Goal: Transaction & Acquisition: Purchase product/service

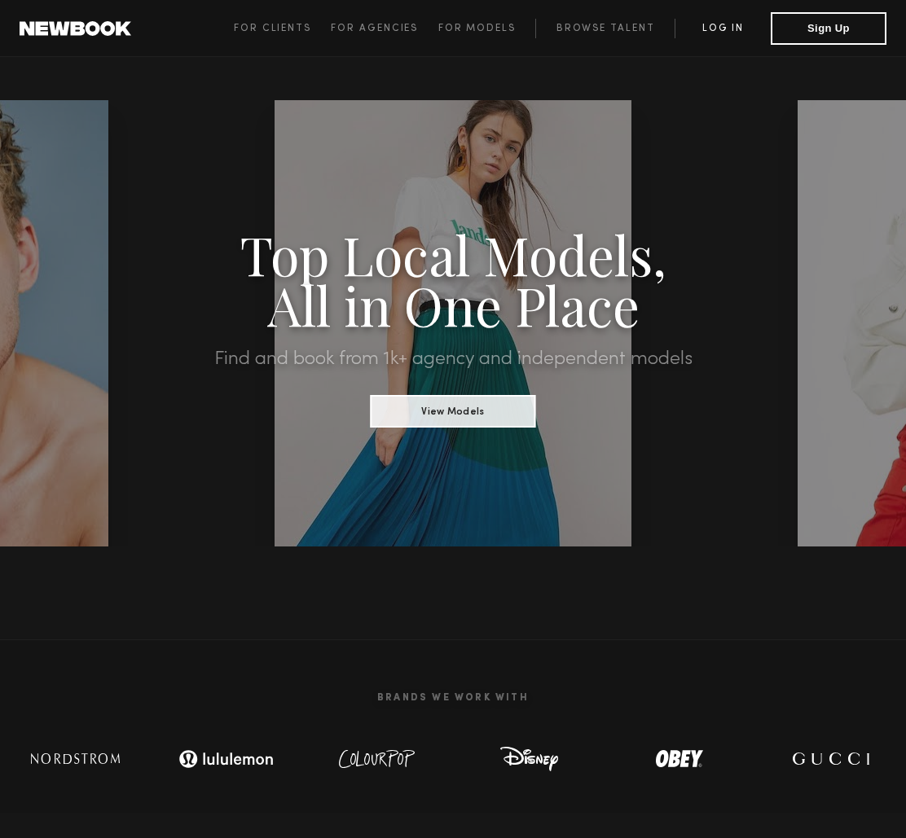
click at [732, 30] on link "Log in" at bounding box center [723, 29] width 96 height 20
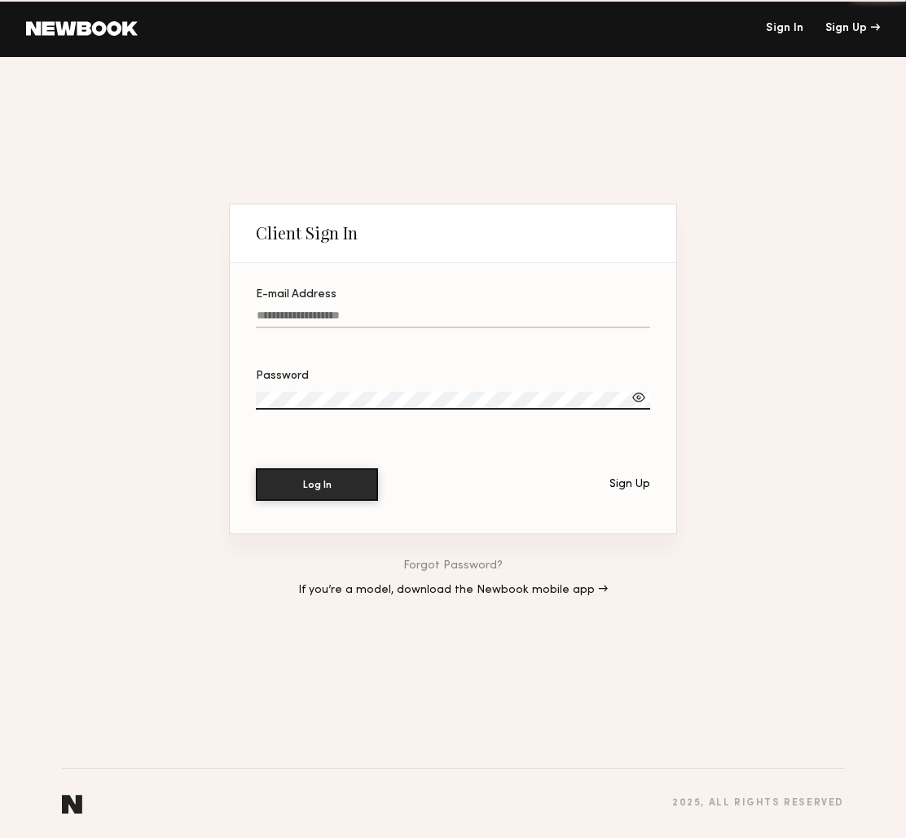
type input "**********"
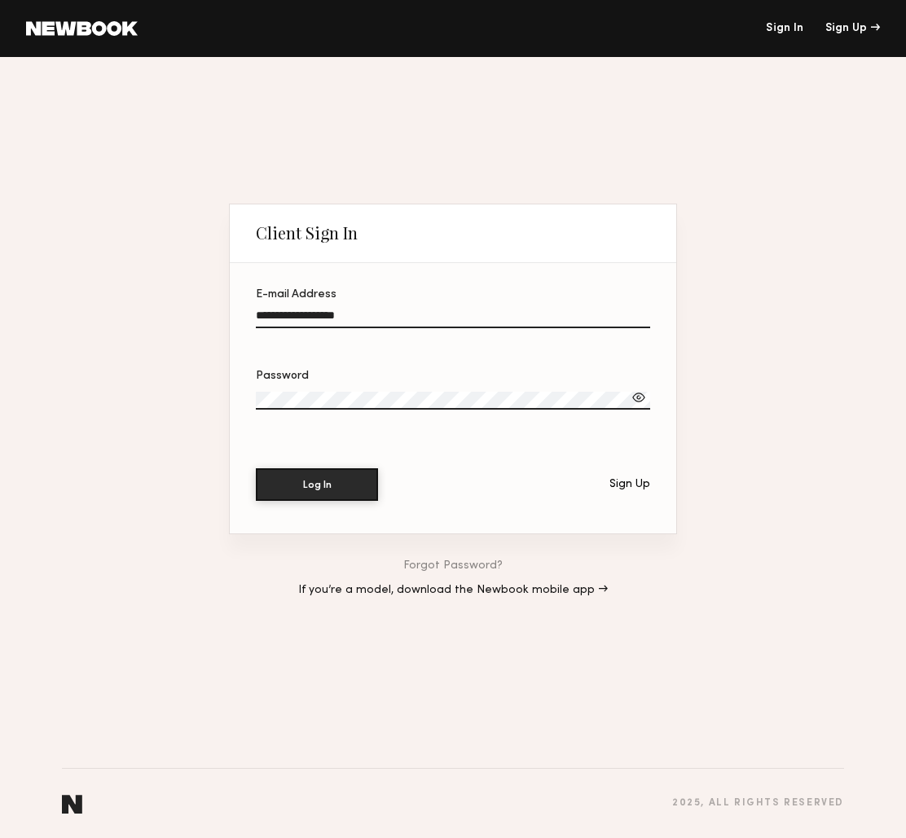
click at [430, 320] on input "**********" at bounding box center [453, 319] width 394 height 19
click at [316, 486] on button "Log In" at bounding box center [317, 484] width 122 height 33
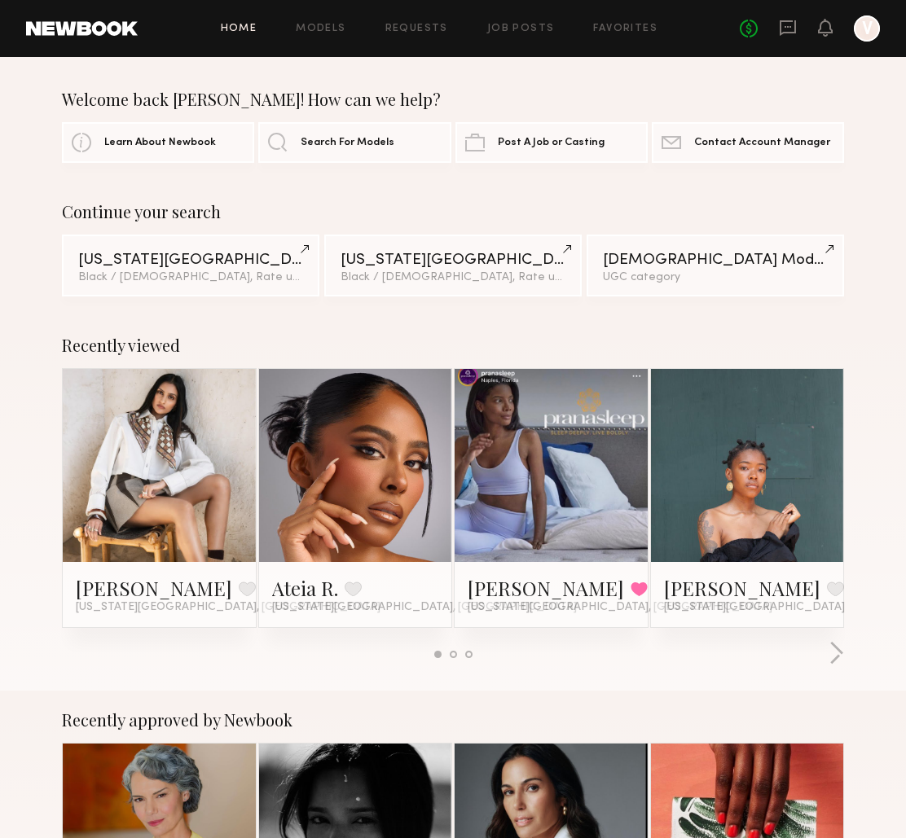
click at [598, 658] on div at bounding box center [453, 654] width 782 height 27
click at [834, 649] on button "button" at bounding box center [836, 654] width 15 height 27
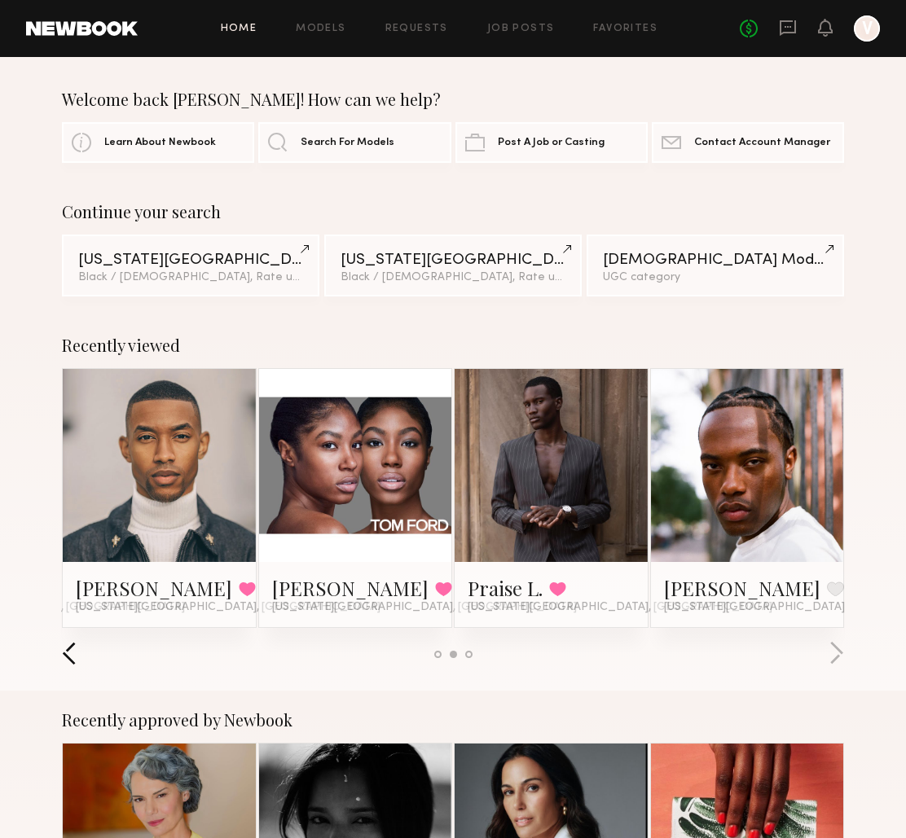
click at [67, 650] on button "button" at bounding box center [69, 654] width 15 height 27
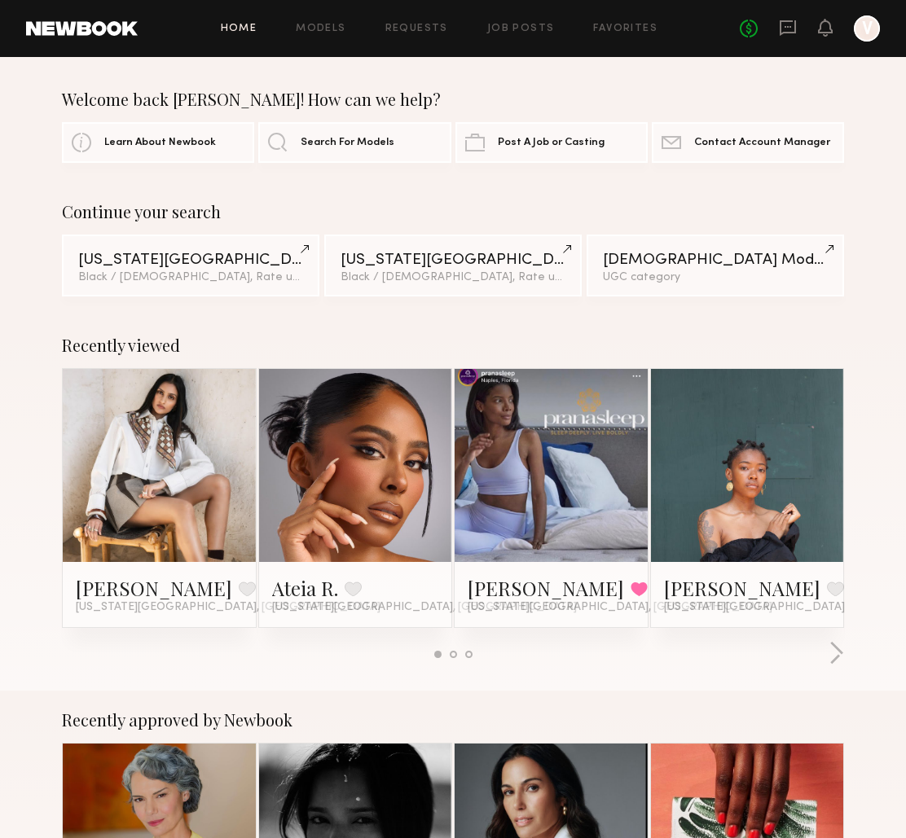
click at [583, 606] on div "June R. Favorited New York City, NY" at bounding box center [551, 594] width 167 height 39
click at [492, 594] on link "June R." at bounding box center [546, 588] width 156 height 26
click at [284, 252] on div "New York City" at bounding box center [190, 259] width 225 height 15
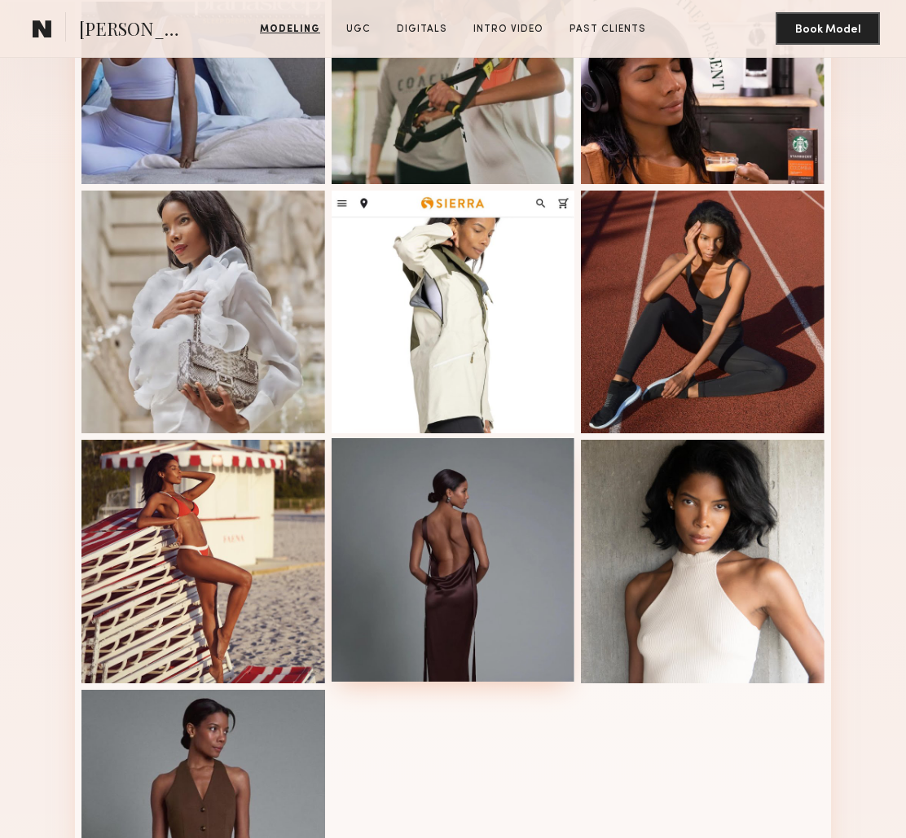
scroll to position [433, 0]
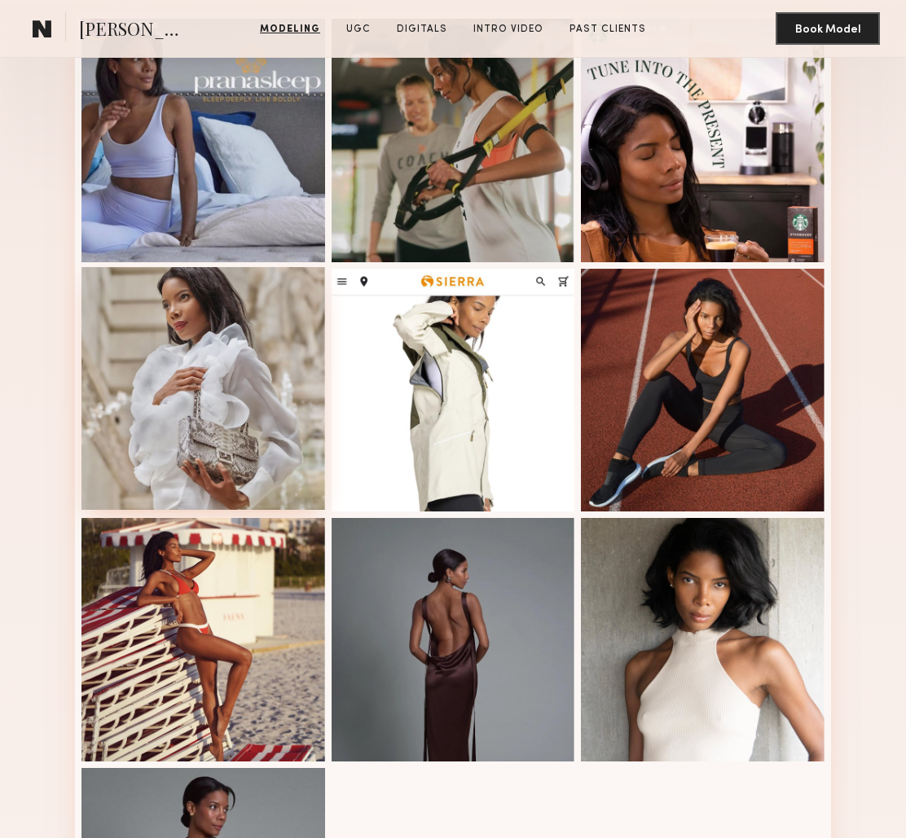
click at [211, 405] on div at bounding box center [203, 389] width 244 height 244
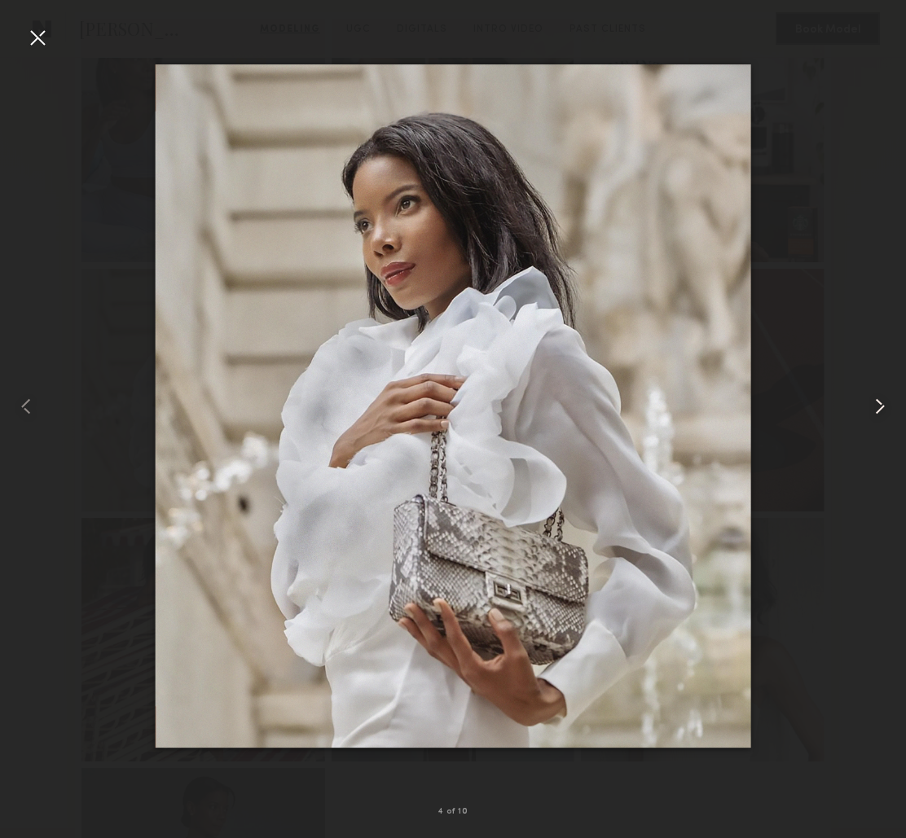
click at [870, 407] on common-icon at bounding box center [880, 407] width 26 height 26
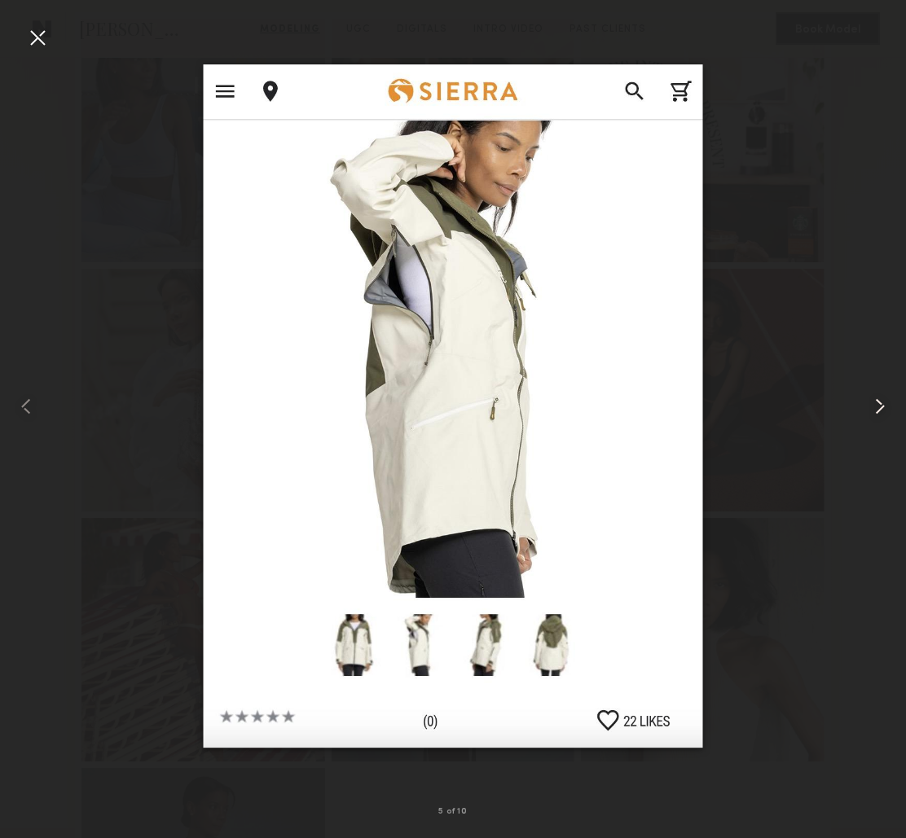
click at [870, 407] on common-icon at bounding box center [880, 407] width 26 height 26
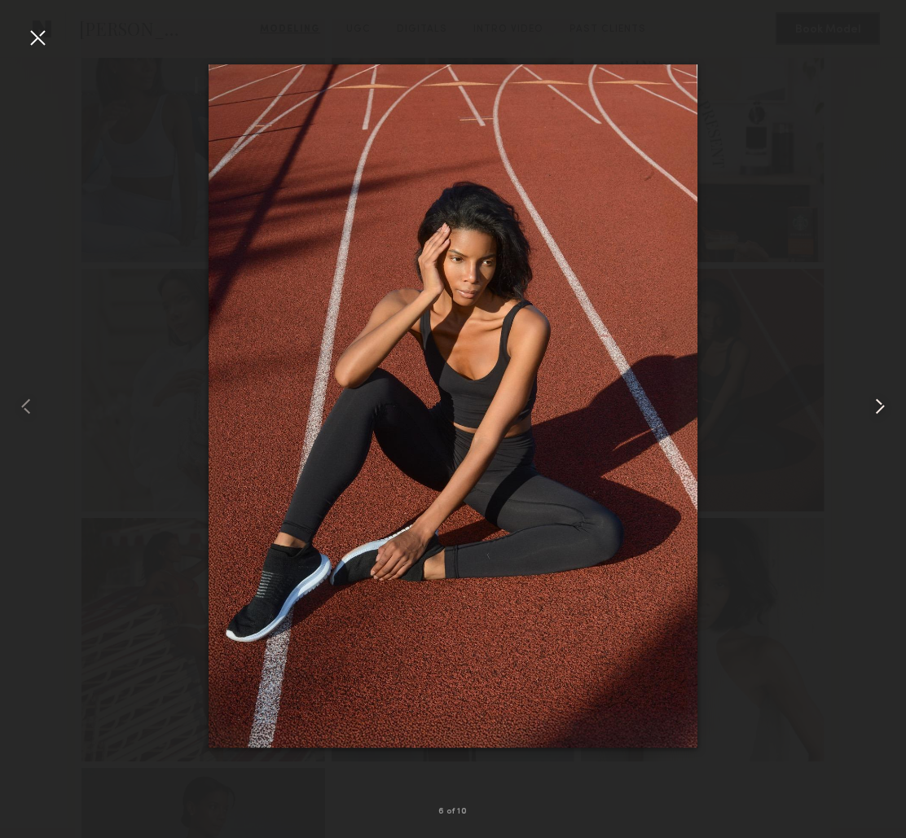
click at [869, 407] on common-icon at bounding box center [880, 407] width 26 height 26
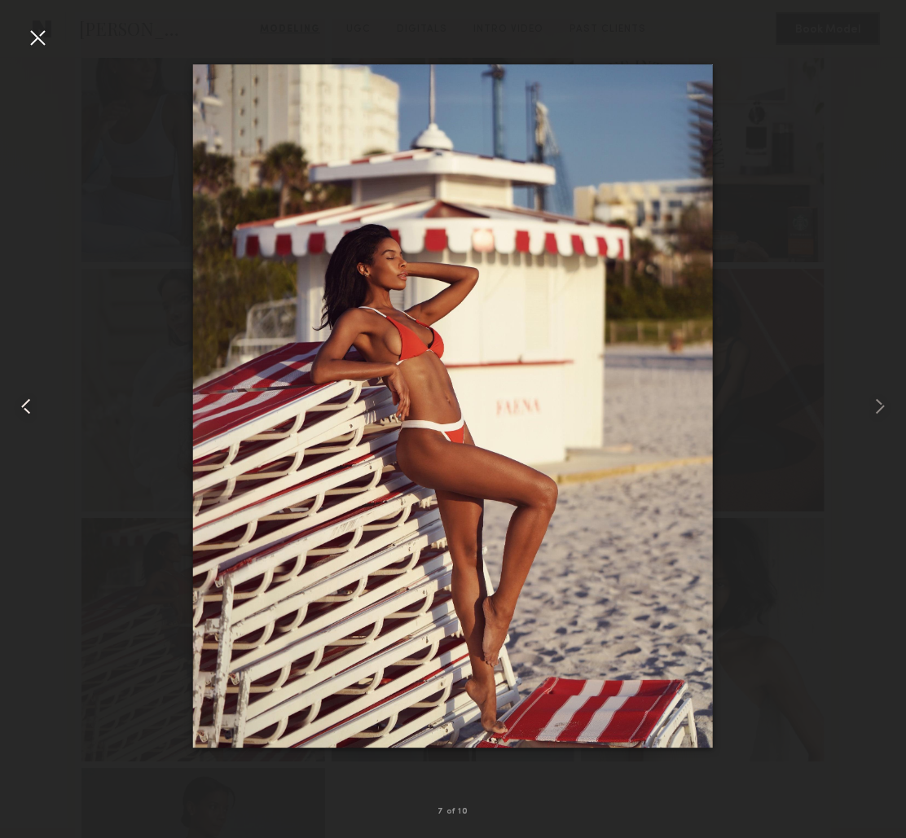
click at [28, 411] on common-icon at bounding box center [26, 407] width 26 height 26
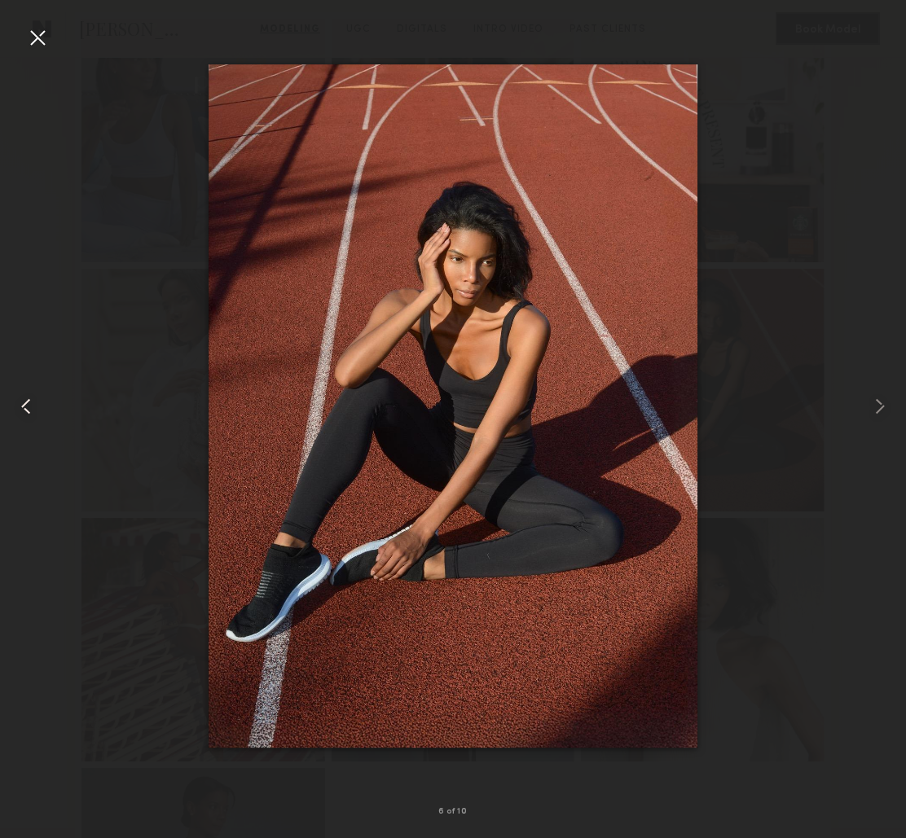
click at [28, 411] on common-icon at bounding box center [26, 407] width 26 height 26
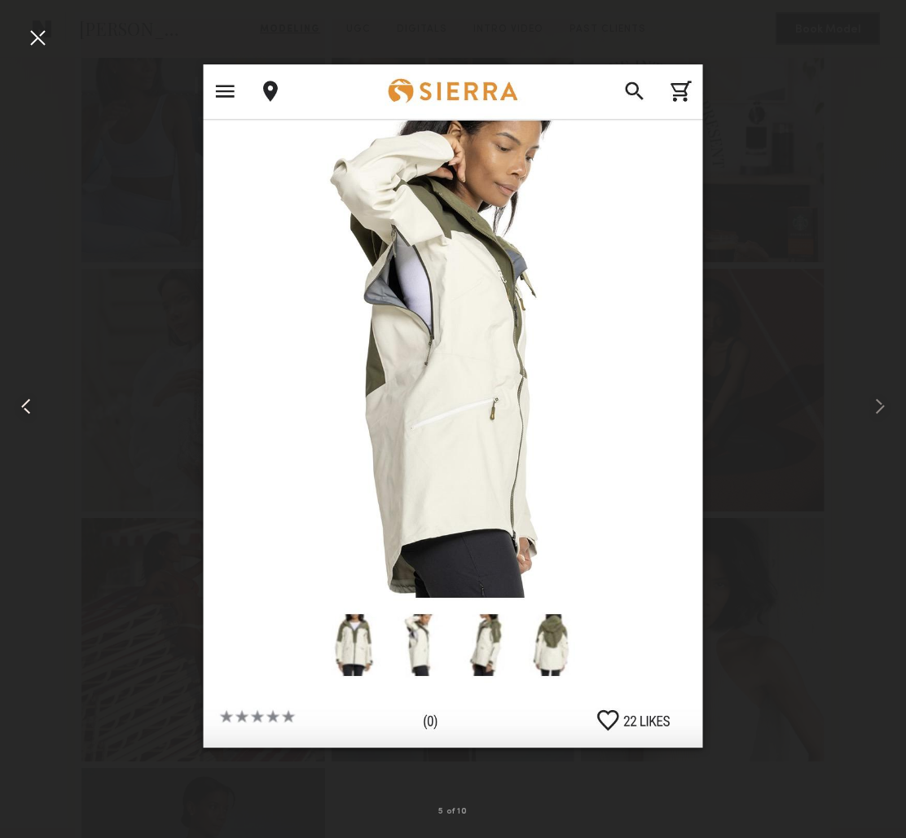
click at [28, 411] on common-icon at bounding box center [26, 407] width 26 height 26
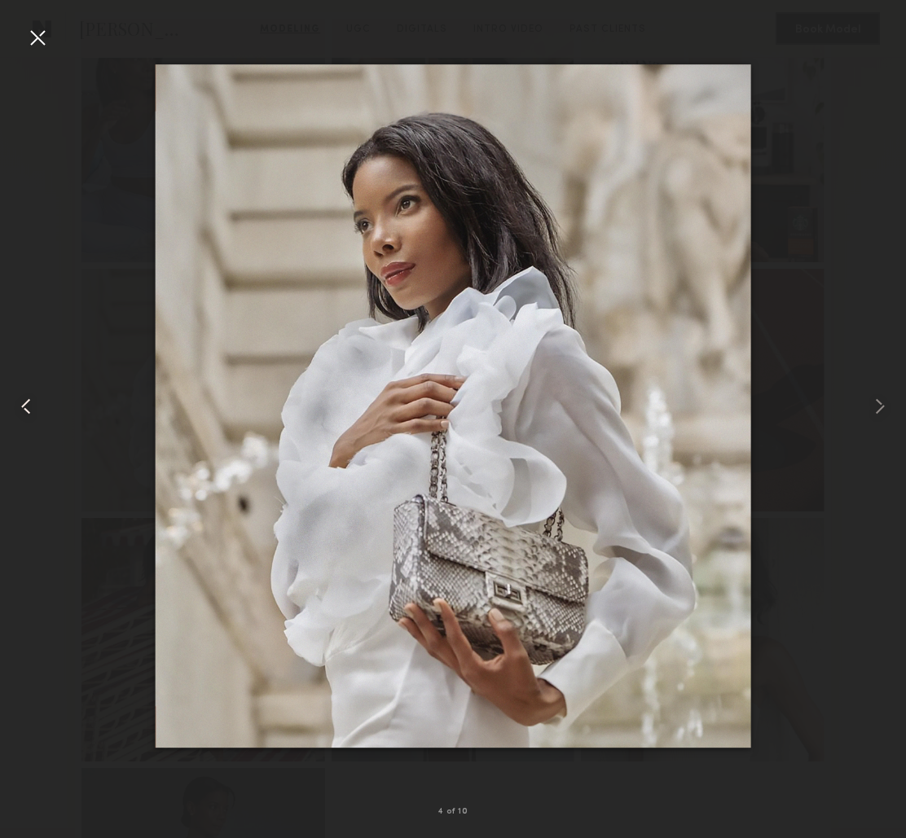
click at [28, 411] on common-icon at bounding box center [26, 407] width 26 height 26
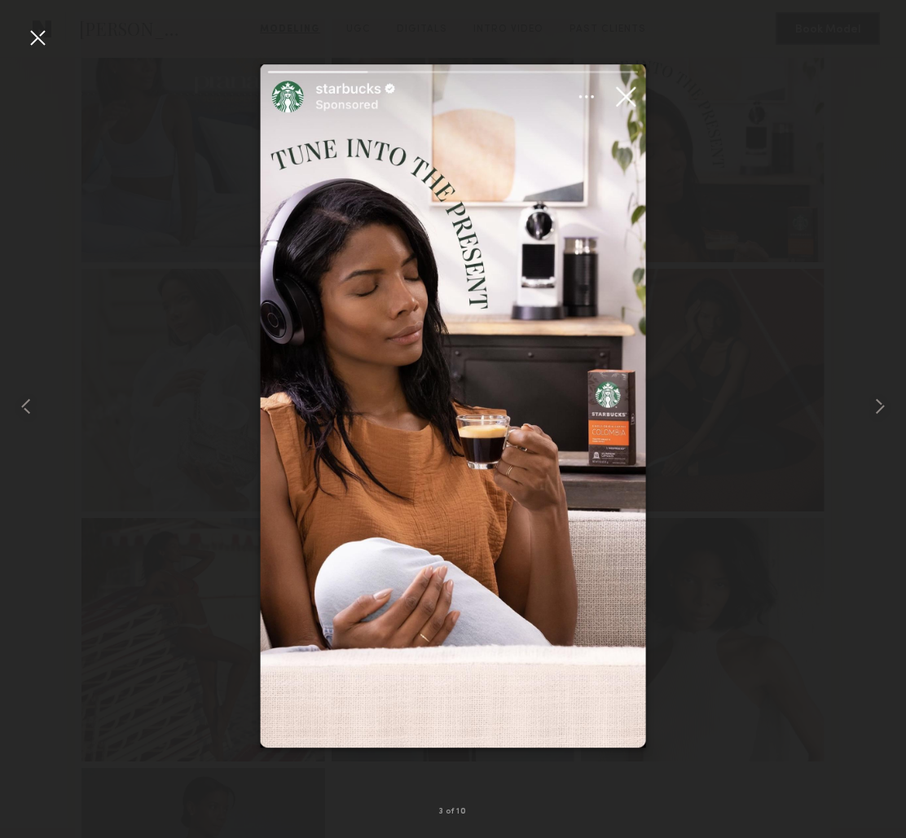
click at [39, 40] on div at bounding box center [37, 37] width 26 height 26
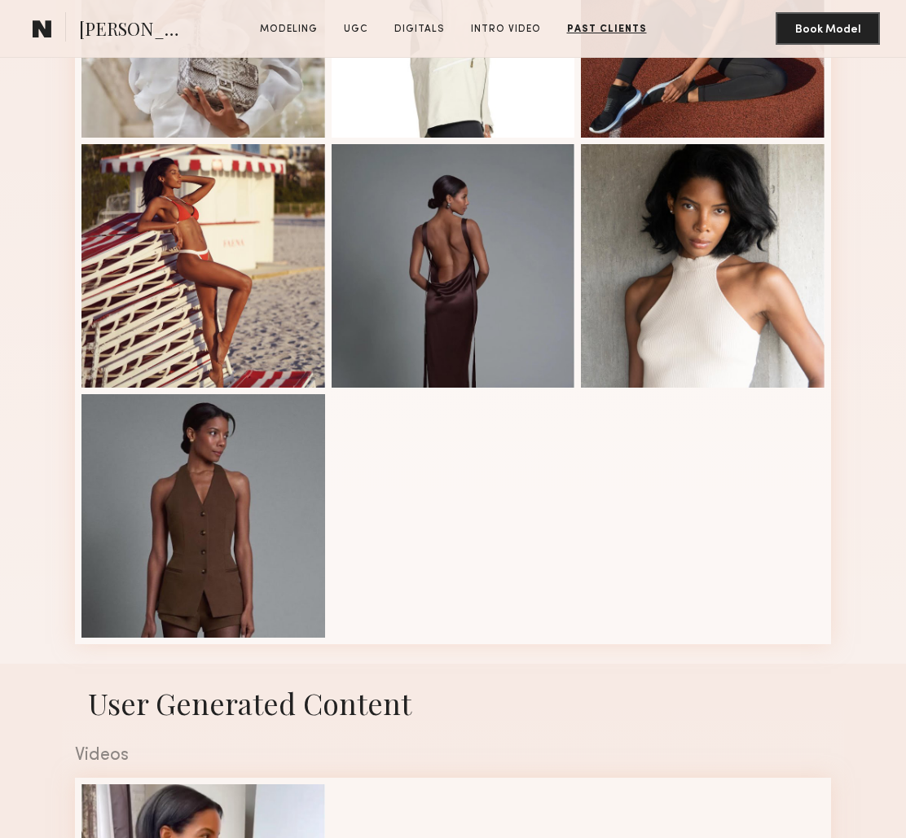
scroll to position [803, 0]
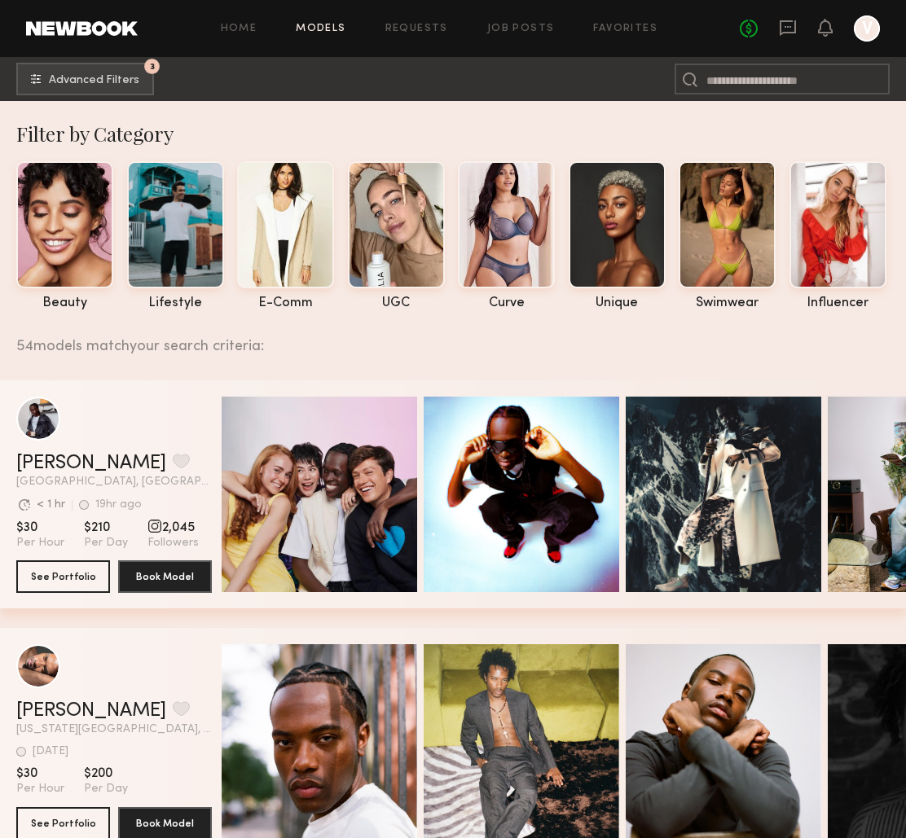
click at [151, 671] on div "grid" at bounding box center [114, 667] width 196 height 44
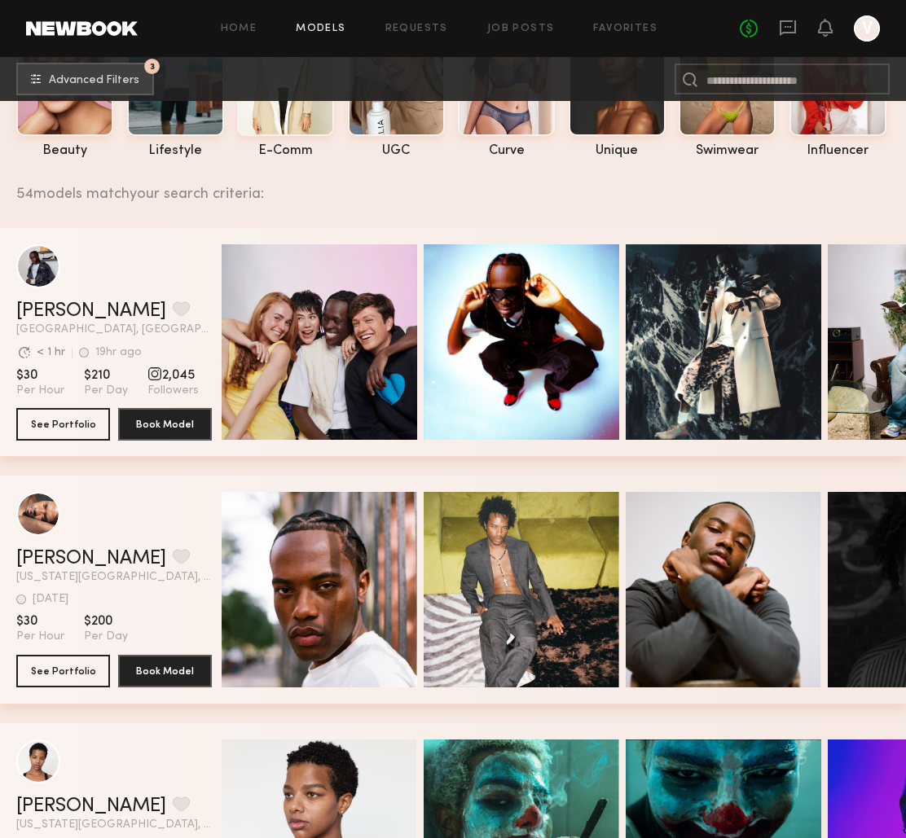
scroll to position [165, 0]
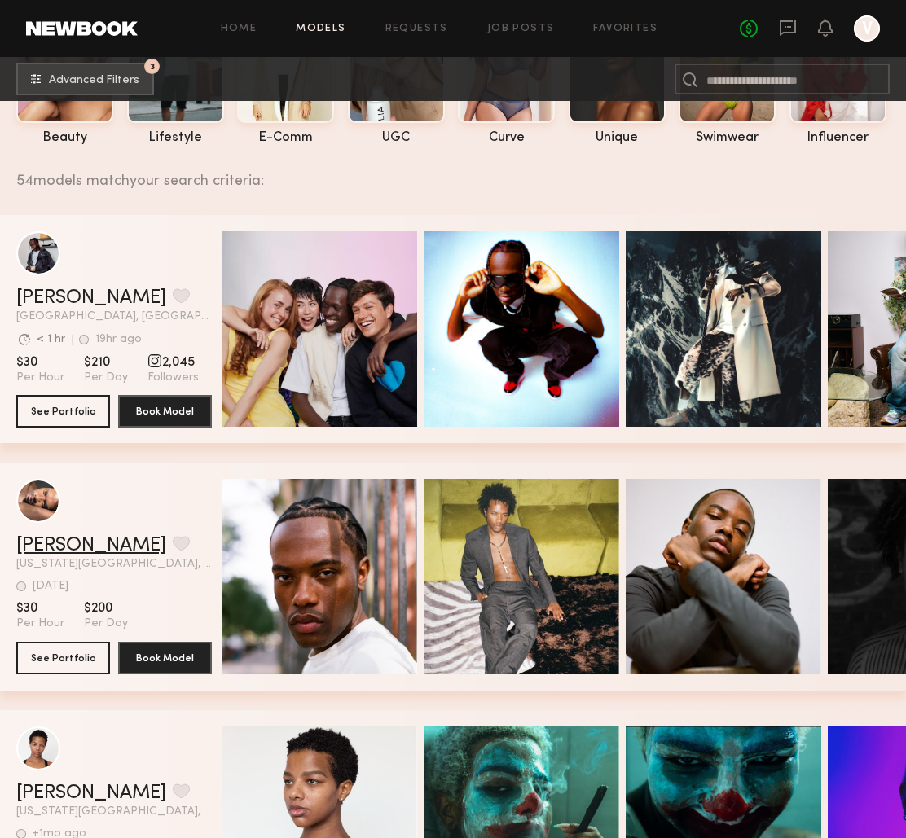
click at [53, 543] on link "Jeff M." at bounding box center [91, 546] width 150 height 20
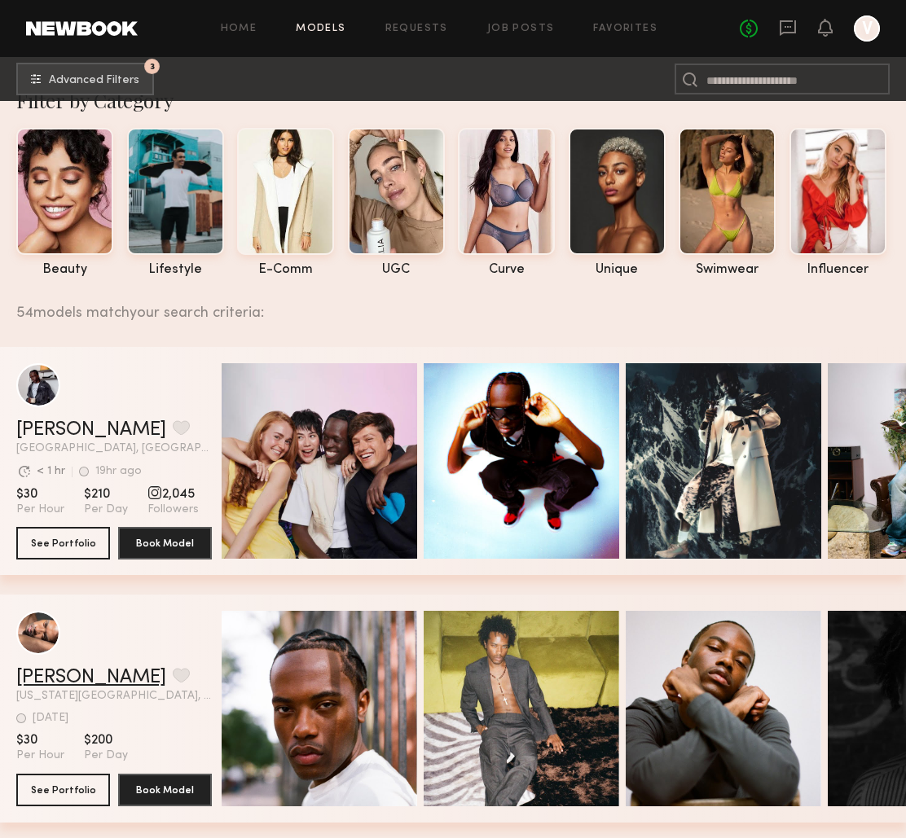
scroll to position [0, 0]
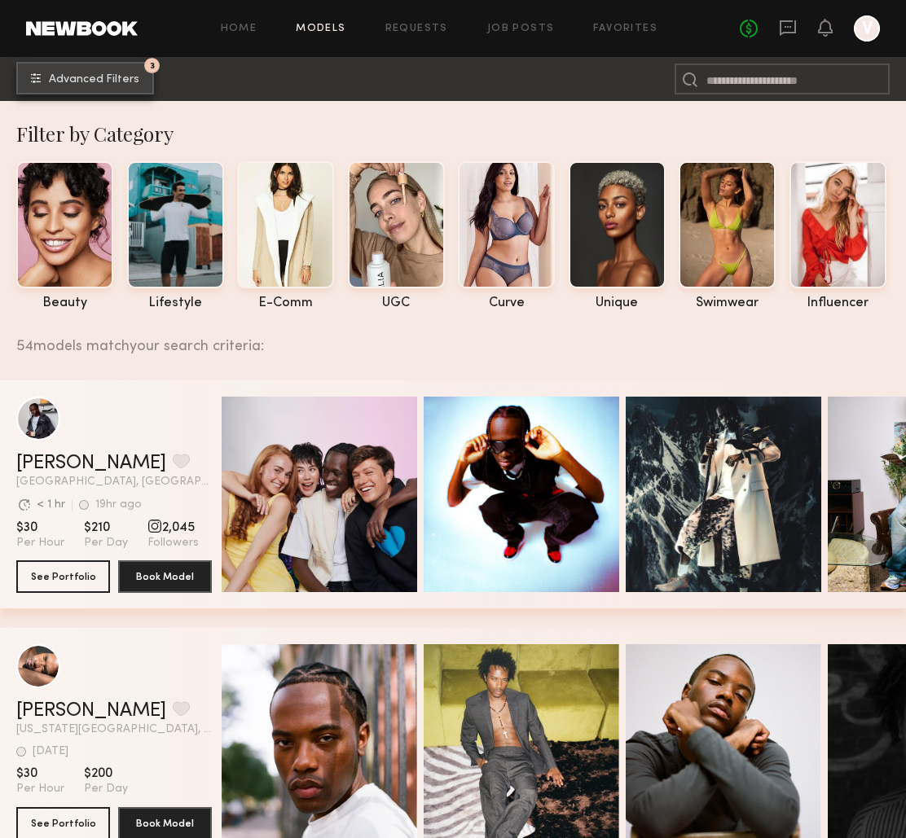
click at [75, 79] on span "Advanced Filters" at bounding box center [94, 79] width 90 height 11
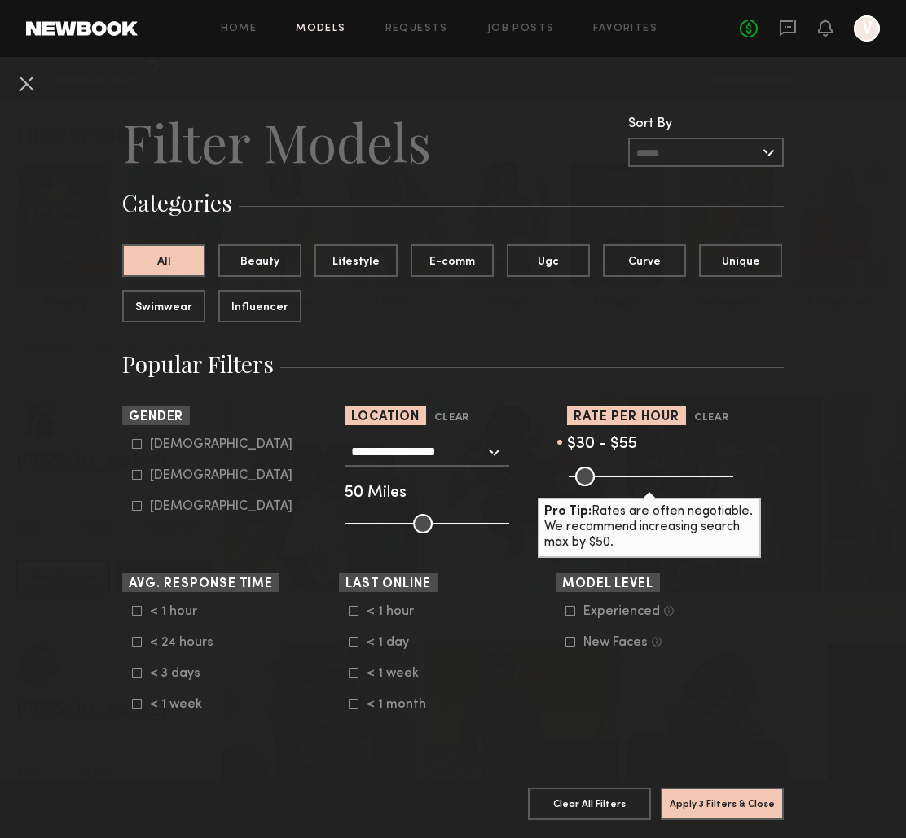
click at [139, 433] on nb-browse-filter "Gender Male Female Non-binary" at bounding box center [230, 460] width 217 height 108
click at [139, 443] on icon at bounding box center [137, 444] width 10 height 10
click at [139, 478] on icon at bounding box center [137, 475] width 10 height 10
type input "*"
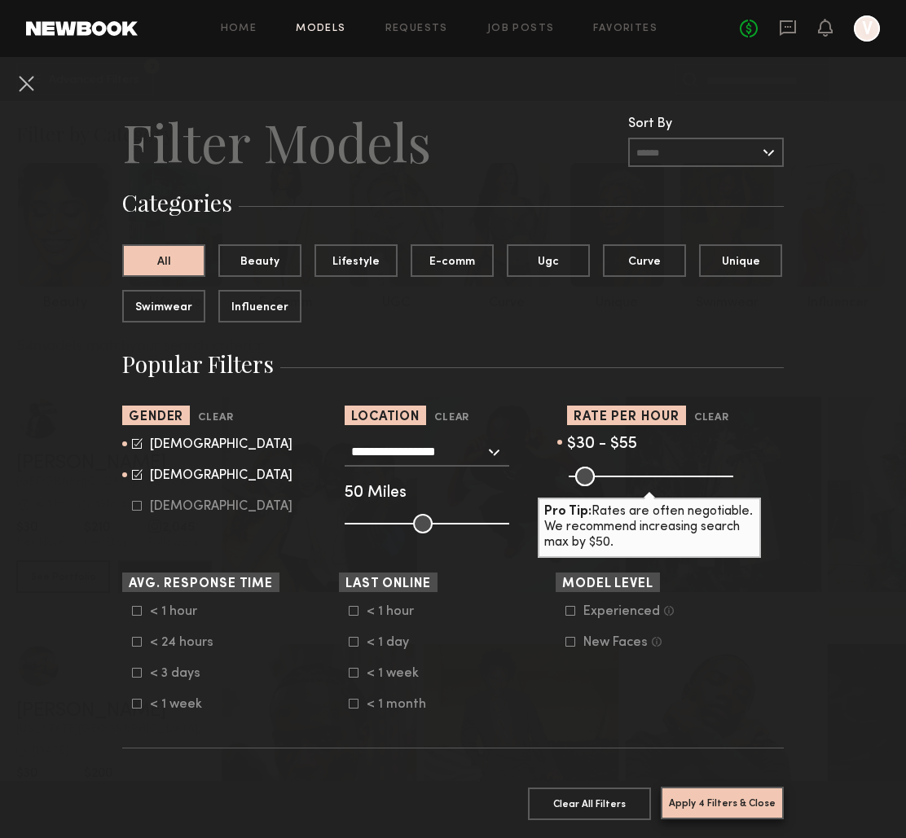
click at [697, 805] on button "Apply 4 Filters & Close" at bounding box center [722, 803] width 123 height 33
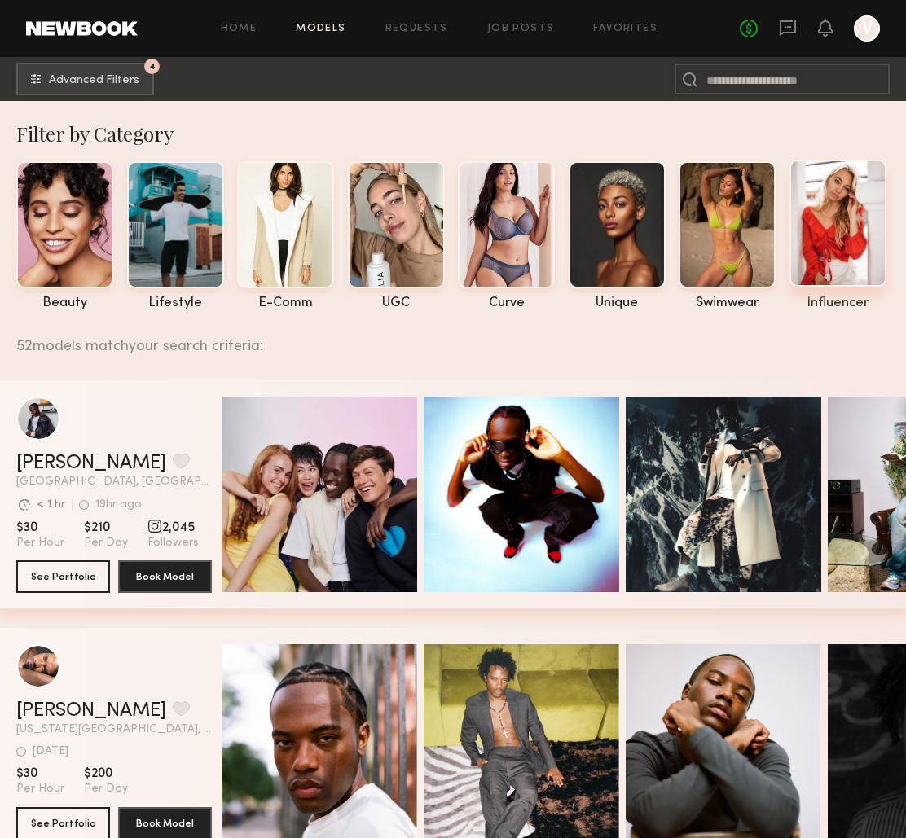
scroll to position [10, 0]
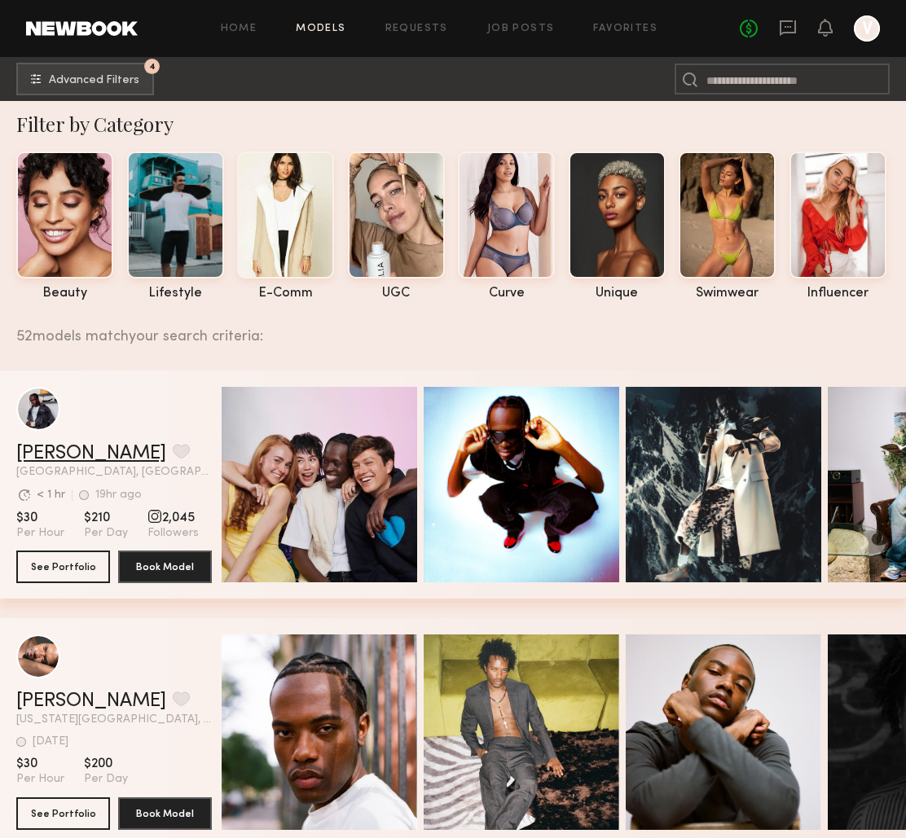
click at [43, 451] on link "[PERSON_NAME]" at bounding box center [91, 454] width 150 height 20
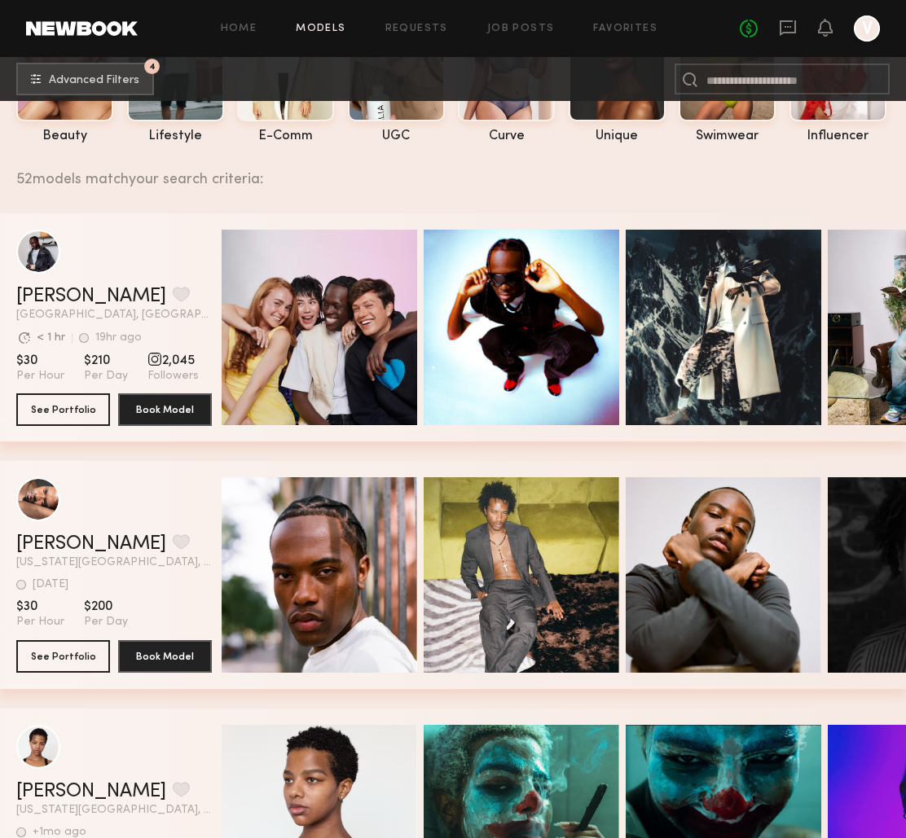
scroll to position [0, 0]
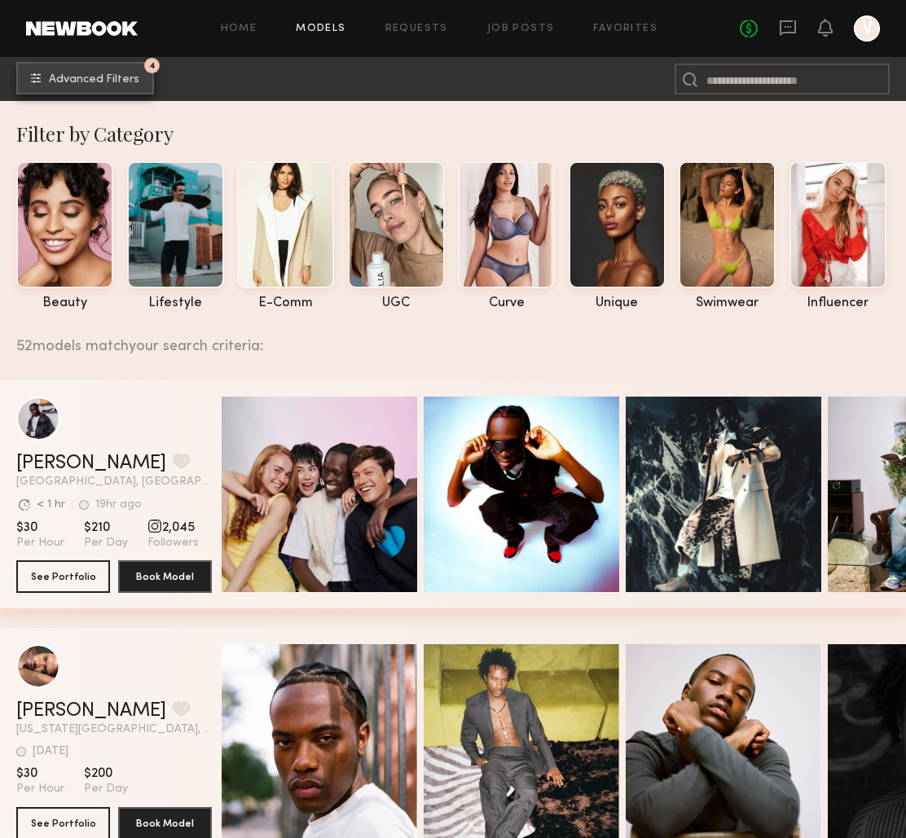
click at [106, 75] on span "Advanced Filters" at bounding box center [94, 79] width 90 height 11
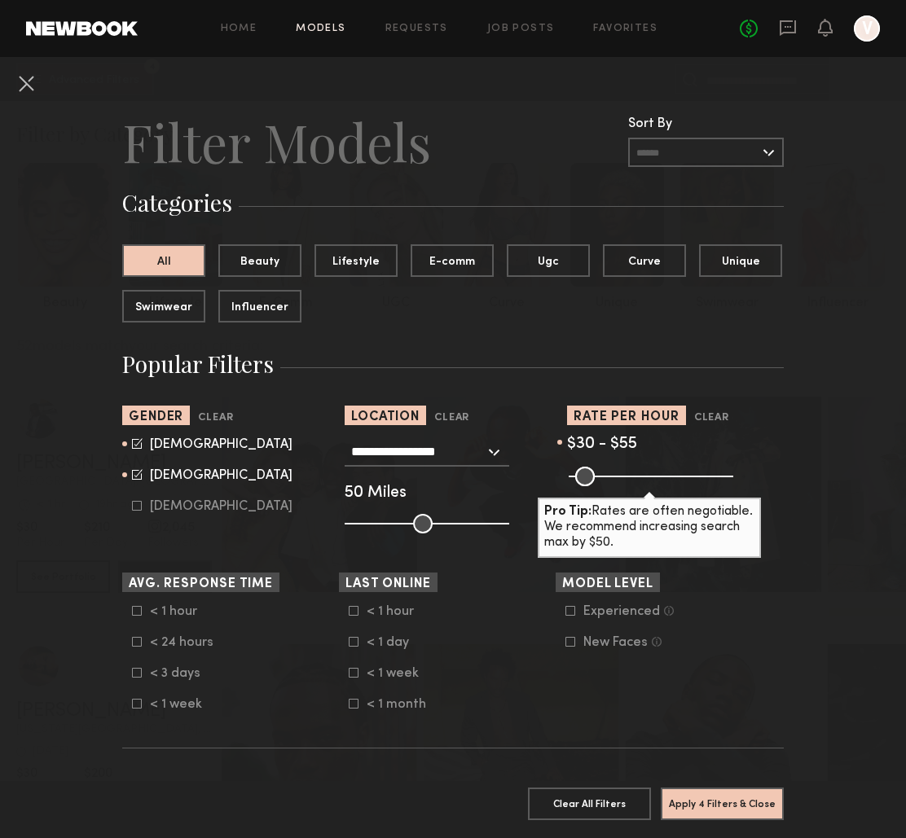
click at [136, 471] on icon at bounding box center [137, 474] width 11 height 11
type input "*"
click at [698, 800] on button "Apply 4 Filters & Close" at bounding box center [722, 803] width 123 height 33
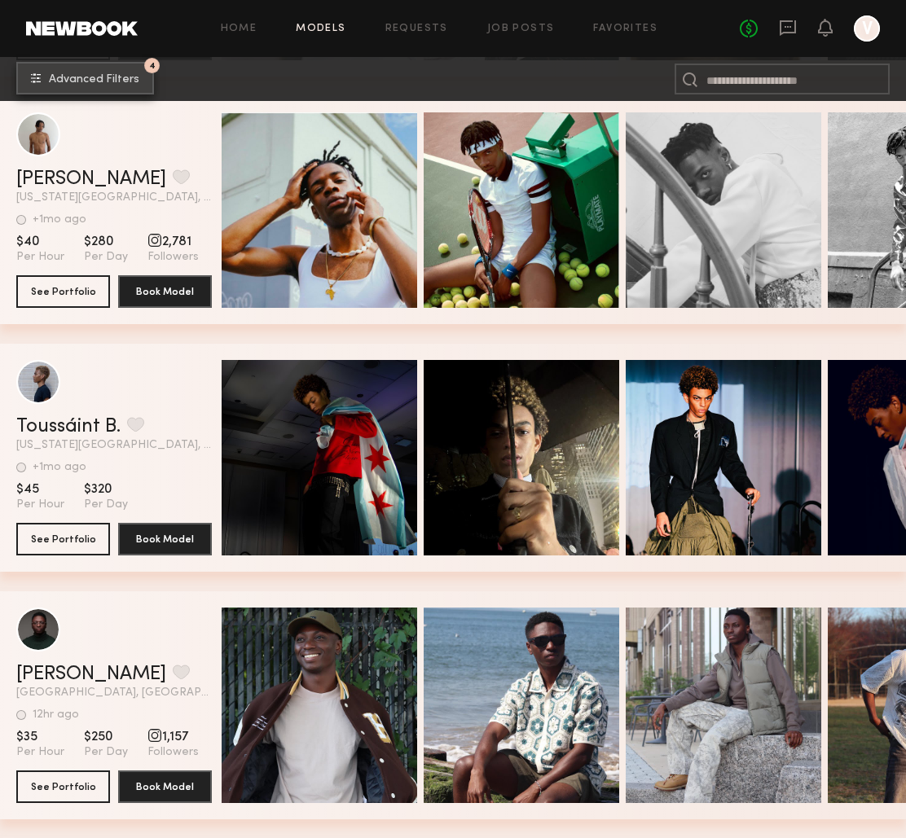
scroll to position [929, 0]
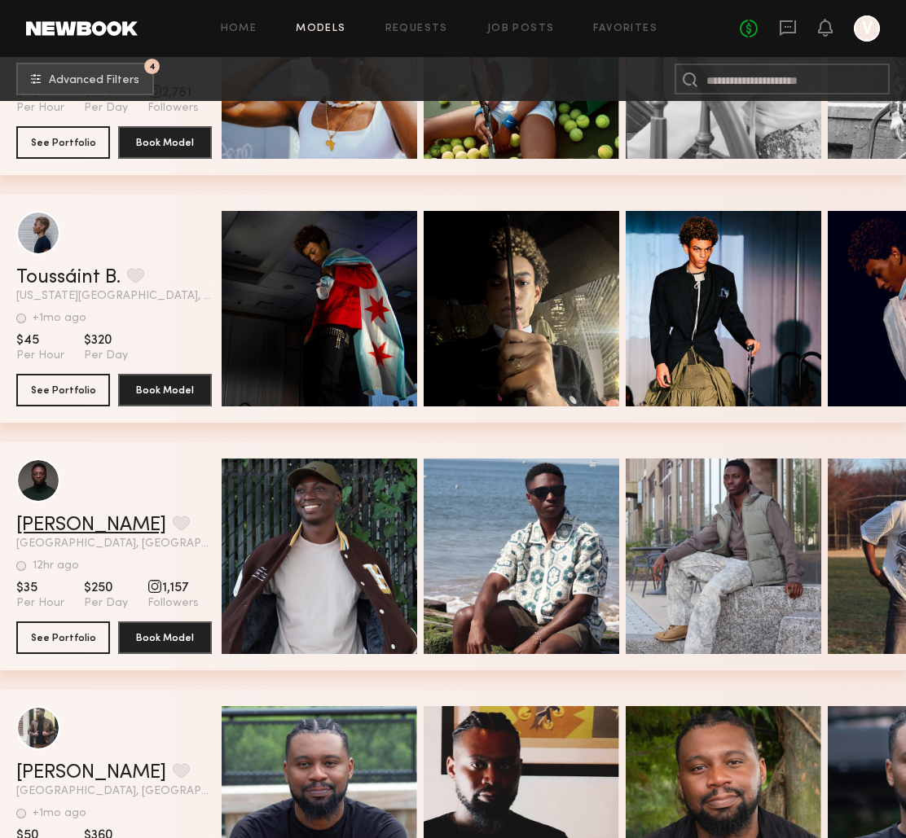
click at [68, 525] on link "Simeon W." at bounding box center [91, 526] width 150 height 20
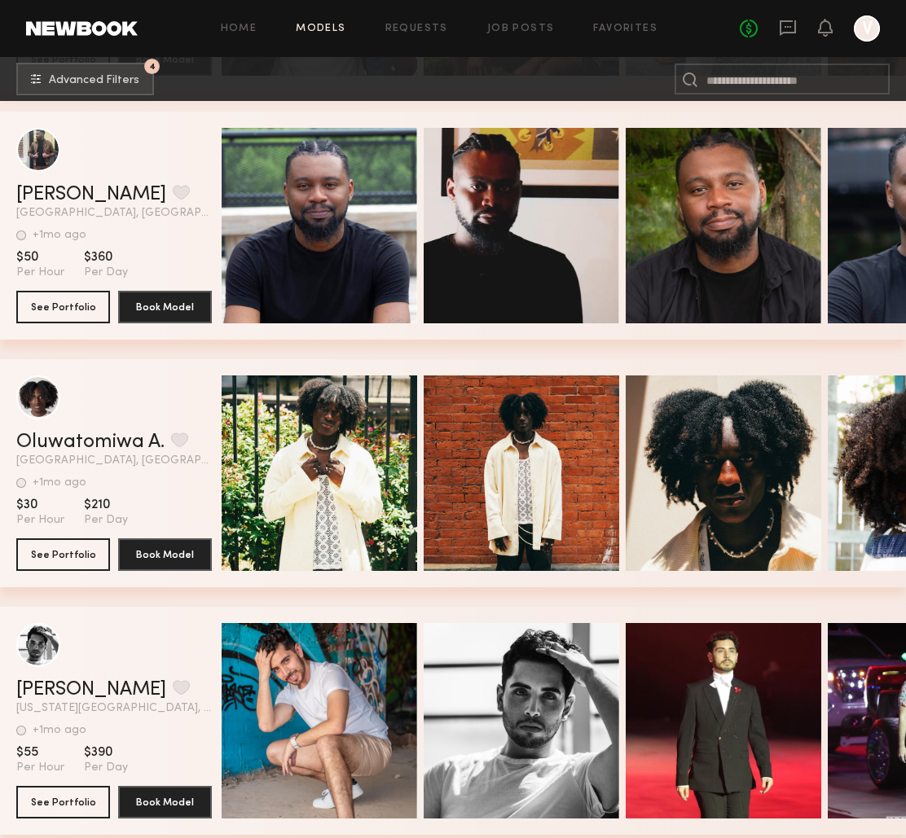
scroll to position [1535, 0]
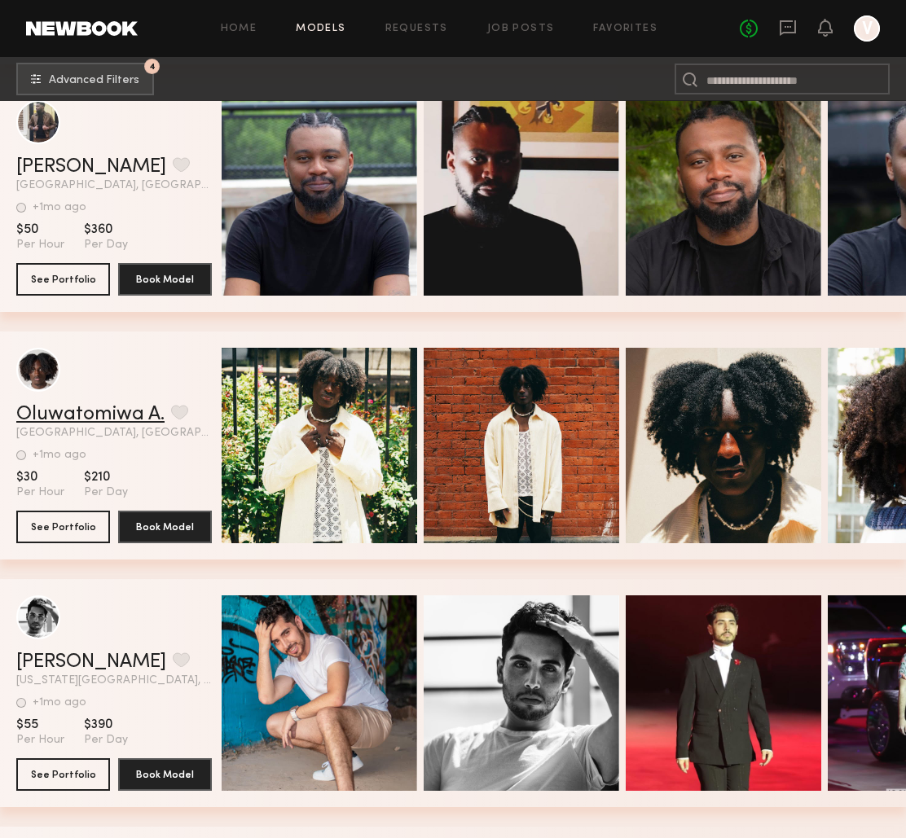
click at [112, 411] on link "Oluwatomiwa A." at bounding box center [90, 415] width 148 height 20
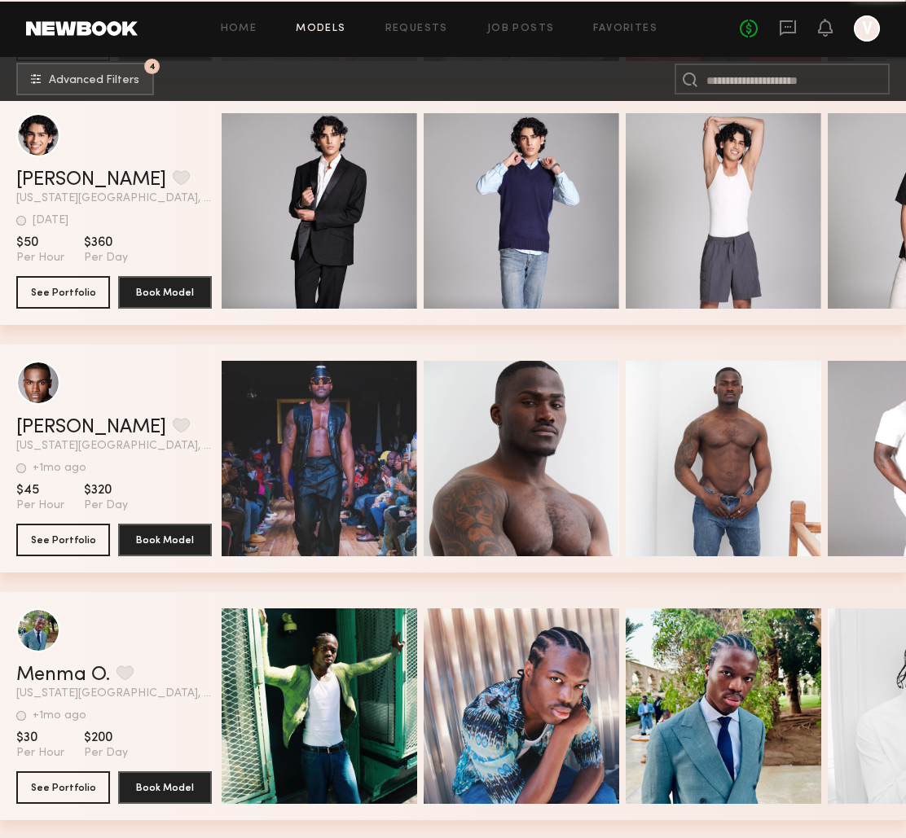
scroll to position [2268, 0]
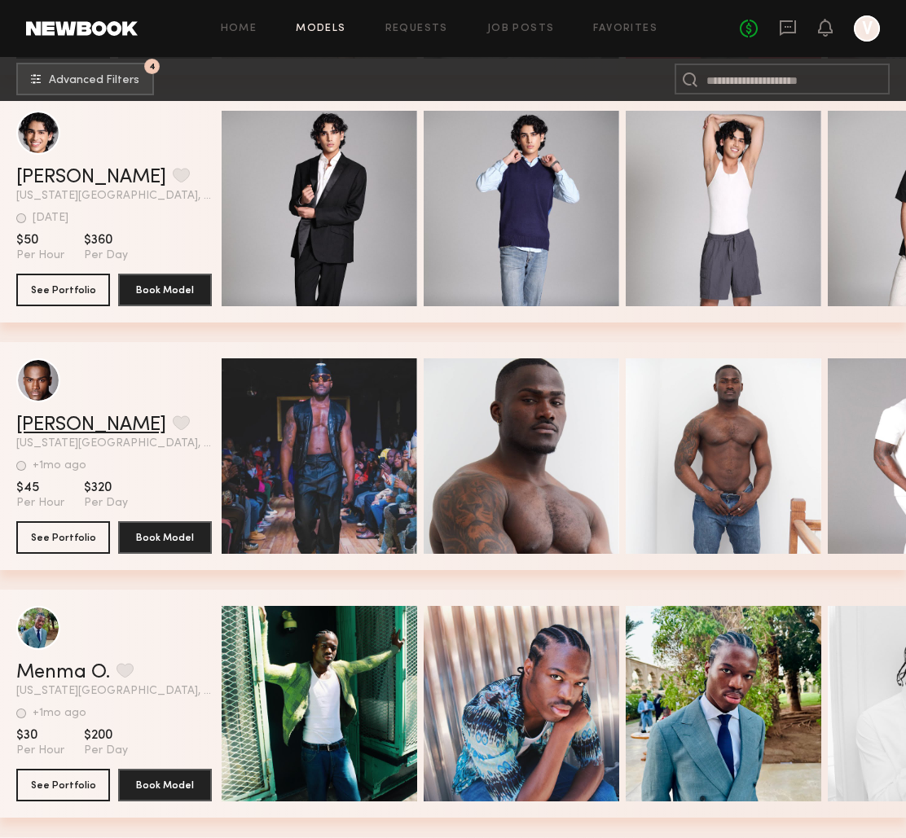
click at [56, 425] on link "Hanni M." at bounding box center [91, 426] width 150 height 20
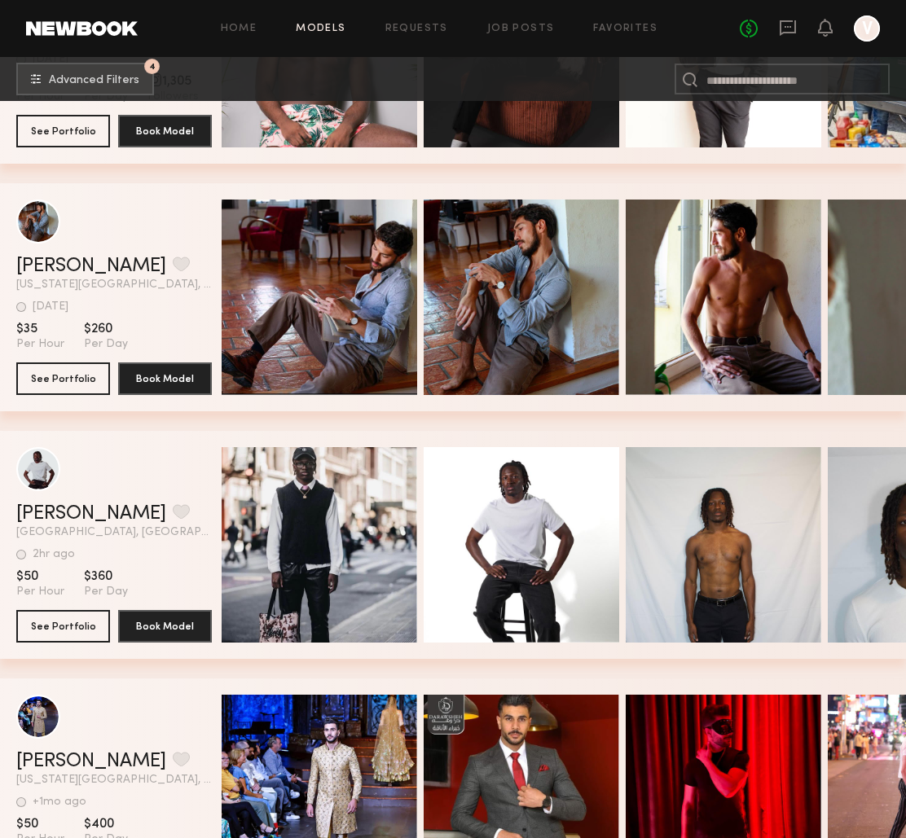
scroll to position [3421, 0]
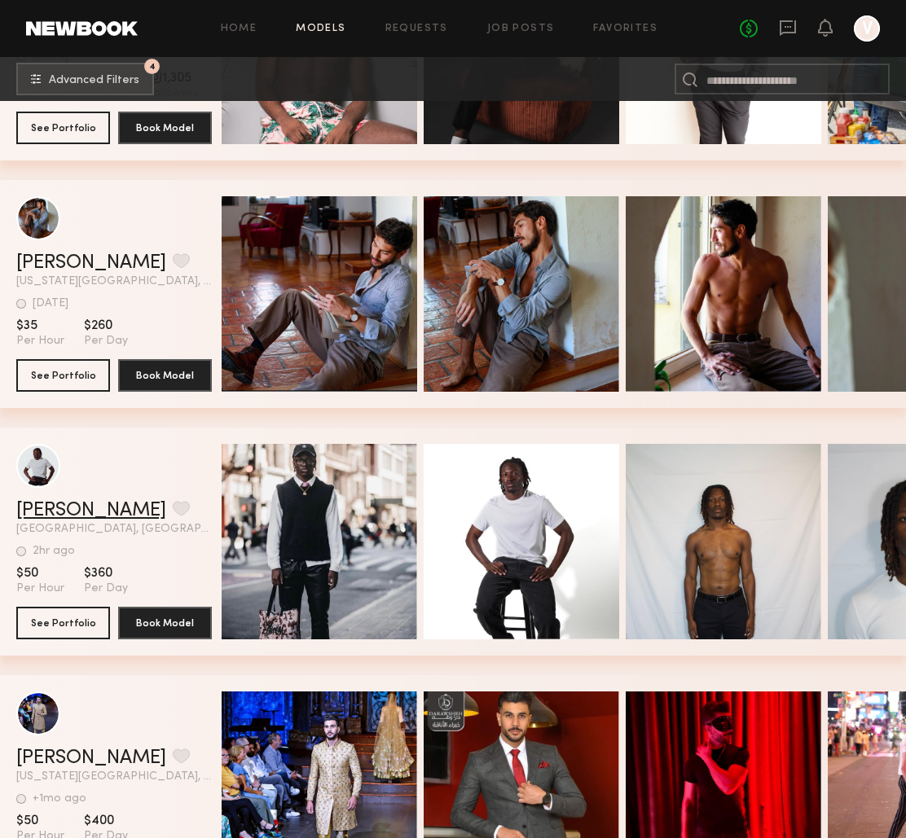
click at [59, 506] on link "Jamel E." at bounding box center [91, 511] width 150 height 20
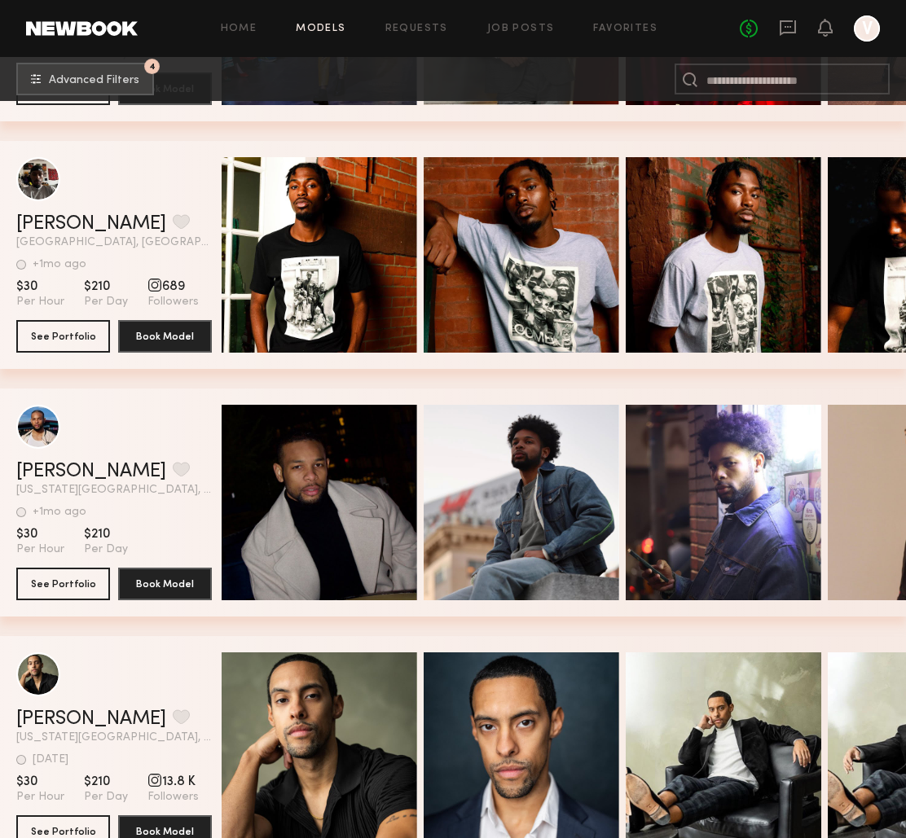
scroll to position [4129, 0]
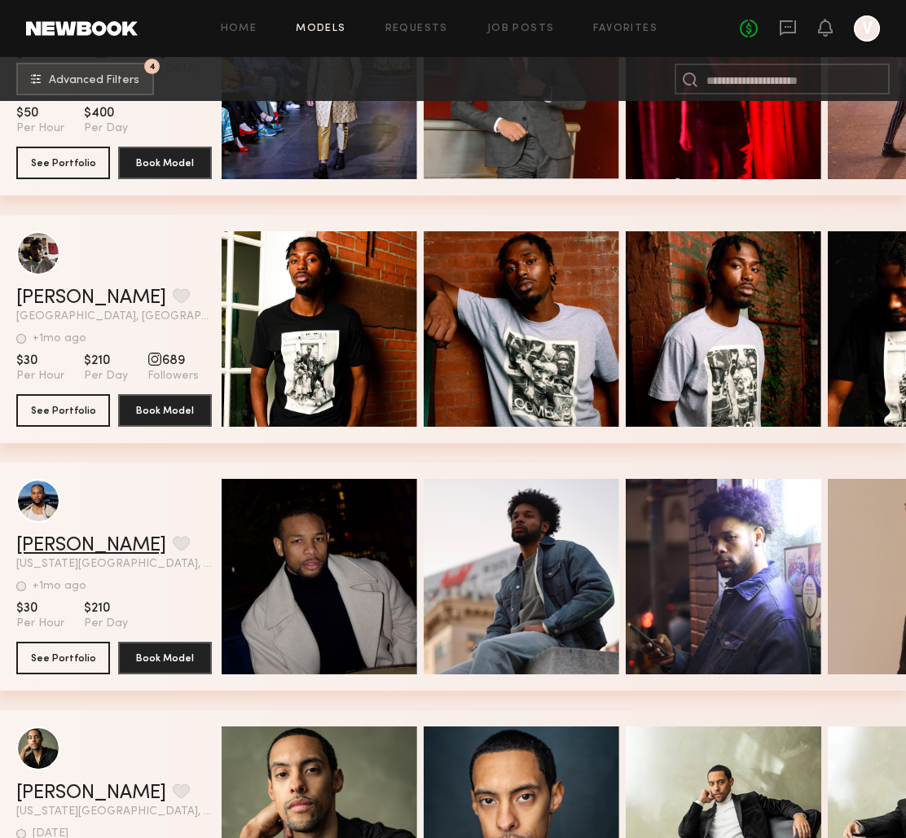
click at [60, 548] on link "Deandre M." at bounding box center [91, 546] width 150 height 20
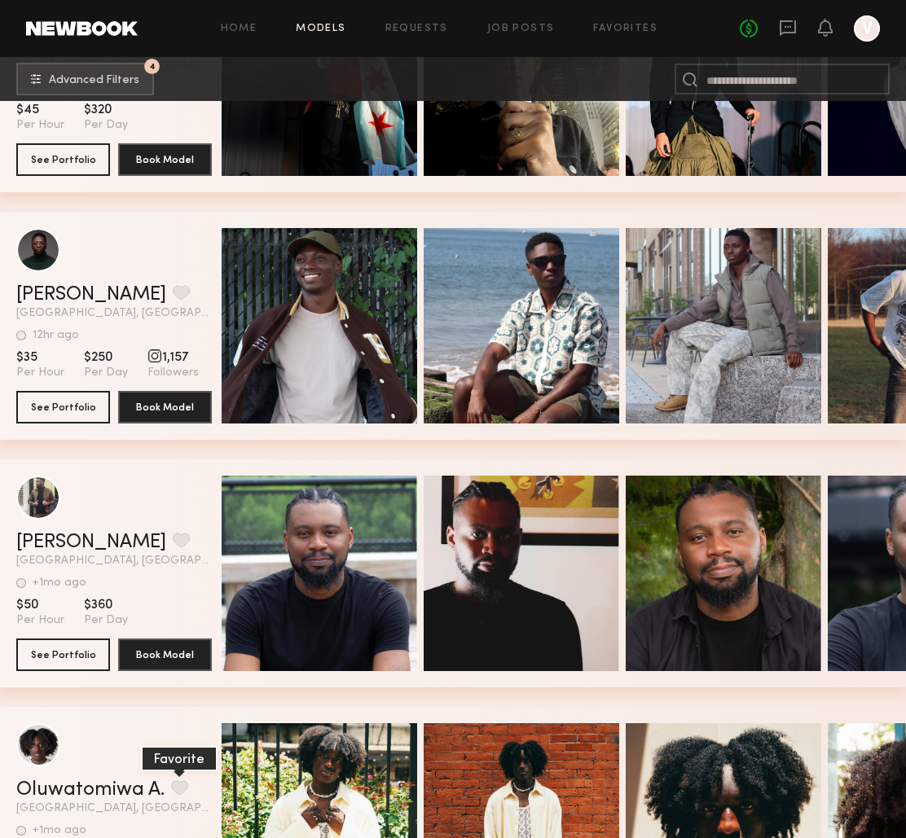
scroll to position [1155, 0]
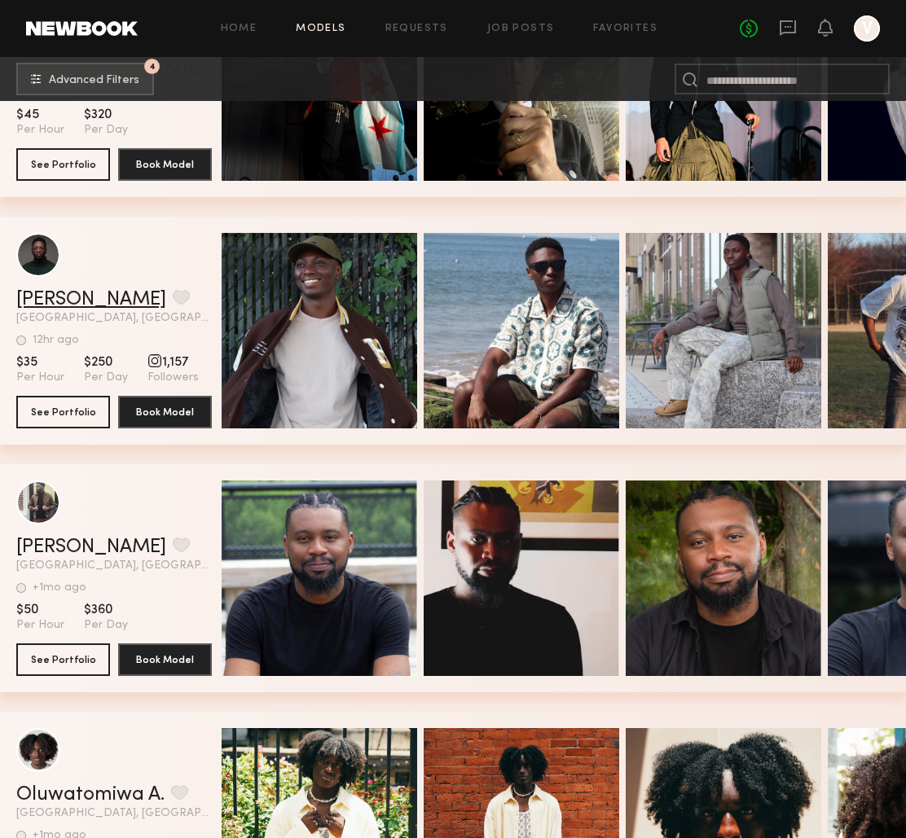
click at [76, 300] on link "Simeon W." at bounding box center [91, 300] width 150 height 20
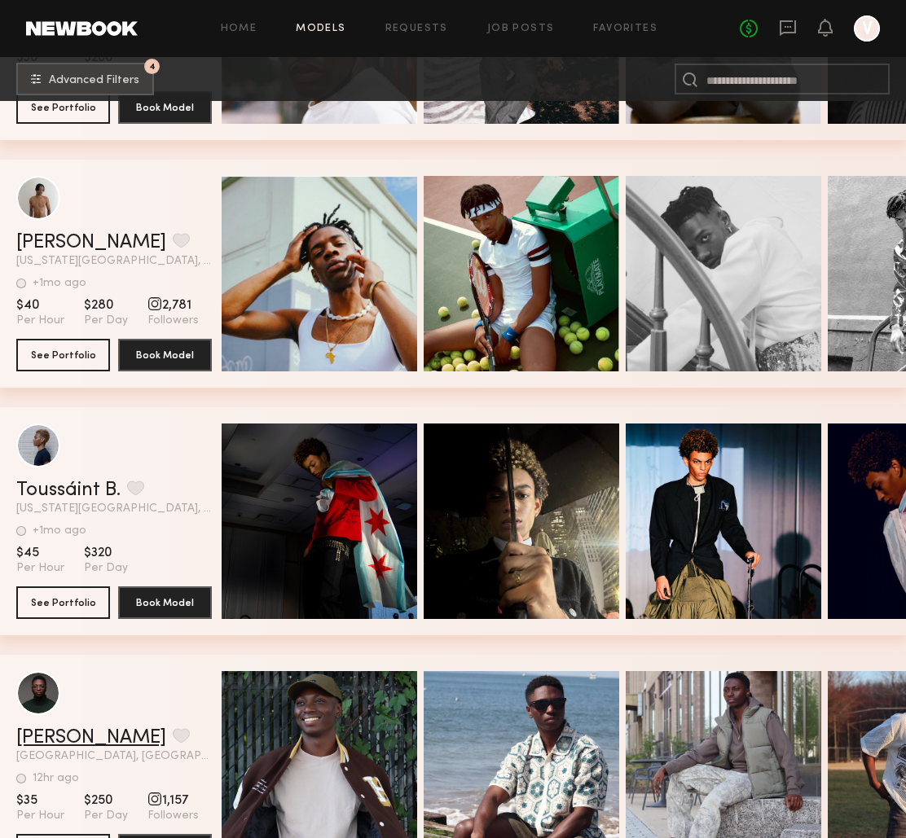
scroll to position [601, 0]
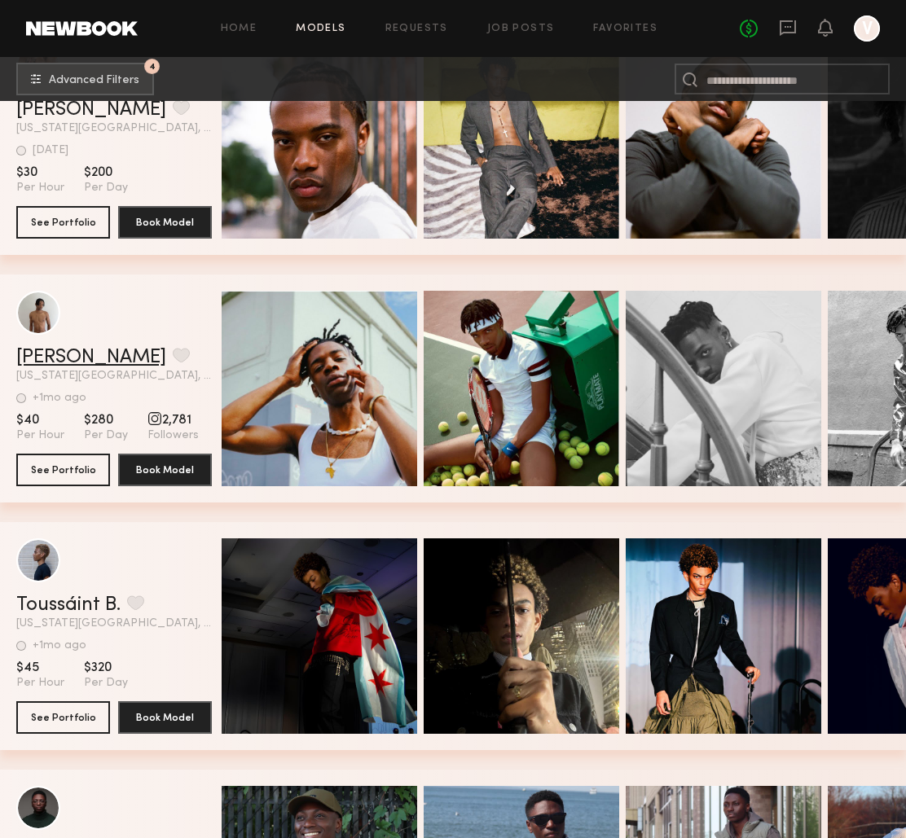
click at [46, 356] on link "Alvin W." at bounding box center [91, 358] width 150 height 20
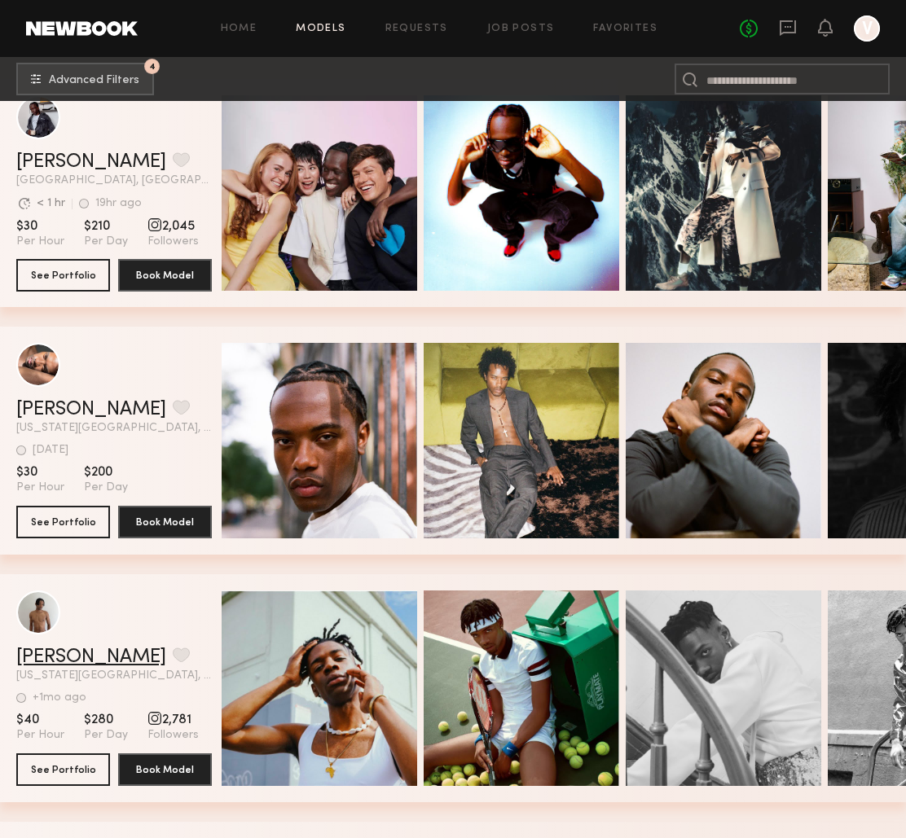
scroll to position [299, 0]
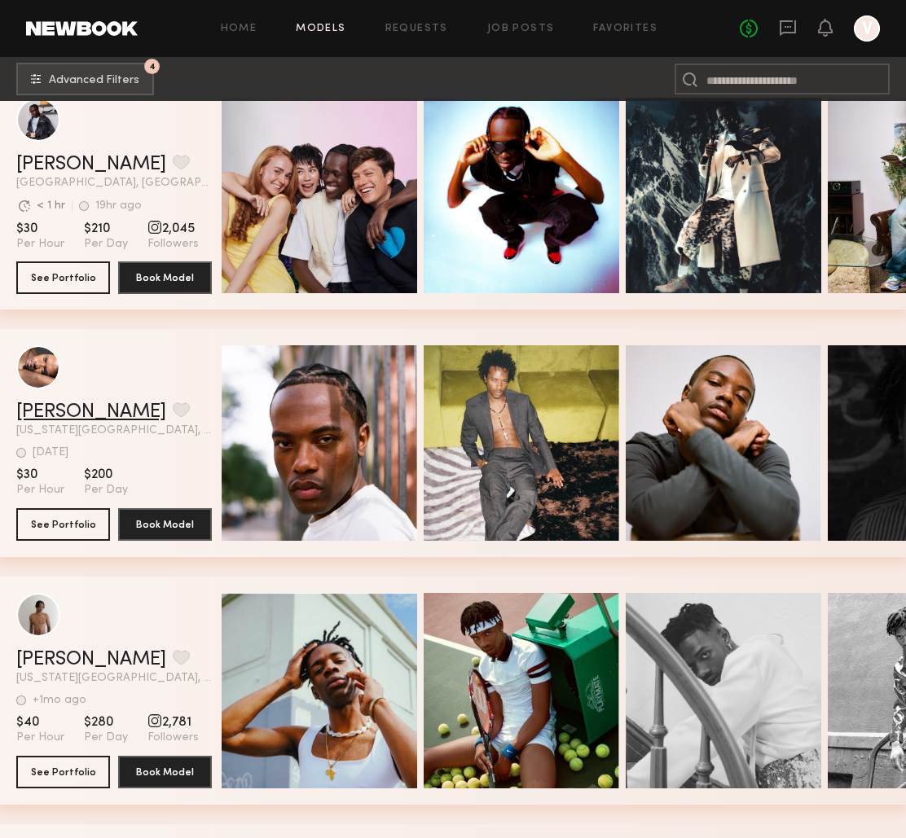
click at [35, 411] on link "Jeff M." at bounding box center [91, 413] width 150 height 20
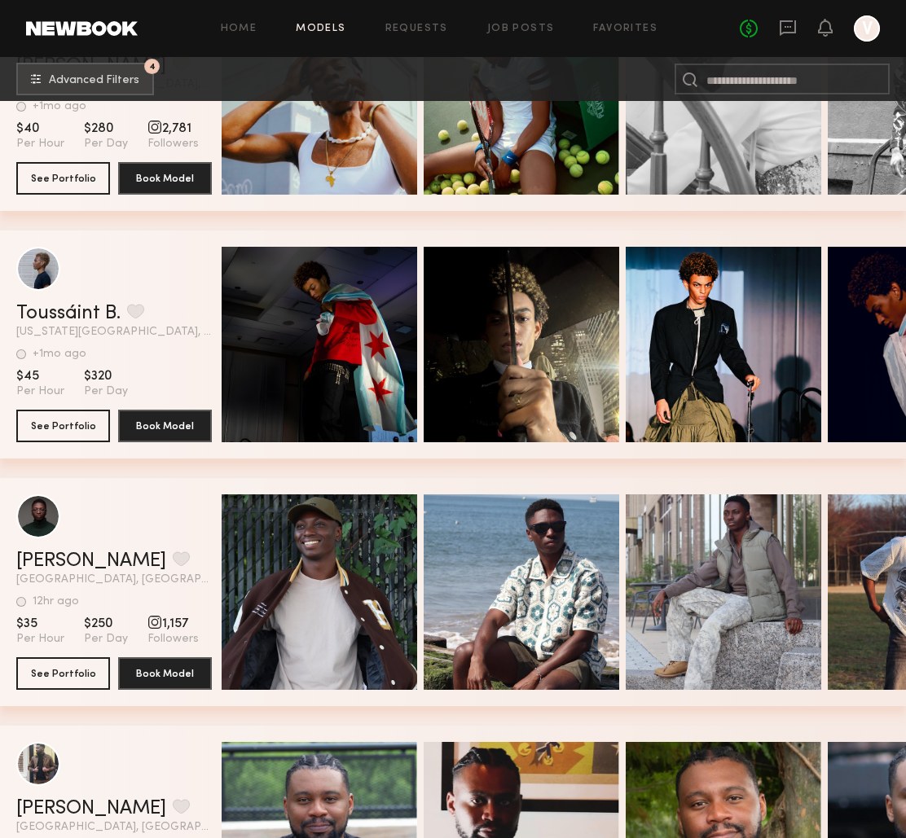
scroll to position [1073, 0]
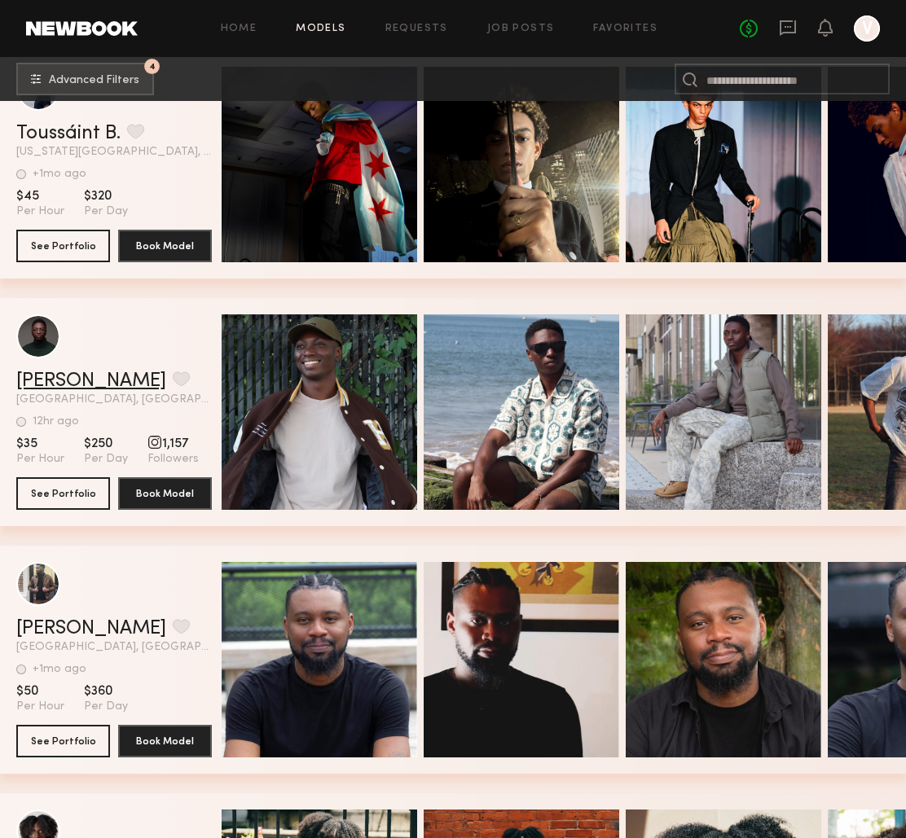
click at [68, 385] on link "Simeon W." at bounding box center [91, 382] width 150 height 20
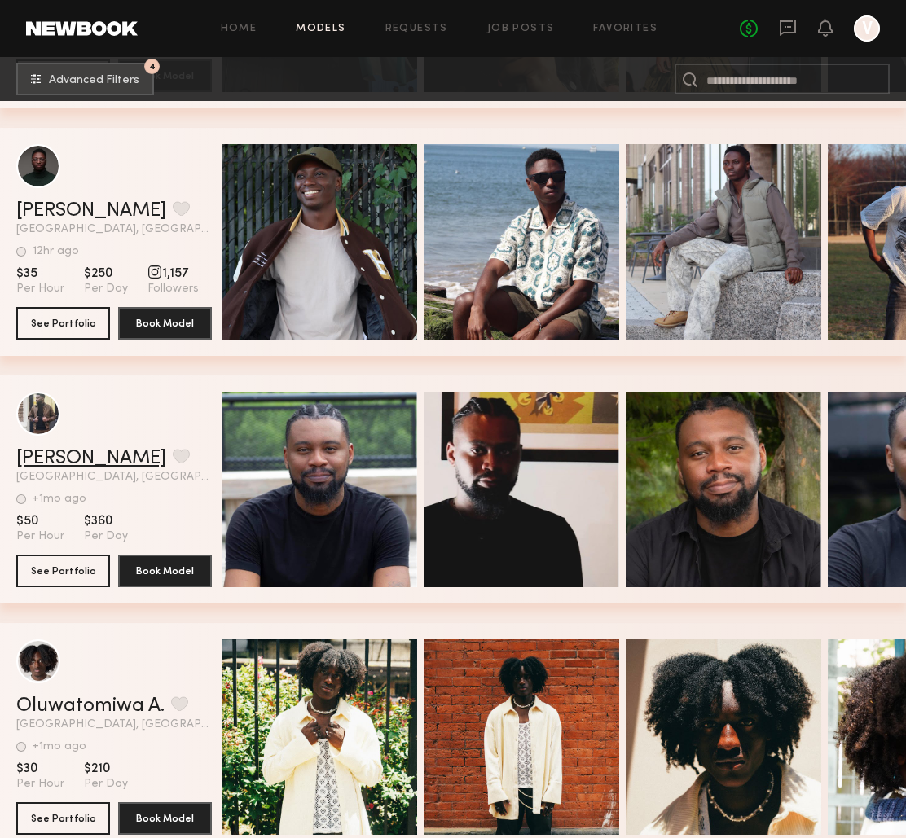
click at [43, 468] on link "Tyrek M." at bounding box center [91, 459] width 150 height 20
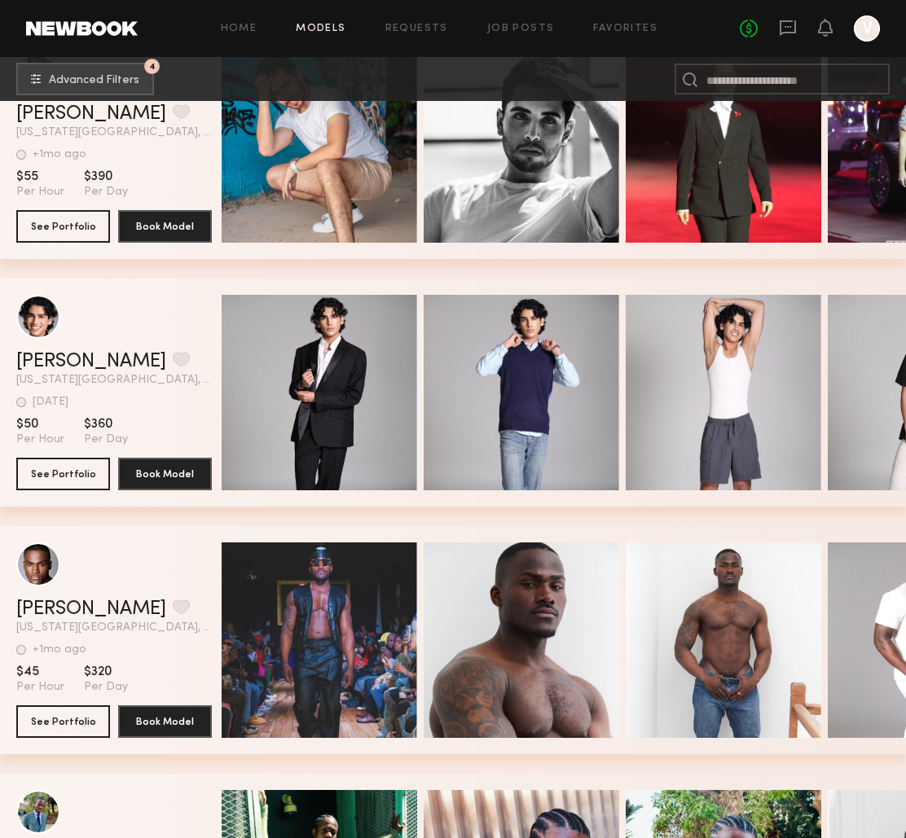
scroll to position [2347, 0]
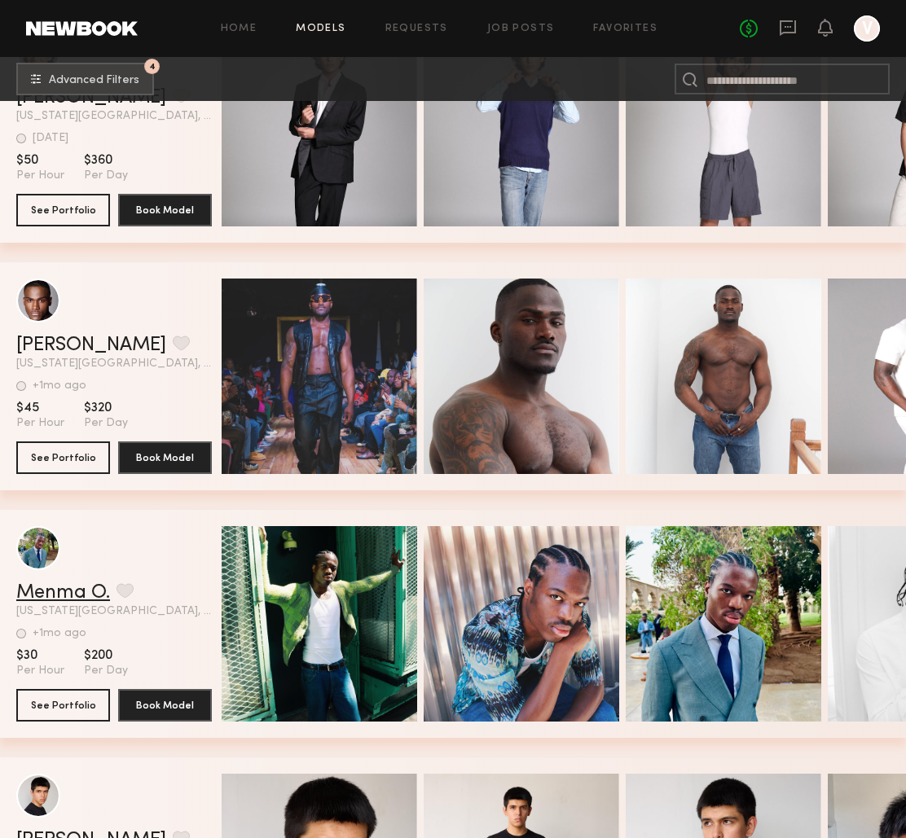
click at [53, 597] on link "Menma O." at bounding box center [63, 593] width 94 height 20
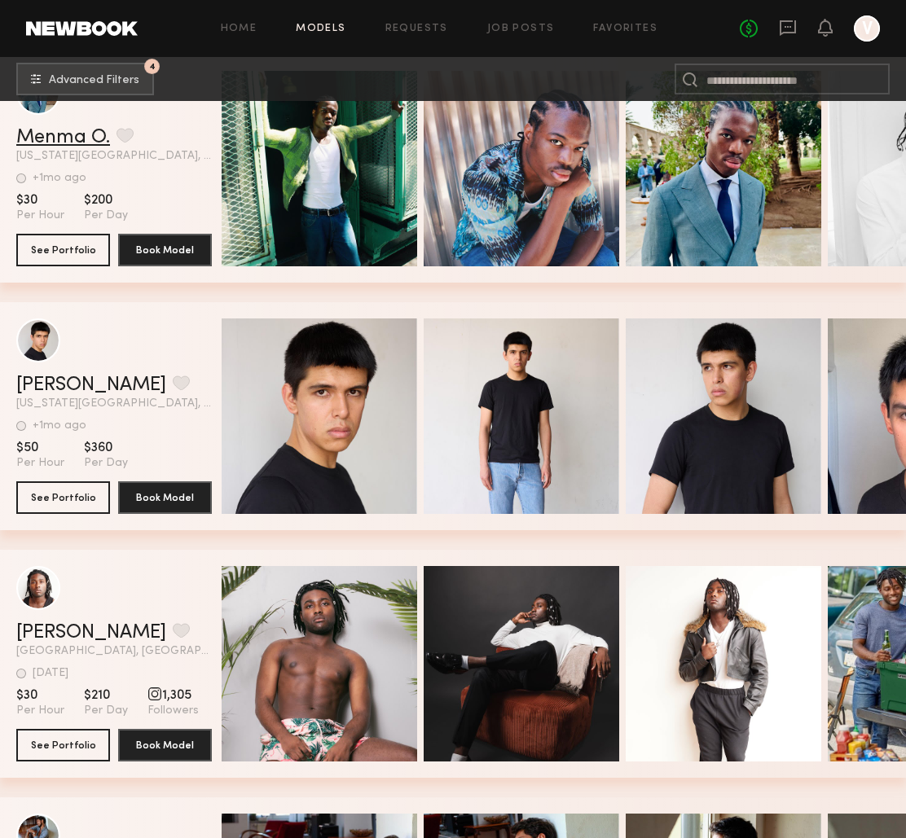
scroll to position [2971, 0]
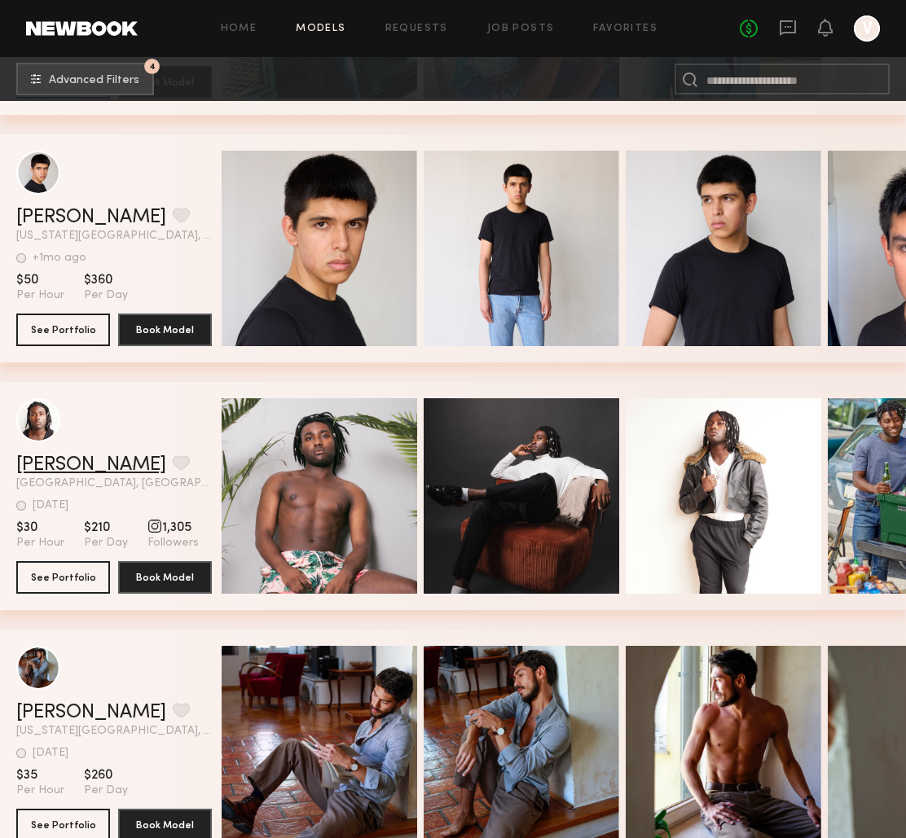
click at [59, 466] on link "Irwing S." at bounding box center [91, 465] width 150 height 20
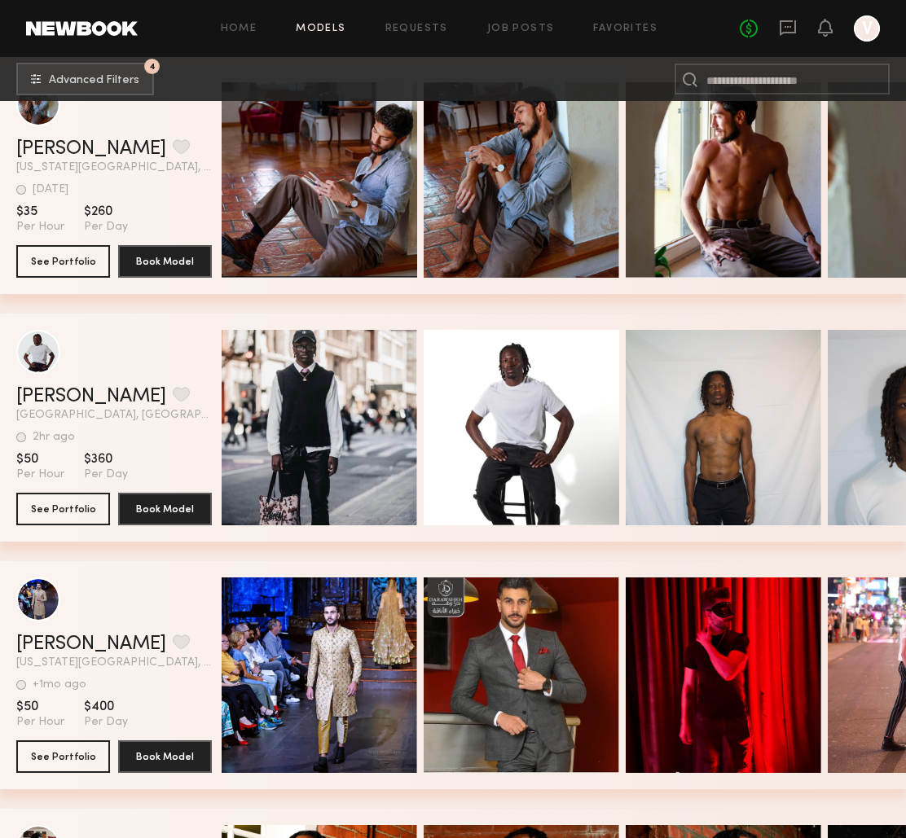
scroll to position [3461, 0]
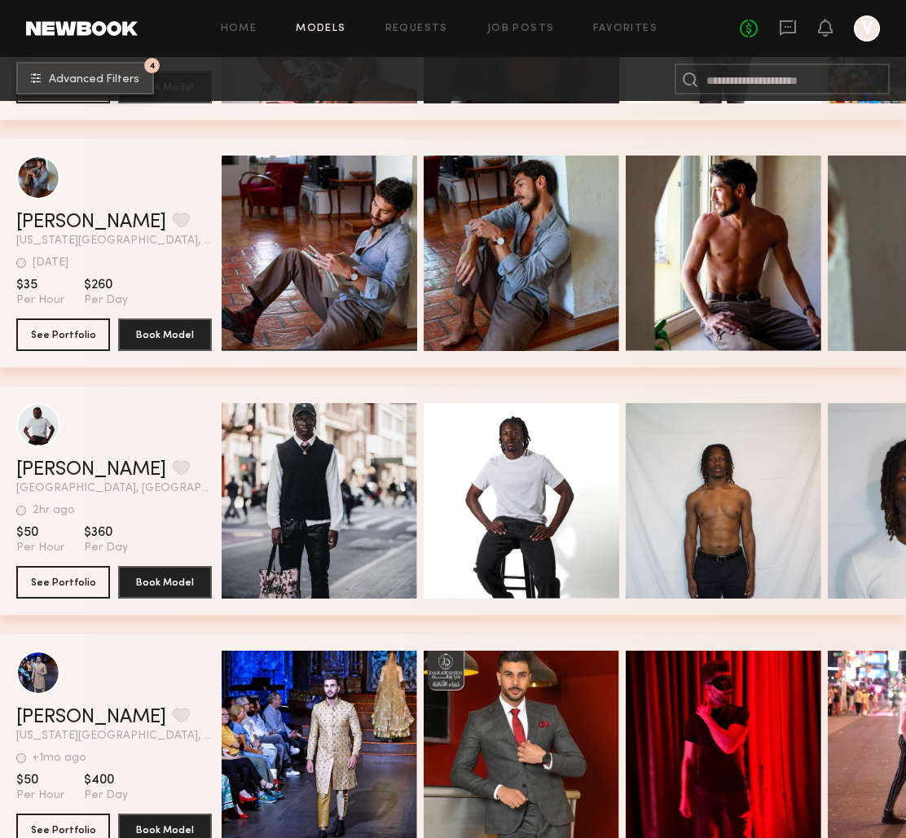
click at [103, 77] on span "Advanced Filters" at bounding box center [94, 79] width 90 height 11
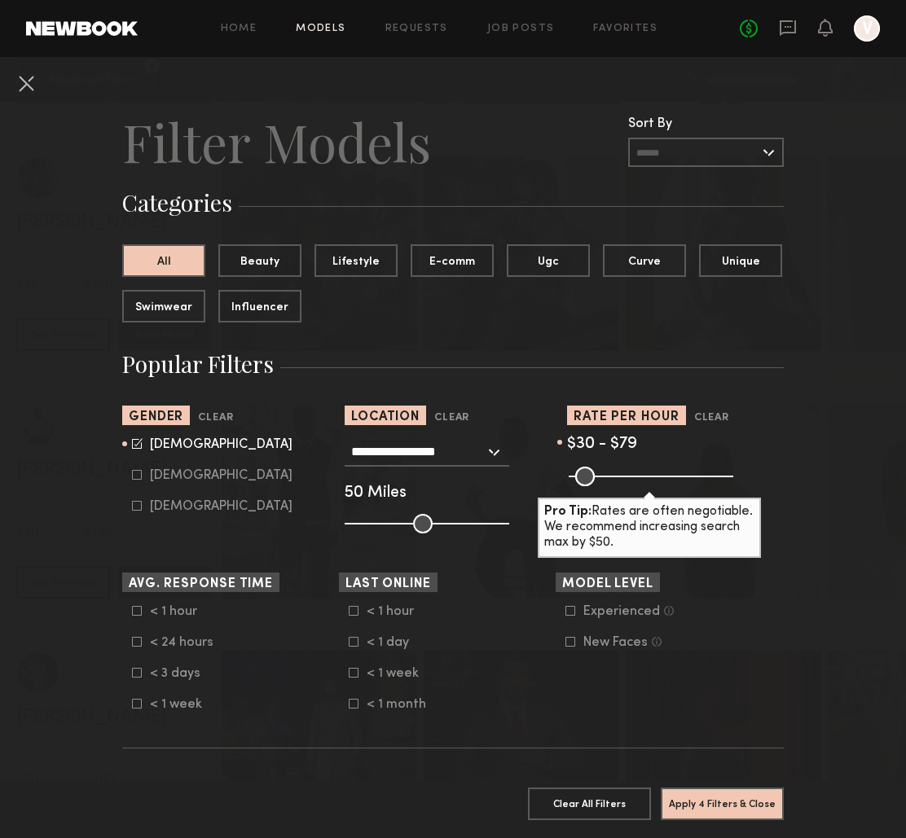
type input "**"
click at [592, 481] on input "range" at bounding box center [651, 477] width 165 height 20
click at [701, 807] on button "Apply 4 Filters & Close" at bounding box center [722, 803] width 123 height 33
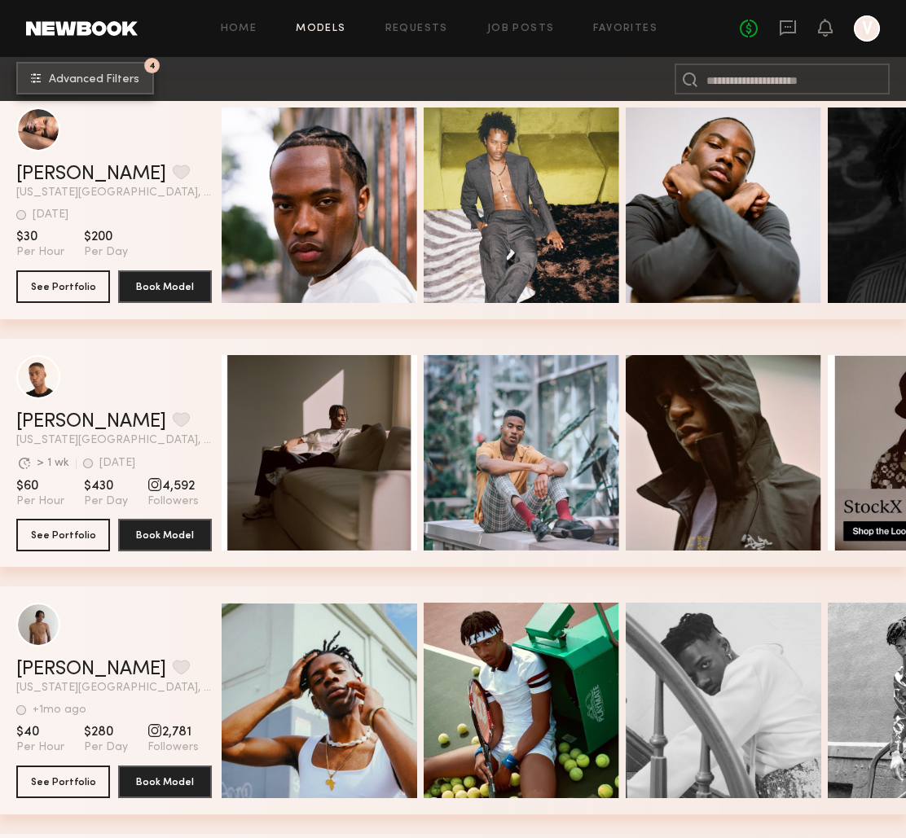
scroll to position [541, 0]
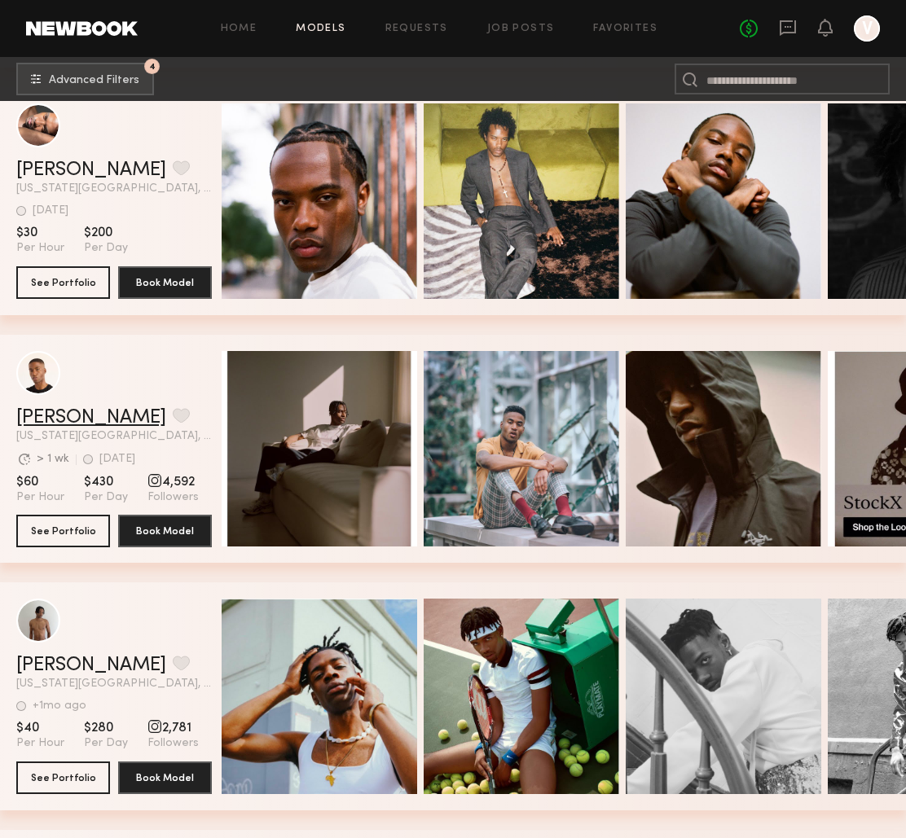
click at [62, 419] on link "patrick p." at bounding box center [91, 418] width 150 height 20
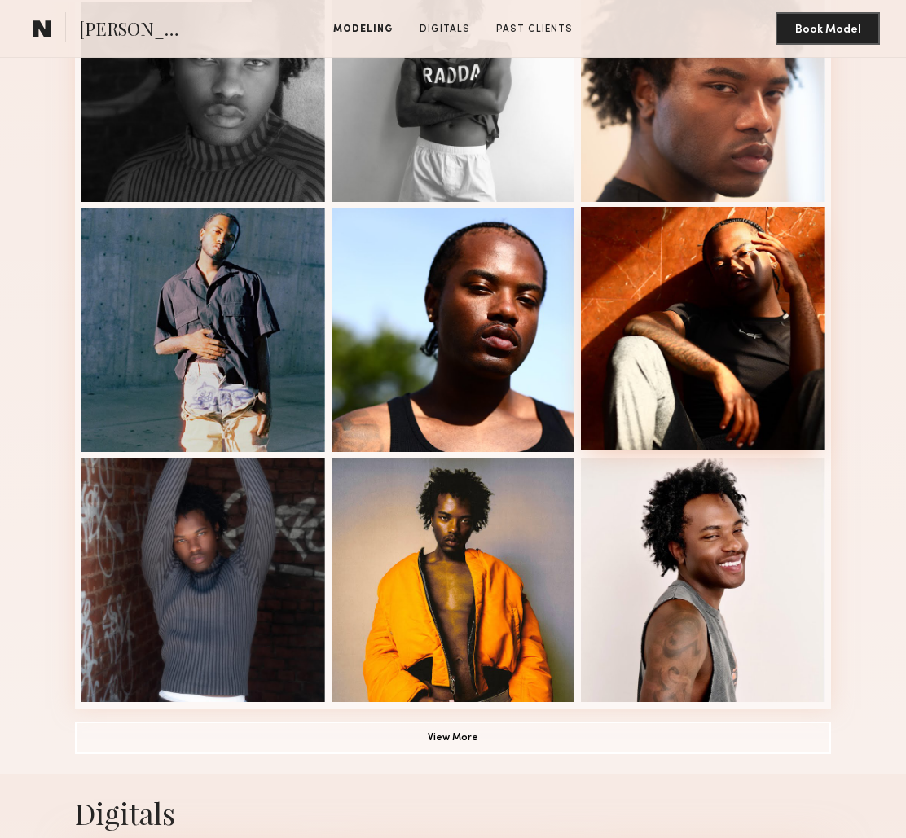
scroll to position [812, 0]
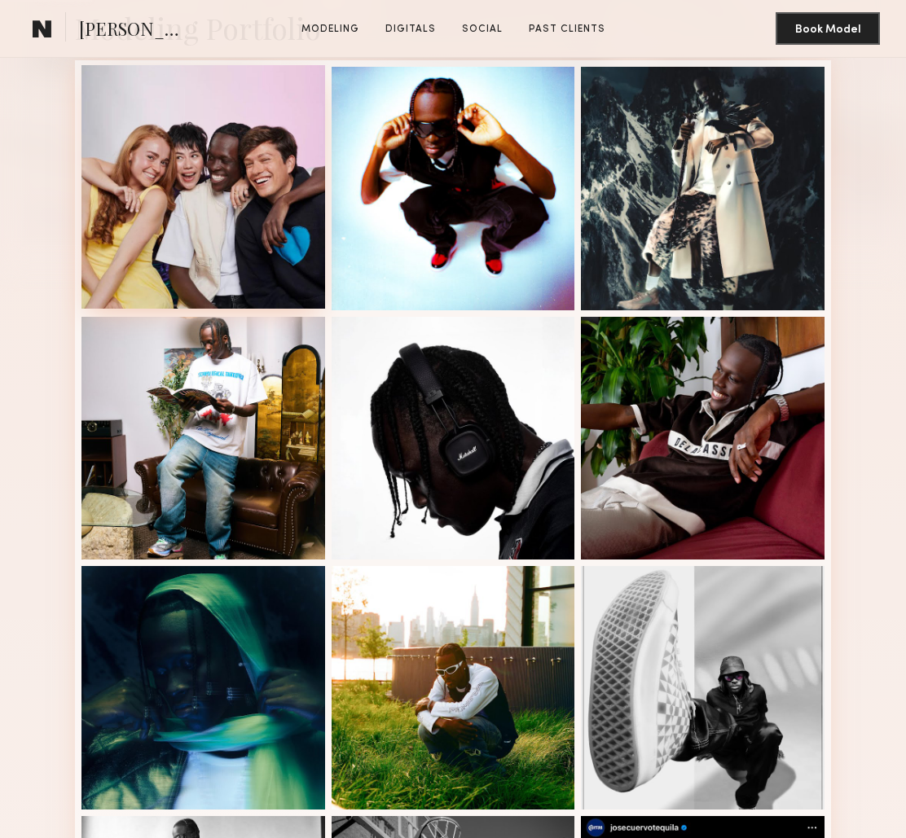
scroll to position [405, 0]
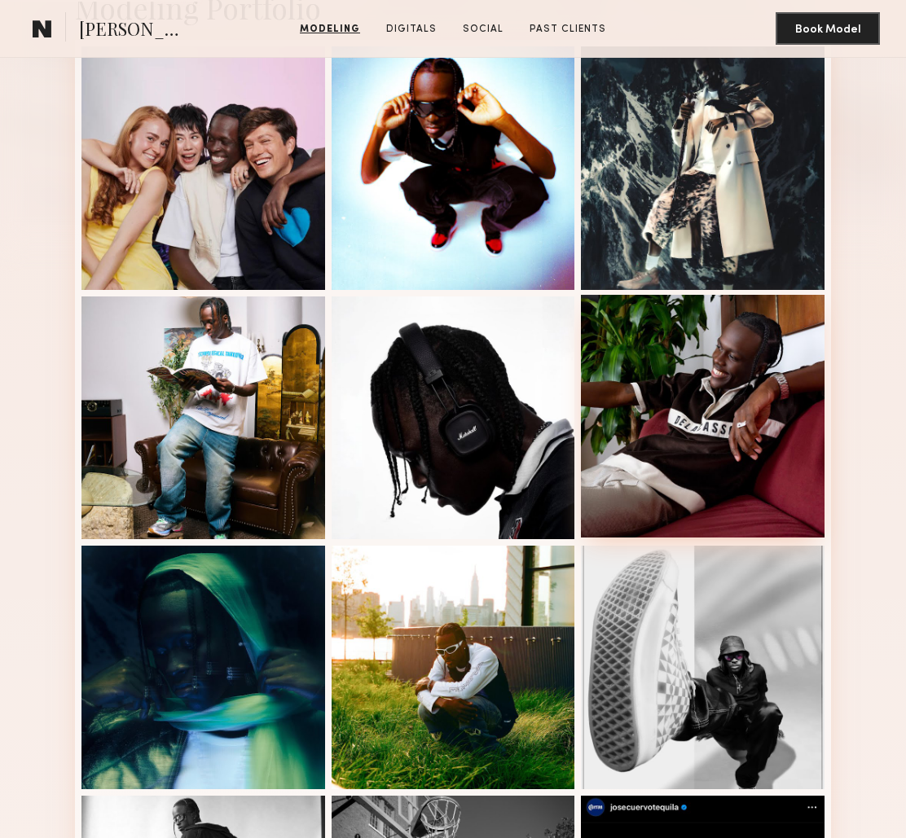
click at [718, 443] on div at bounding box center [703, 417] width 244 height 244
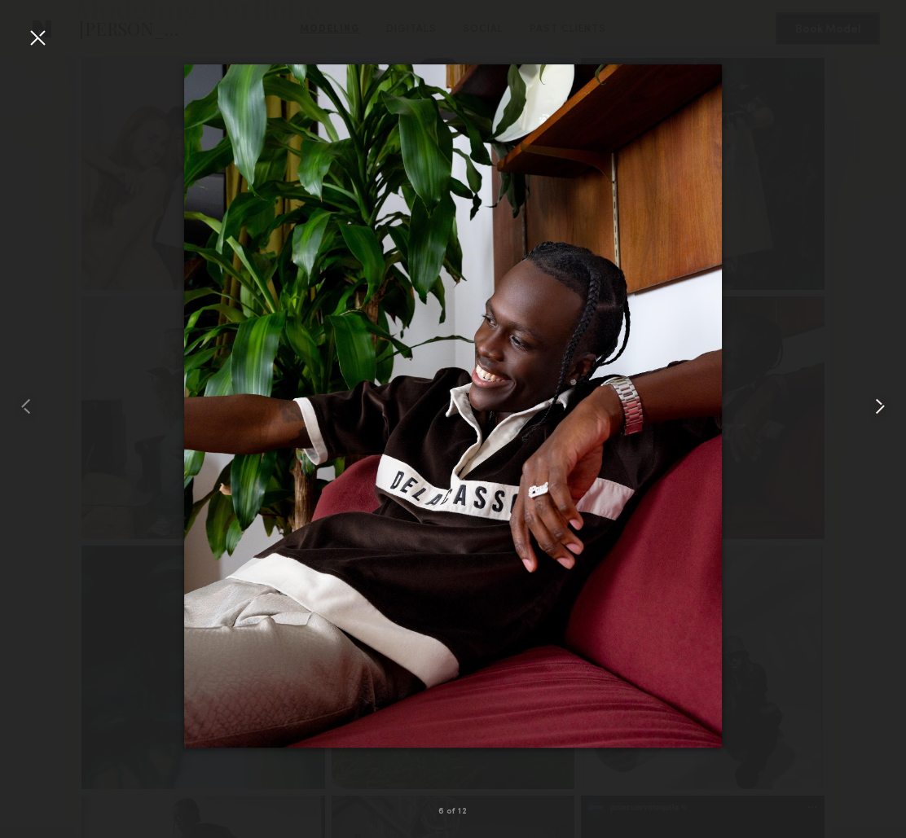
click at [881, 408] on common-icon at bounding box center [880, 407] width 26 height 26
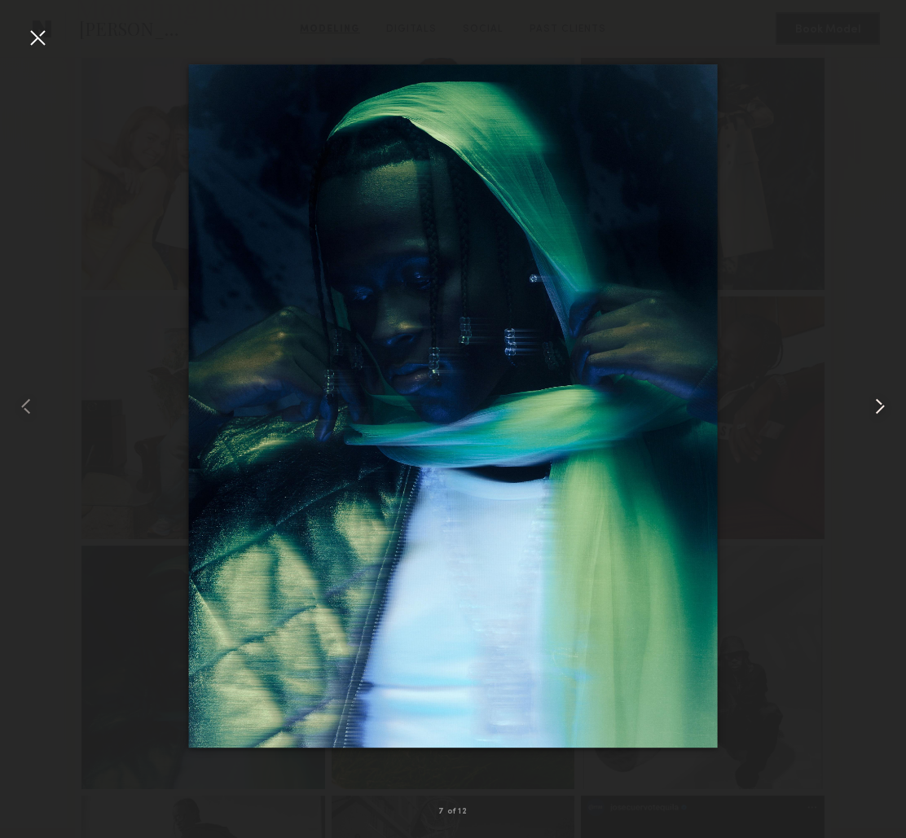
click at [881, 408] on common-icon at bounding box center [880, 407] width 26 height 26
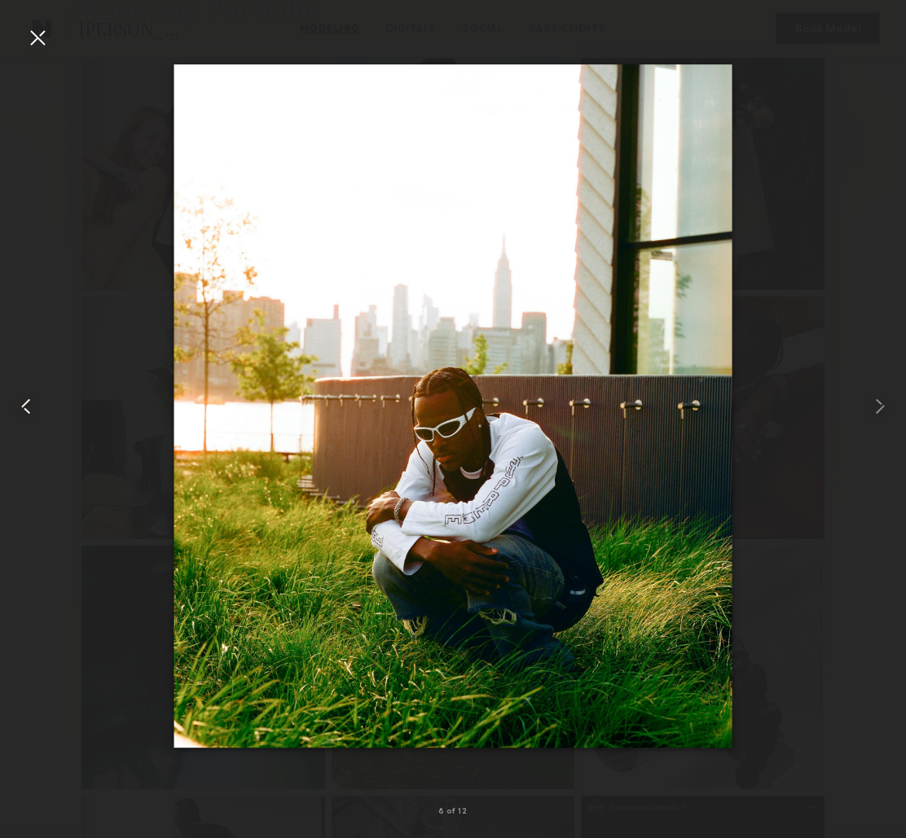
click at [33, 416] on common-icon at bounding box center [26, 407] width 26 height 26
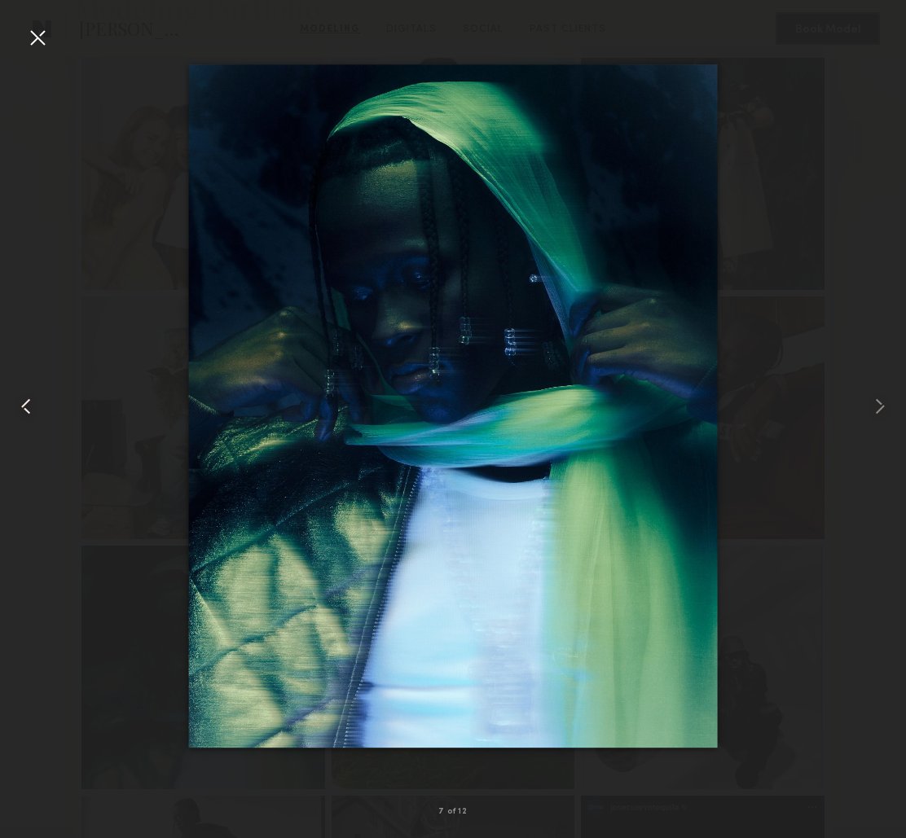
click at [33, 416] on common-icon at bounding box center [26, 407] width 26 height 26
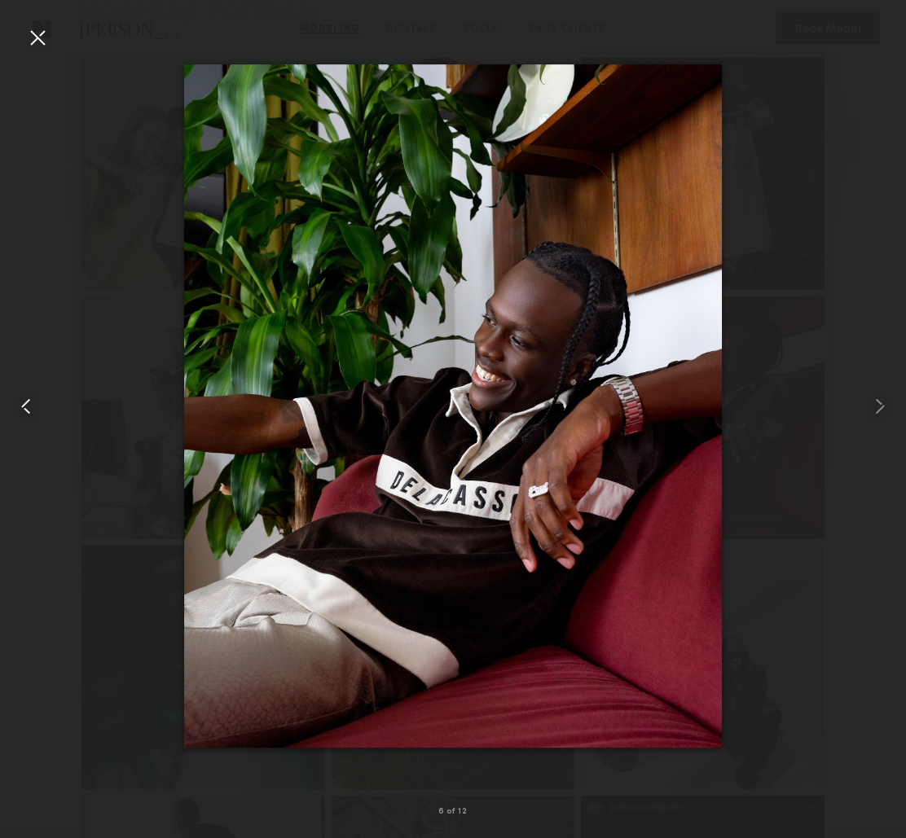
click at [33, 416] on common-icon at bounding box center [26, 407] width 26 height 26
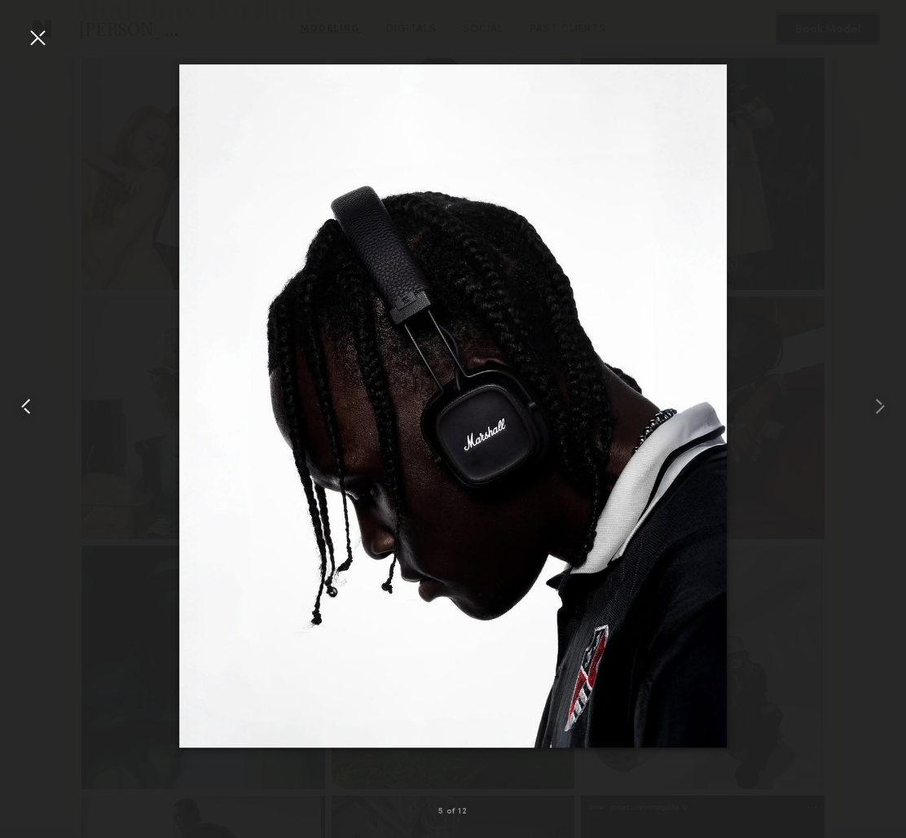
click at [33, 416] on common-icon at bounding box center [26, 407] width 26 height 26
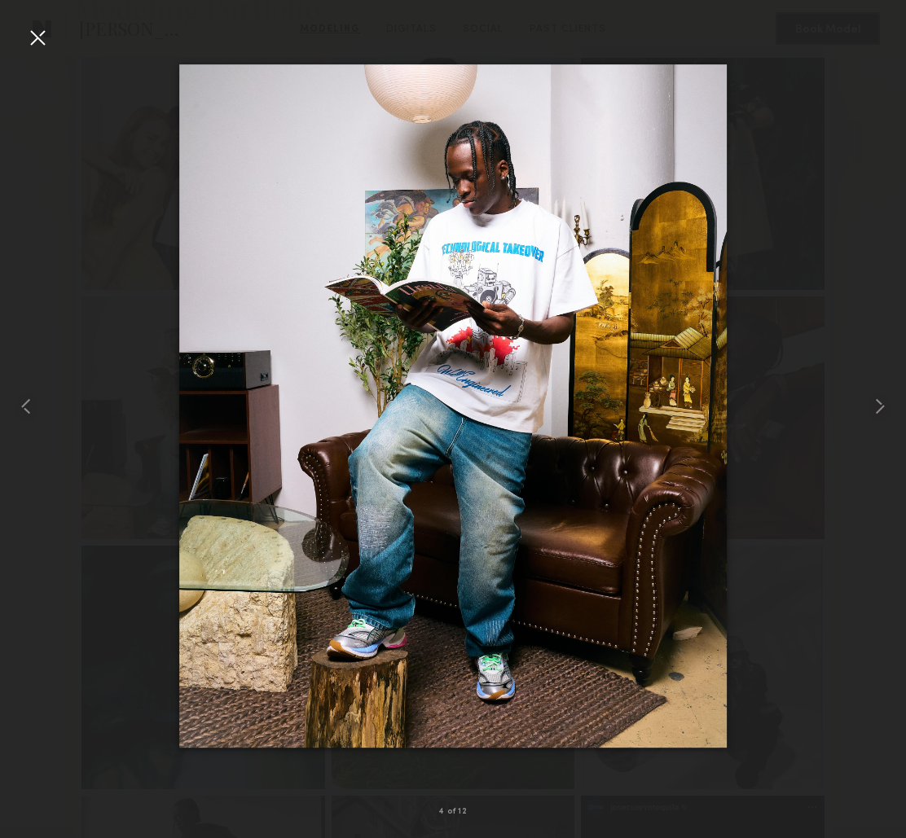
click at [36, 46] on div at bounding box center [37, 37] width 26 height 26
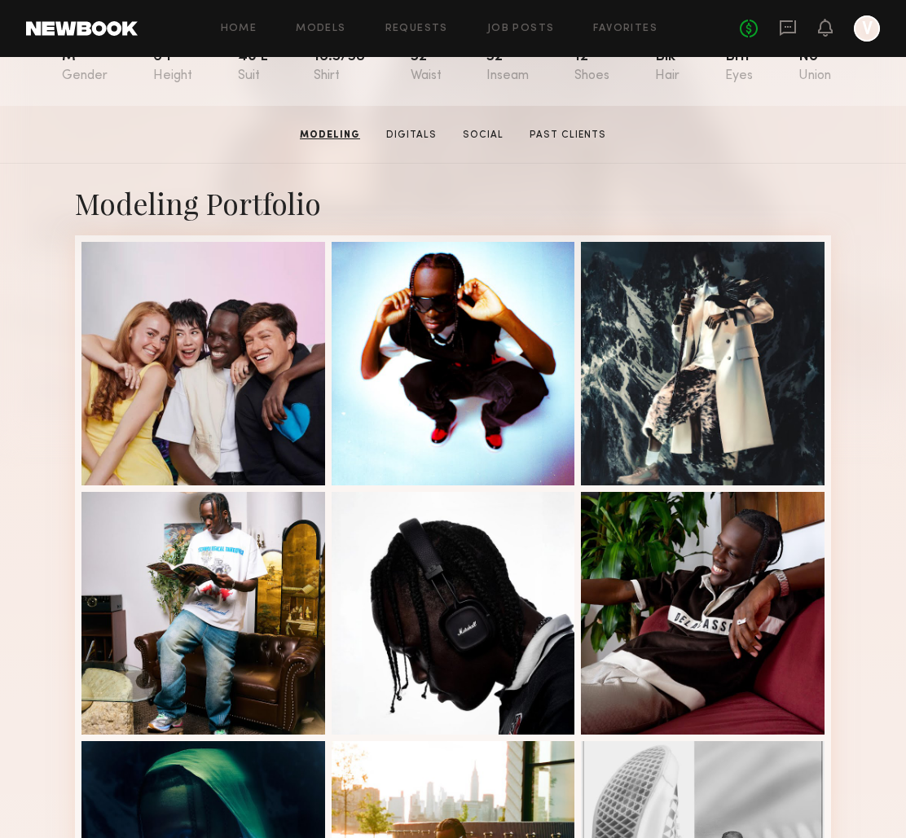
scroll to position [206, 0]
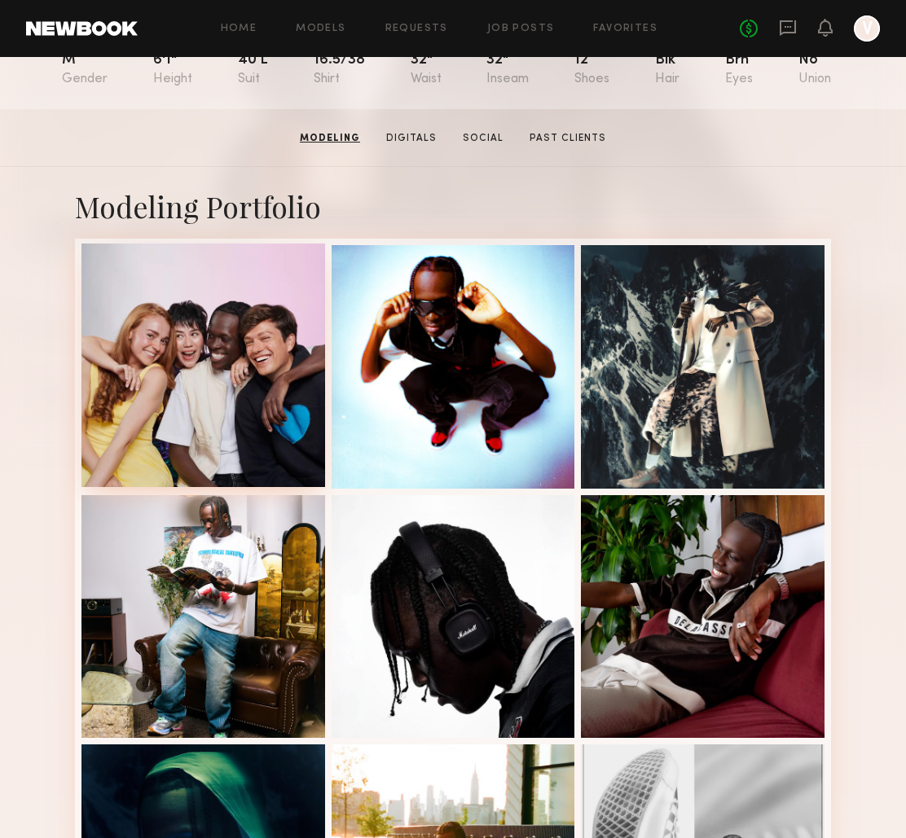
click at [253, 402] on div at bounding box center [203, 366] width 244 height 244
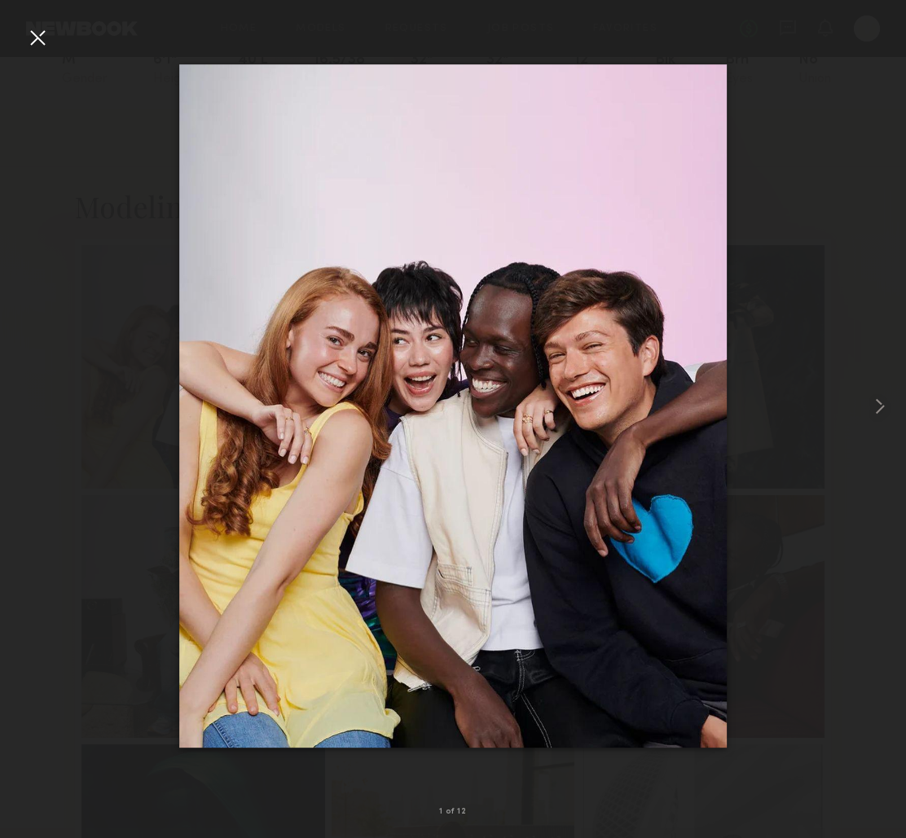
click at [831, 168] on div at bounding box center [453, 406] width 906 height 760
click at [37, 40] on div at bounding box center [37, 37] width 26 height 26
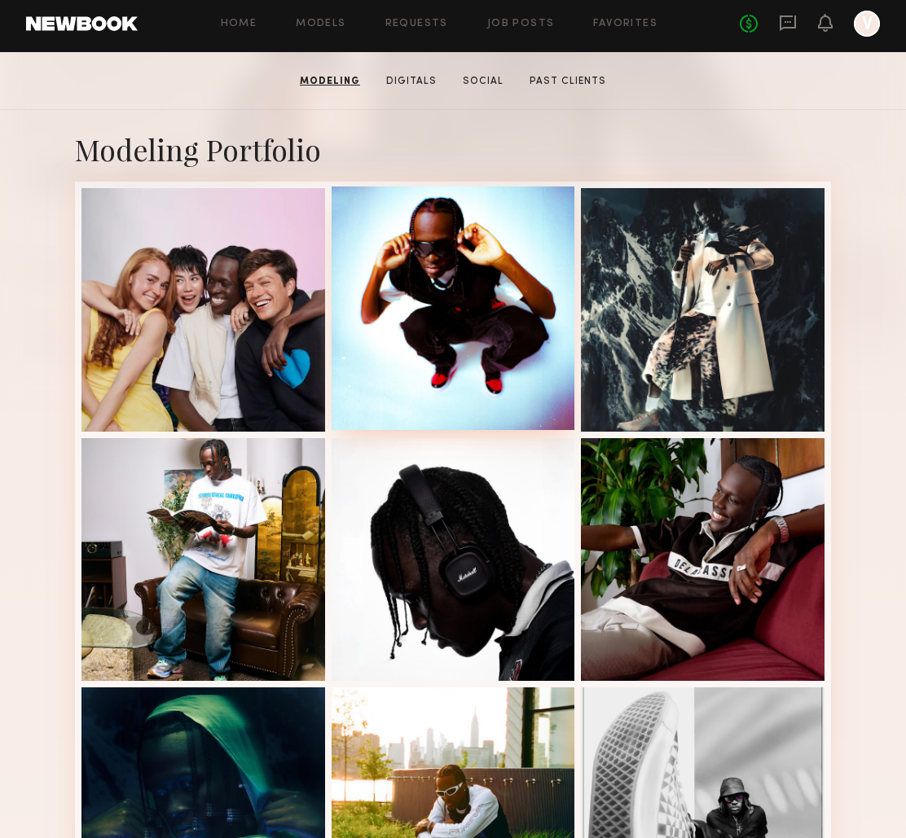
scroll to position [275, 0]
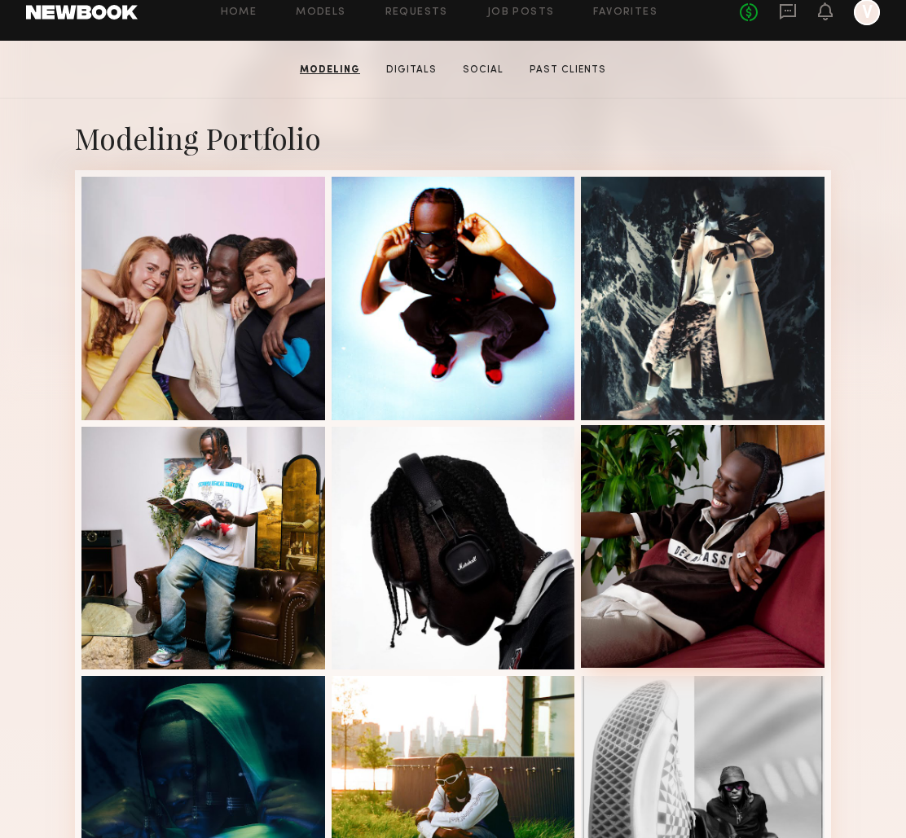
click at [691, 493] on div at bounding box center [703, 547] width 244 height 244
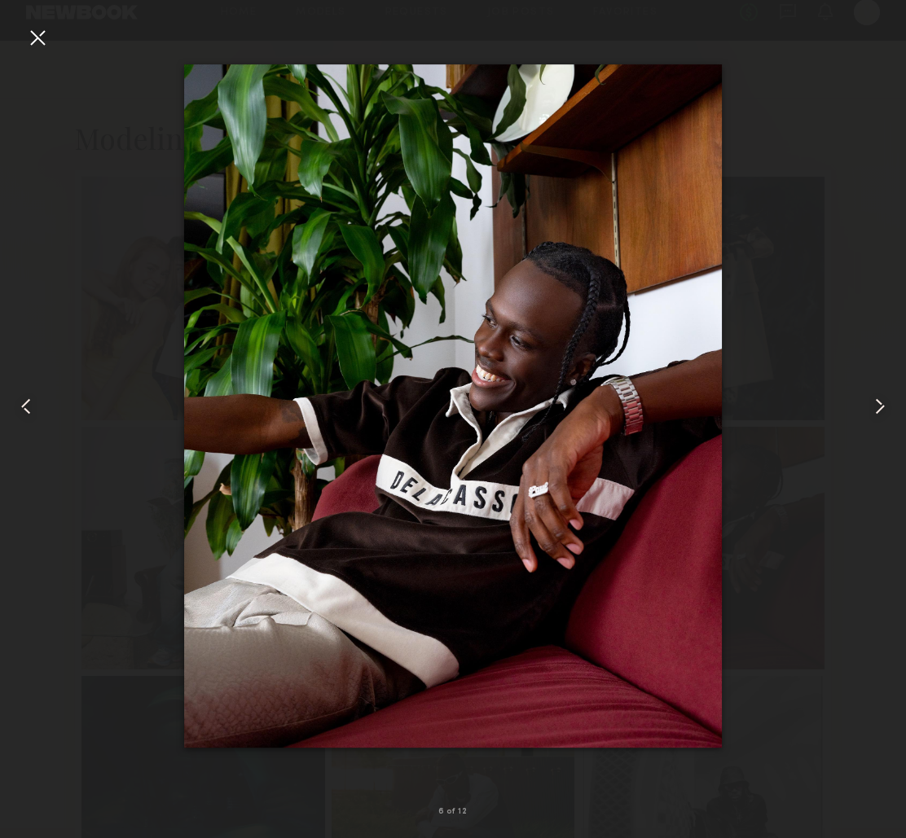
click at [37, 39] on div at bounding box center [37, 37] width 26 height 26
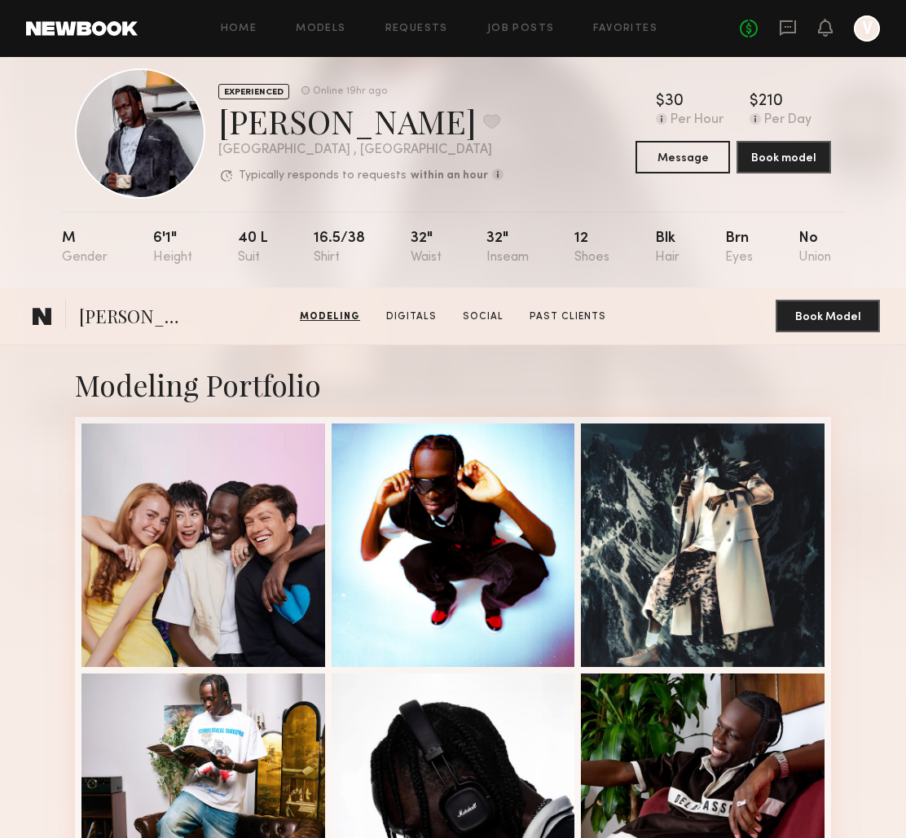
scroll to position [0, 0]
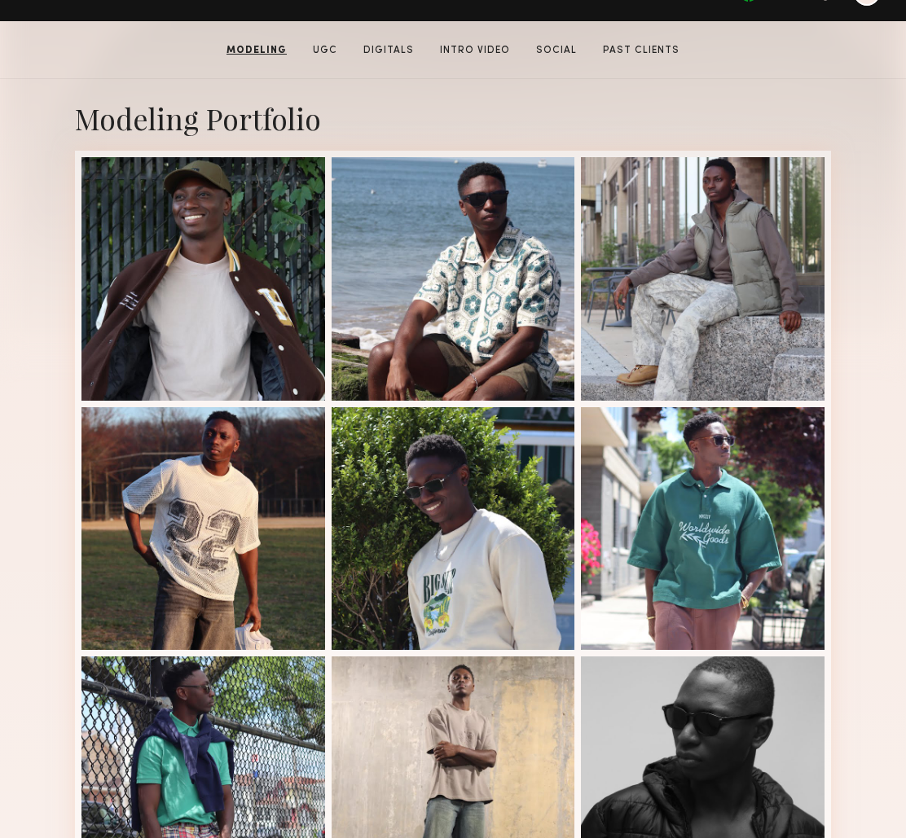
scroll to position [254, 0]
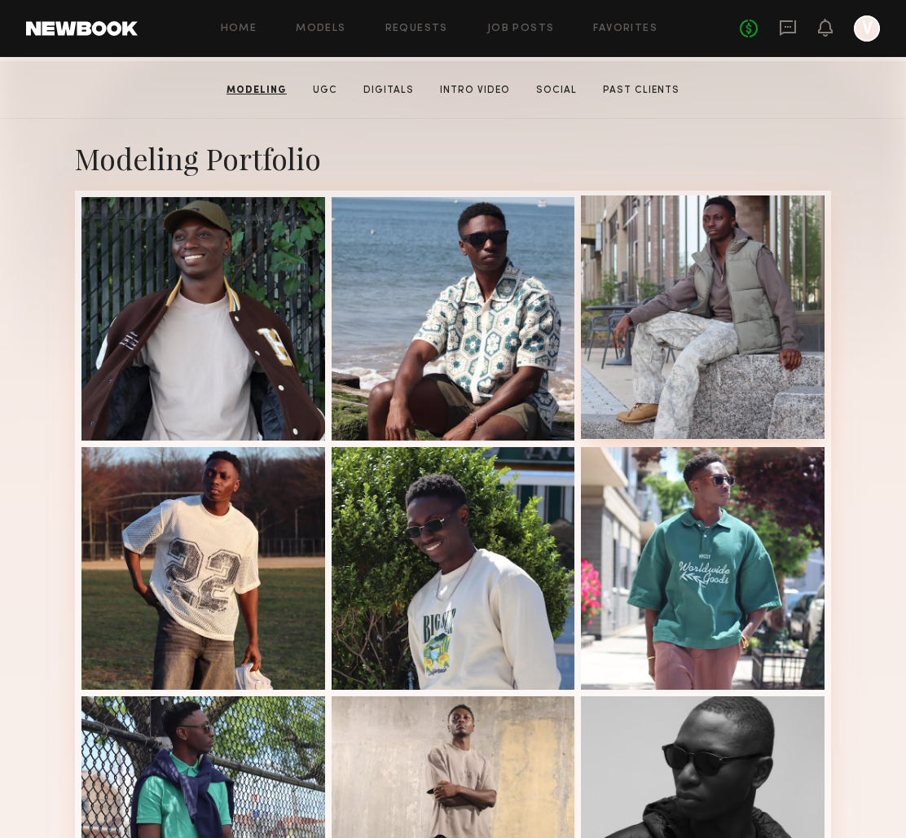
click at [735, 305] on div at bounding box center [703, 318] width 244 height 244
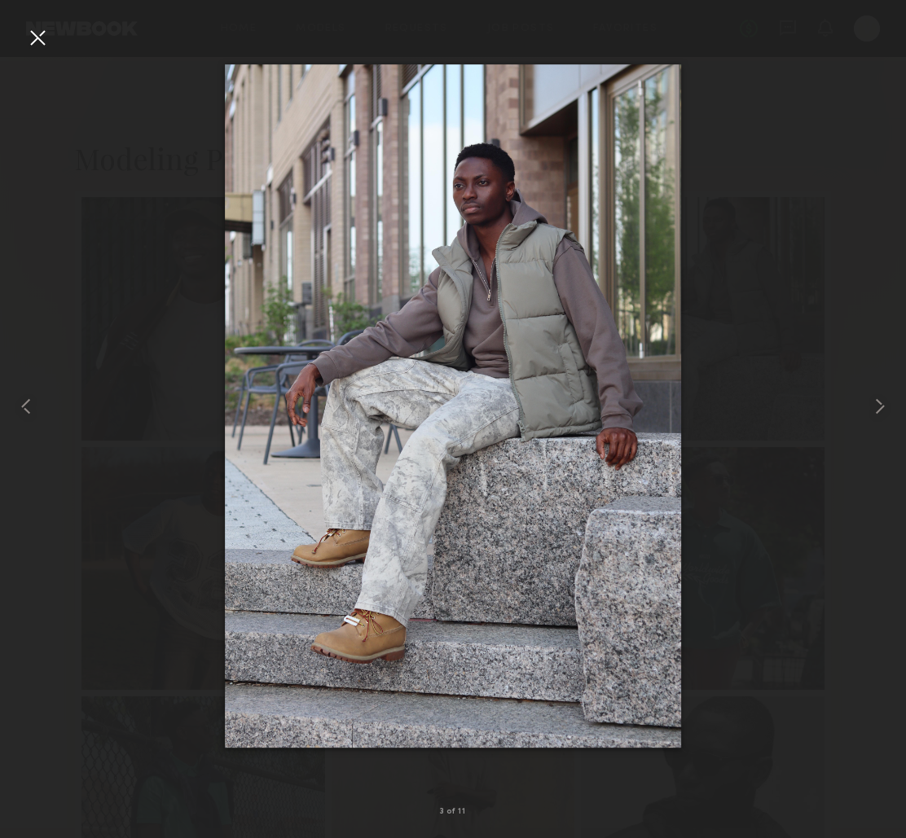
click at [33, 38] on div at bounding box center [37, 37] width 26 height 26
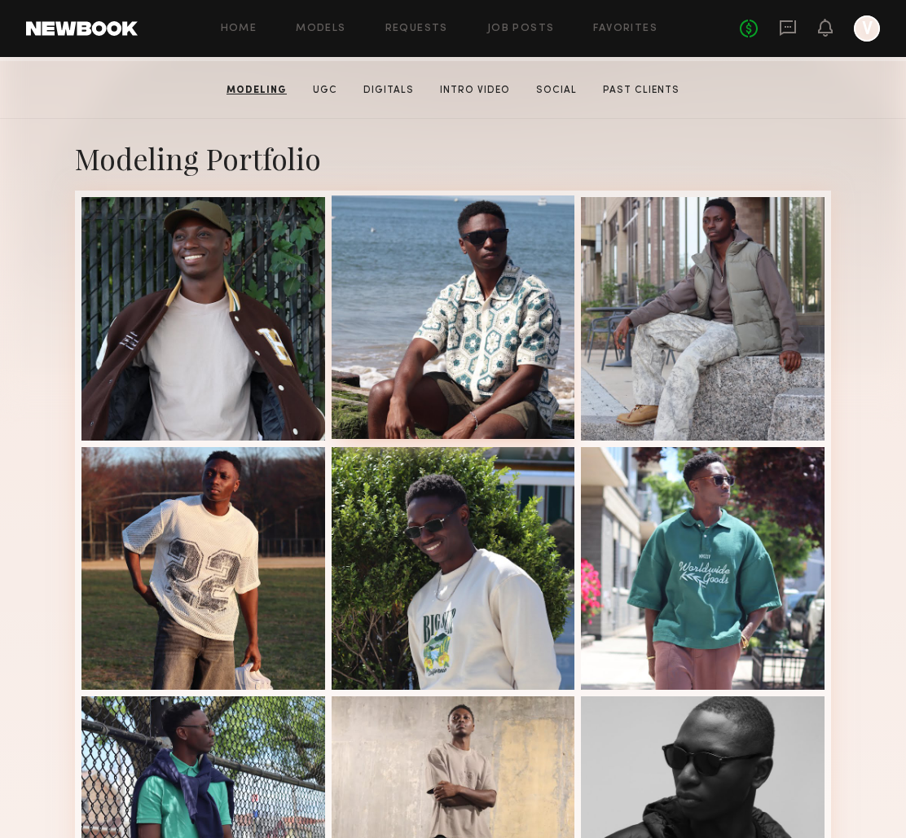
click at [445, 375] on div at bounding box center [454, 318] width 244 height 244
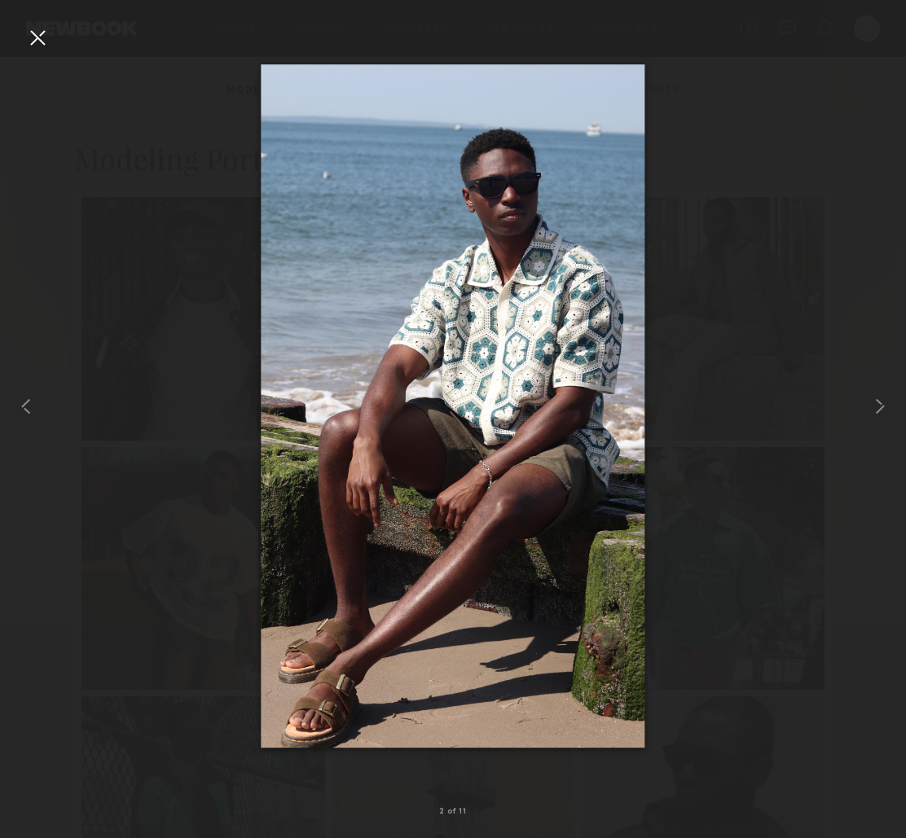
click at [37, 44] on div at bounding box center [37, 37] width 26 height 26
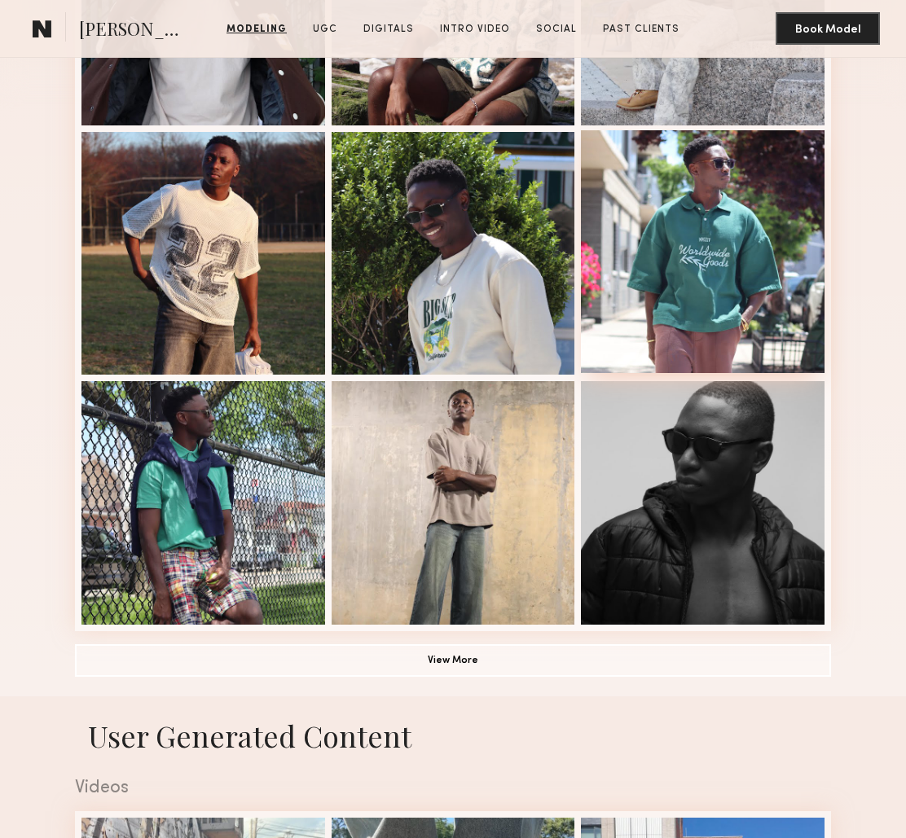
scroll to position [577, 0]
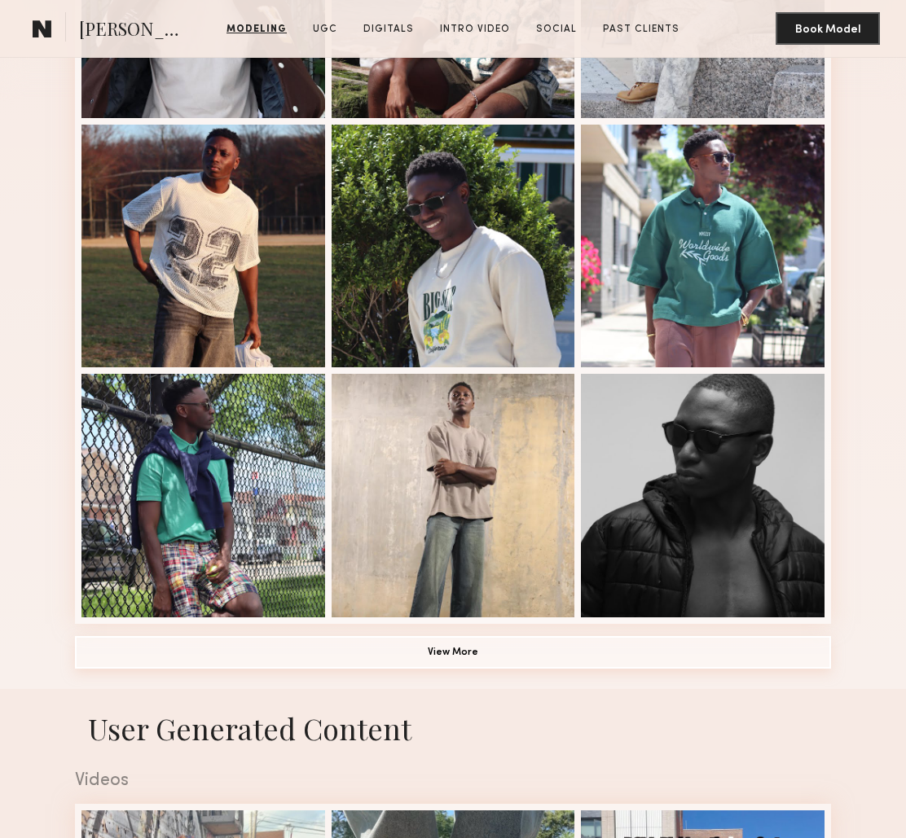
click at [476, 653] on button "View More" at bounding box center [453, 652] width 756 height 33
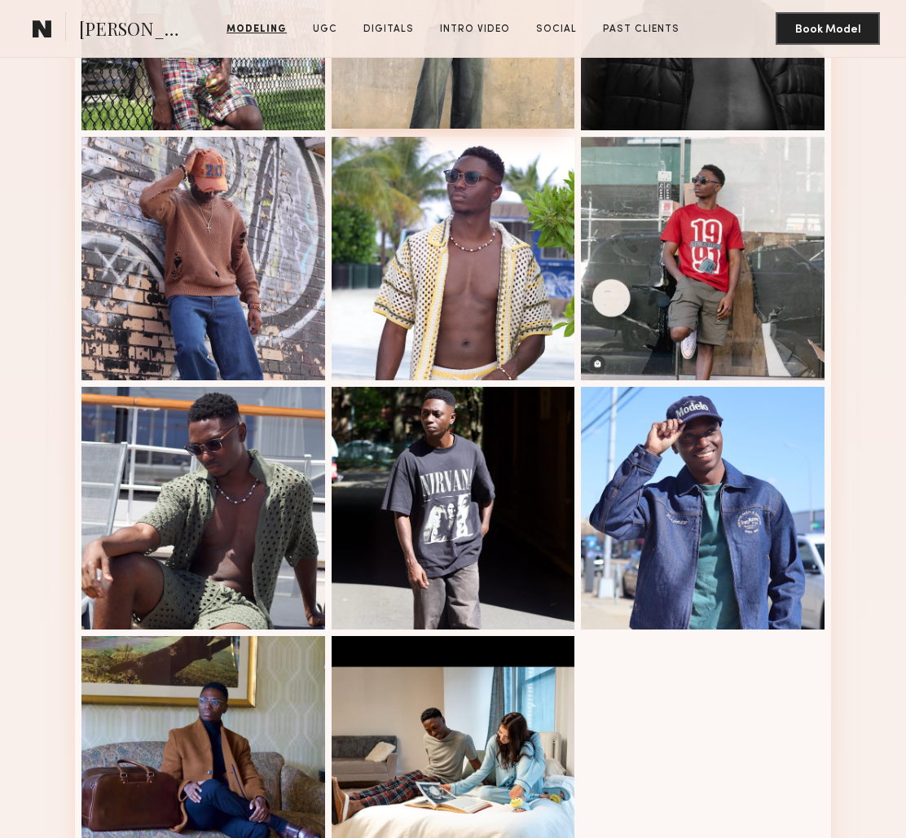
scroll to position [1076, 0]
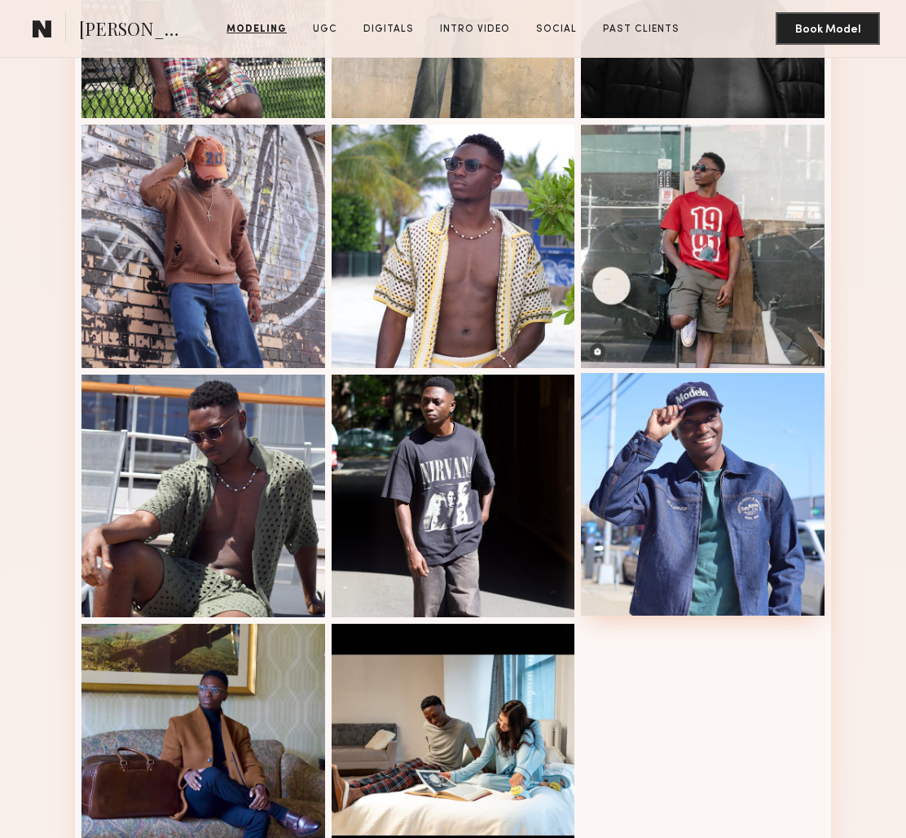
click at [697, 470] on div at bounding box center [703, 495] width 244 height 244
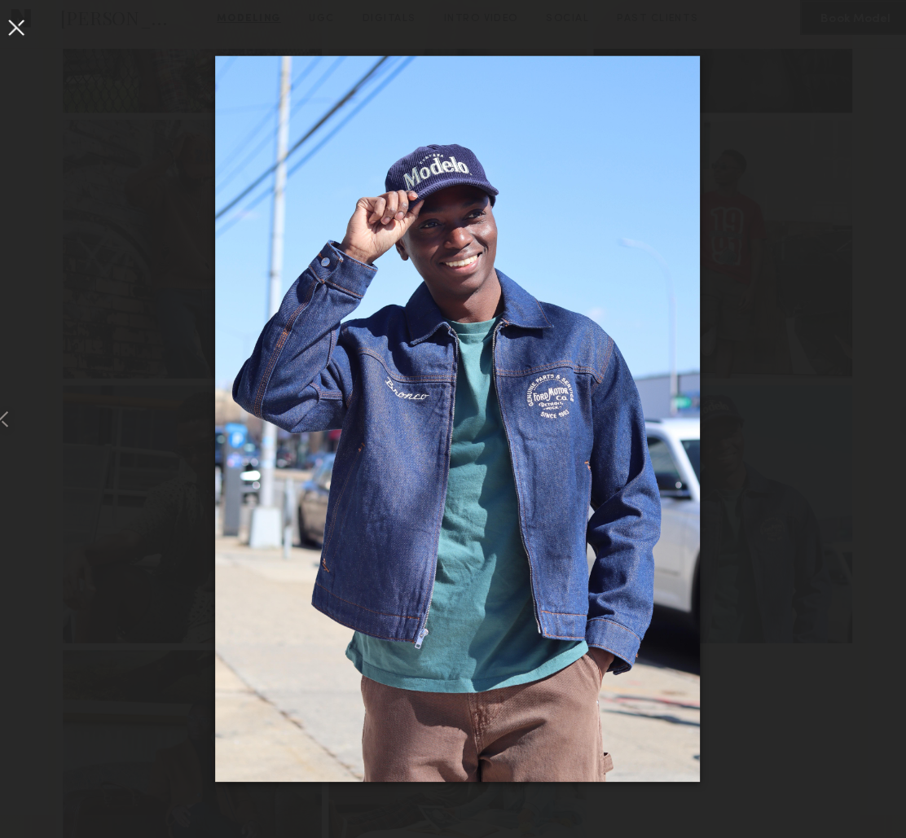
click at [33, 44] on div at bounding box center [37, 37] width 26 height 26
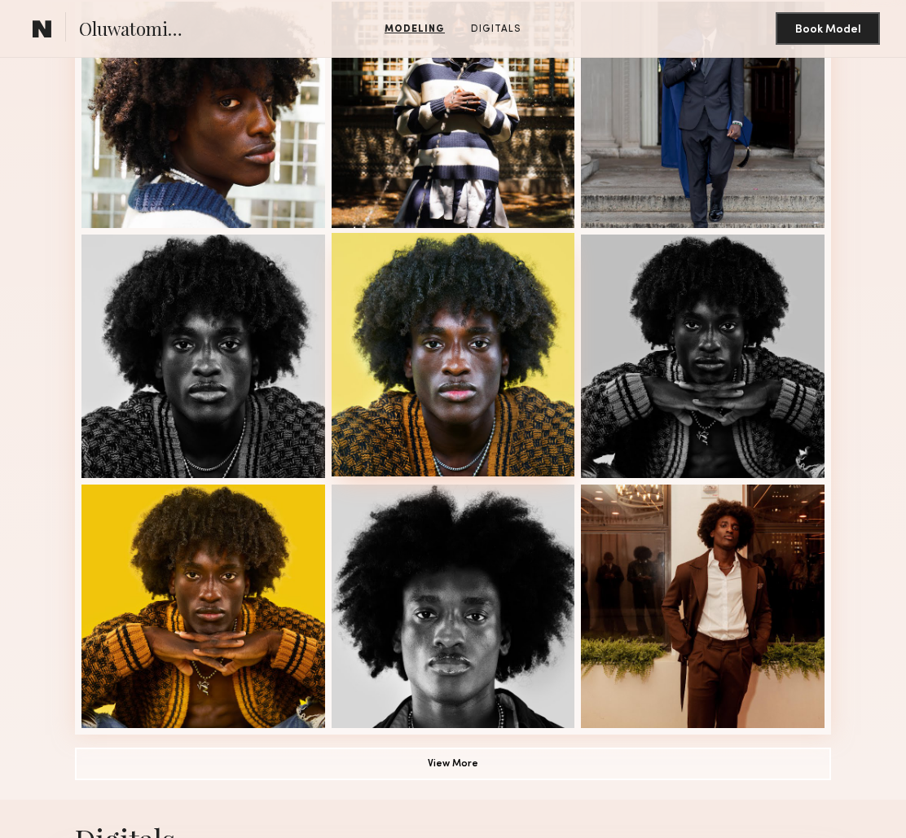
scroll to position [718, 0]
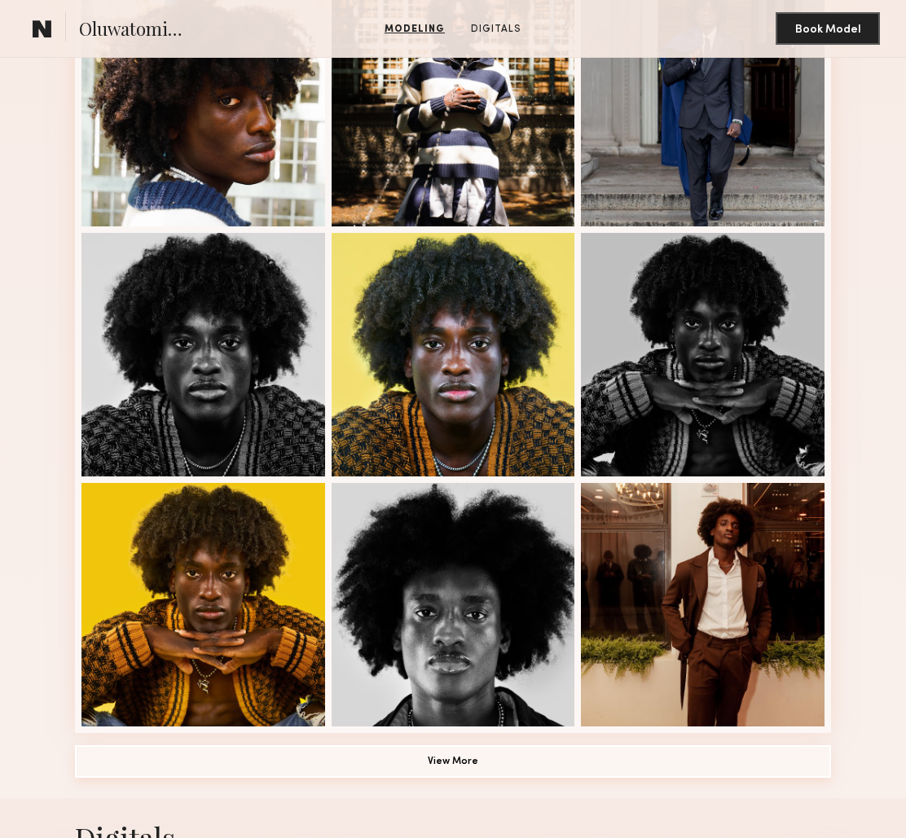
click at [389, 759] on button "View More" at bounding box center [453, 762] width 756 height 33
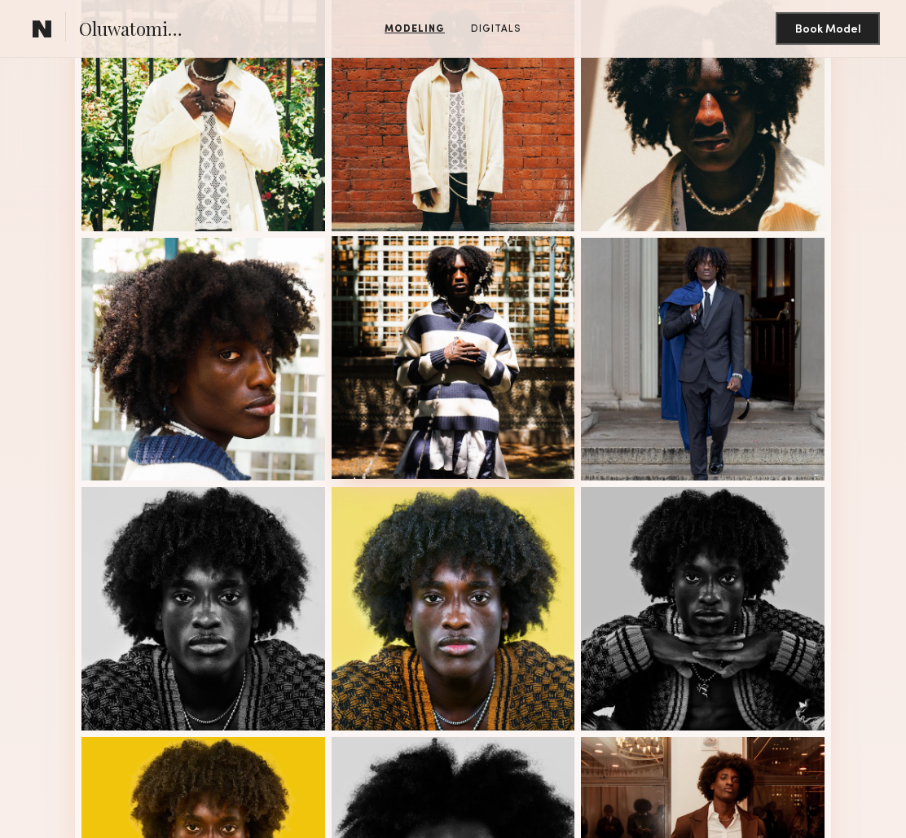
scroll to position [444, 0]
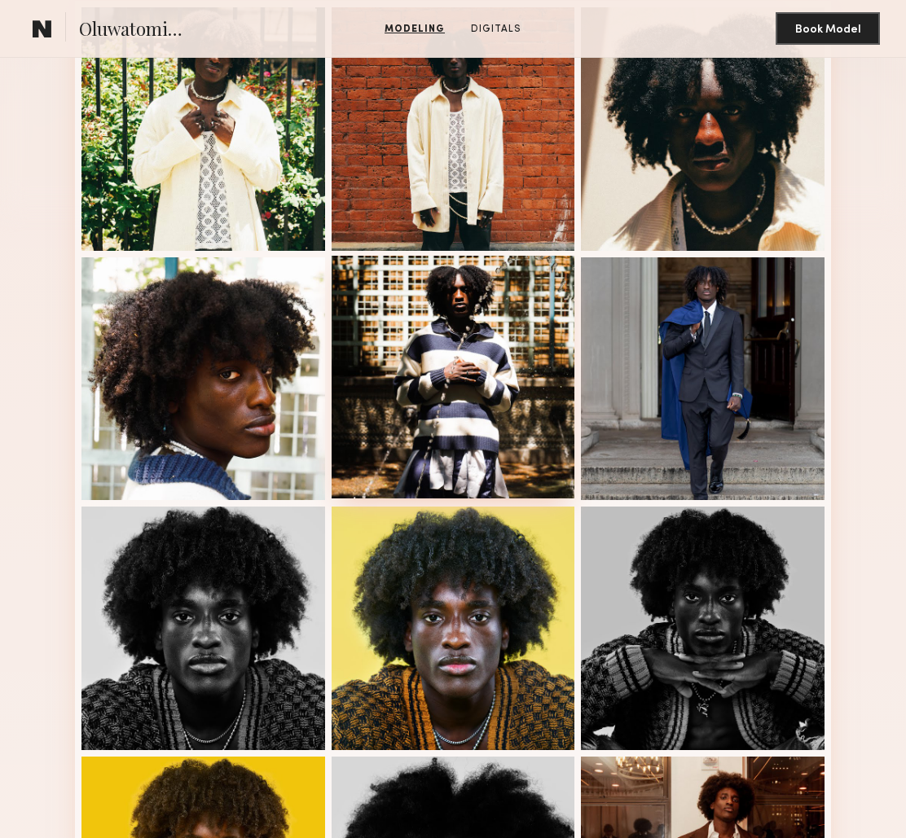
click at [414, 381] on div at bounding box center [454, 378] width 244 height 244
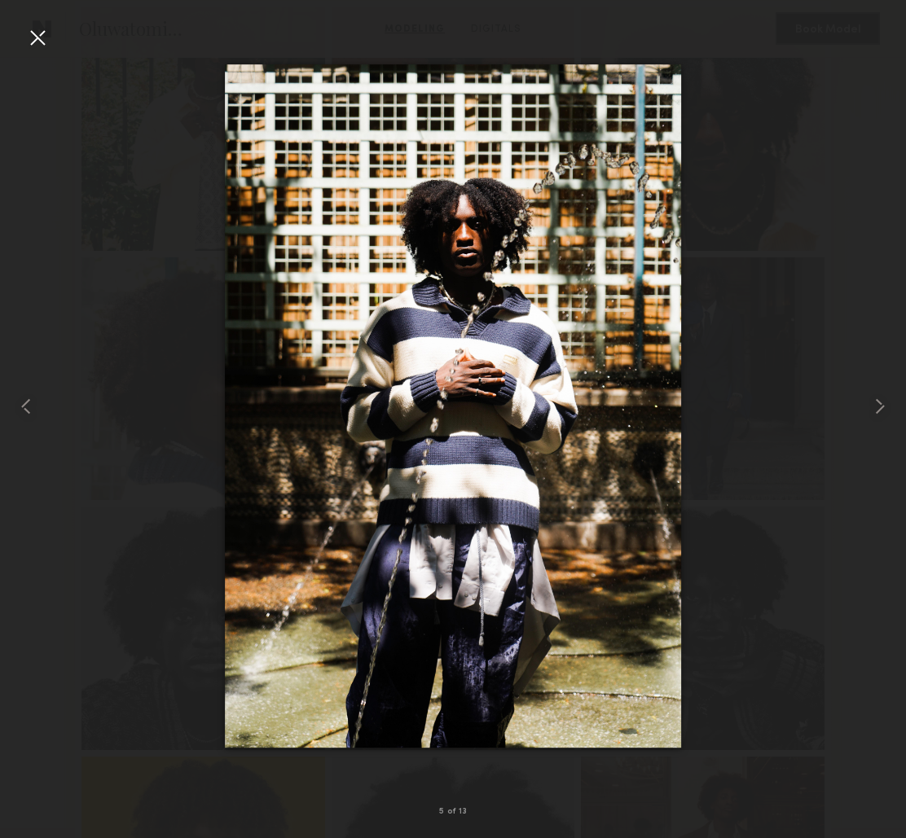
click at [33, 41] on div at bounding box center [37, 37] width 26 height 26
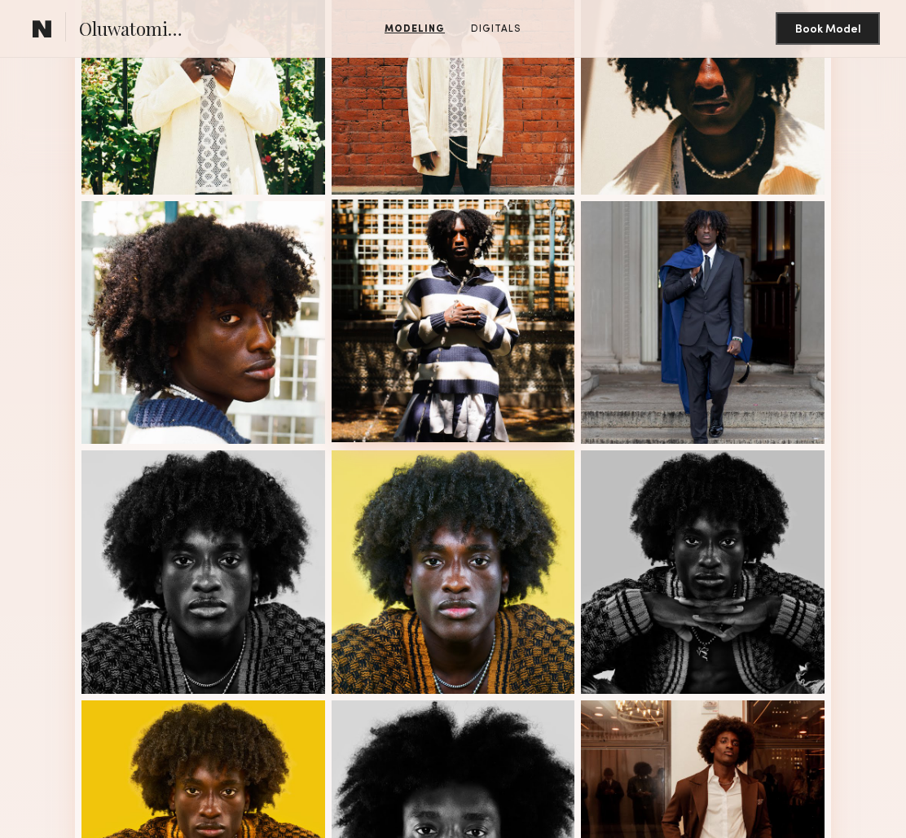
scroll to position [544, 0]
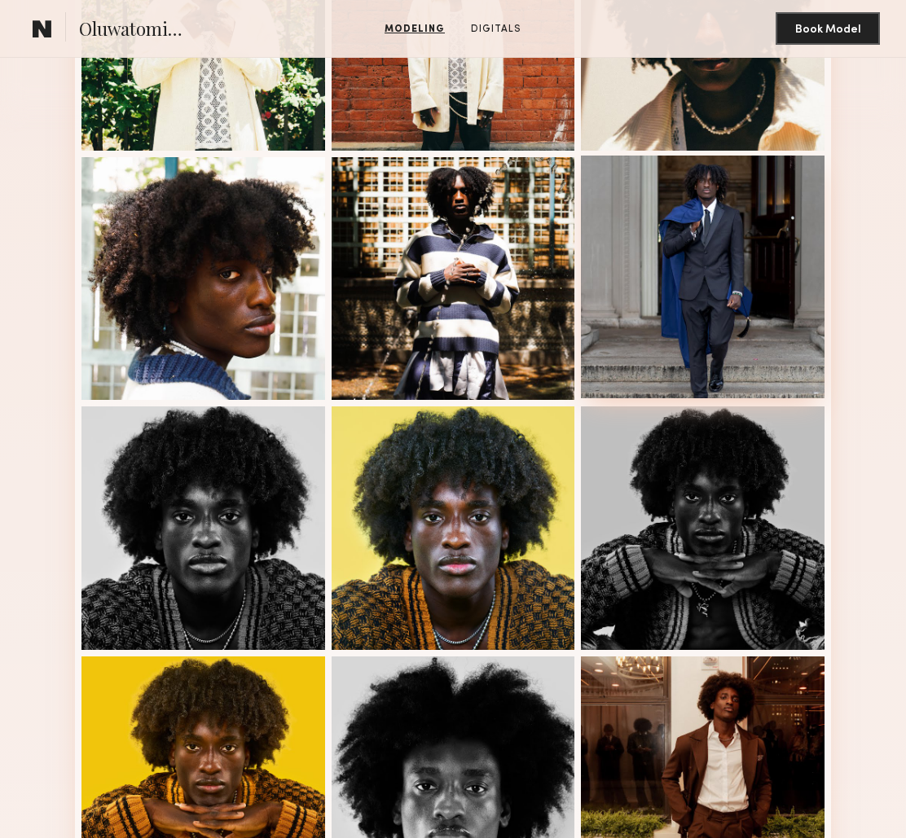
click at [724, 285] on div at bounding box center [703, 278] width 244 height 244
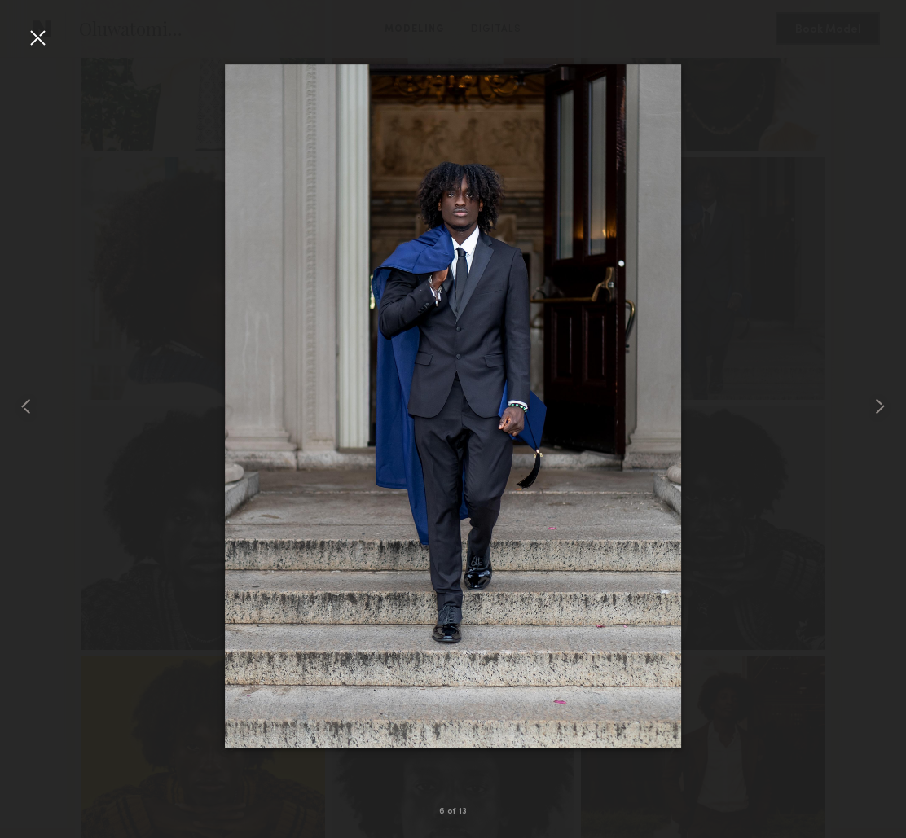
click at [26, 36] on div at bounding box center [37, 37] width 26 height 26
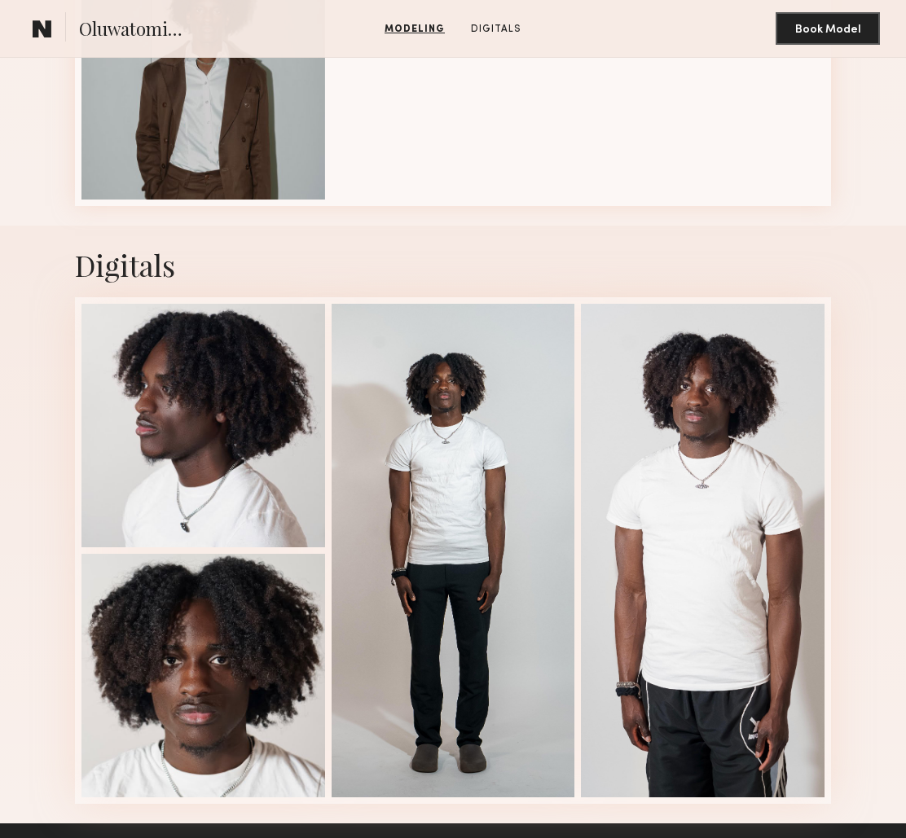
scroll to position [1498, 0]
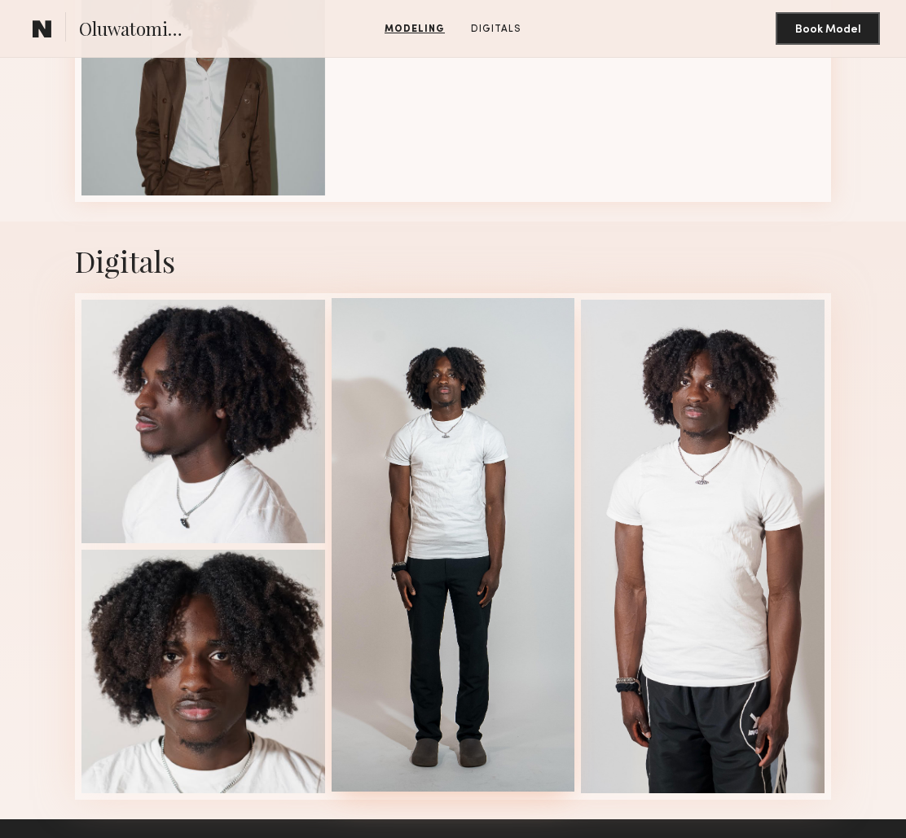
click at [442, 581] on div at bounding box center [454, 544] width 244 height 493
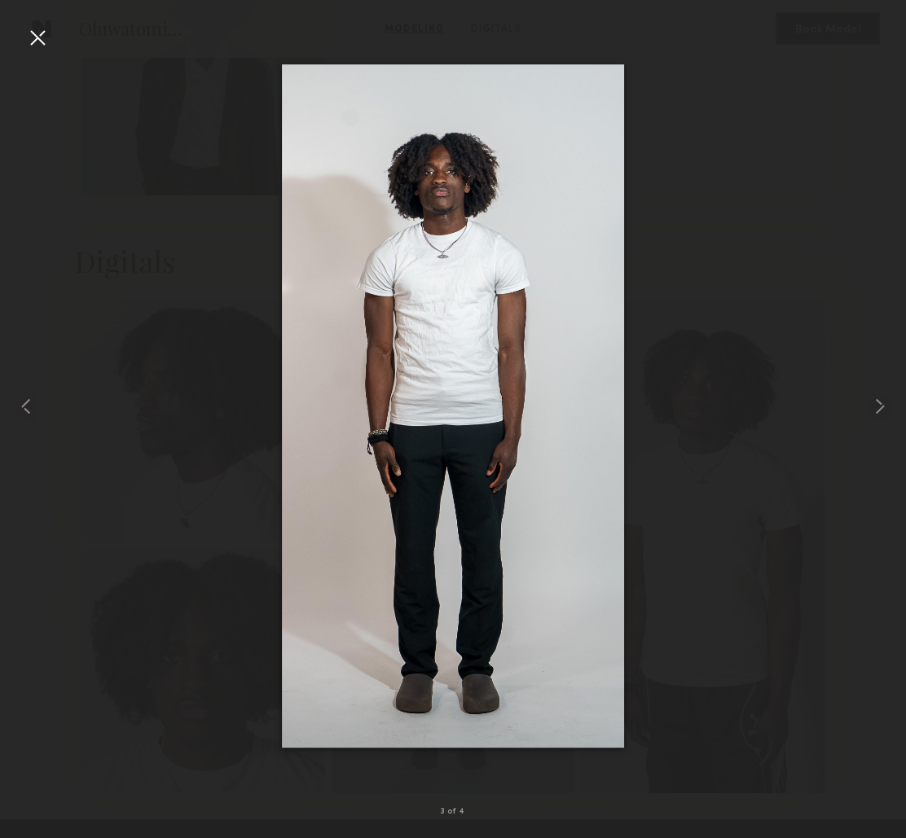
click at [384, 480] on img at bounding box center [453, 406] width 342 height 684
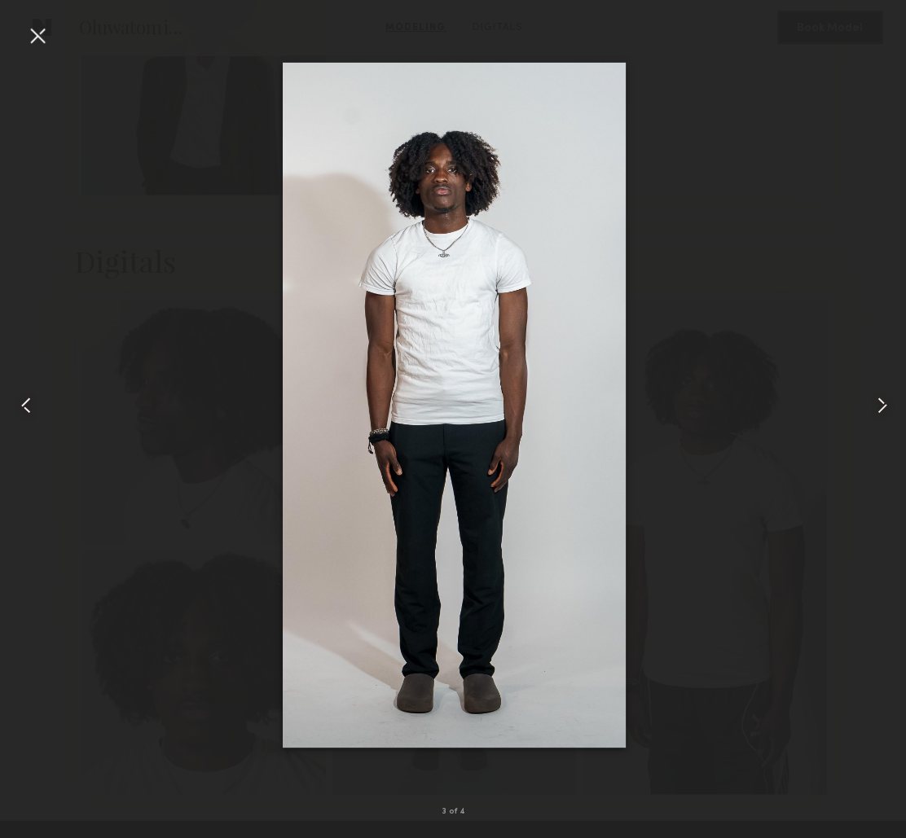
scroll to position [1499, 0]
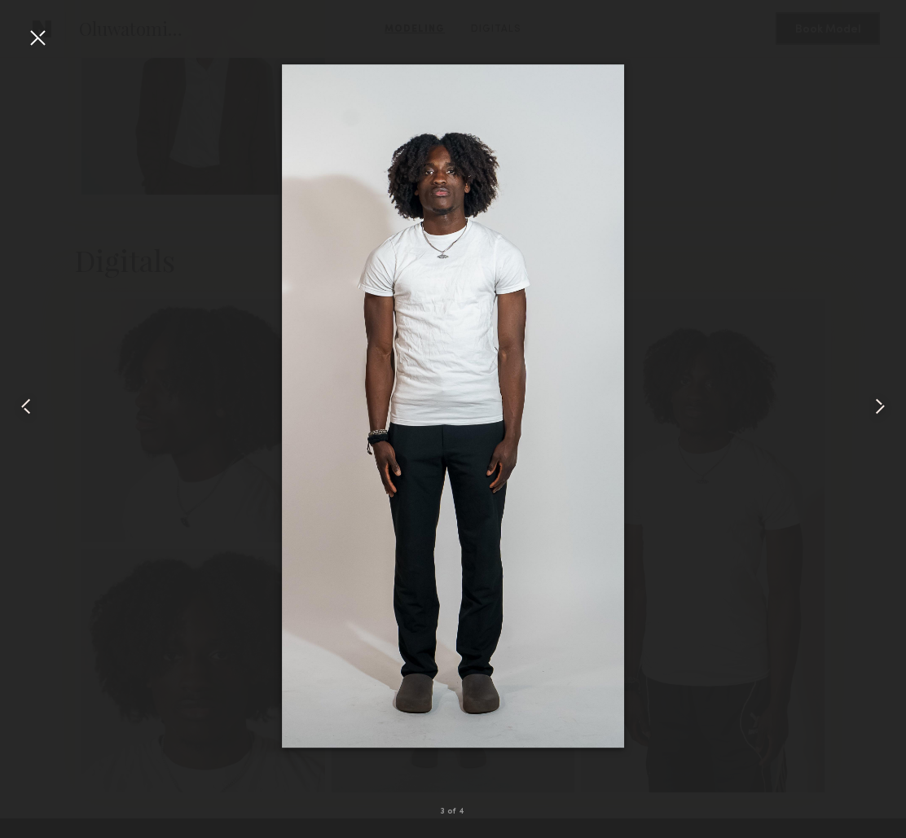
click at [31, 42] on div at bounding box center [37, 37] width 26 height 26
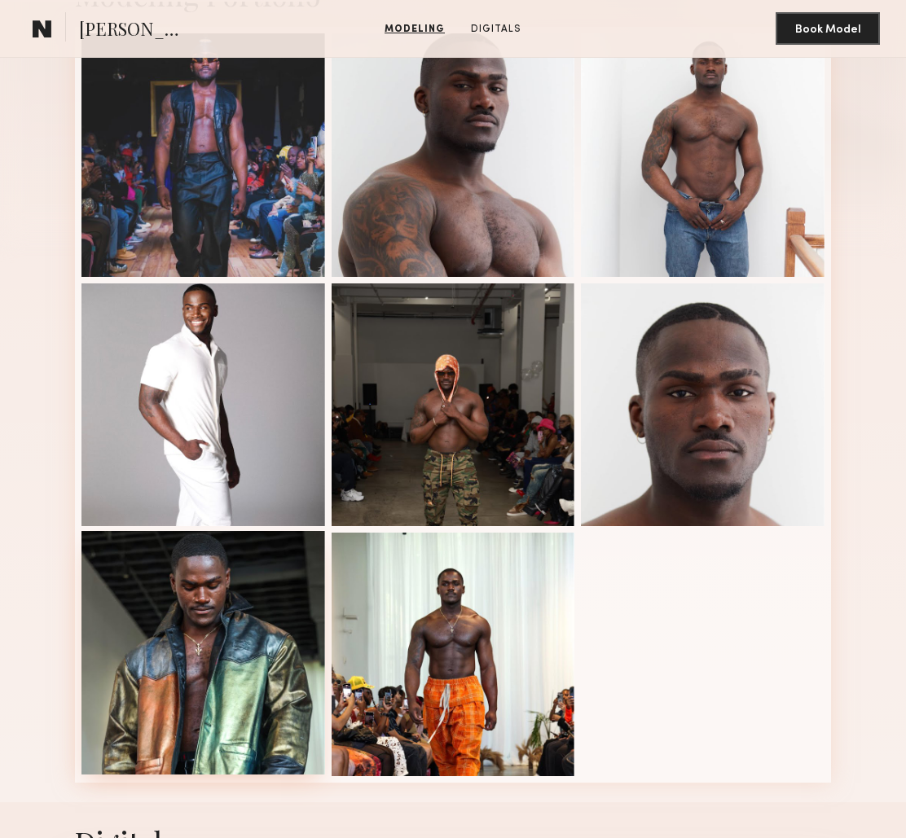
scroll to position [448, 0]
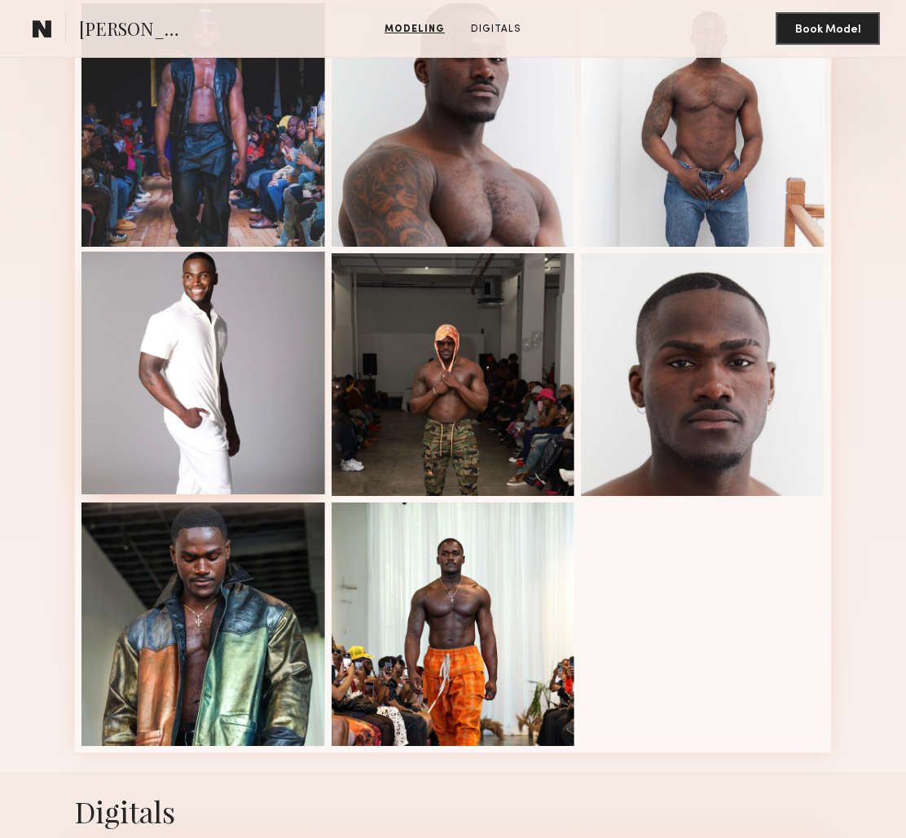
click at [204, 390] on div at bounding box center [203, 374] width 244 height 244
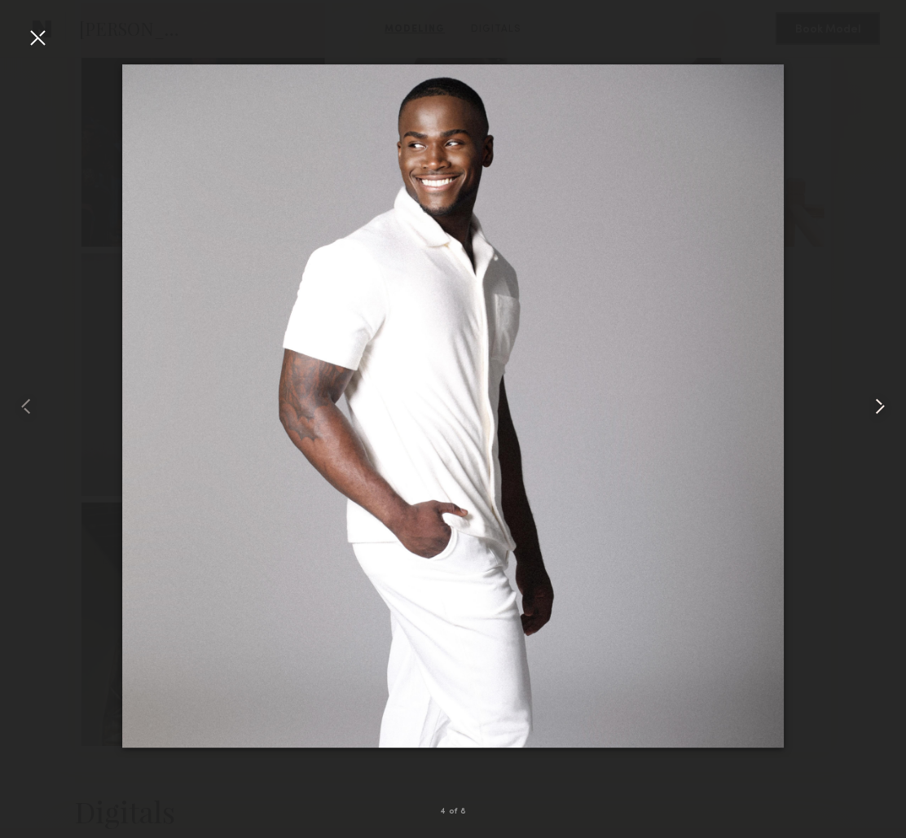
click at [878, 404] on common-icon at bounding box center [880, 407] width 26 height 26
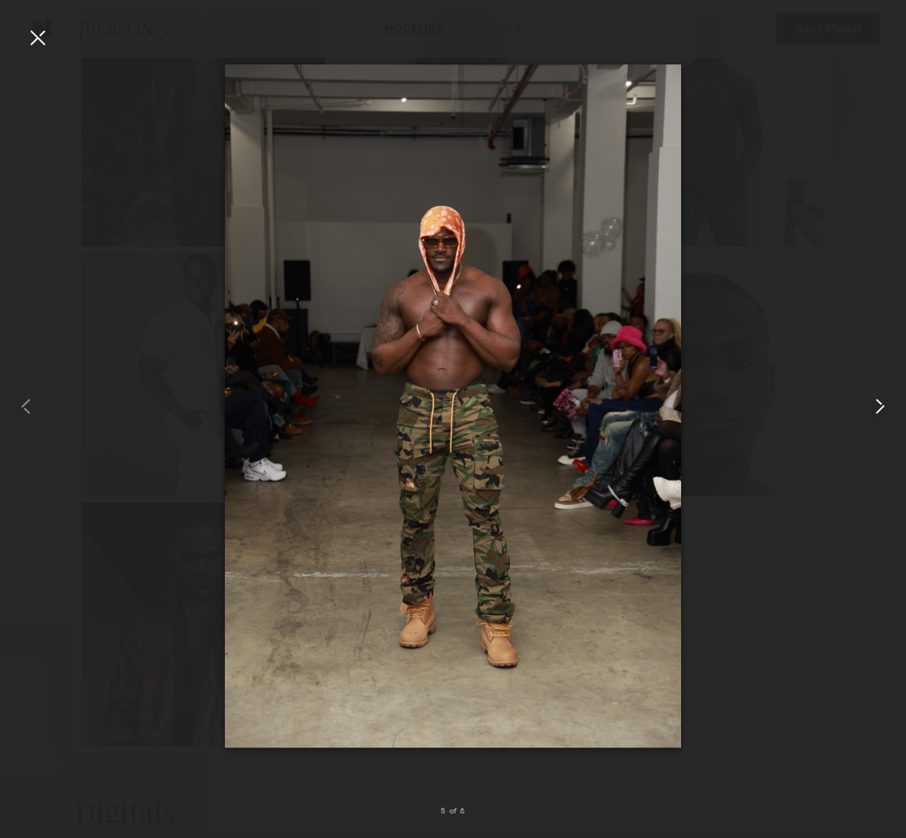
click at [878, 404] on common-icon at bounding box center [880, 407] width 26 height 26
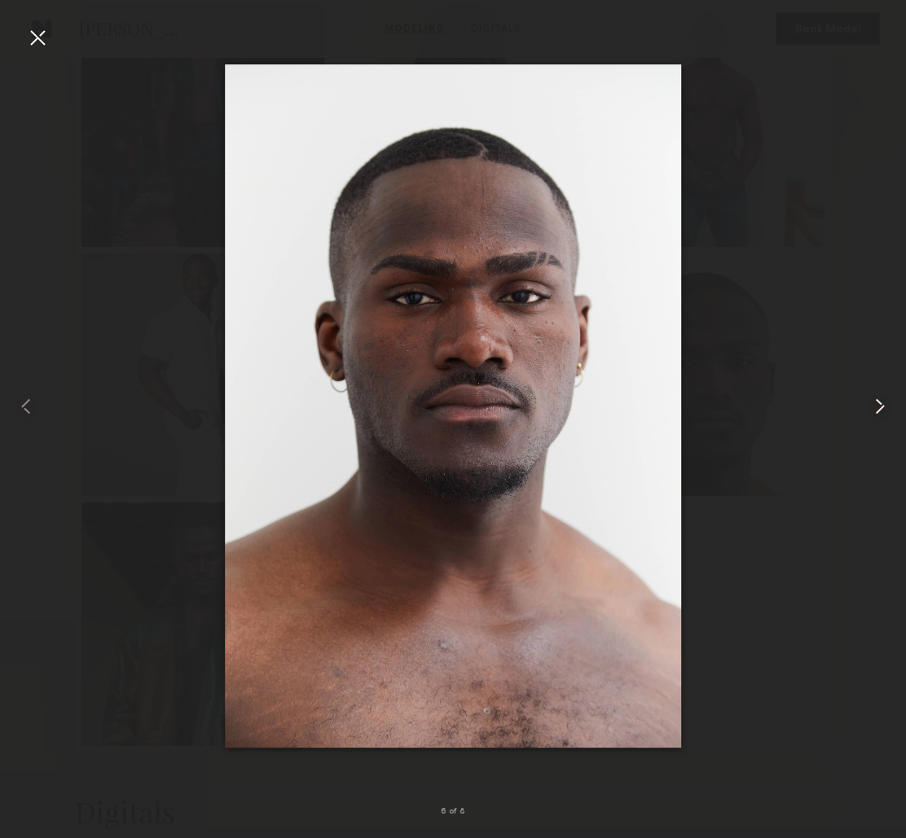
click at [878, 404] on common-icon at bounding box center [880, 407] width 26 height 26
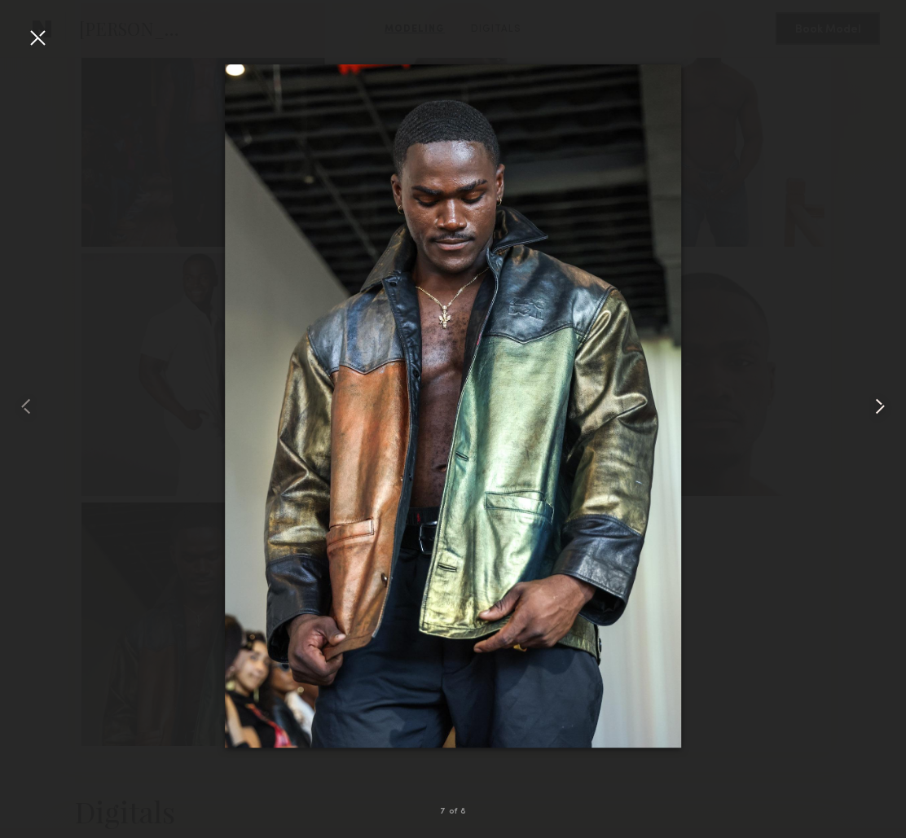
click at [878, 404] on common-icon at bounding box center [880, 407] width 26 height 26
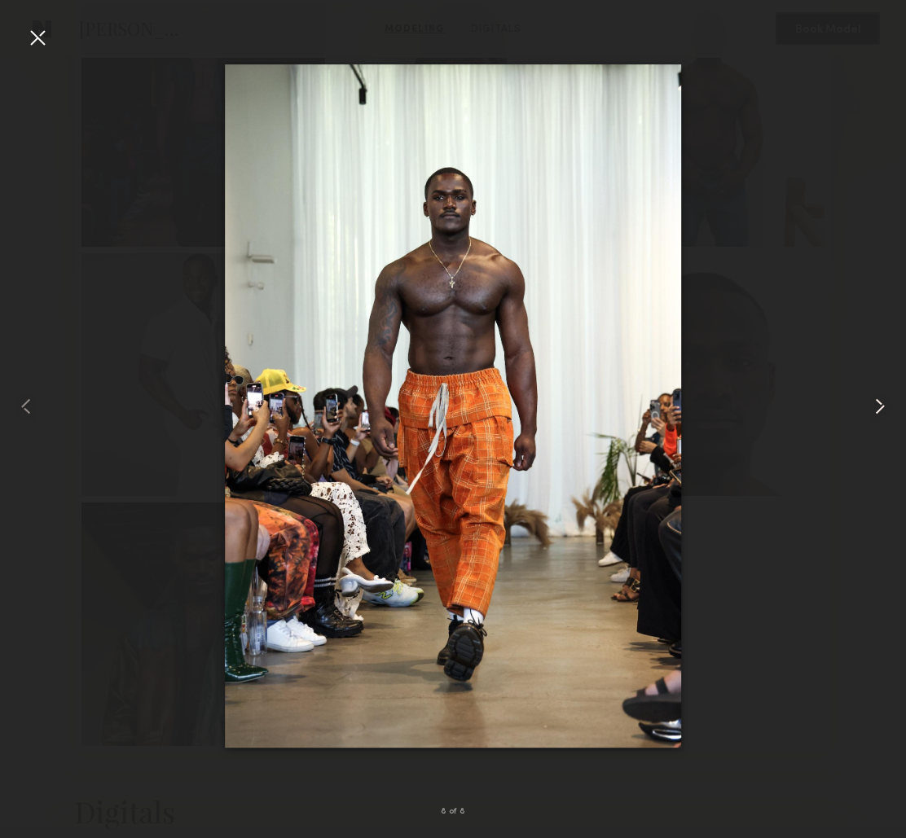
click at [878, 404] on common-icon at bounding box center [880, 407] width 26 height 26
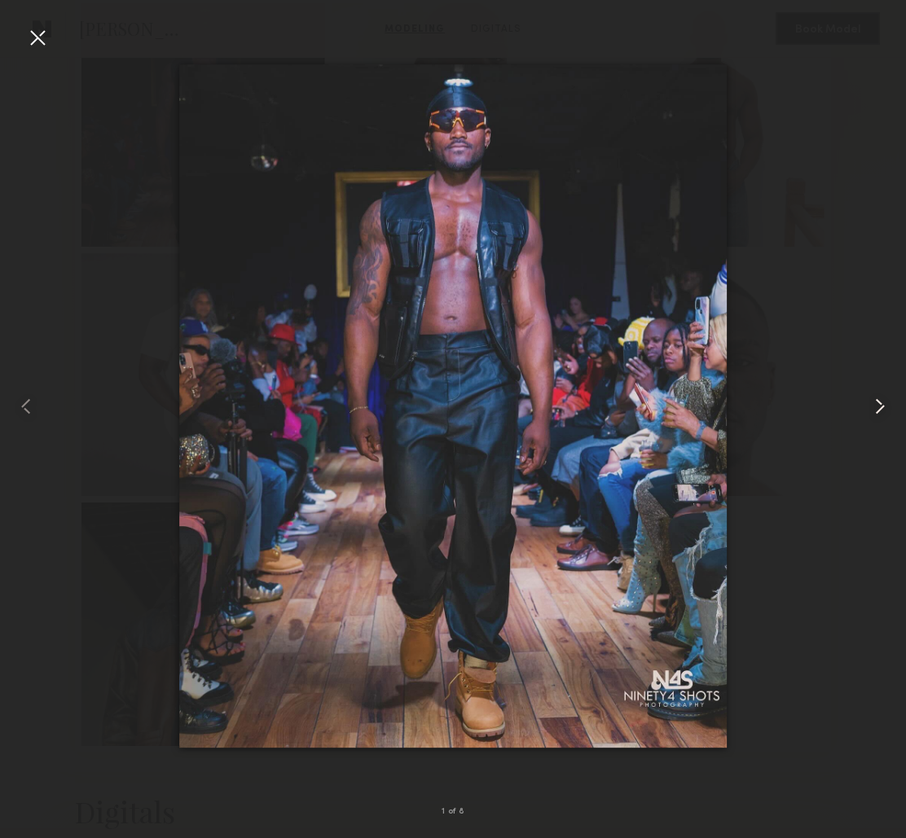
click at [878, 404] on common-icon at bounding box center [880, 407] width 26 height 26
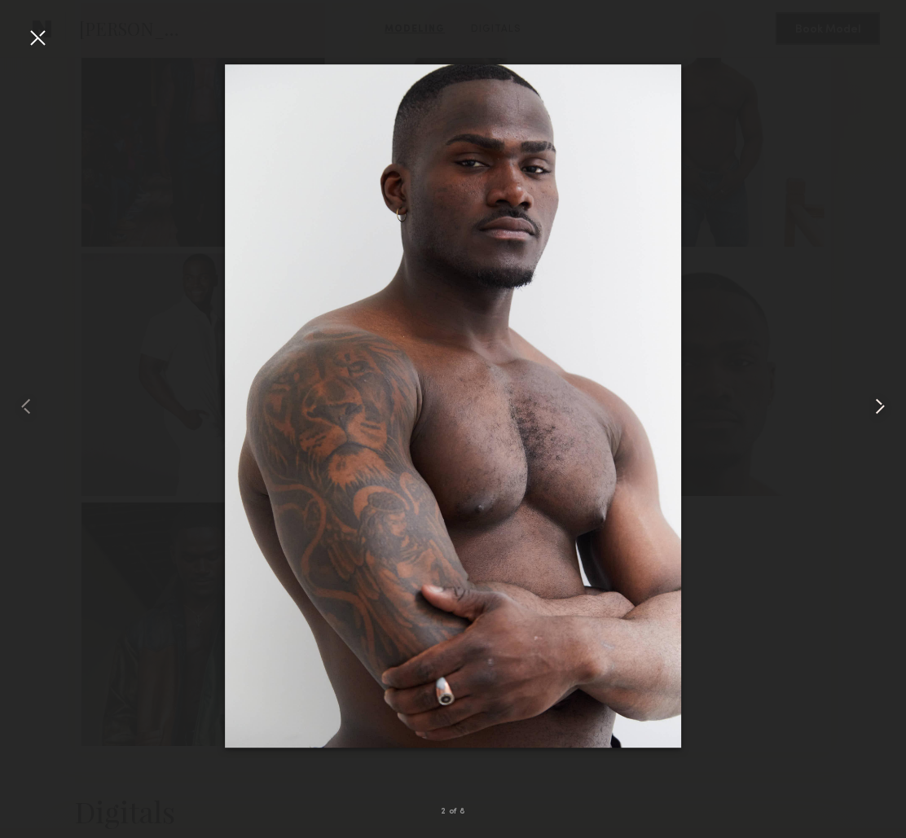
click at [879, 407] on common-icon at bounding box center [880, 407] width 26 height 26
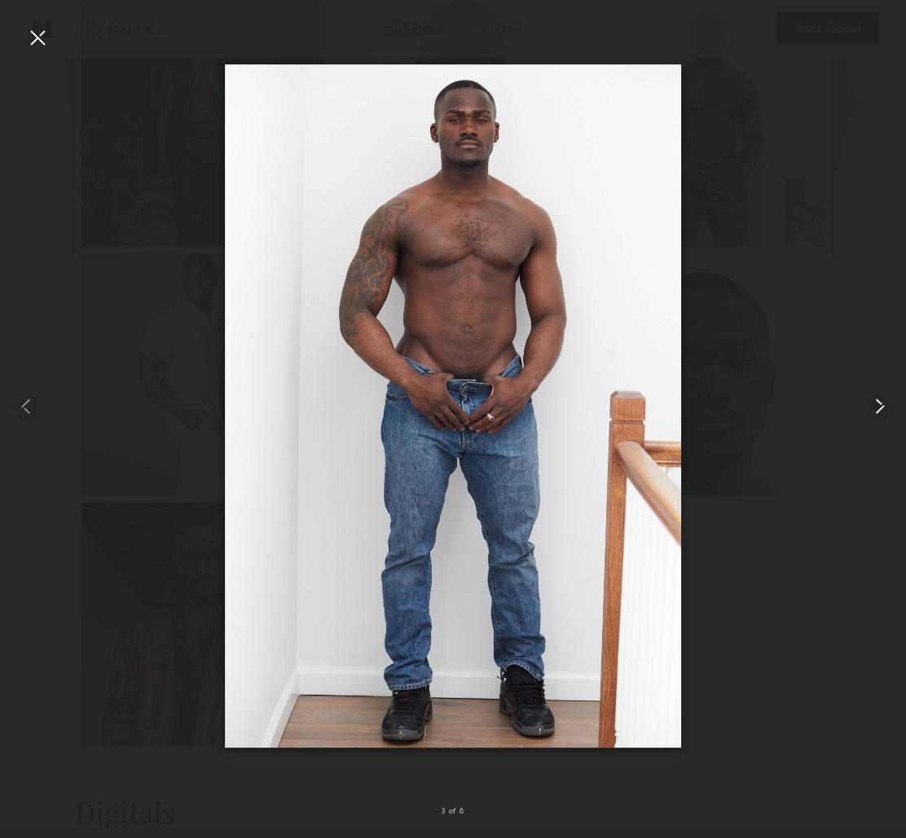
click at [879, 407] on common-icon at bounding box center [880, 407] width 26 height 26
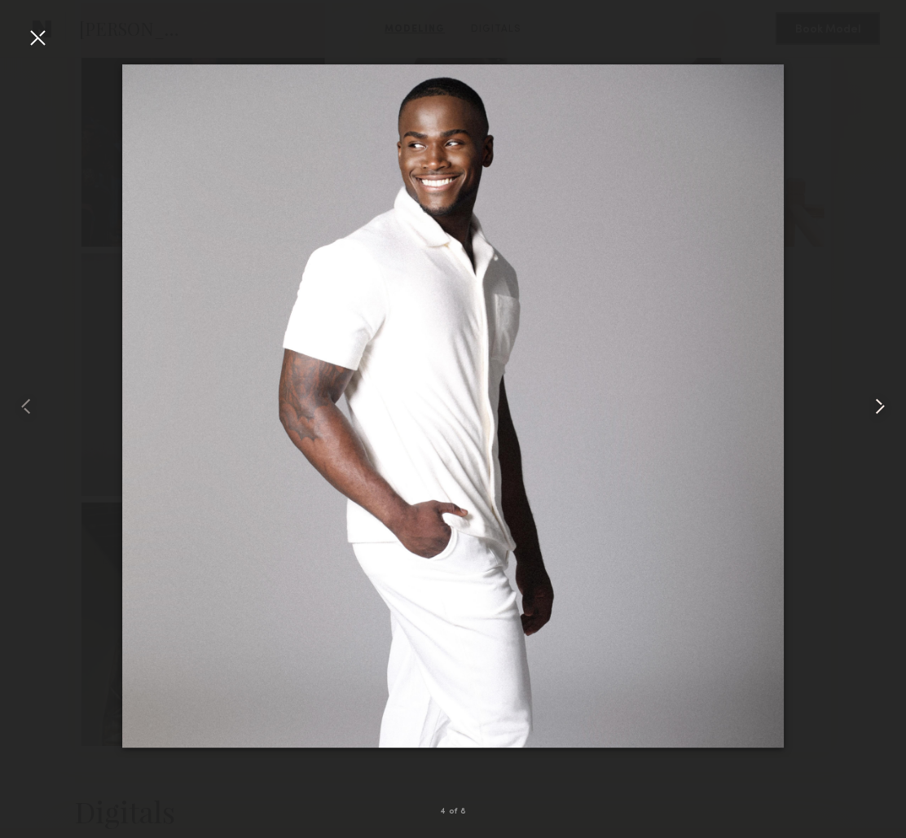
click at [879, 407] on common-icon at bounding box center [880, 407] width 26 height 26
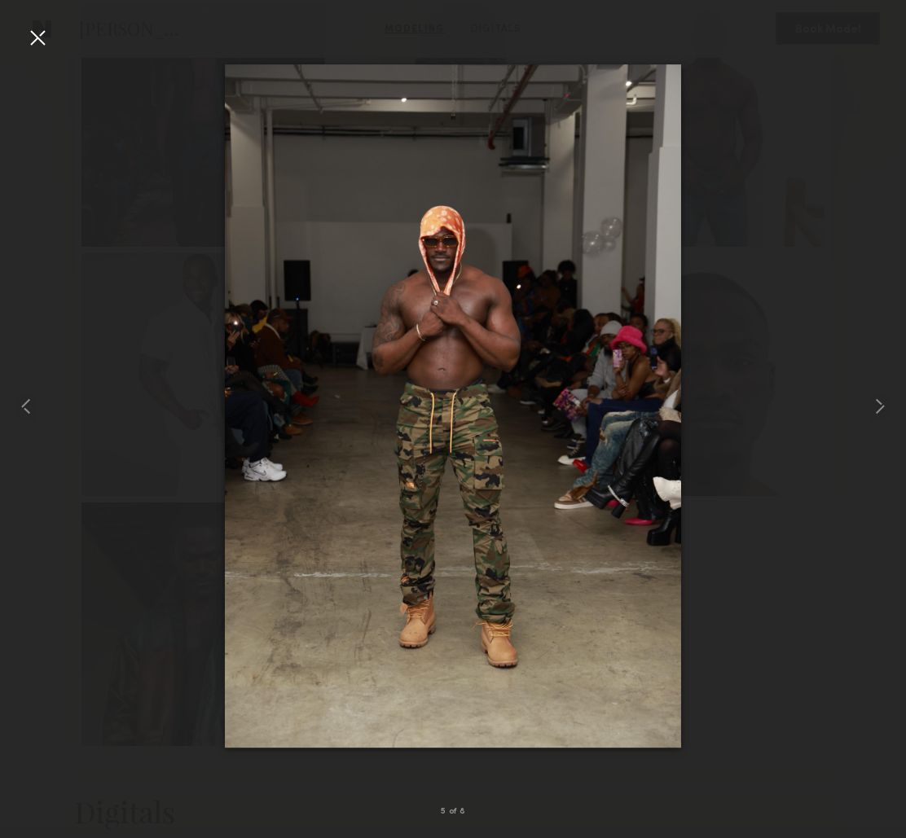
click at [24, 41] on div at bounding box center [37, 37] width 26 height 26
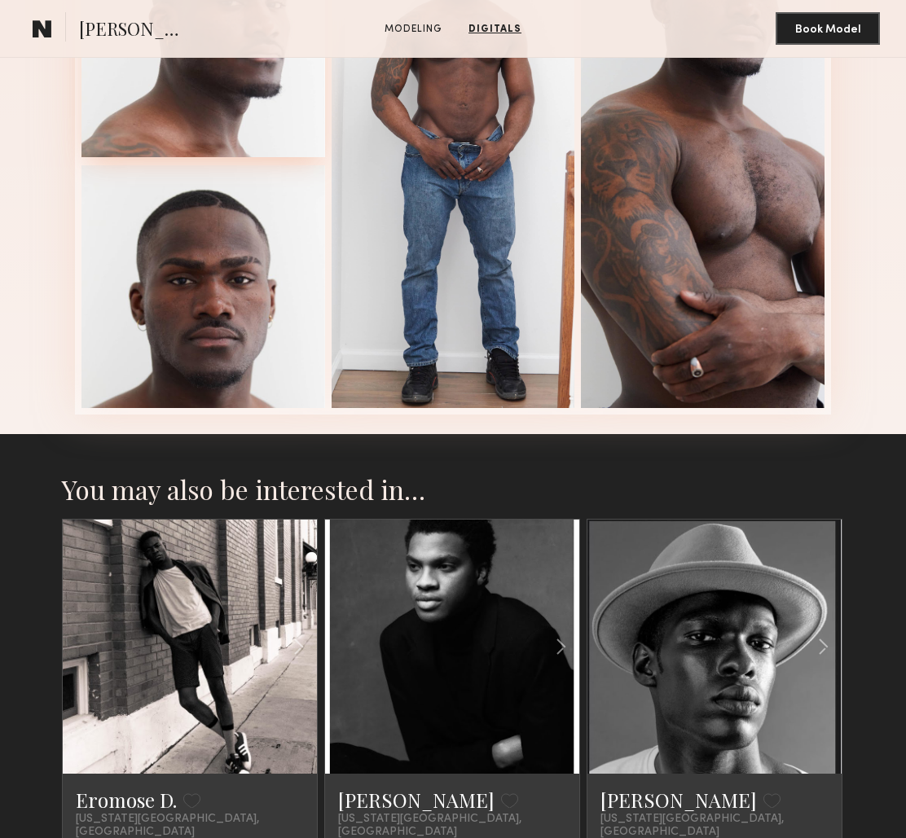
scroll to position [1188, 0]
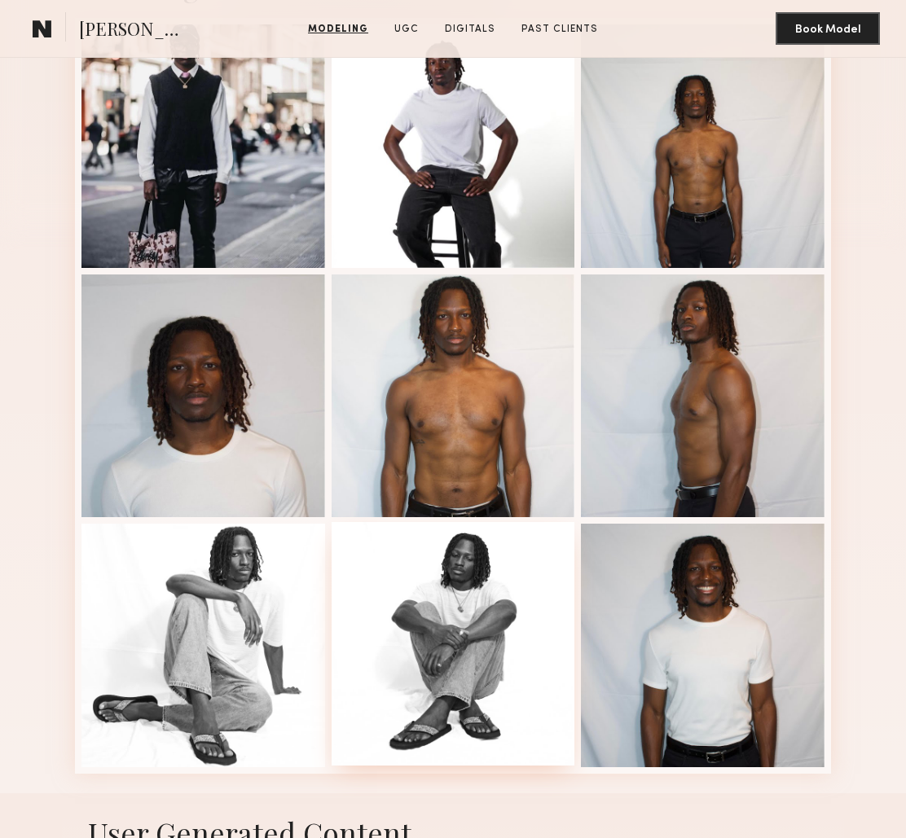
scroll to position [285, 0]
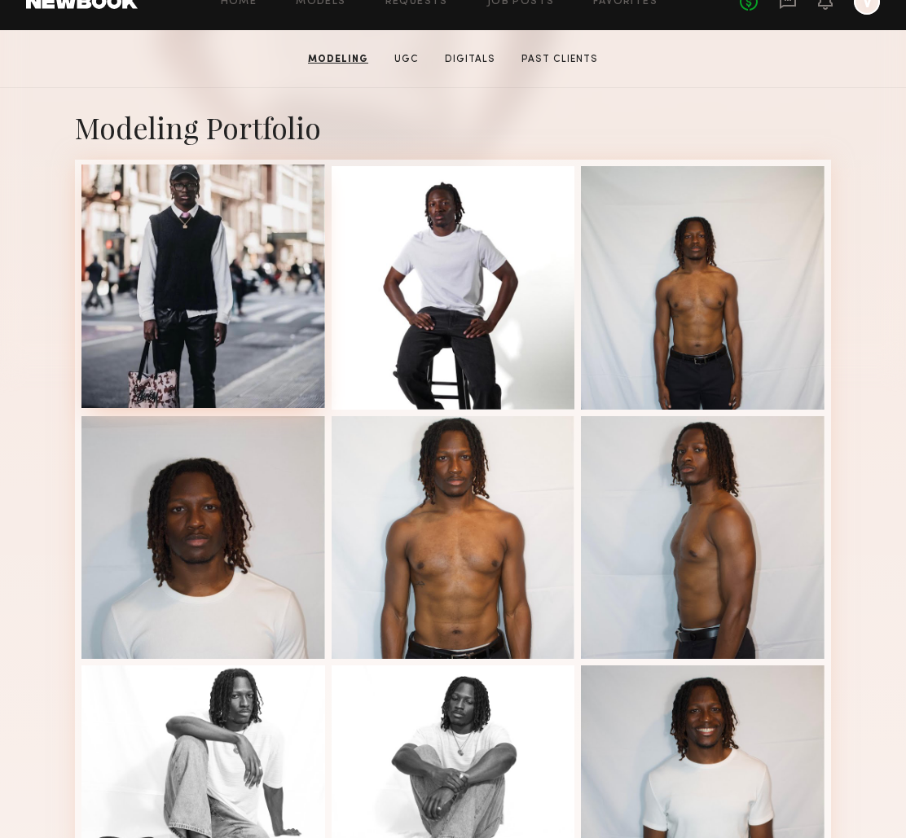
click at [202, 288] on div at bounding box center [203, 287] width 244 height 244
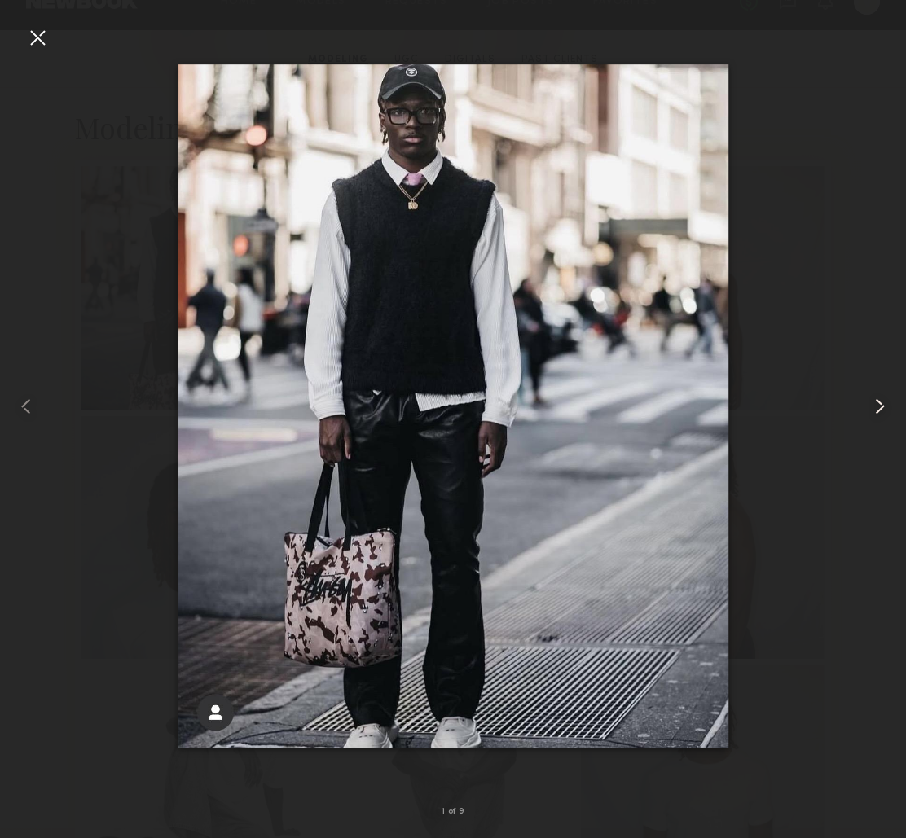
click at [887, 404] on common-icon at bounding box center [880, 407] width 26 height 26
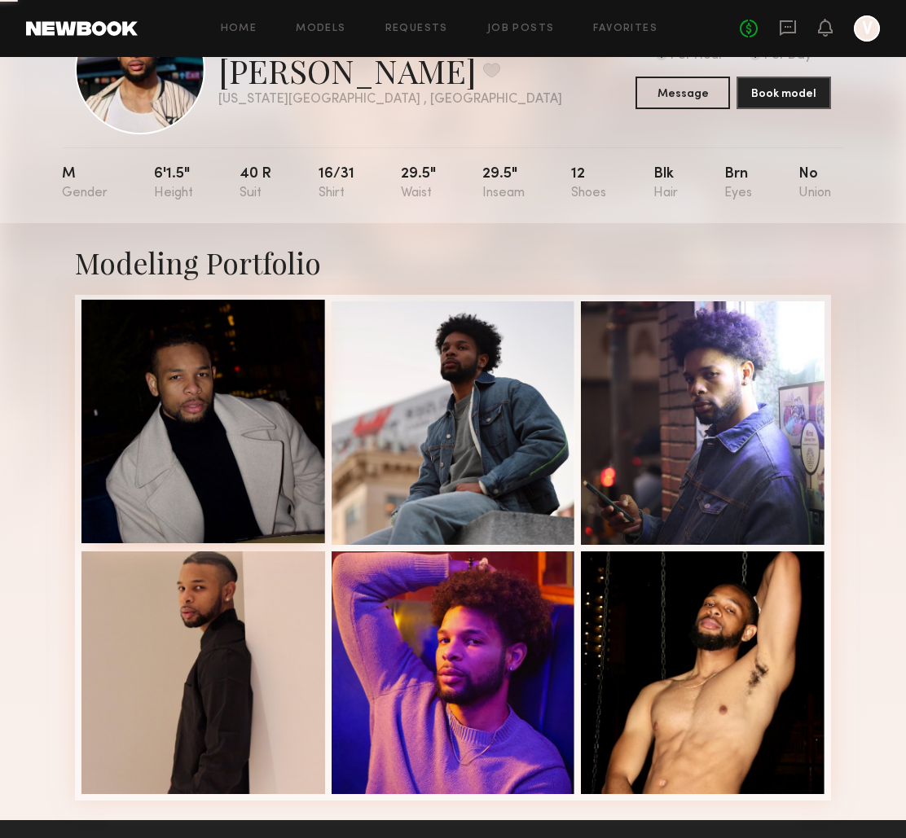
scroll to position [147, 0]
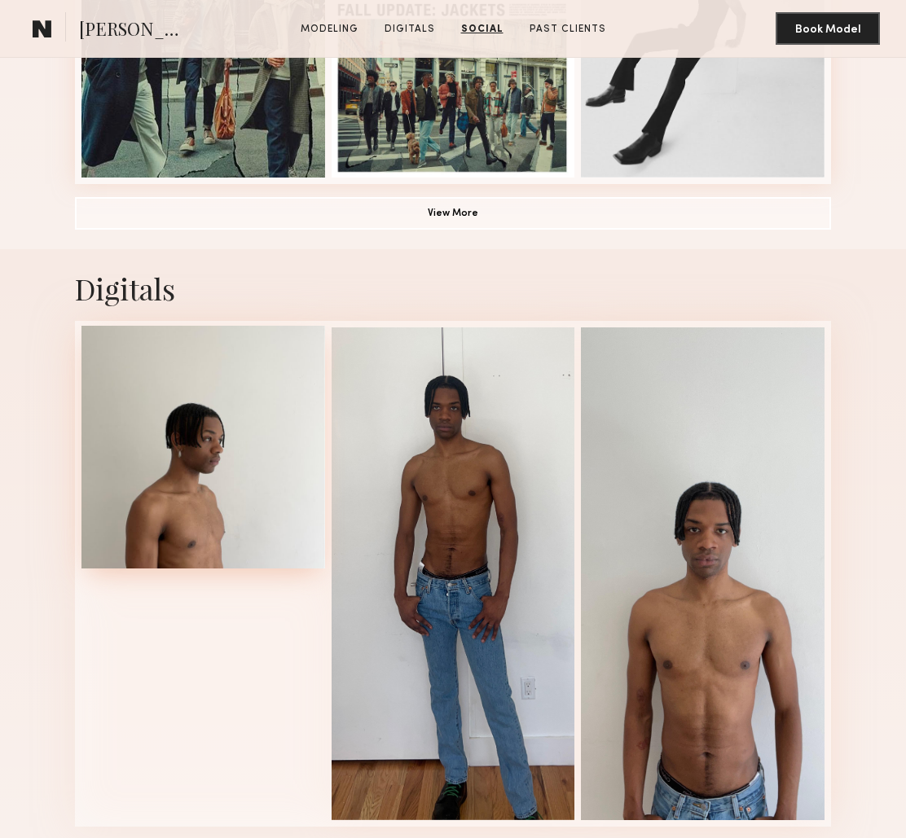
scroll to position [1114, 0]
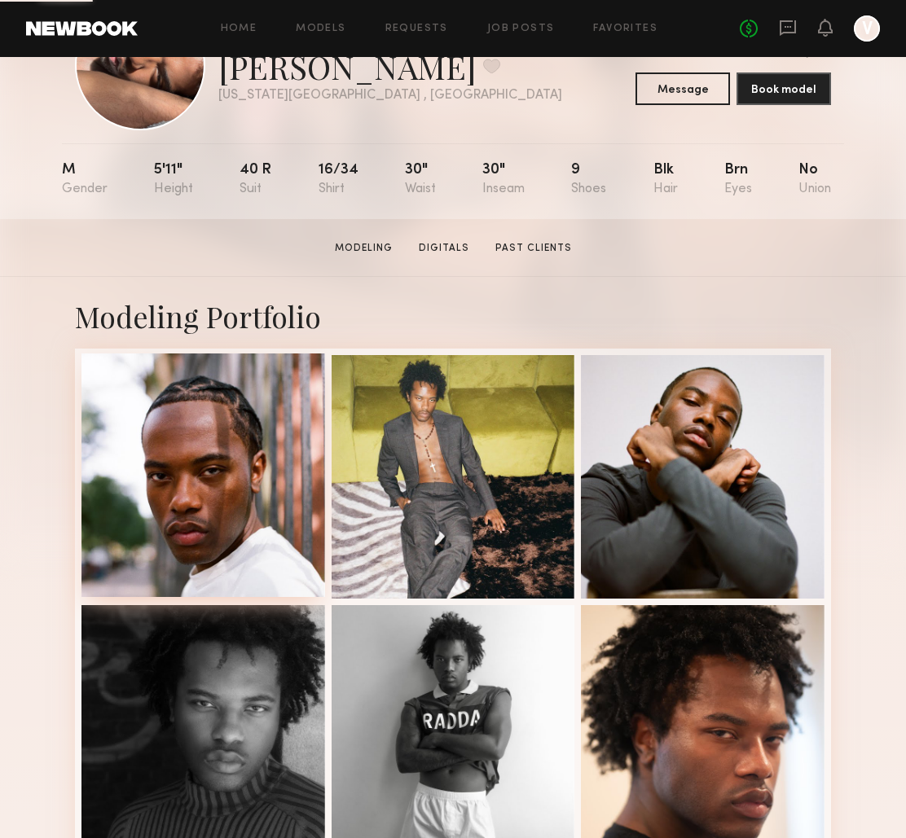
scroll to position [123, 0]
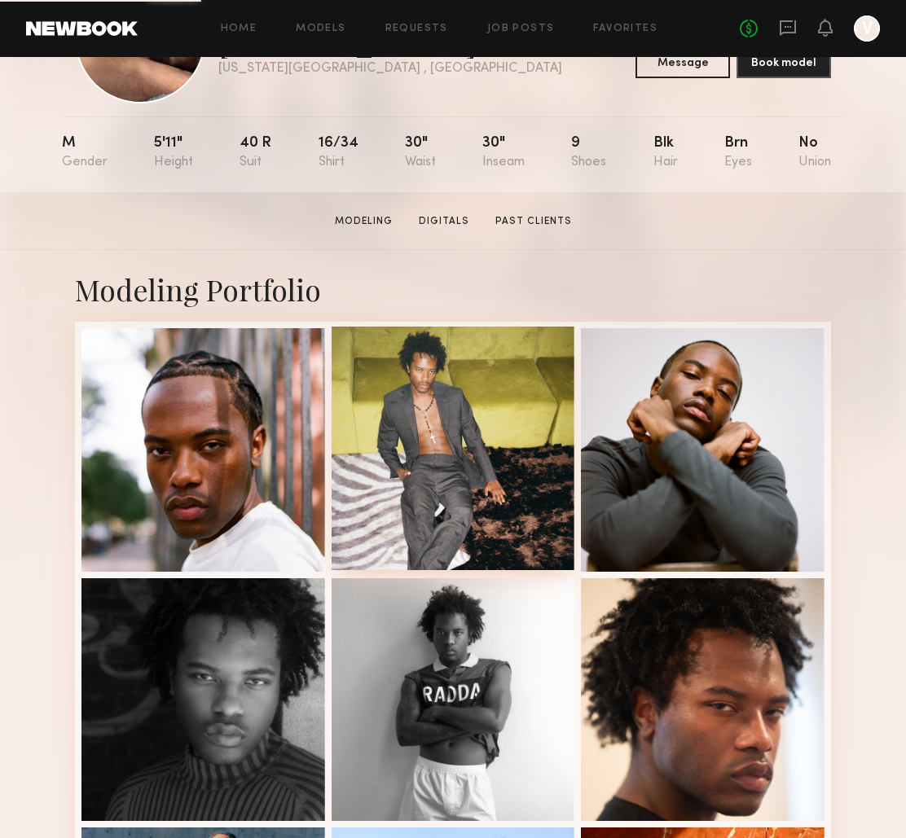
click at [489, 477] on div at bounding box center [454, 449] width 244 height 244
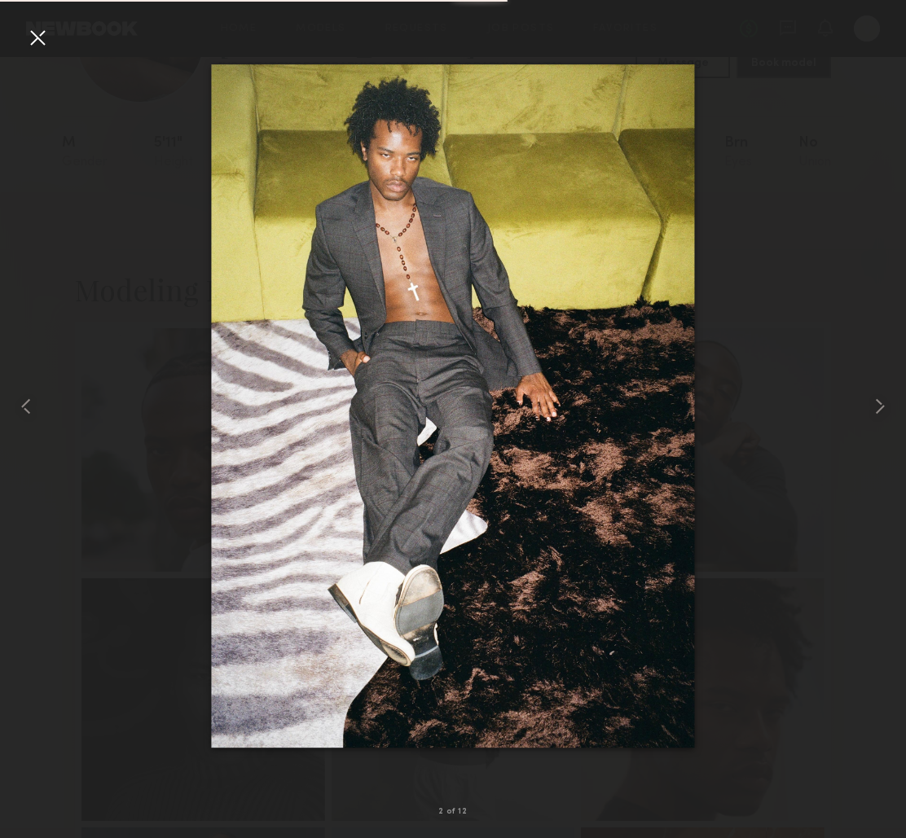
click at [29, 40] on div at bounding box center [37, 37] width 26 height 26
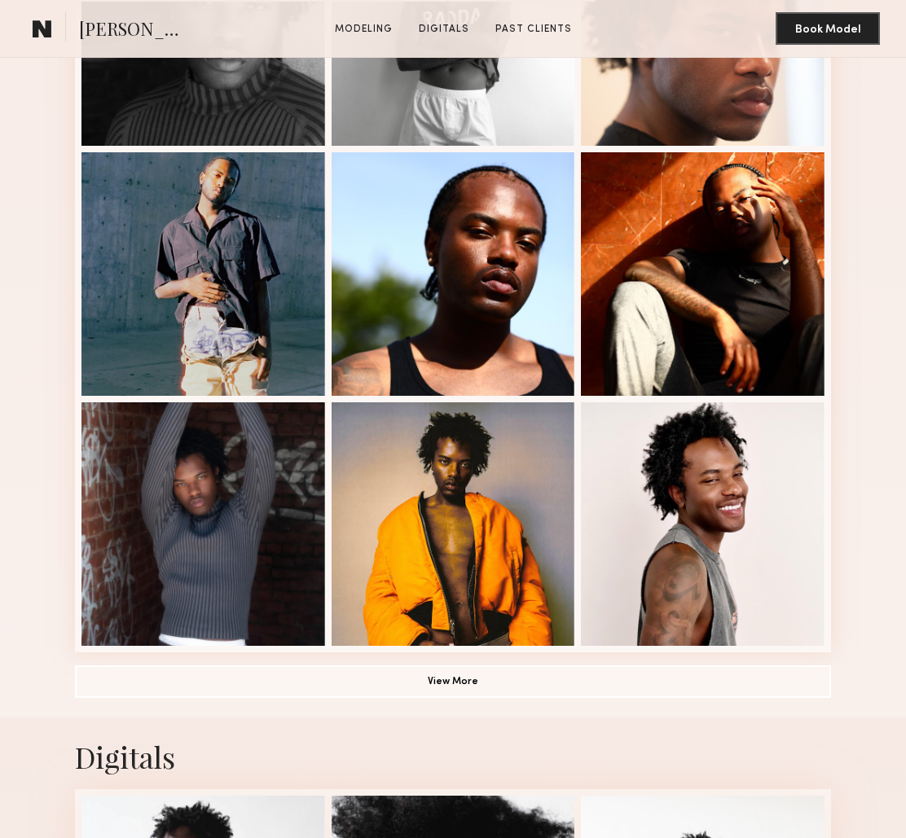
scroll to position [873, 0]
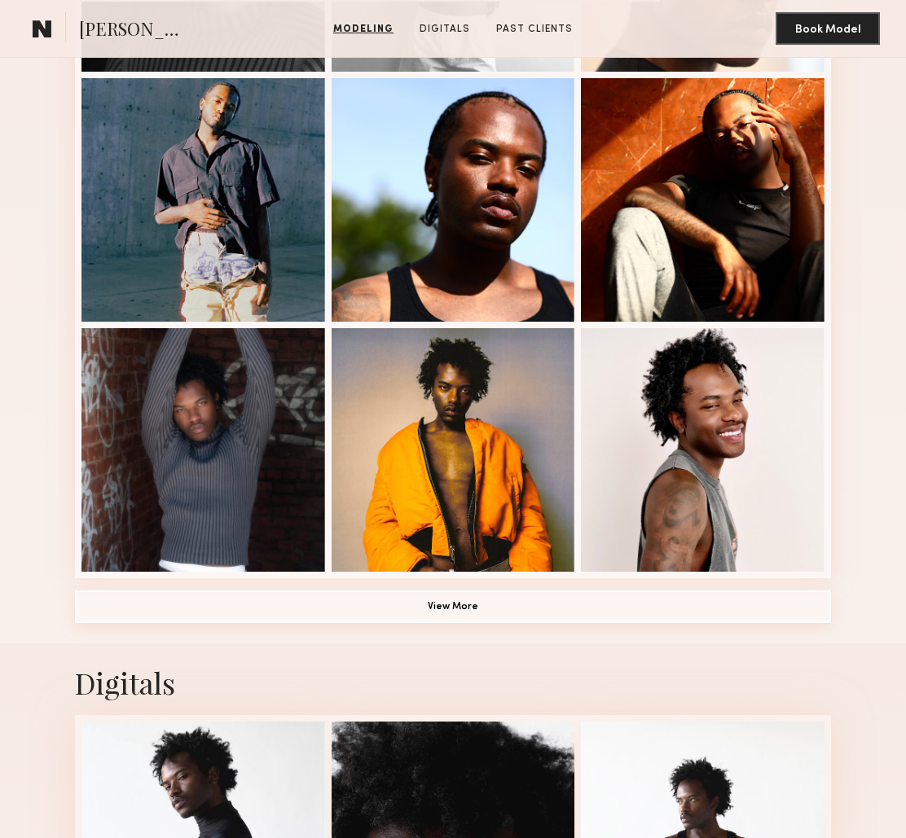
click at [381, 606] on button "View More" at bounding box center [453, 607] width 756 height 33
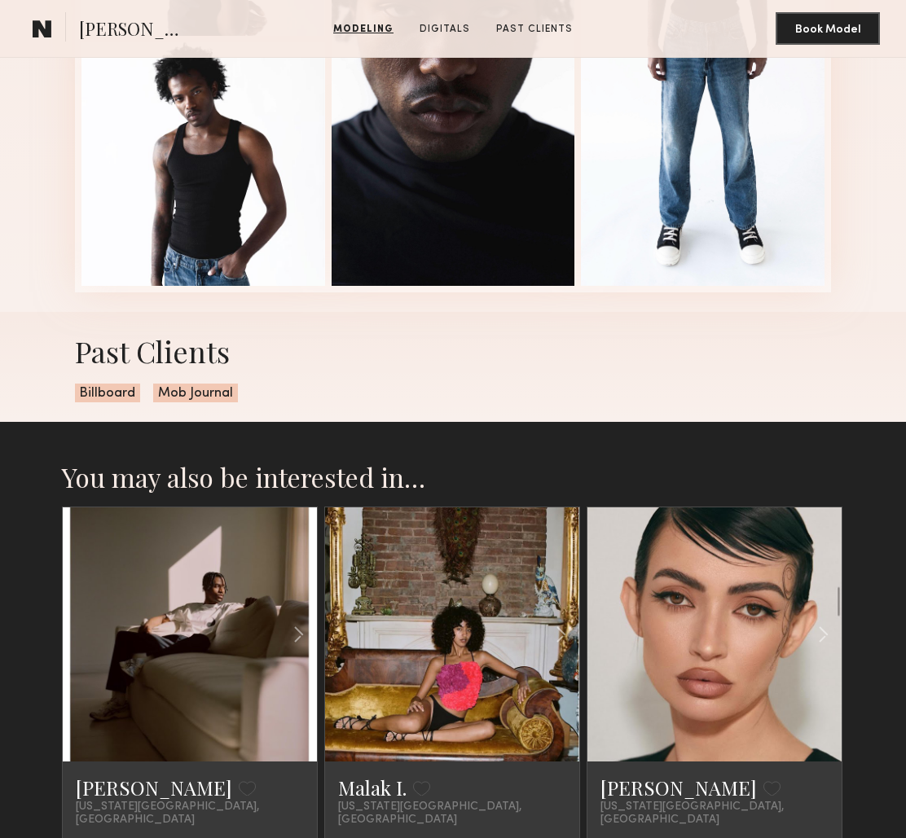
scroll to position [2787, 0]
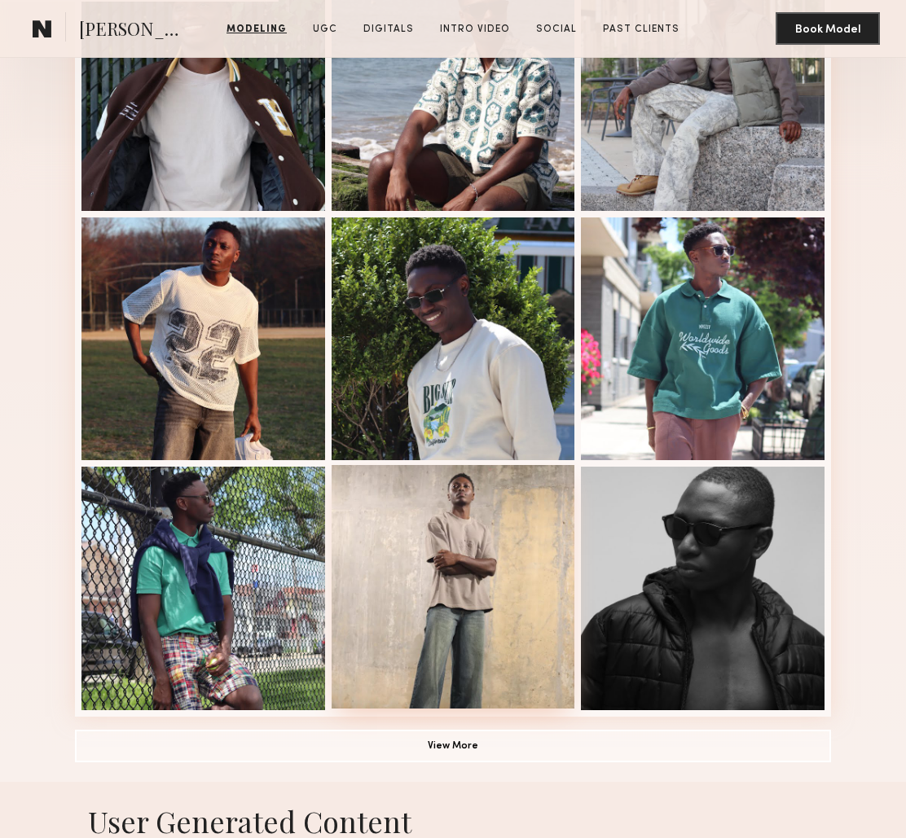
scroll to position [535, 0]
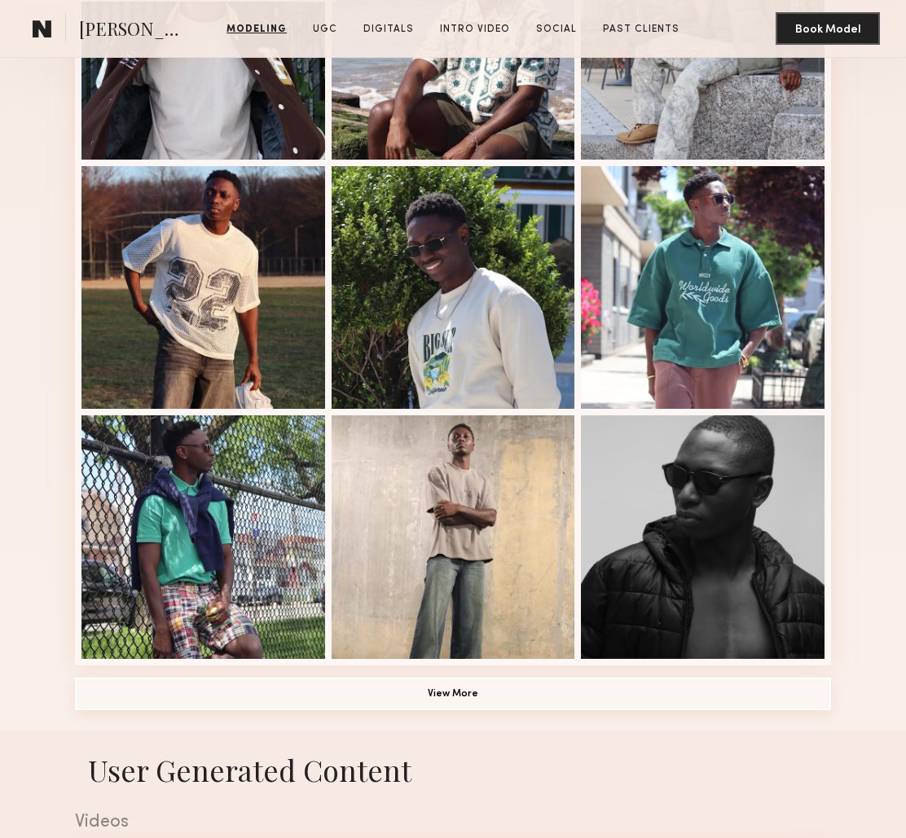
click at [475, 697] on button "View More" at bounding box center [453, 694] width 756 height 33
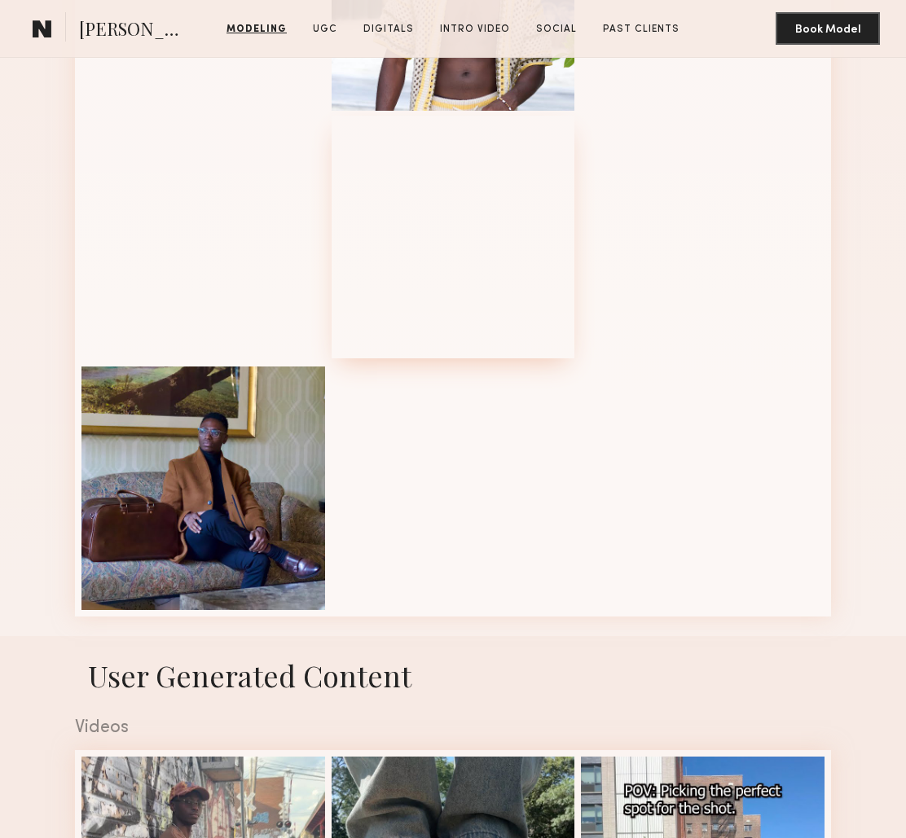
scroll to position [1381, 0]
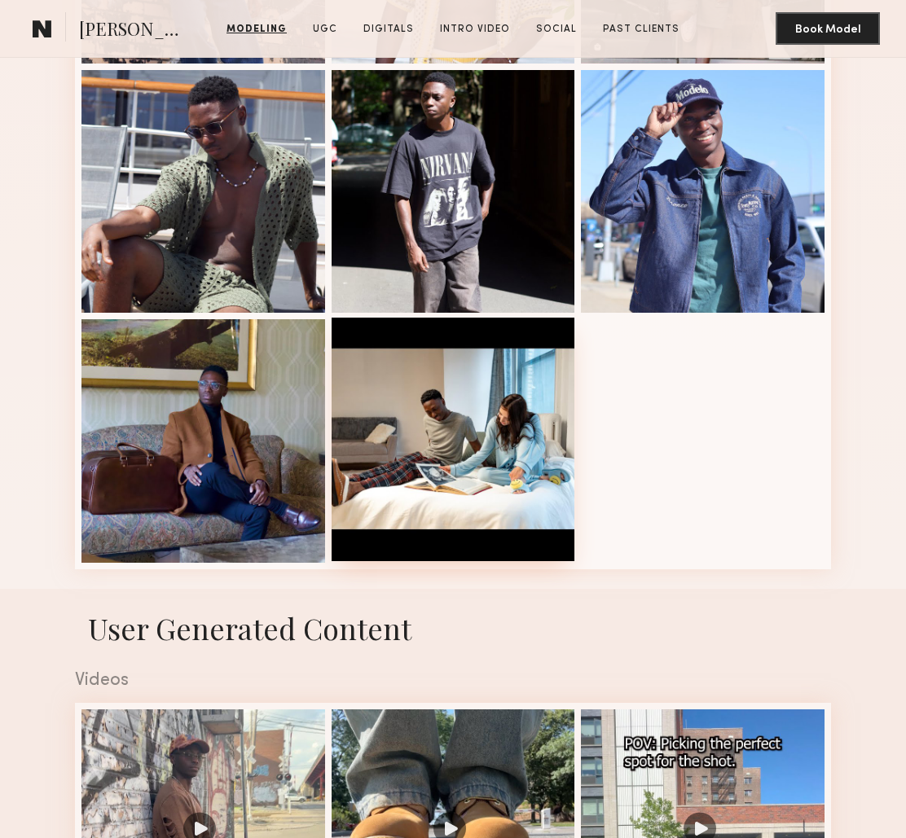
click at [457, 440] on div at bounding box center [454, 440] width 244 height 244
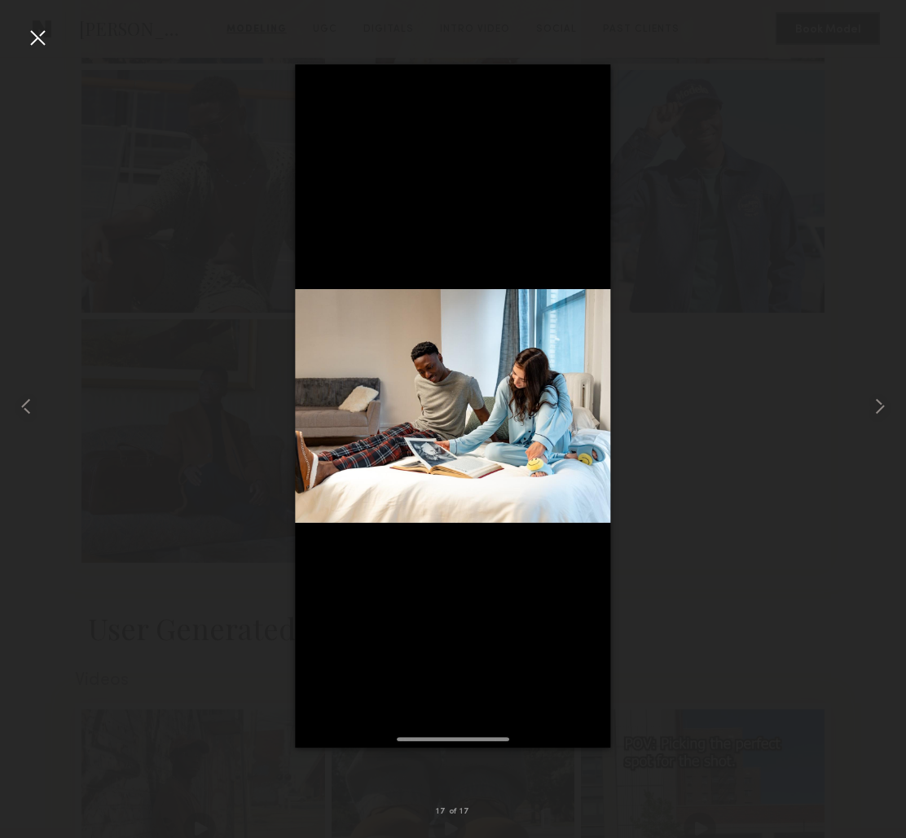
click at [674, 352] on div at bounding box center [453, 406] width 906 height 760
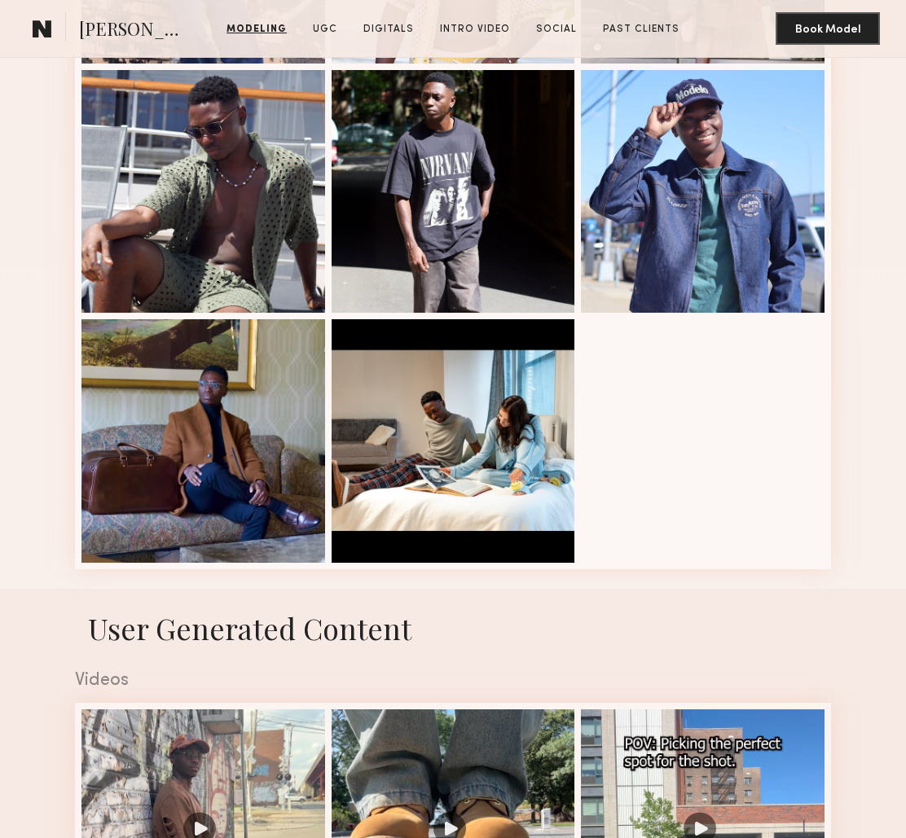
scroll to position [1455, 0]
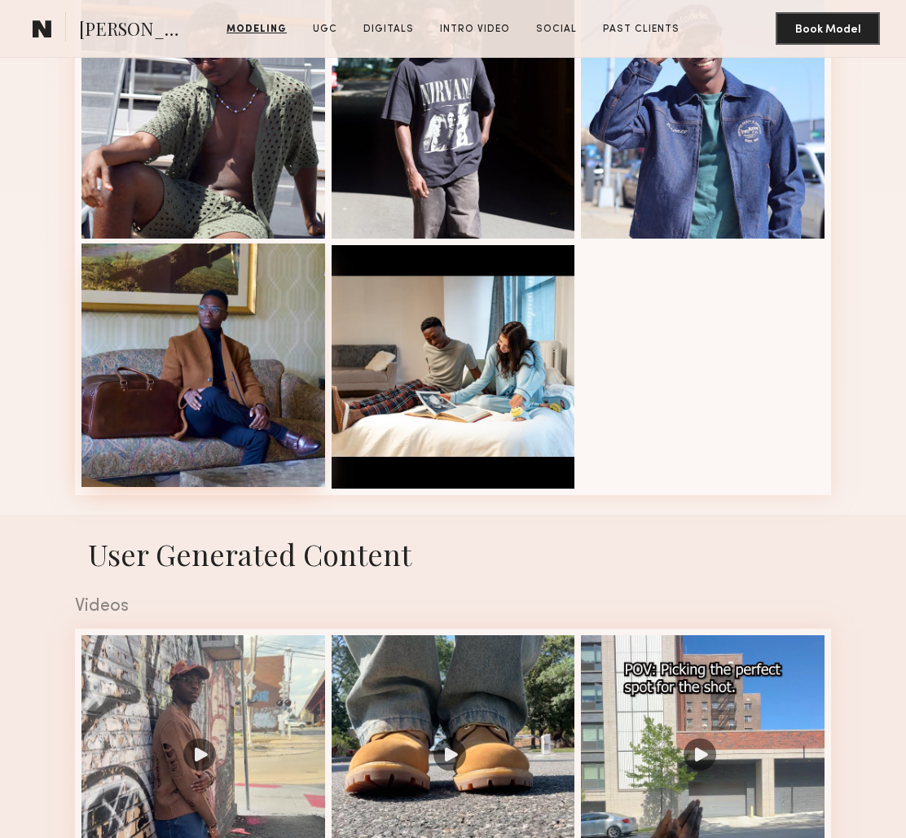
click at [213, 397] on div at bounding box center [203, 366] width 244 height 244
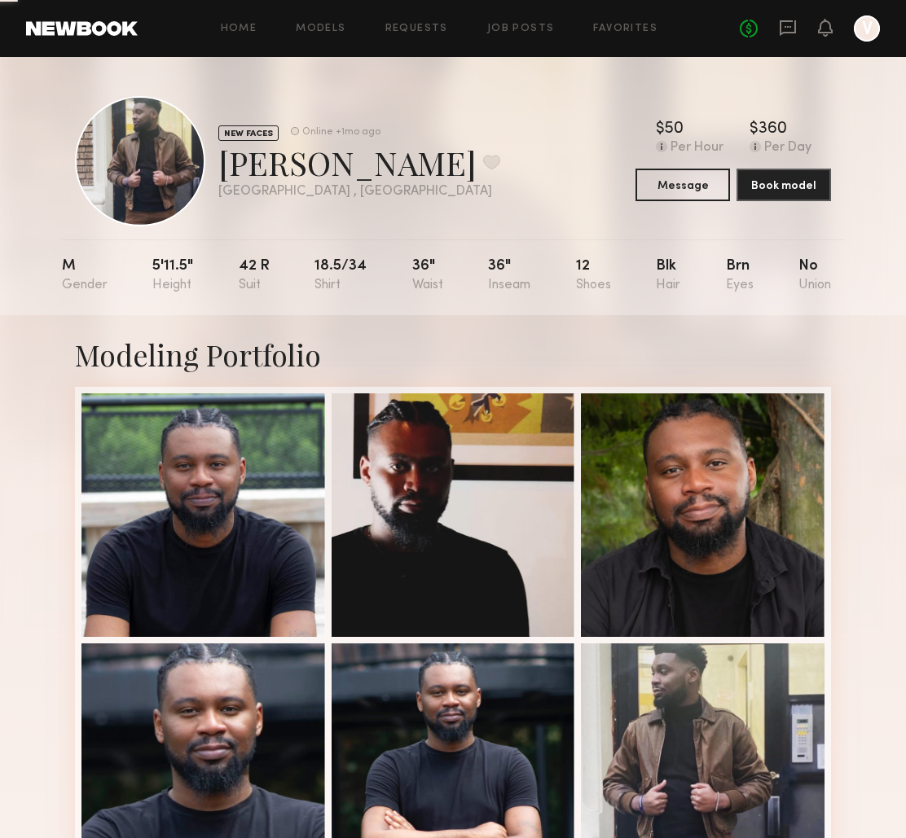
scroll to position [147, 0]
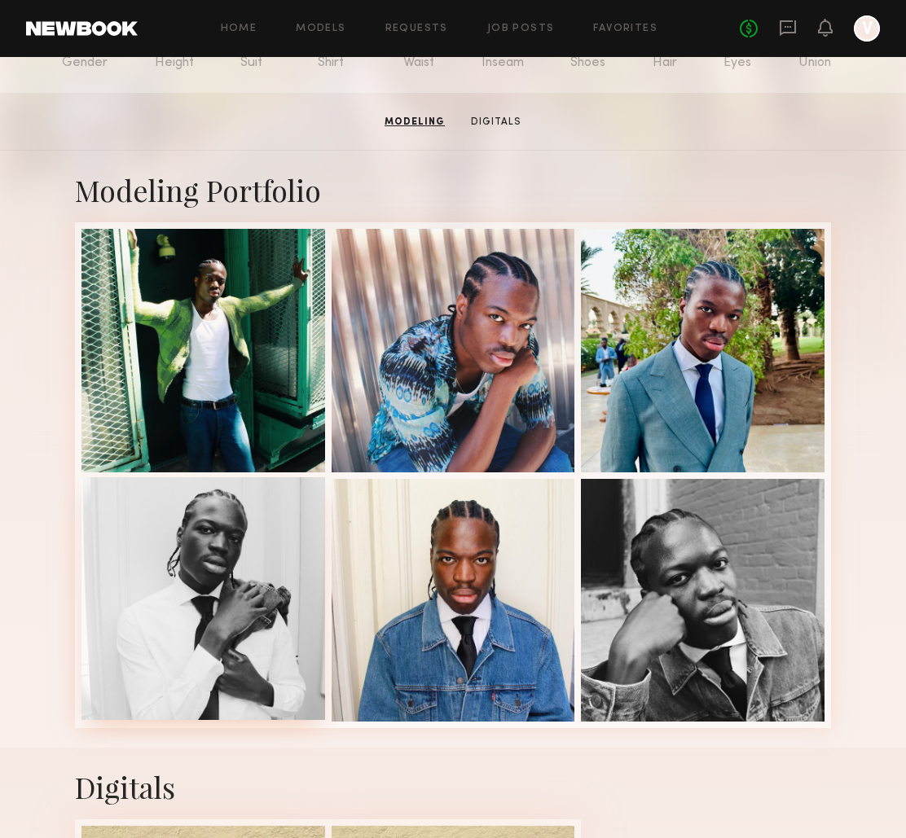
scroll to position [168, 0]
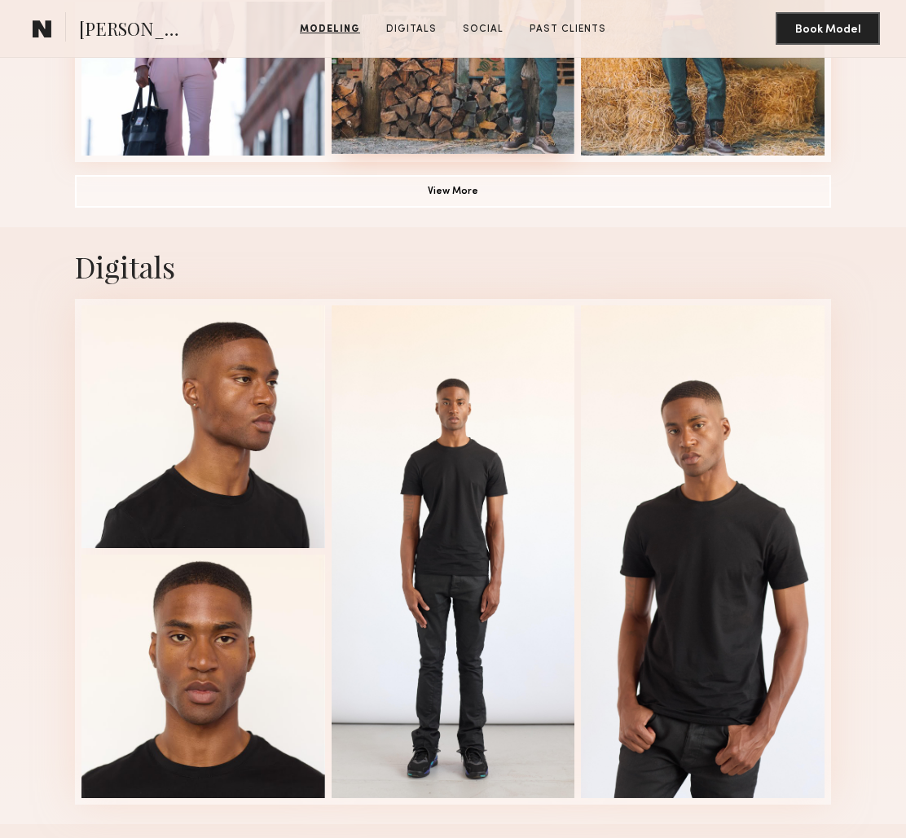
scroll to position [1308, 0]
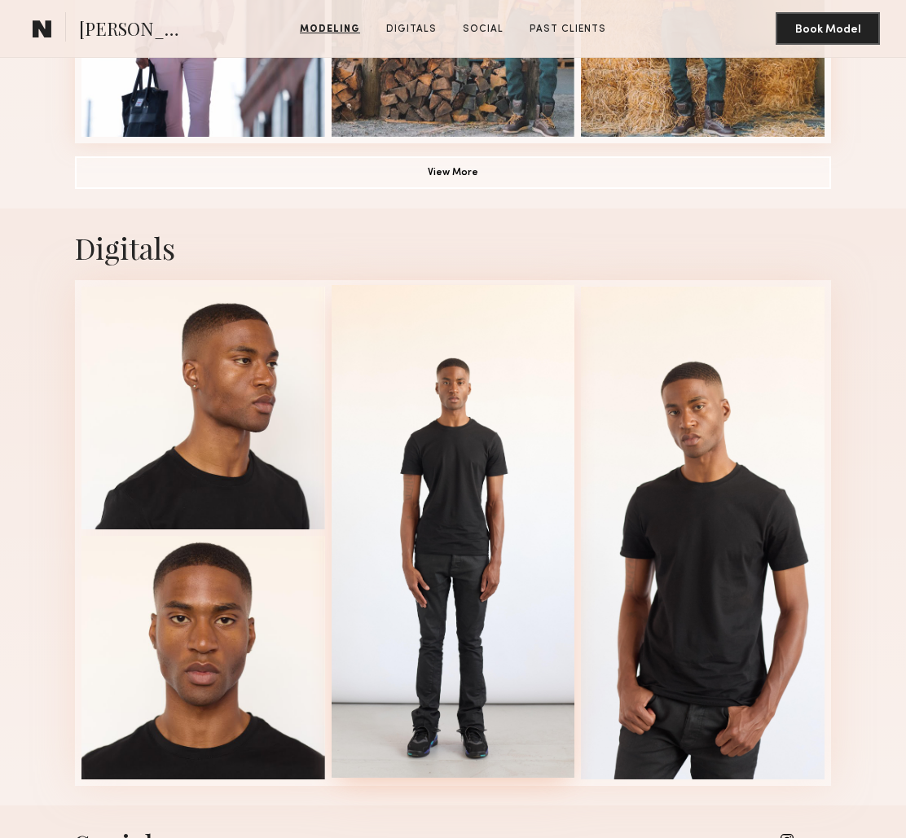
click at [426, 548] on div at bounding box center [454, 531] width 244 height 493
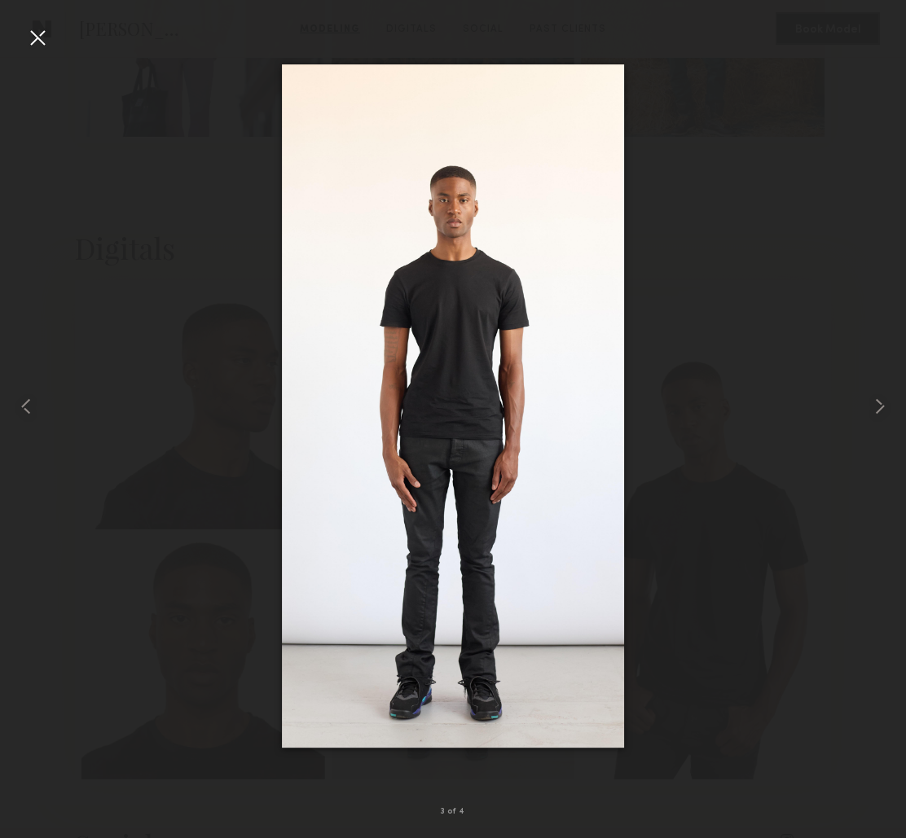
click at [400, 488] on img at bounding box center [453, 406] width 342 height 684
click at [37, 42] on div at bounding box center [37, 37] width 26 height 26
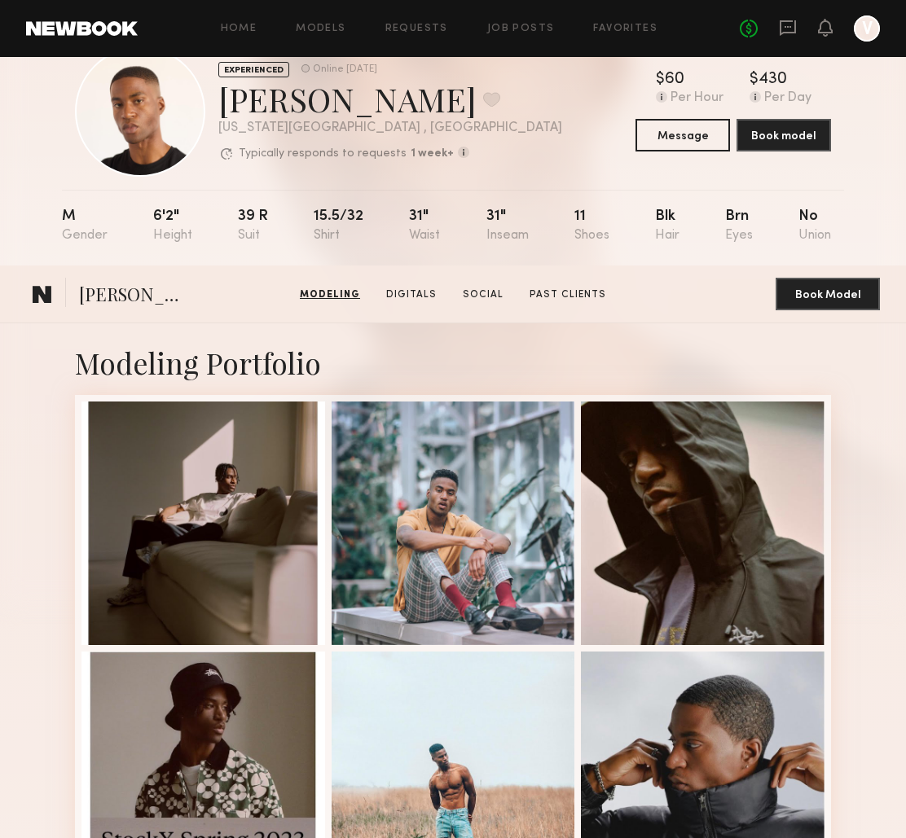
scroll to position [0, 0]
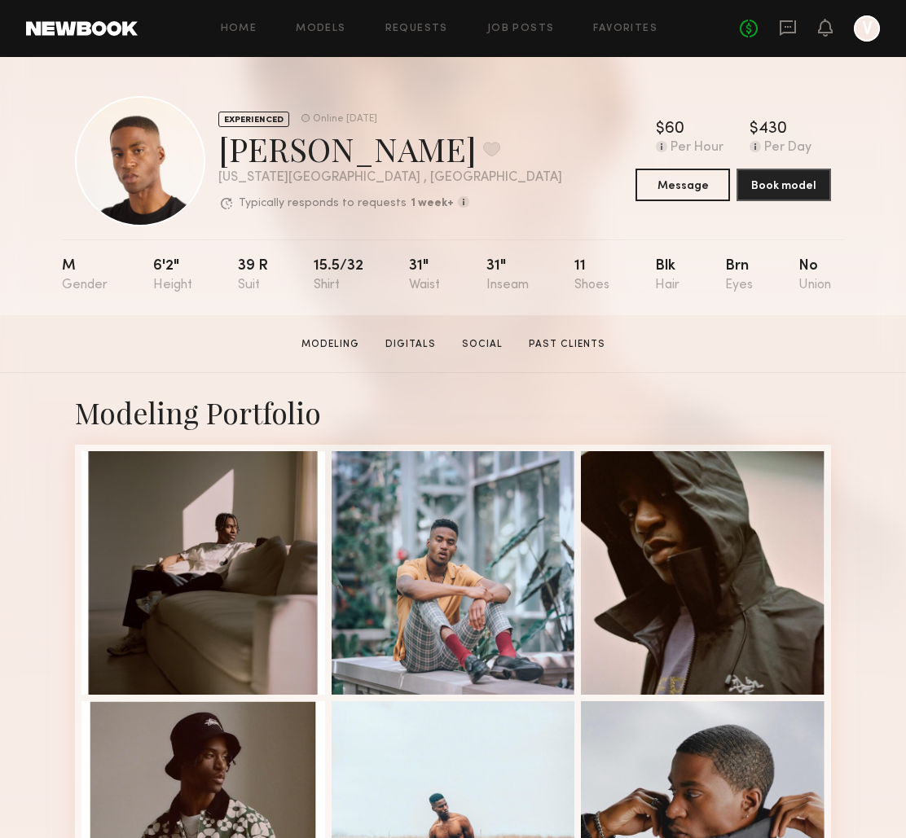
click at [511, 87] on nb-model-profile-header "EXPERIENCED Online [DATE] [PERSON_NAME] Favorite [US_STATE][GEOGRAPHIC_DATA] , …" at bounding box center [453, 141] width 782 height 169
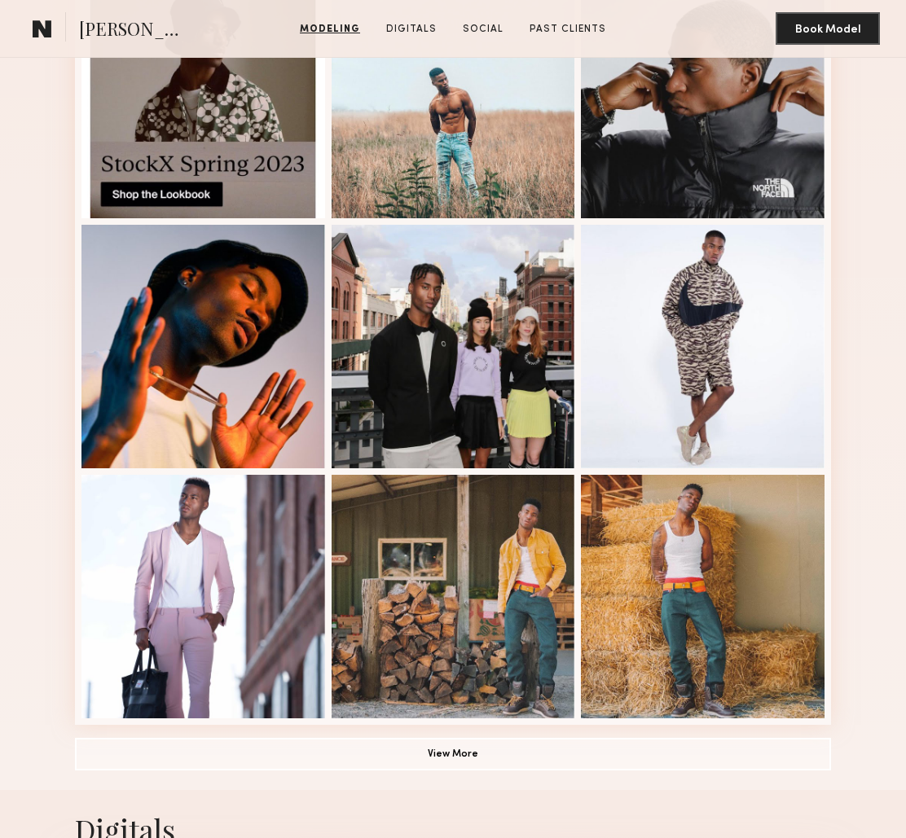
scroll to position [729, 0]
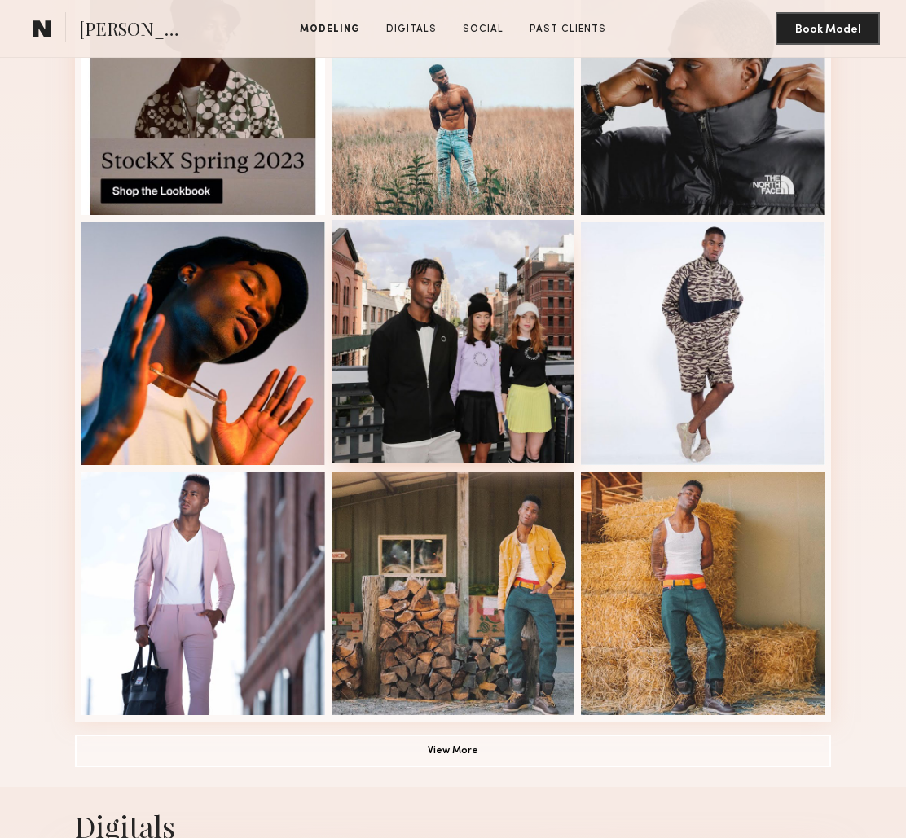
click at [451, 379] on div at bounding box center [454, 342] width 244 height 244
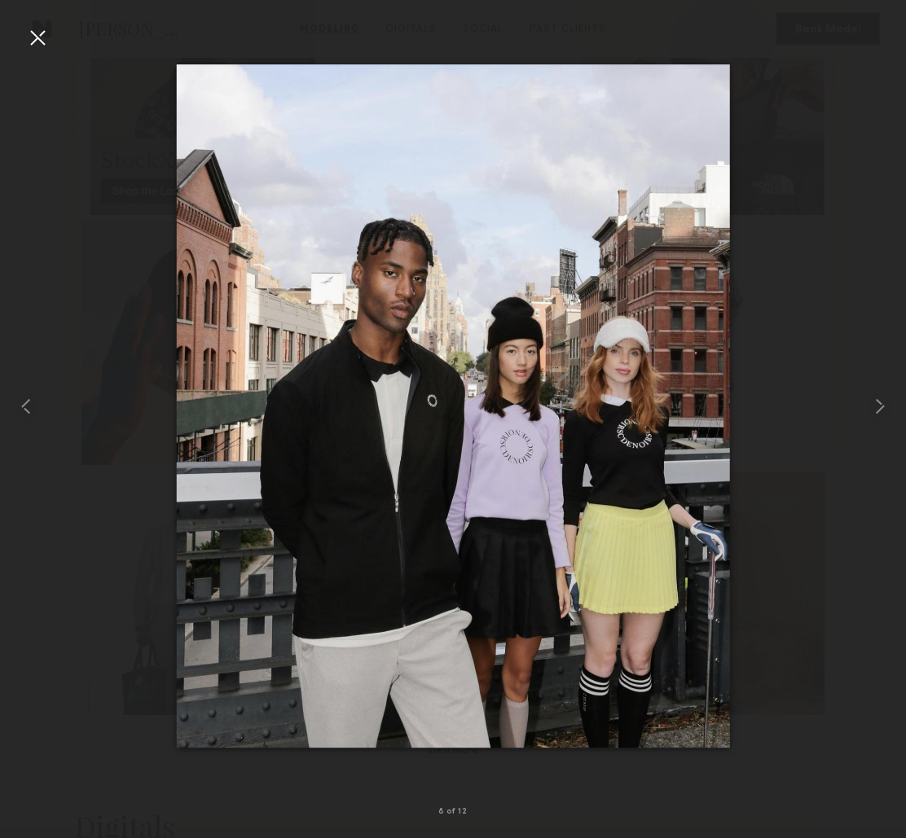
click at [42, 40] on div at bounding box center [37, 37] width 26 height 26
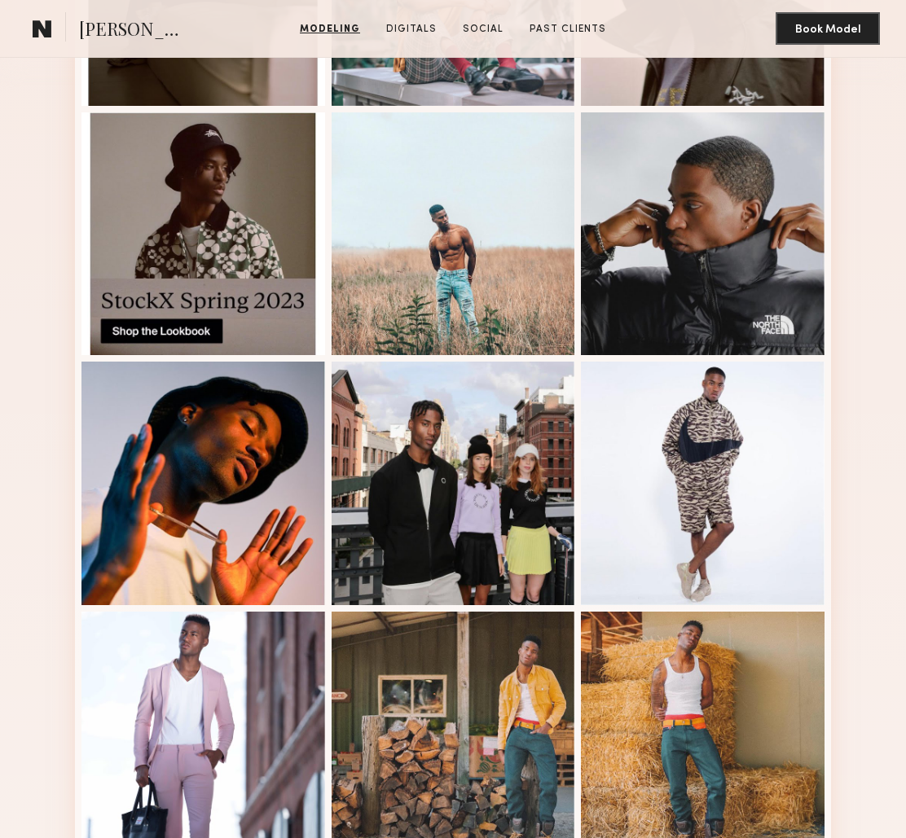
scroll to position [583, 0]
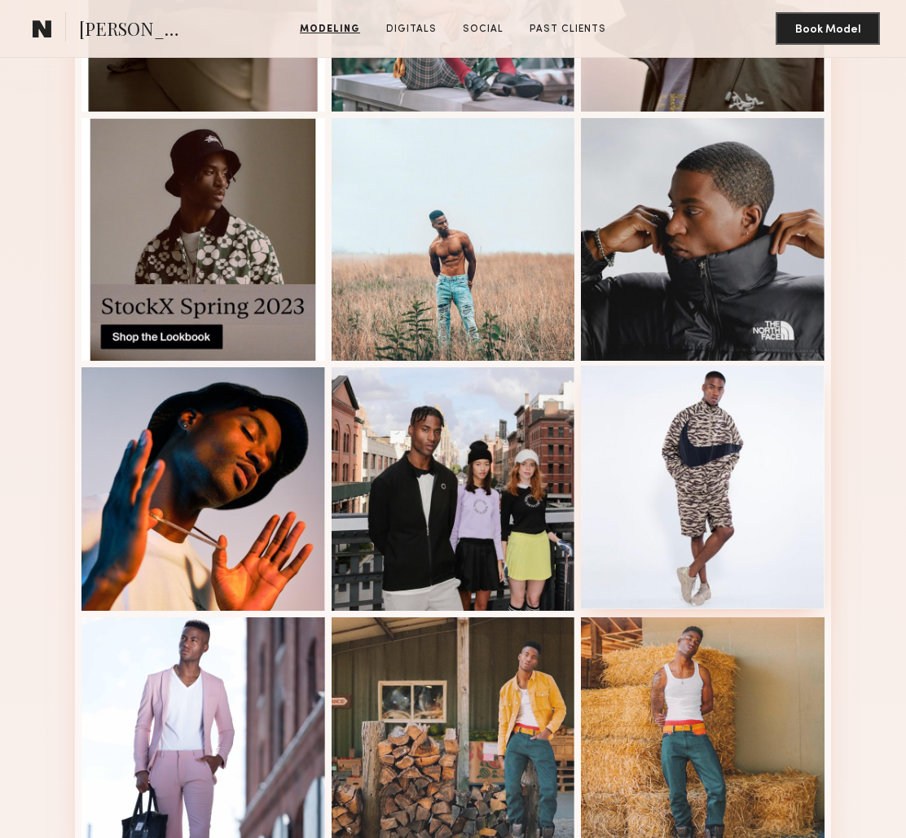
click at [682, 459] on div at bounding box center [703, 488] width 244 height 244
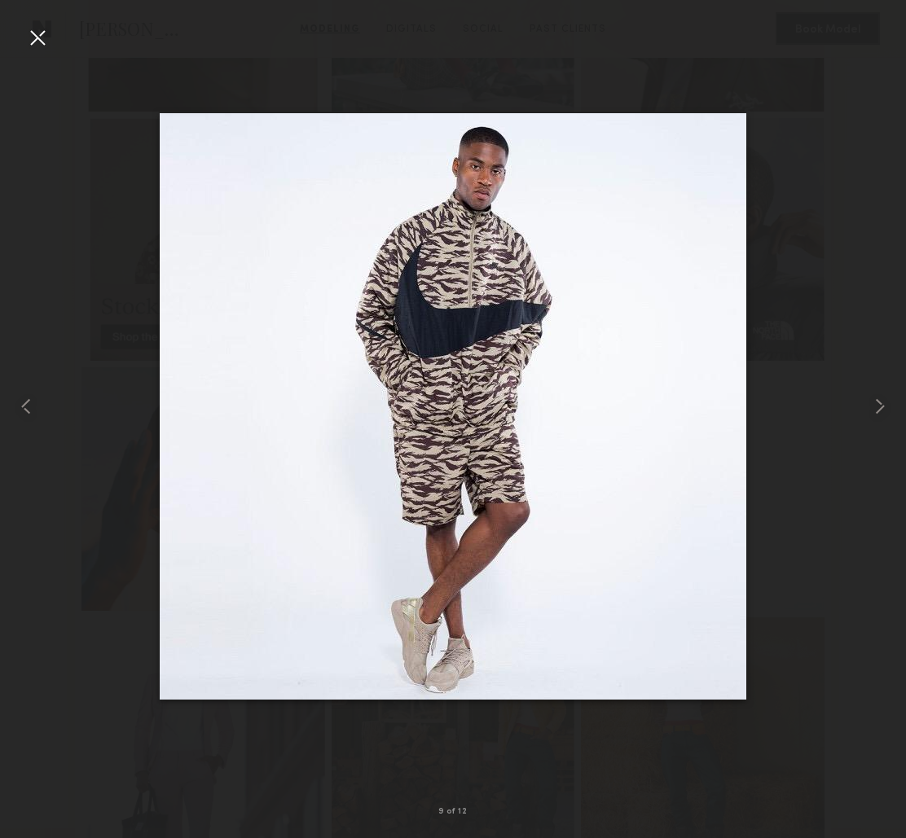
click at [40, 46] on div at bounding box center [37, 37] width 26 height 26
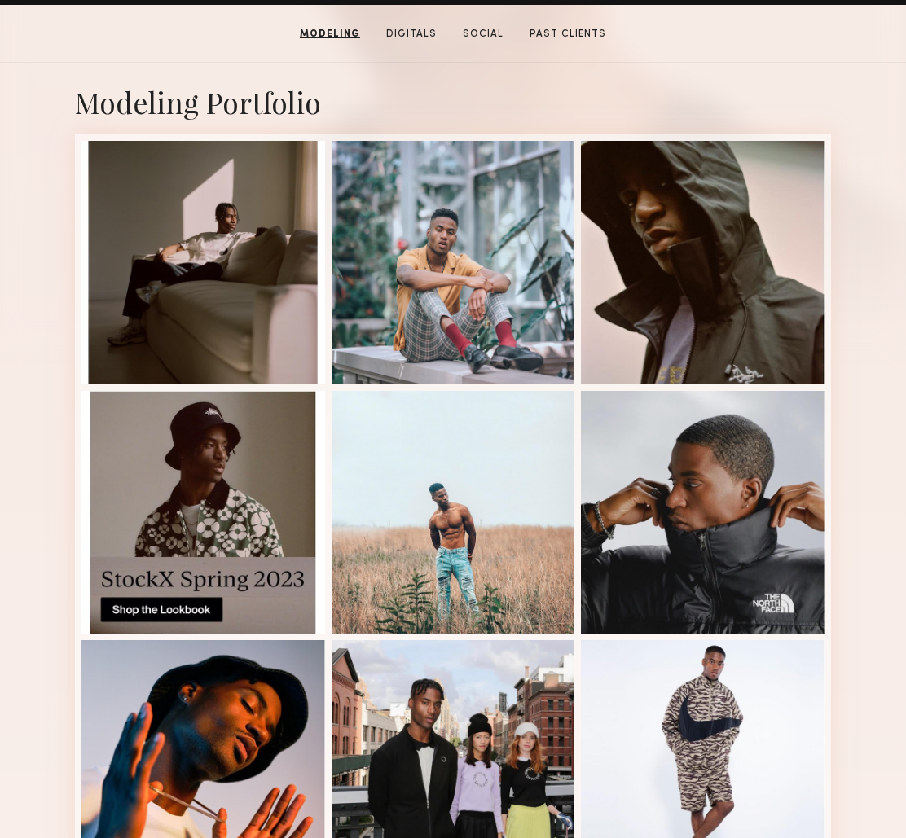
scroll to position [0, 0]
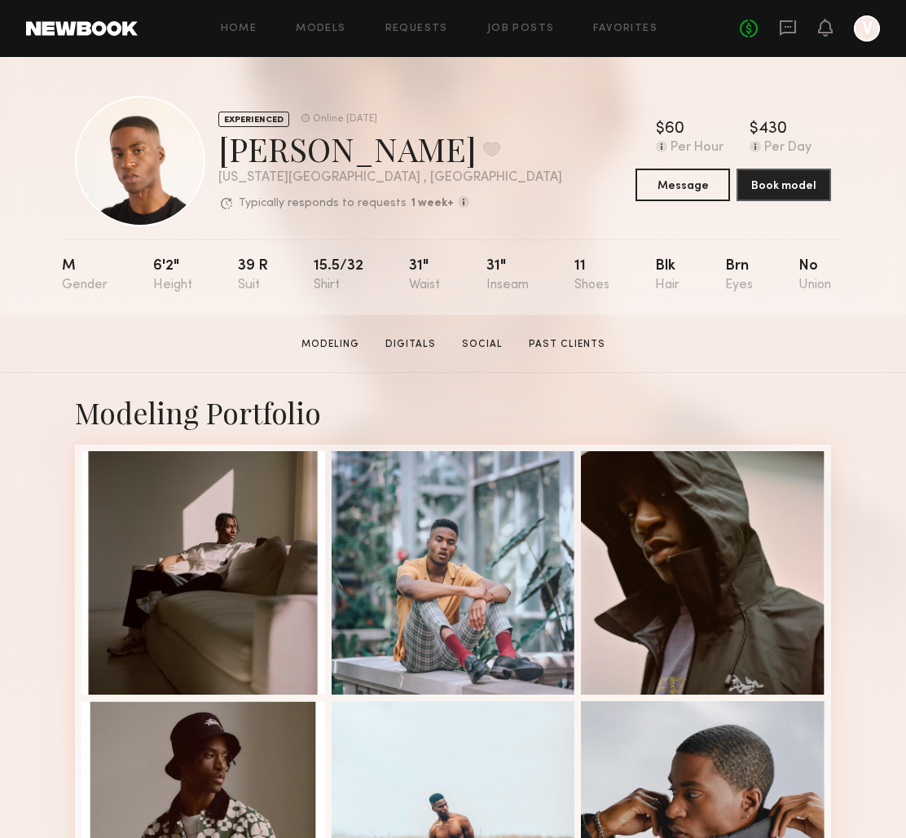
click at [135, 29] on link at bounding box center [82, 28] width 112 height 15
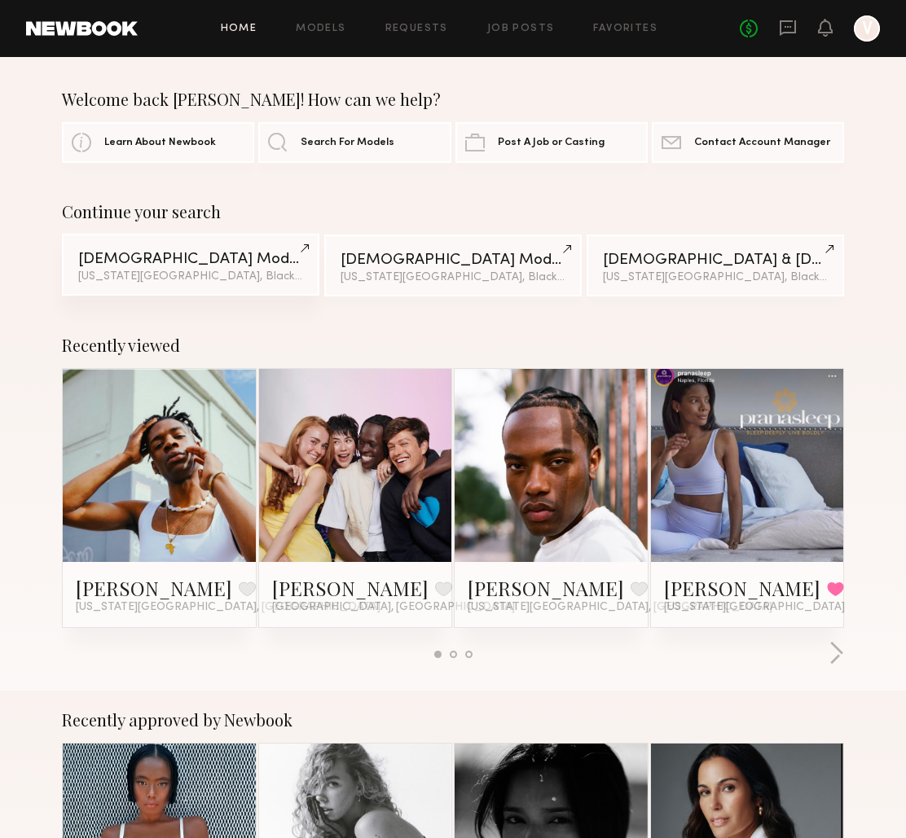
click at [223, 269] on link "Male Models New York City, Black / African American & 1 other filter + 1" at bounding box center [190, 265] width 257 height 62
click at [170, 272] on div "New York City, Black / African American & 1 other filter + 1" at bounding box center [190, 276] width 225 height 11
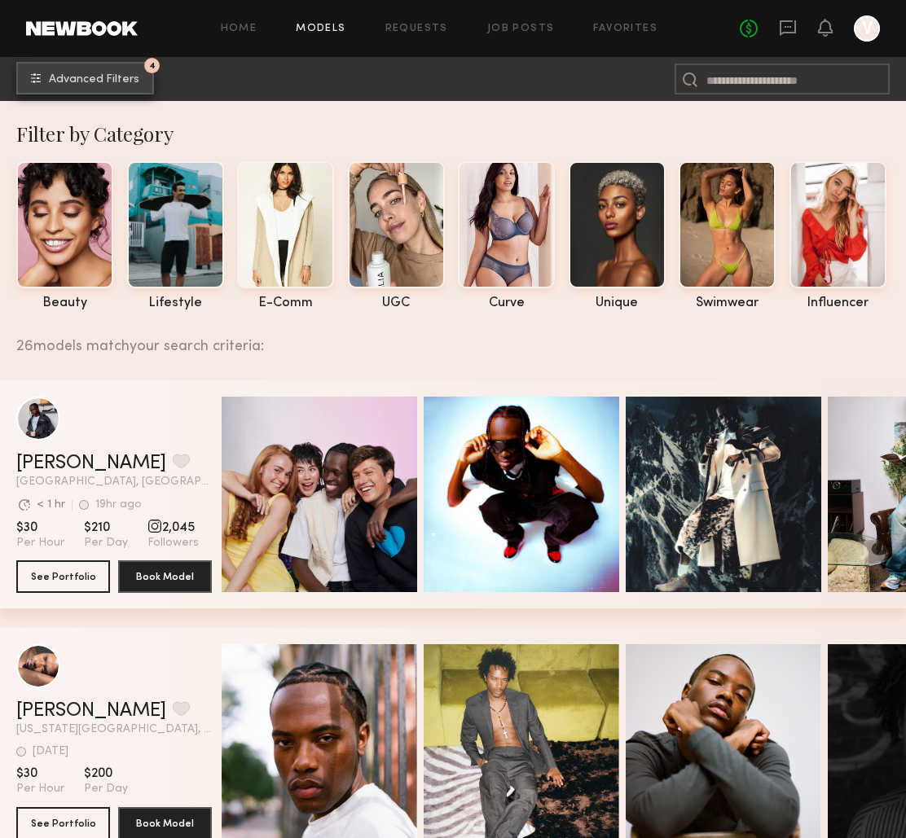
click at [129, 82] on span "Advanced Filters" at bounding box center [94, 79] width 90 height 11
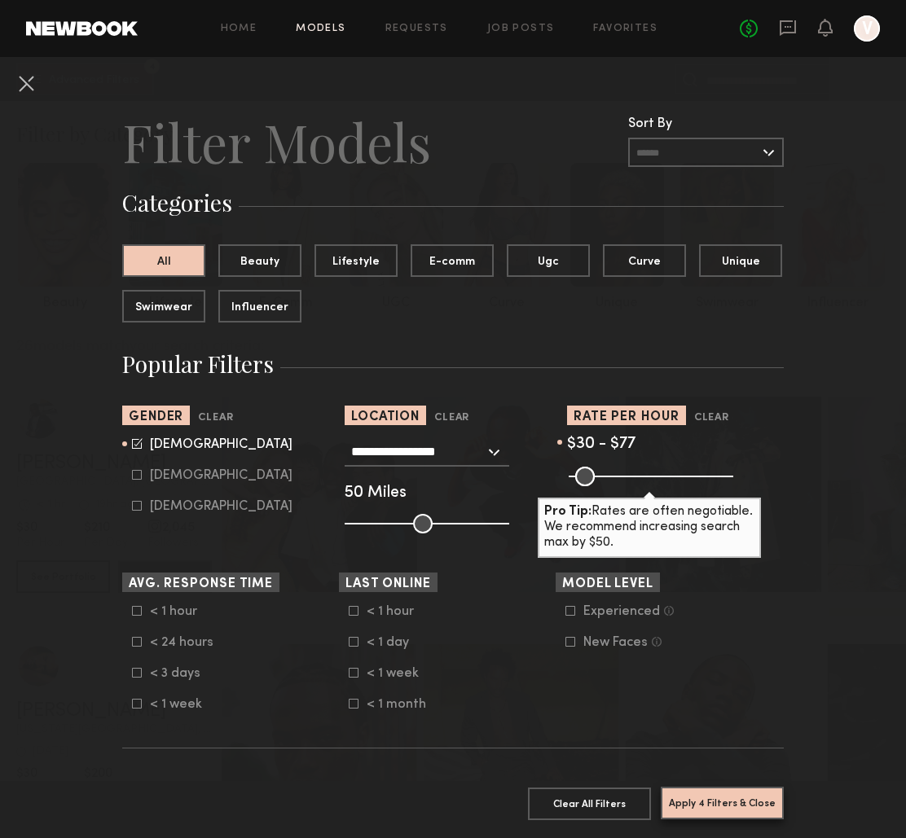
click at [736, 810] on button "Apply 4 Filters & Close" at bounding box center [722, 803] width 123 height 33
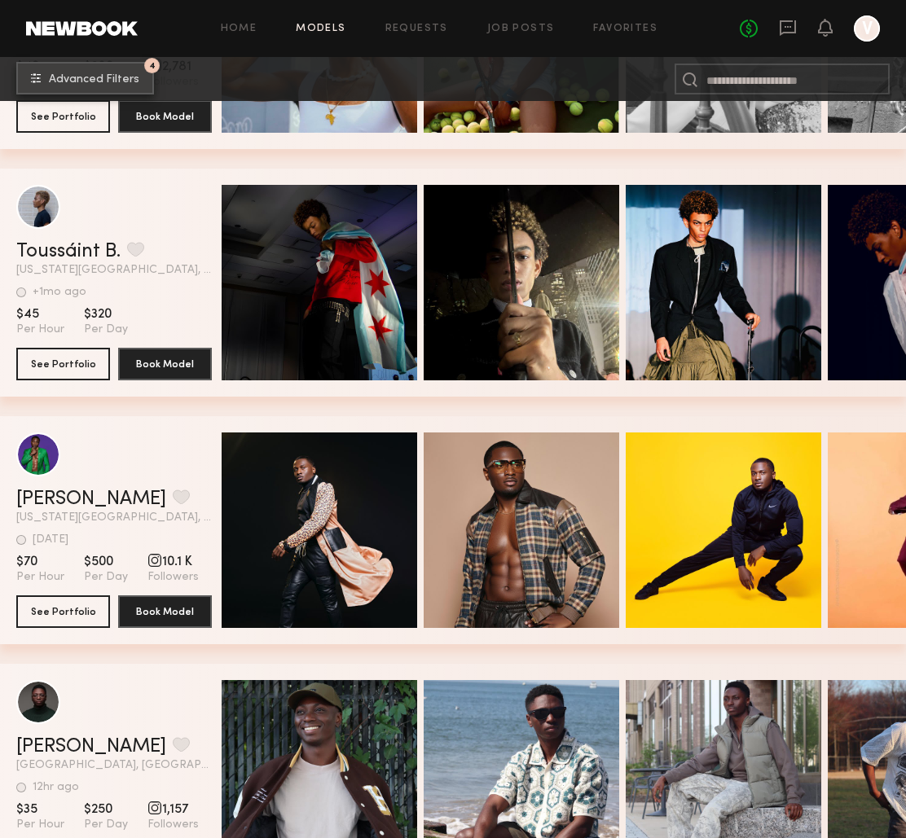
scroll to position [1221, 0]
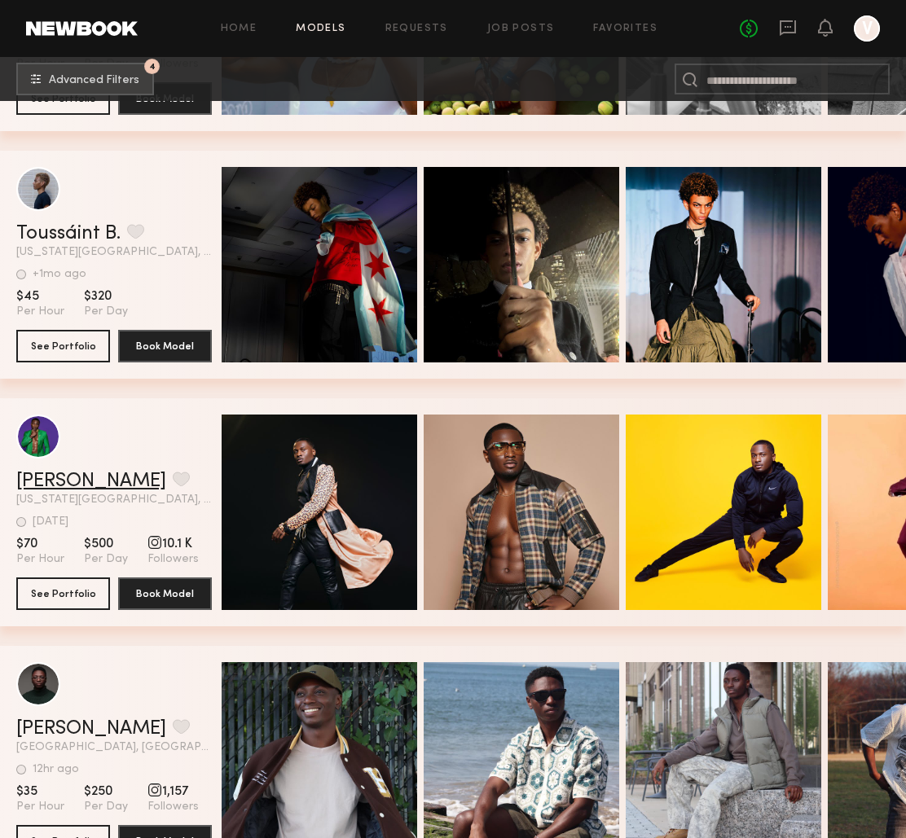
click at [55, 482] on link "[PERSON_NAME]" at bounding box center [91, 482] width 150 height 20
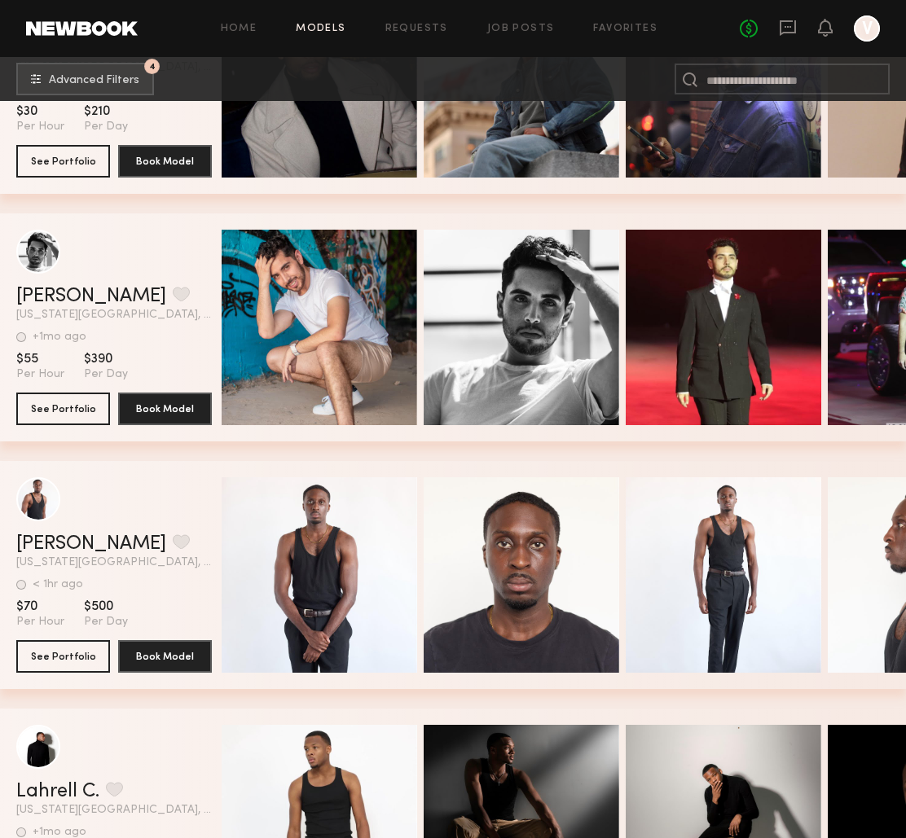
scroll to position [2894, 0]
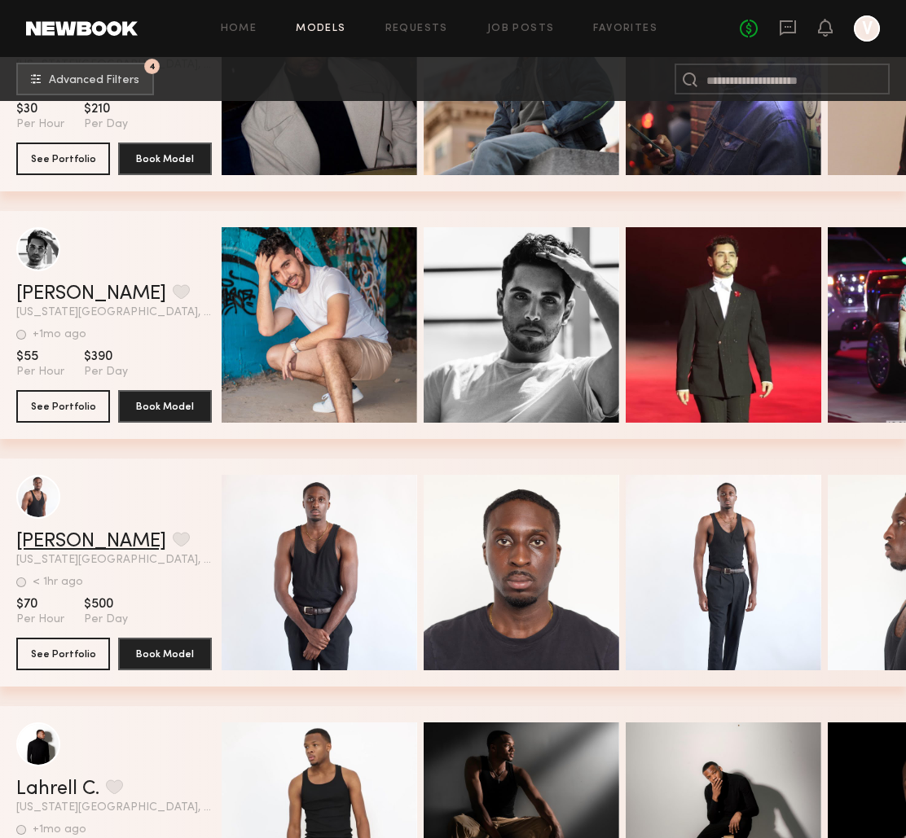
click at [49, 543] on link "Eric E." at bounding box center [91, 542] width 150 height 20
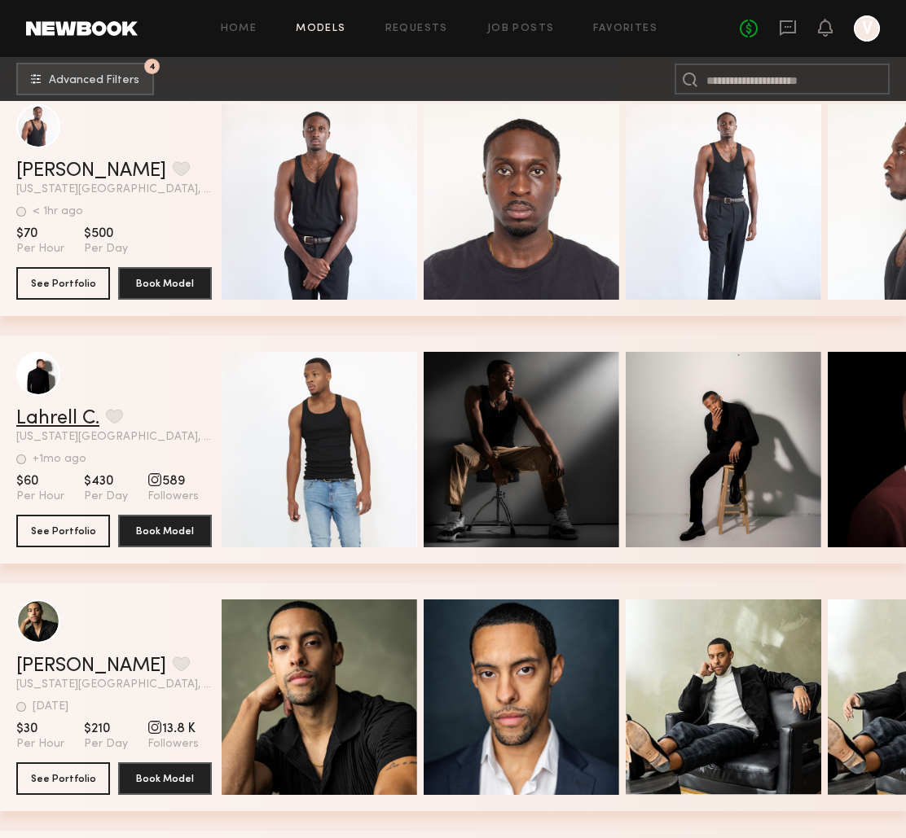
click at [55, 425] on link "Lahrell C." at bounding box center [57, 419] width 83 height 20
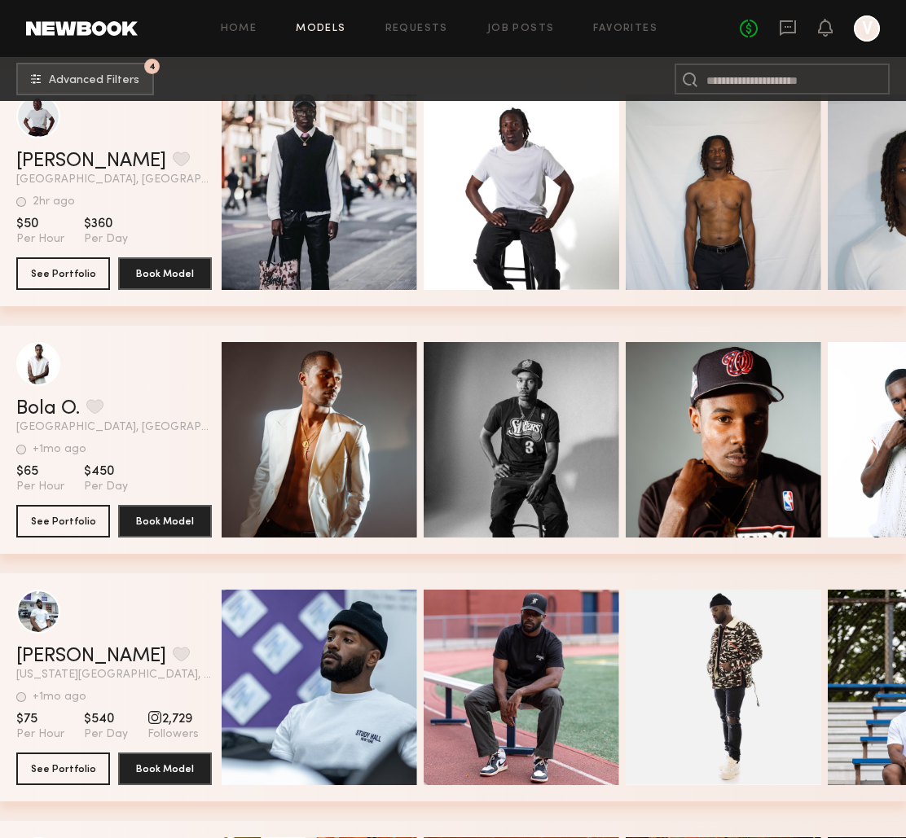
scroll to position [4572, 0]
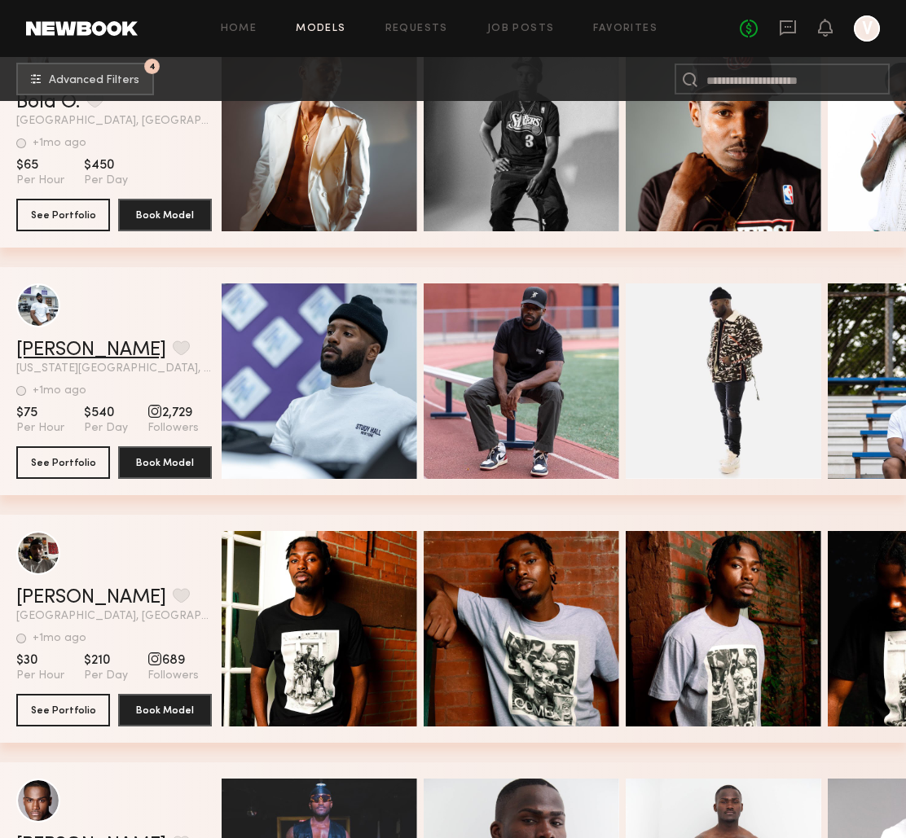
click at [62, 352] on link "Julian W." at bounding box center [91, 351] width 150 height 20
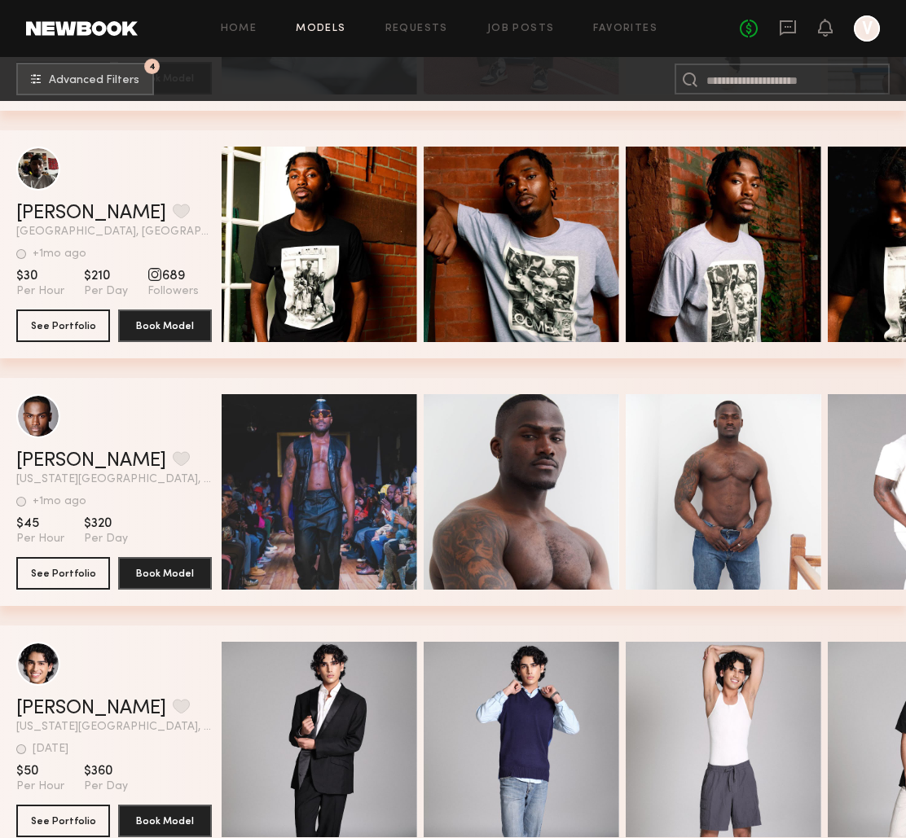
scroll to position [4941, 0]
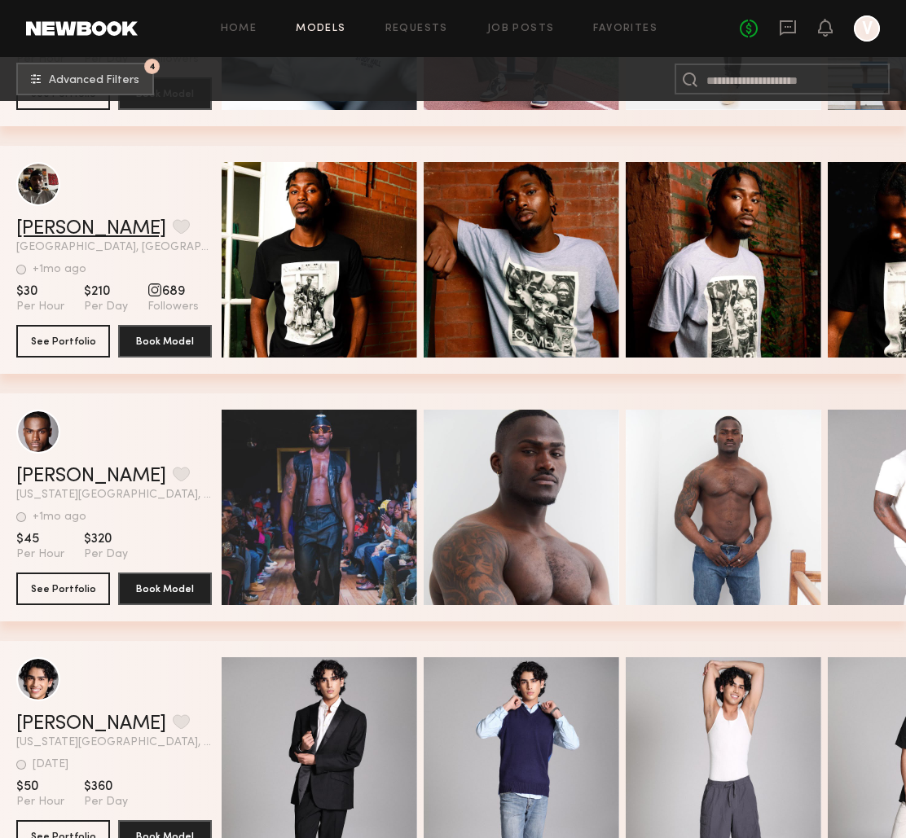
click at [37, 231] on link "Kevin I." at bounding box center [91, 229] width 150 height 20
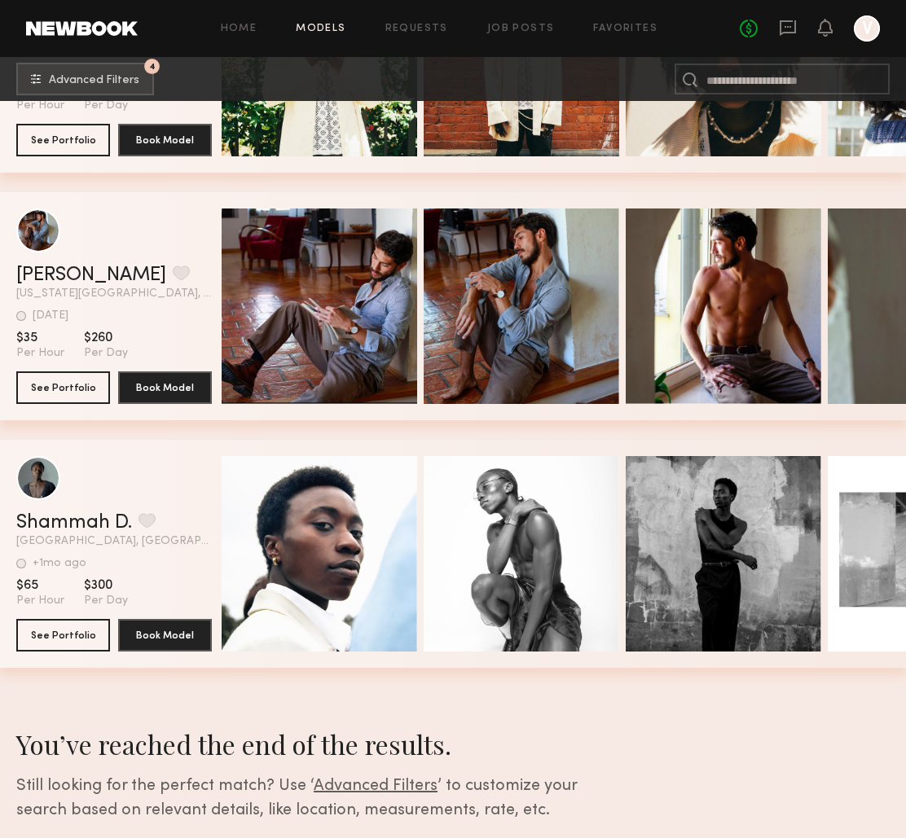
scroll to position [6239, 0]
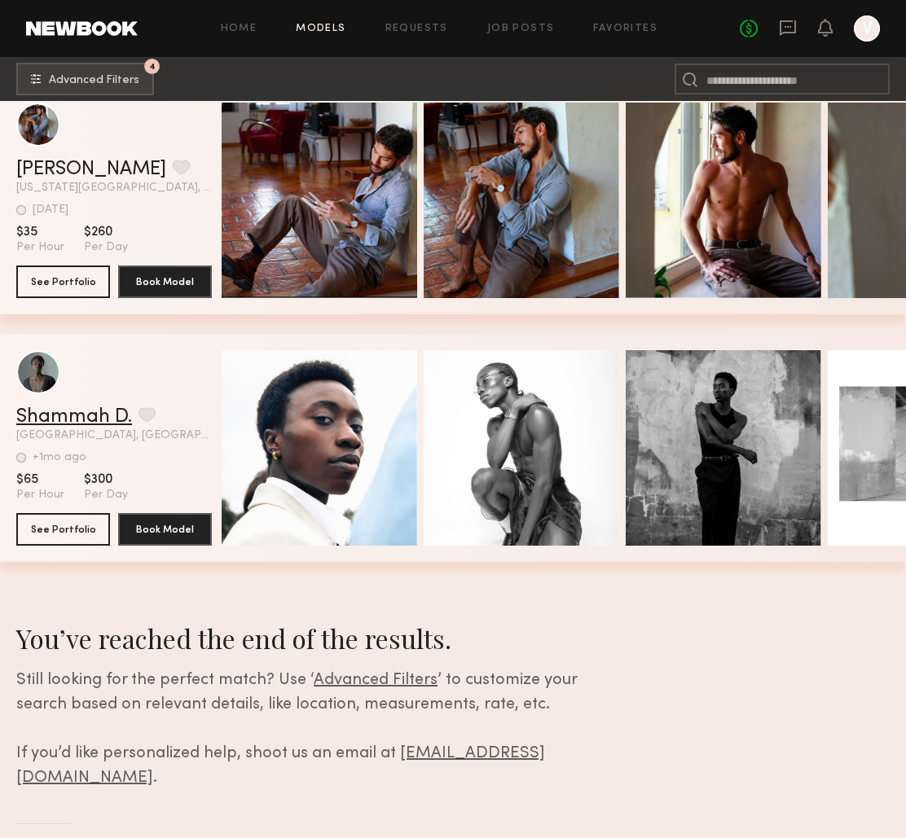
click at [90, 416] on link "Shammah D." at bounding box center [74, 417] width 116 height 20
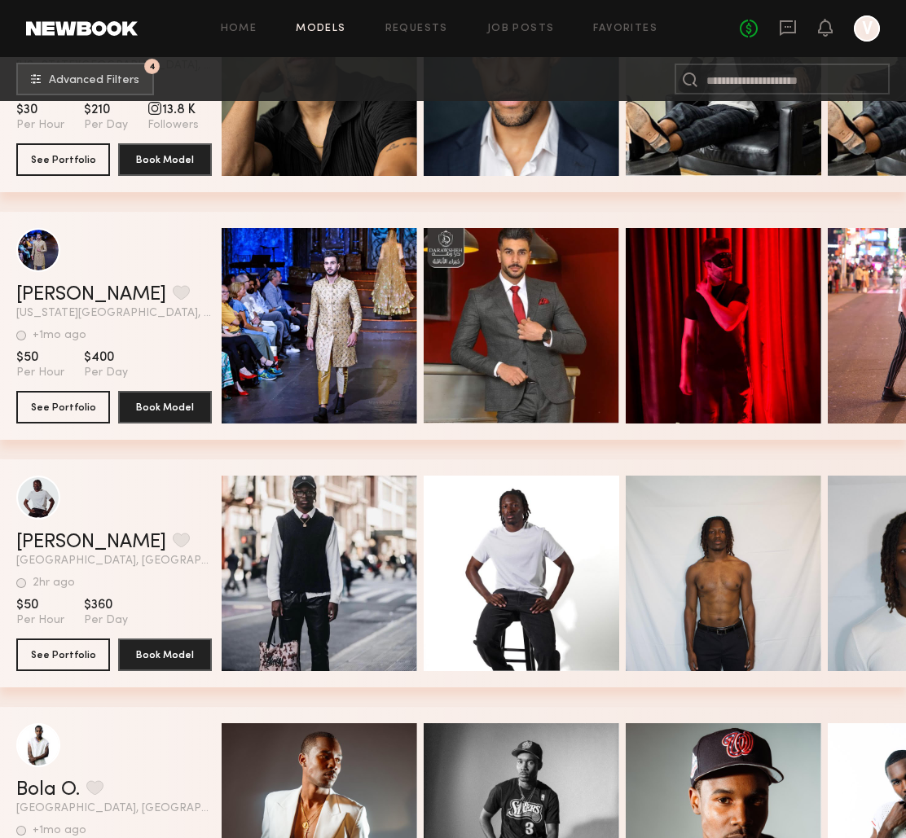
scroll to position [3706, 0]
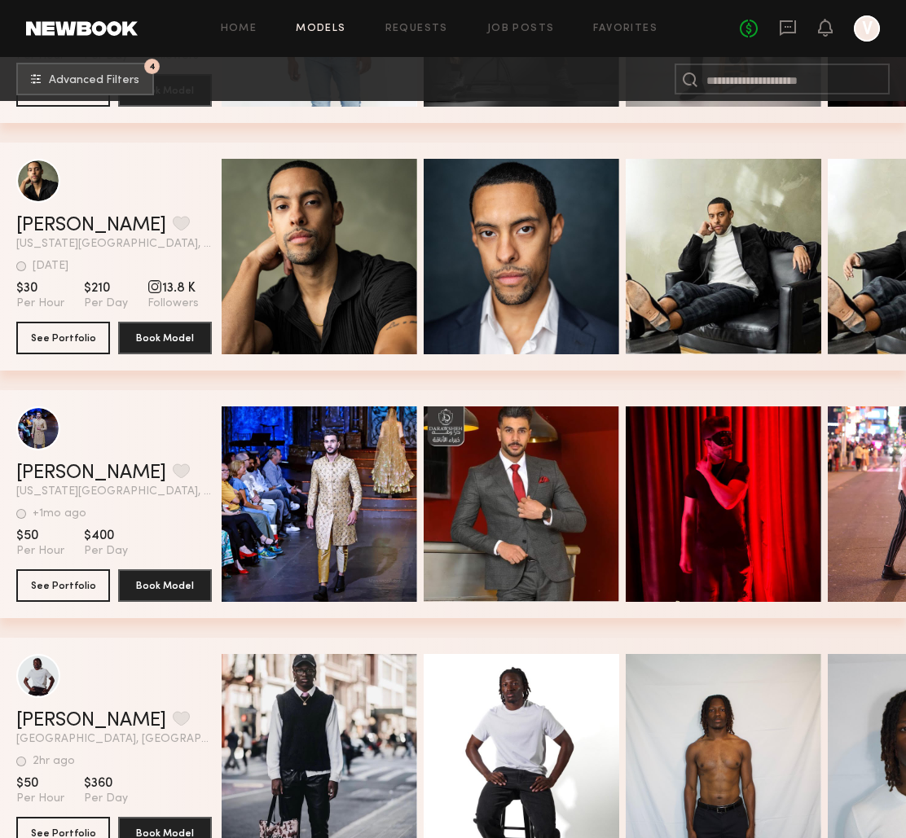
click at [310, 39] on div "Home Models Requests Job Posts Favorites Sign Out No fees up to $5,000 V" at bounding box center [509, 28] width 742 height 26
click at [314, 35] on div "Home Models Requests Job Posts Favorites Sign Out No fees up to $5,000 V" at bounding box center [509, 28] width 742 height 26
click at [322, 27] on link "Models" at bounding box center [321, 29] width 50 height 11
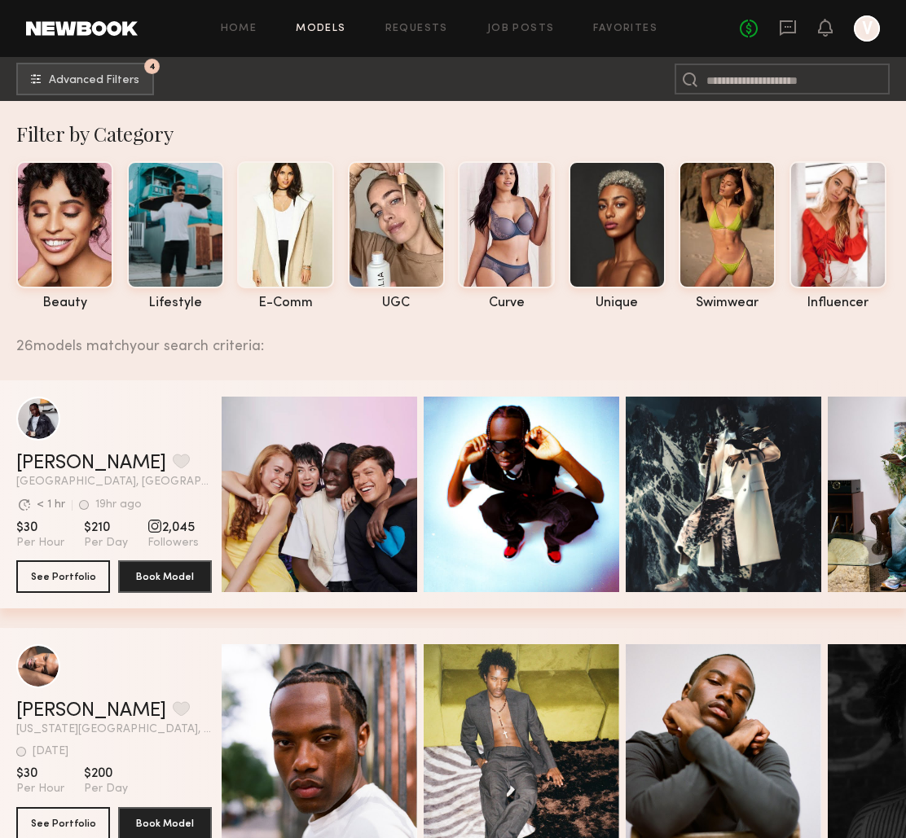
click at [315, 26] on link "Models" at bounding box center [321, 29] width 50 height 11
click at [107, 72] on button "4 Advanced Filters" at bounding box center [85, 78] width 138 height 33
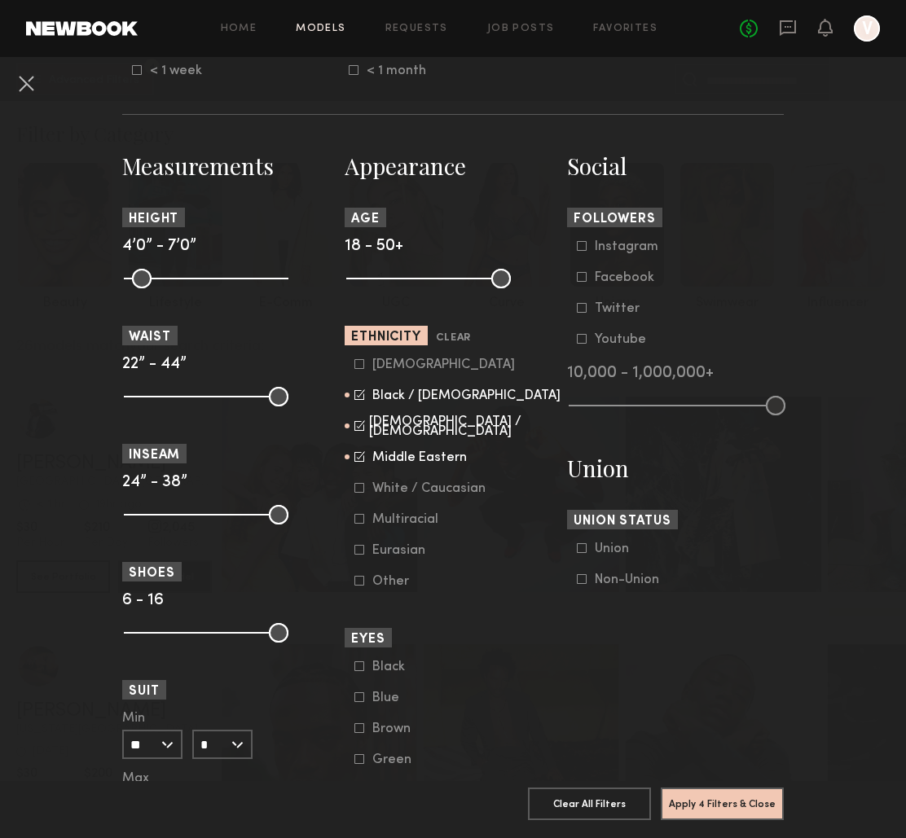
scroll to position [623, 0]
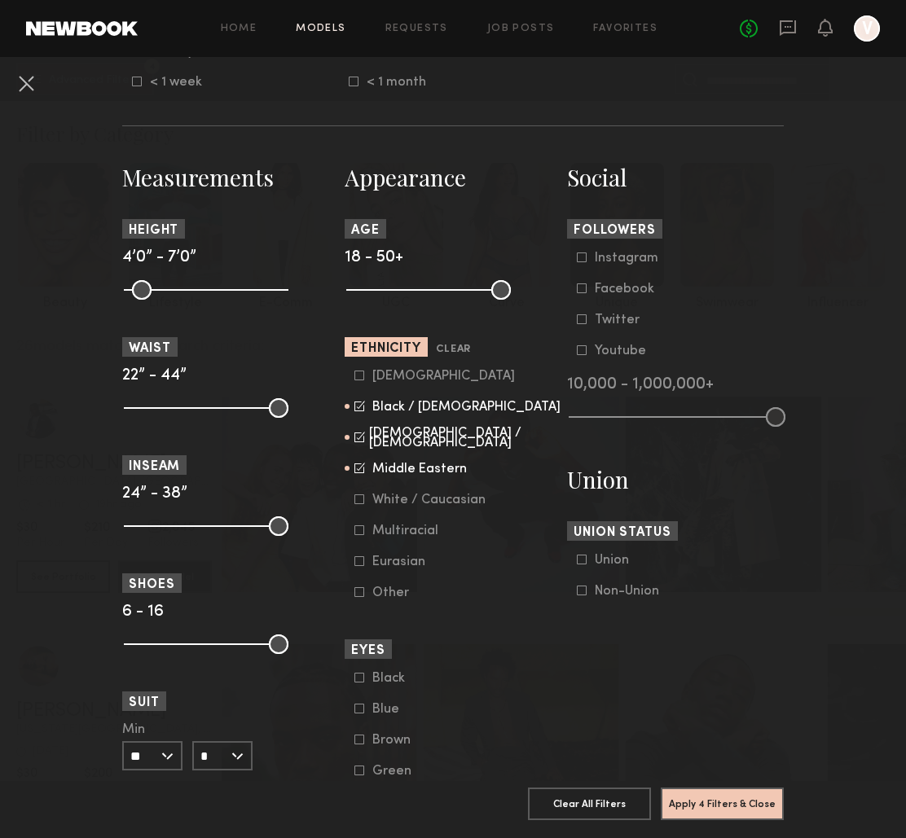
click at [355, 469] on icon at bounding box center [359, 468] width 11 height 11
click at [359, 440] on icon at bounding box center [361, 436] width 8 height 8
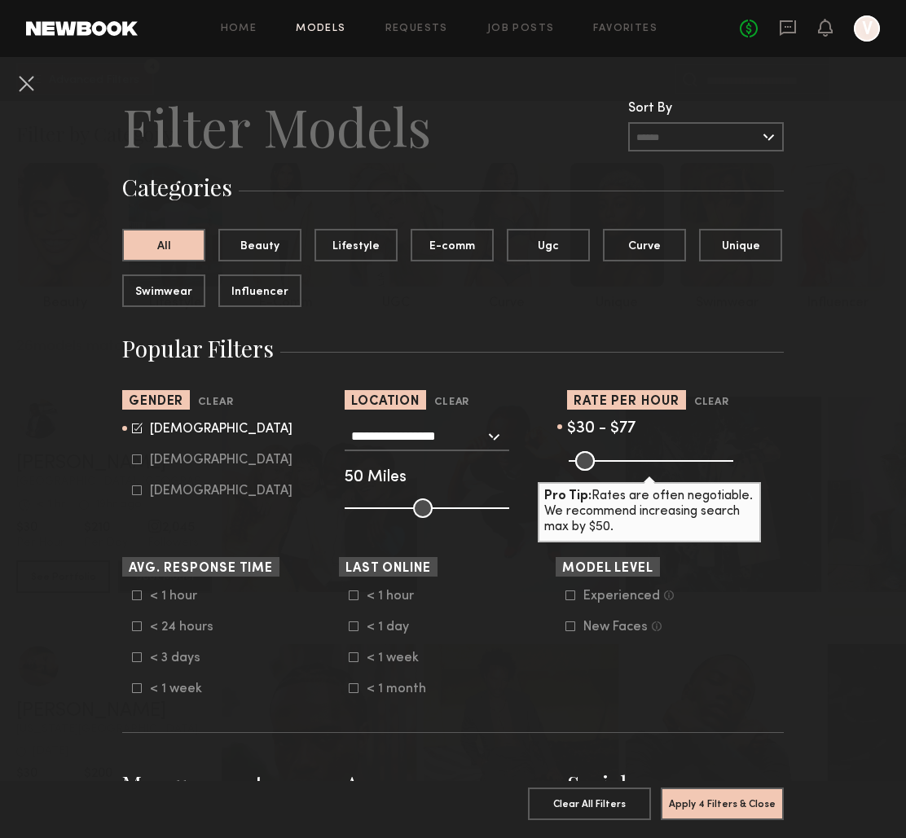
scroll to position [0, 0]
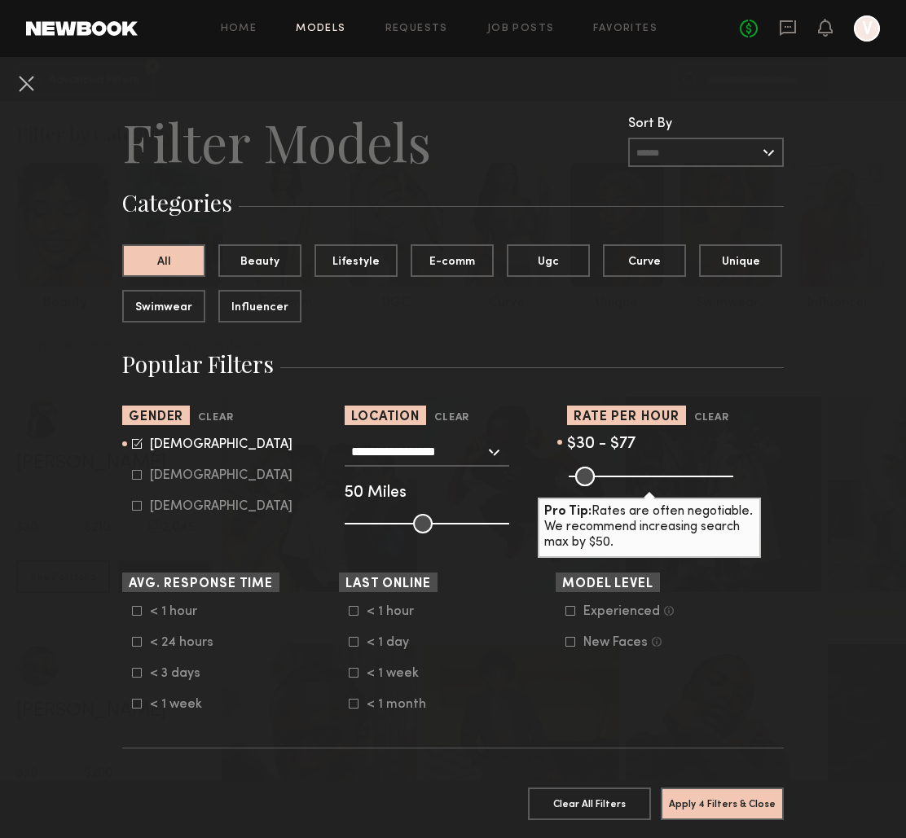
click at [133, 473] on icon at bounding box center [137, 475] width 9 height 9
type input "*"
click at [134, 454] on form "Male Female Non-binary" at bounding box center [235, 476] width 207 height 77
click at [136, 445] on icon at bounding box center [137, 443] width 11 height 11
type input "**"
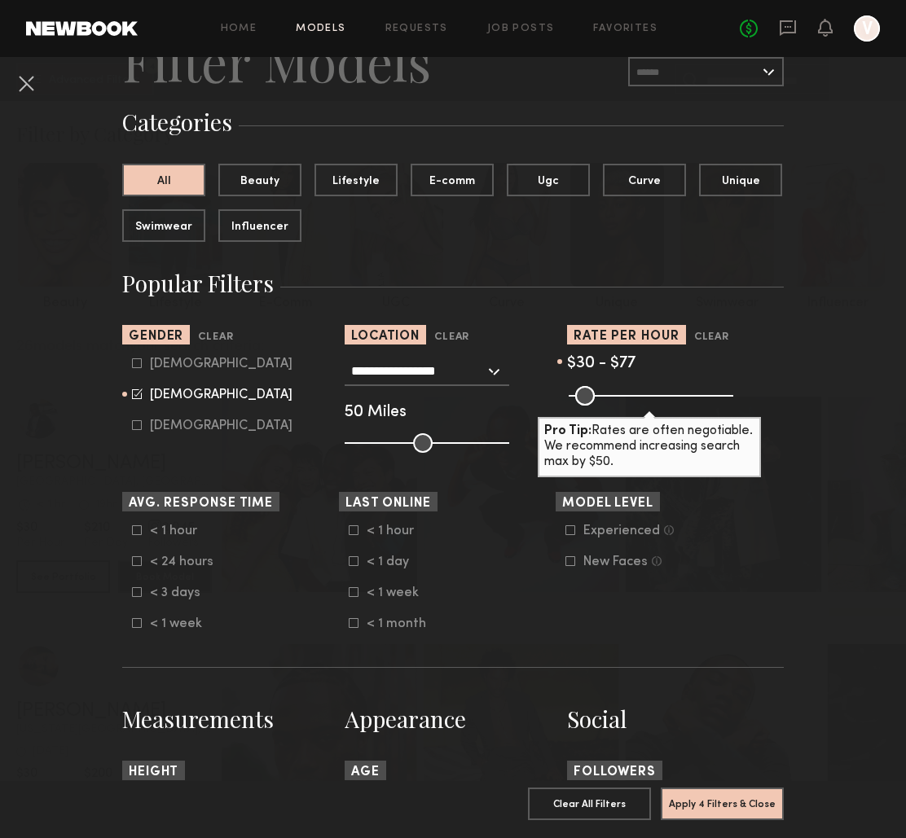
scroll to position [160, 0]
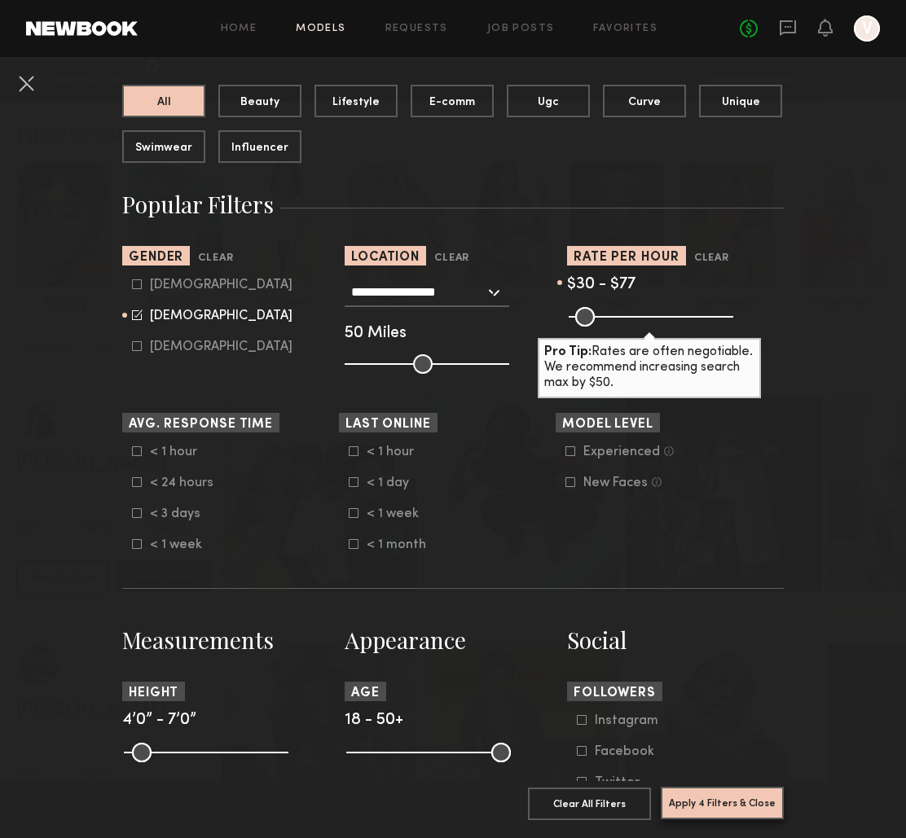
click at [717, 808] on button "Apply 4 Filters & Close" at bounding box center [722, 803] width 123 height 33
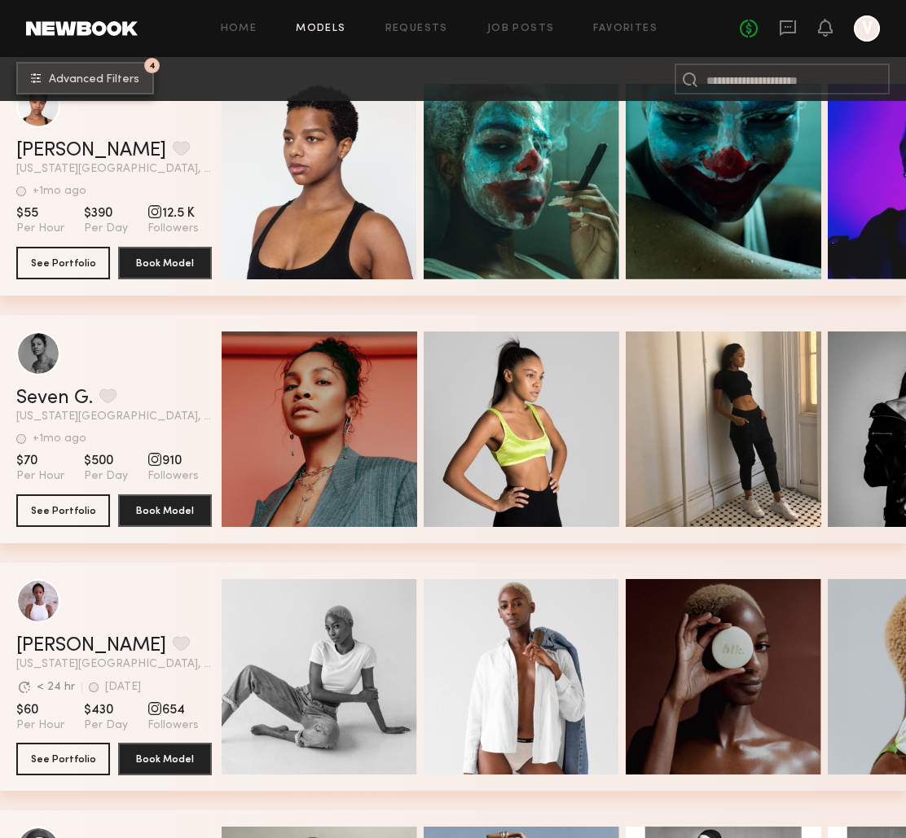
scroll to position [1124, 0]
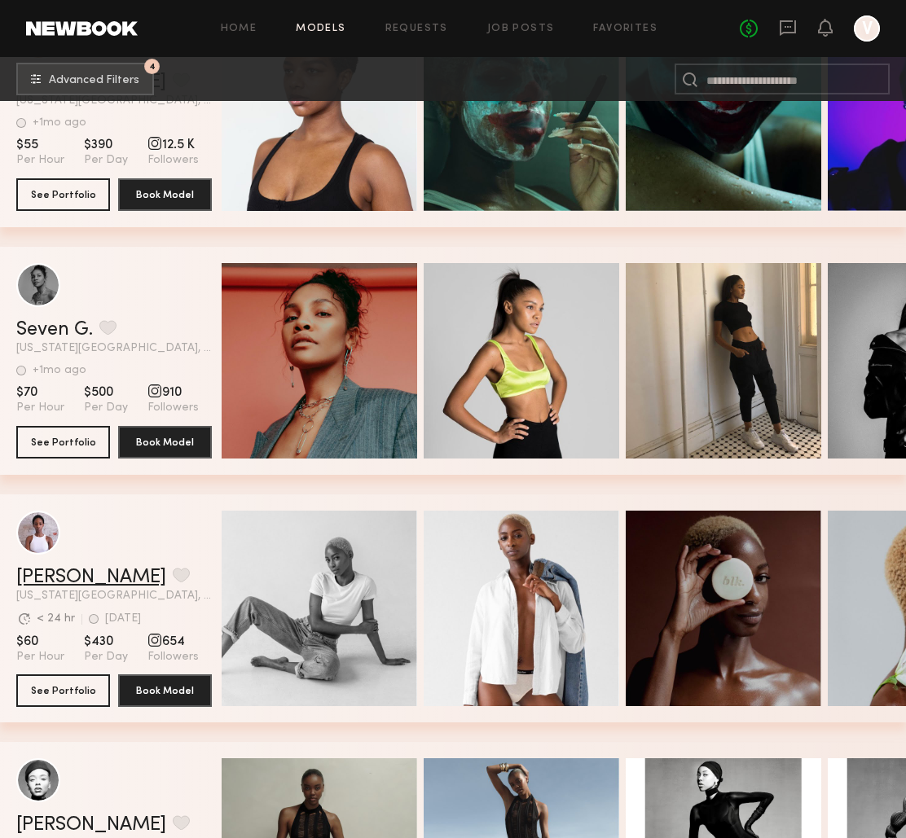
click at [46, 579] on link "Toni B." at bounding box center [91, 578] width 150 height 20
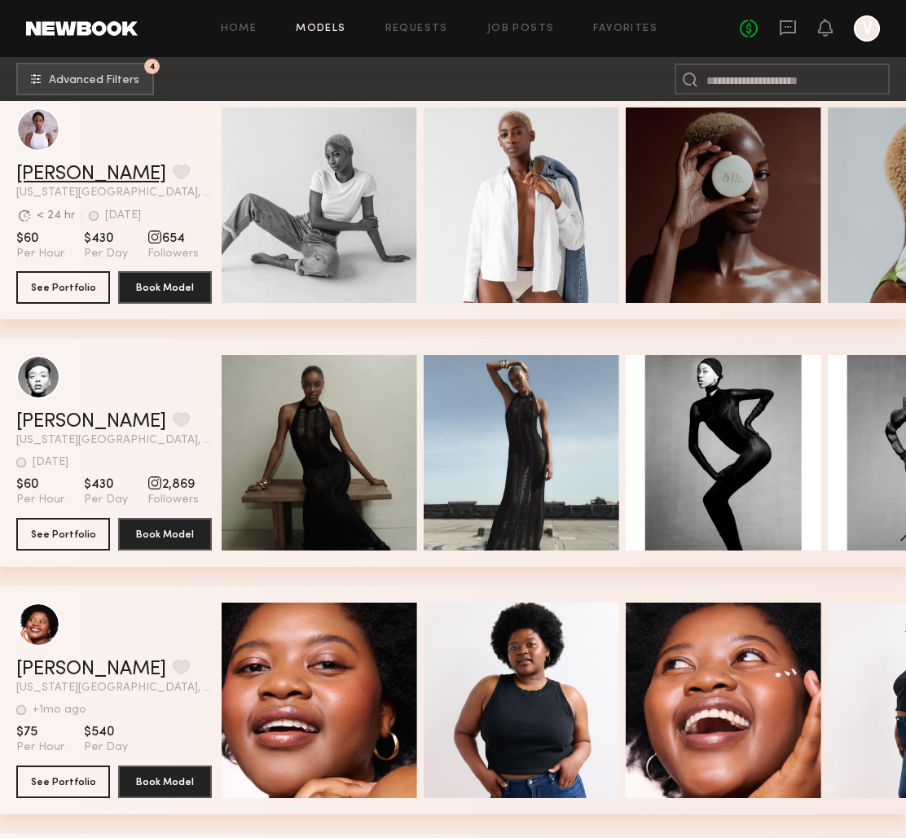
scroll to position [1566, 0]
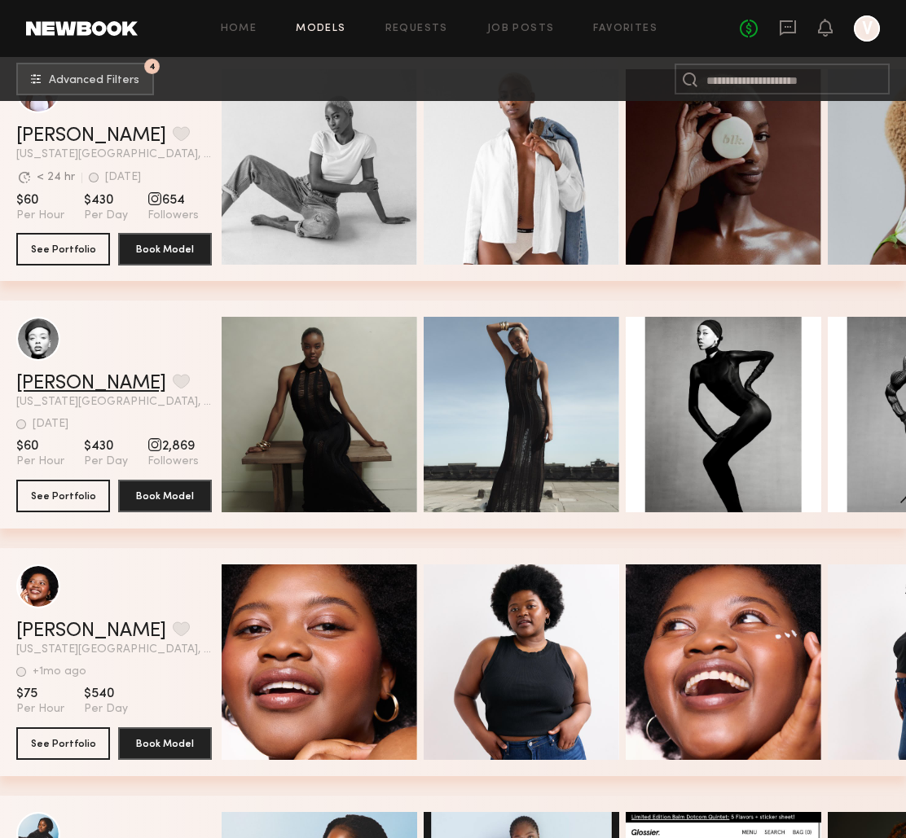
click at [55, 388] on link "Nikira E." at bounding box center [91, 384] width 150 height 20
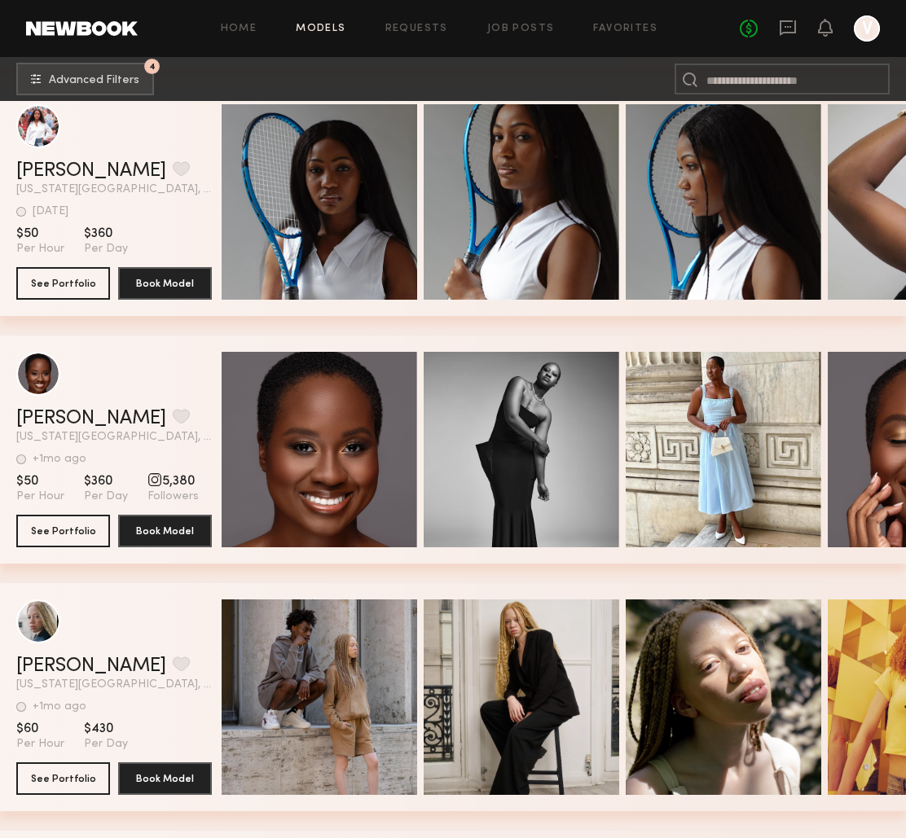
scroll to position [2583, 0]
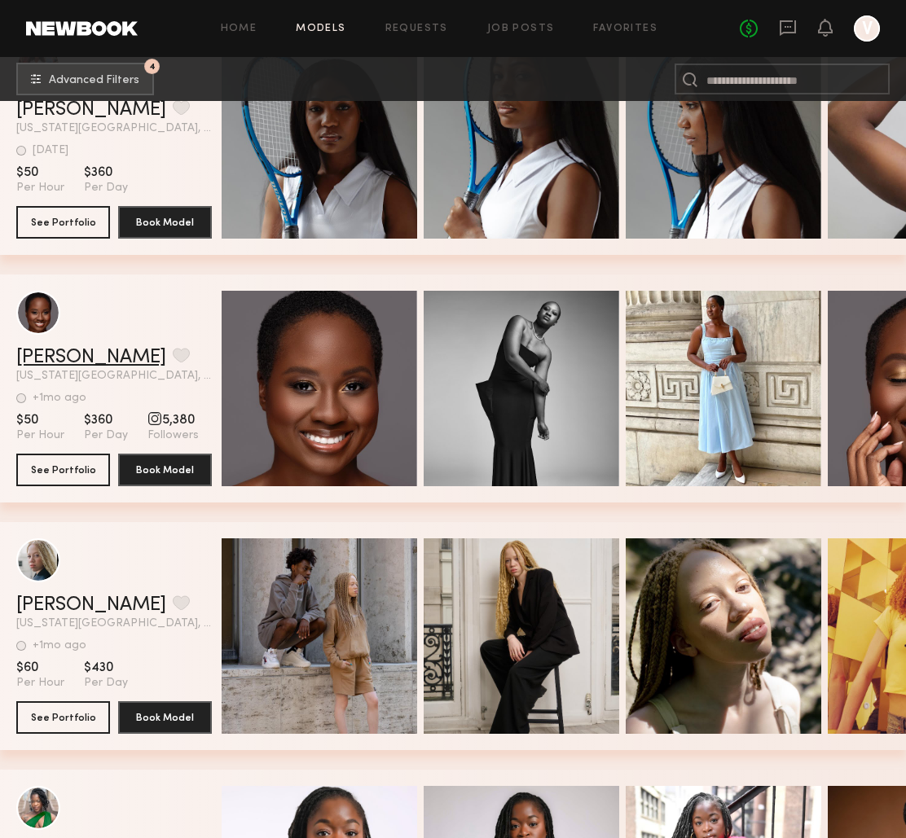
click at [56, 367] on link "Nana Yaa A." at bounding box center [91, 358] width 150 height 20
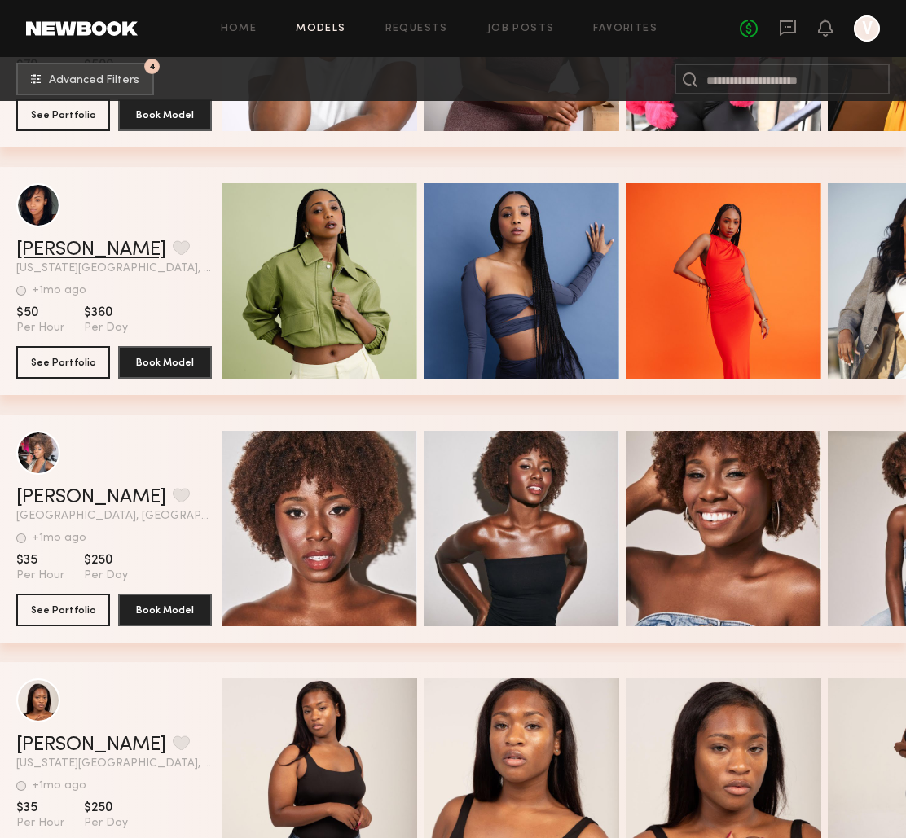
scroll to position [3443, 0]
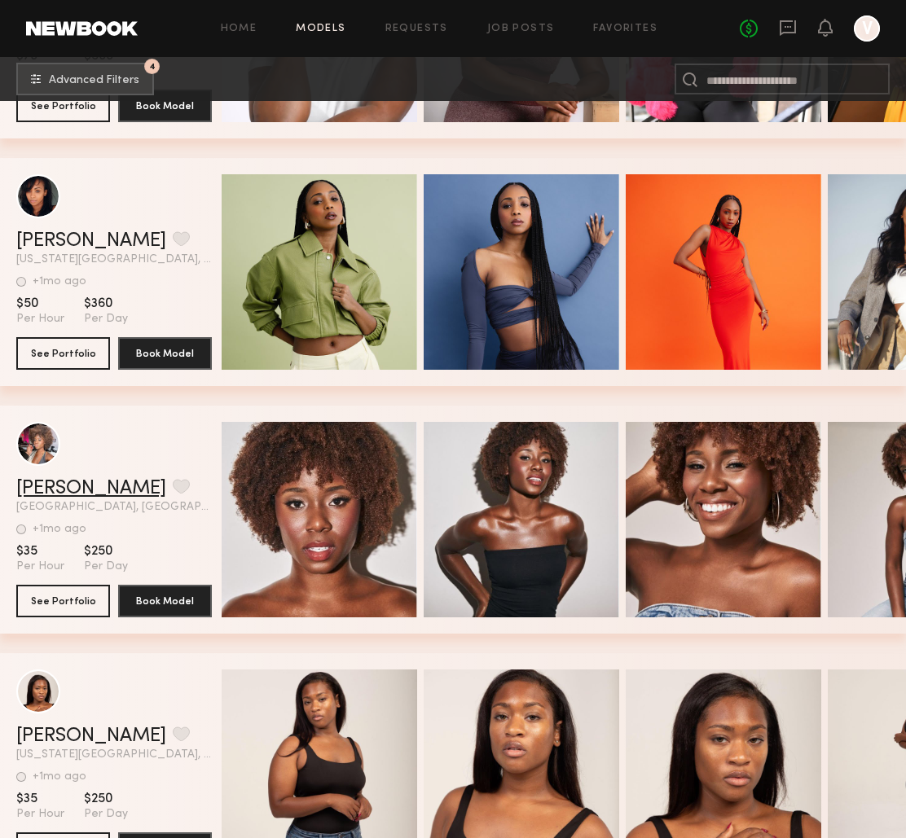
click at [69, 495] on link "Amanda B." at bounding box center [91, 489] width 150 height 20
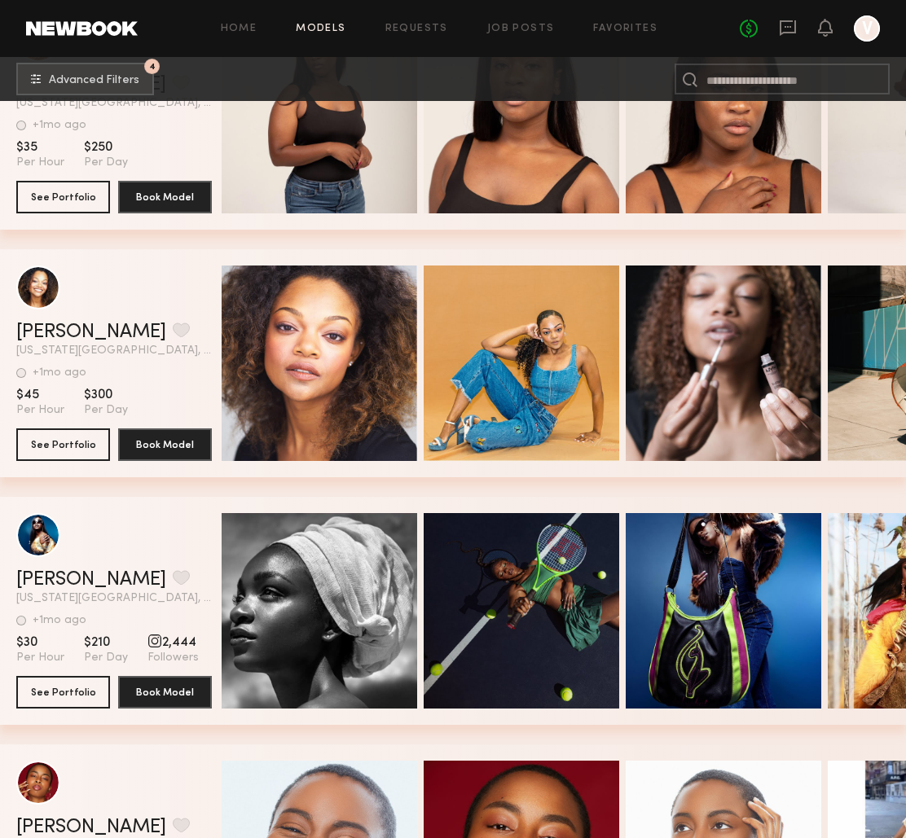
scroll to position [4287, 0]
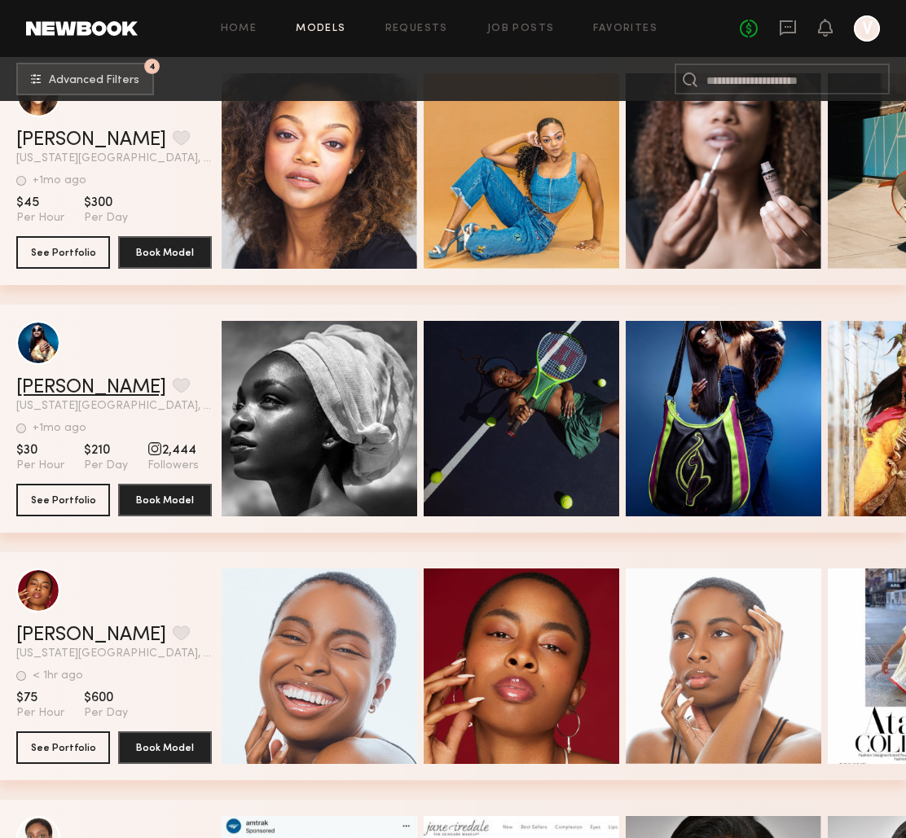
click at [54, 385] on link "Kiarra R." at bounding box center [91, 388] width 150 height 20
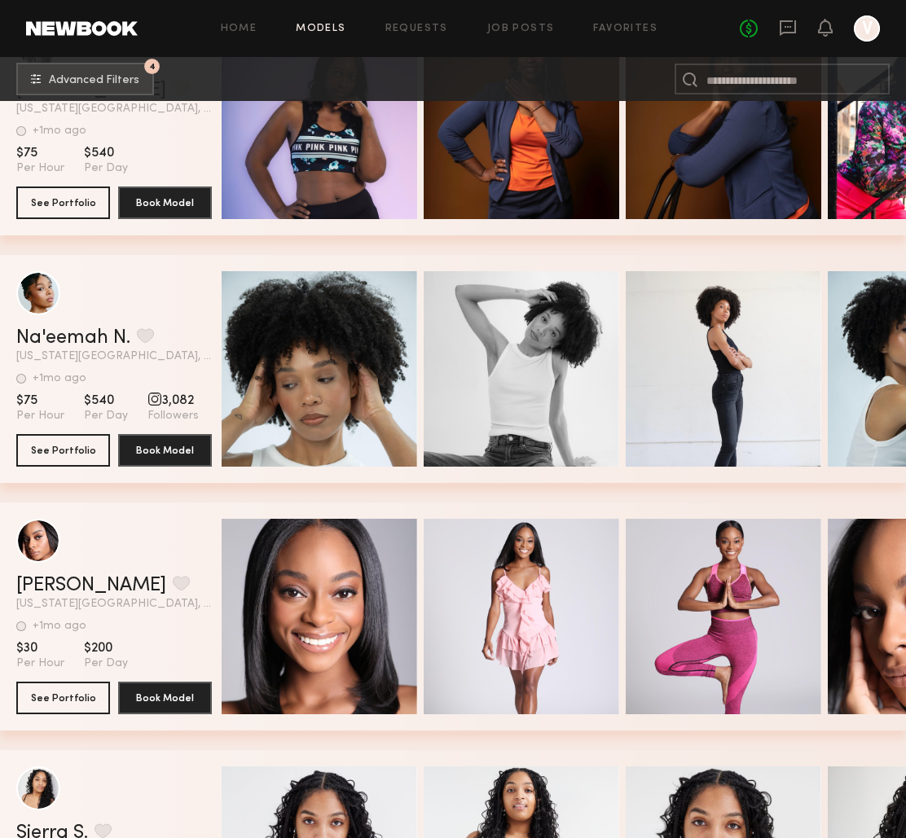
scroll to position [5392, 0]
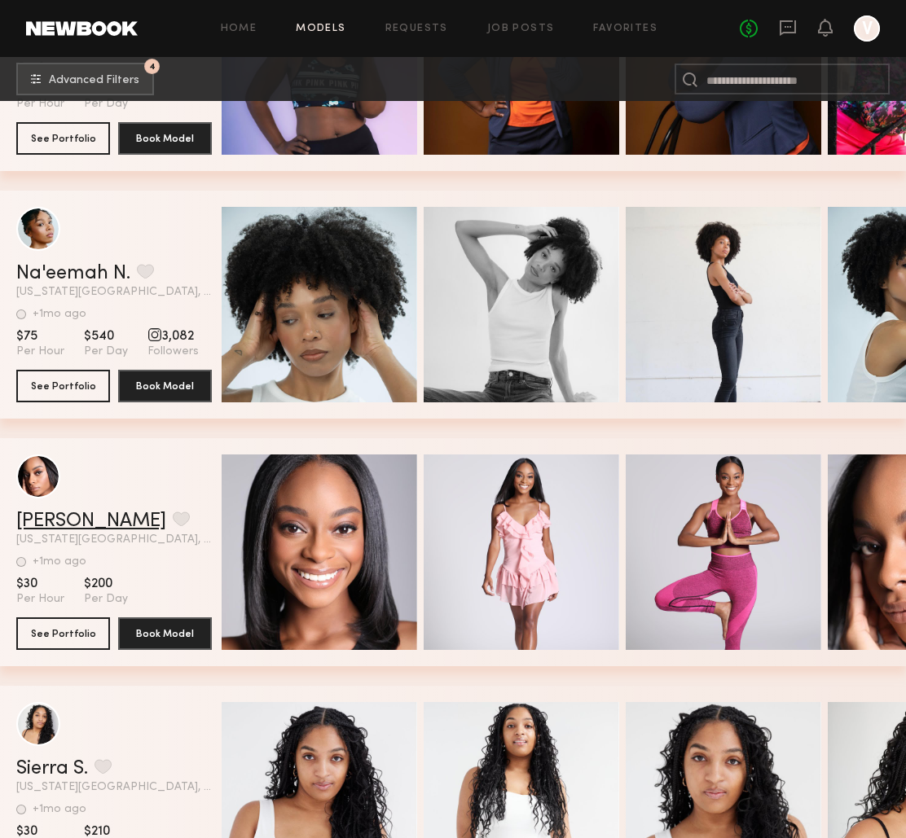
click at [47, 527] on link "Imani J." at bounding box center [91, 522] width 150 height 20
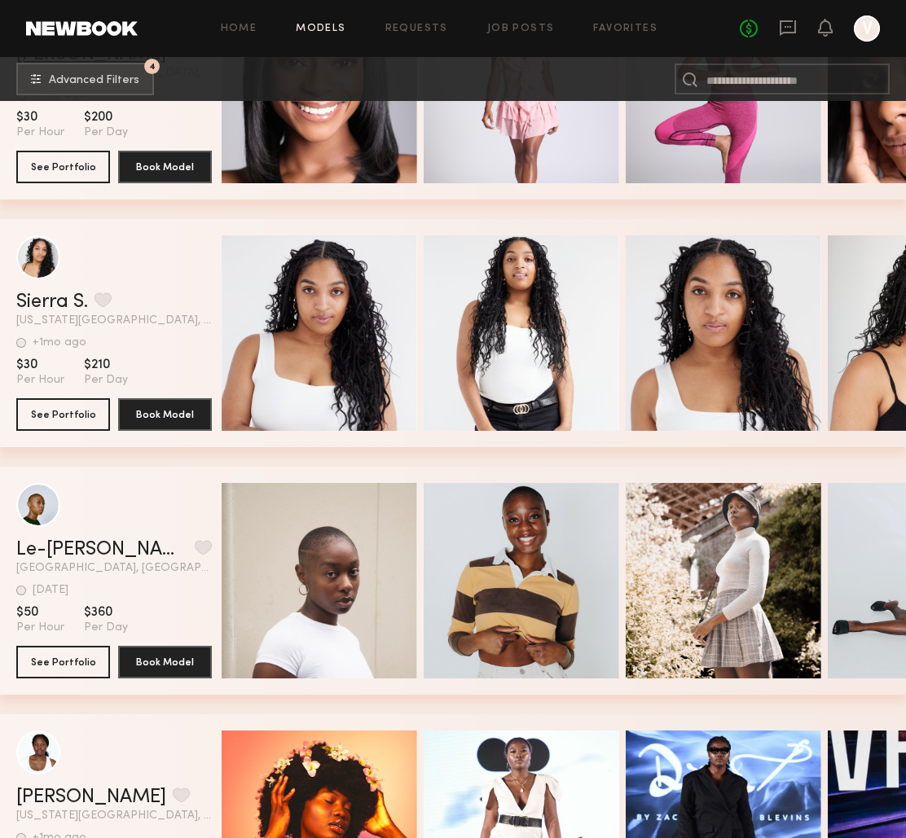
scroll to position [5910, 0]
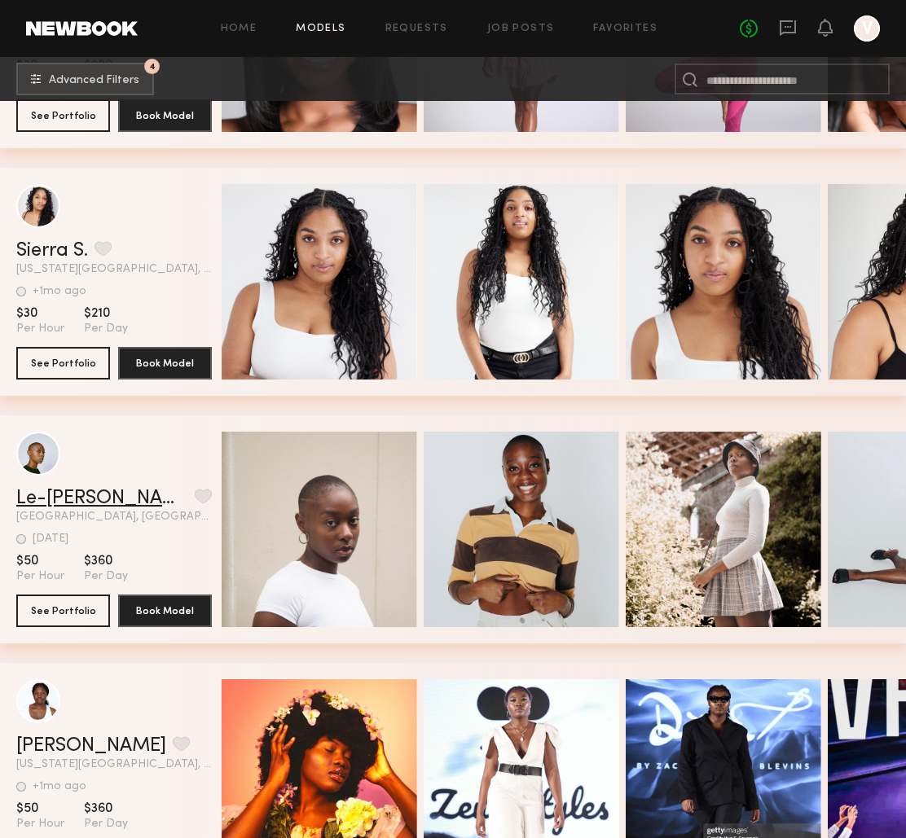
click at [71, 503] on link "Le-Jonne H." at bounding box center [102, 499] width 172 height 20
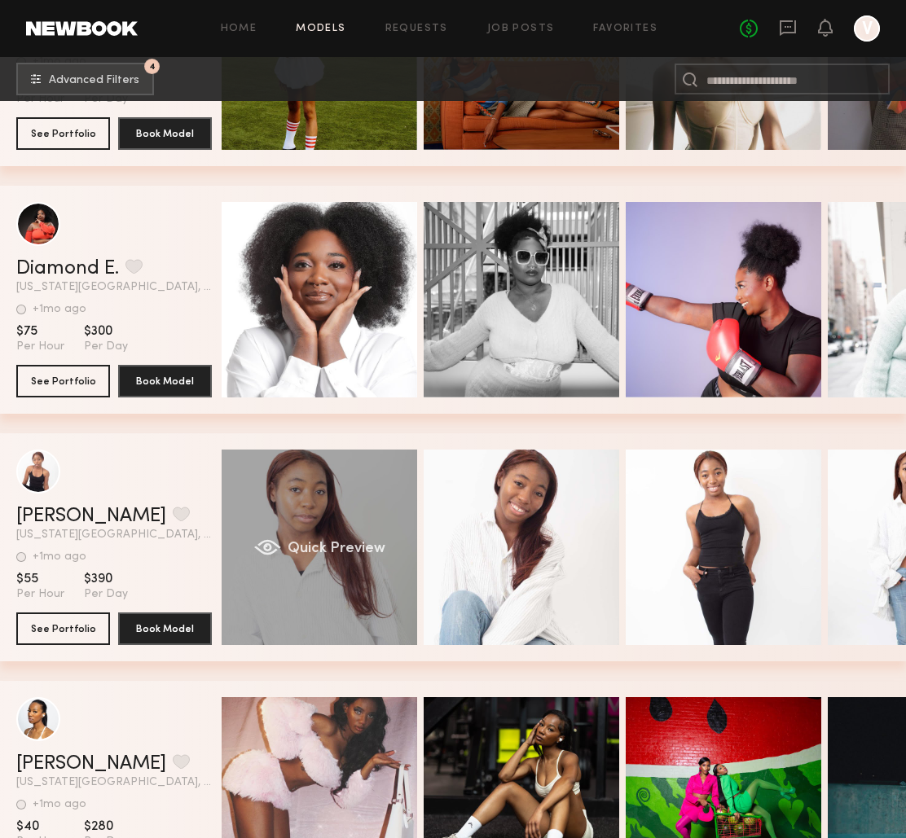
scroll to position [7150, 0]
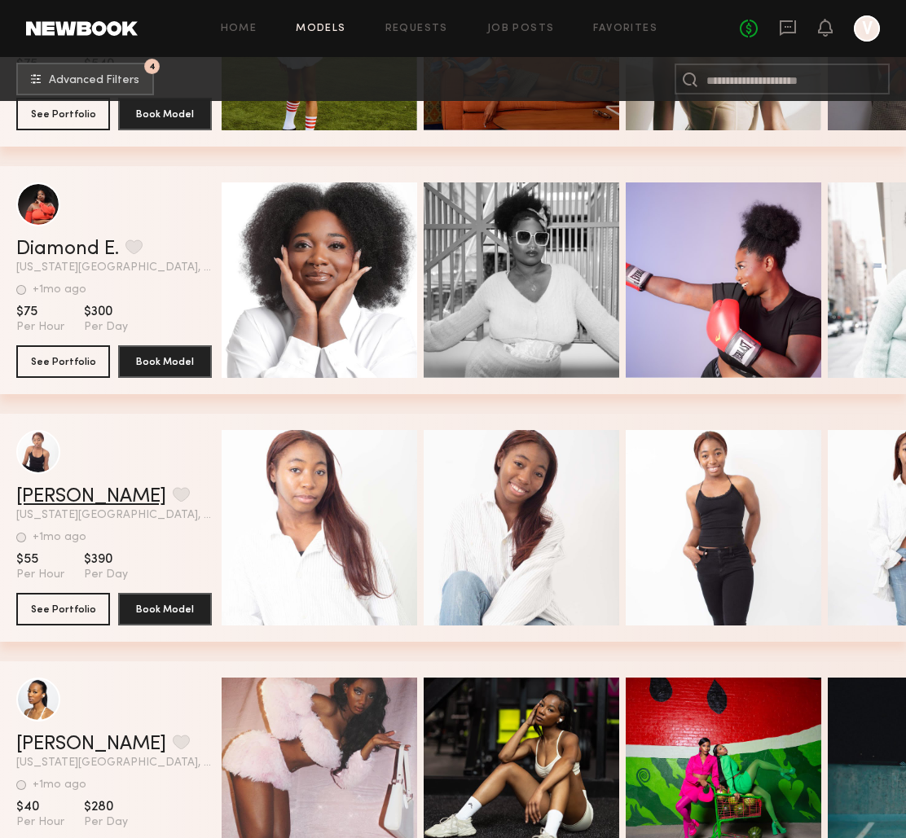
click at [93, 496] on link "Brittany G." at bounding box center [91, 497] width 150 height 20
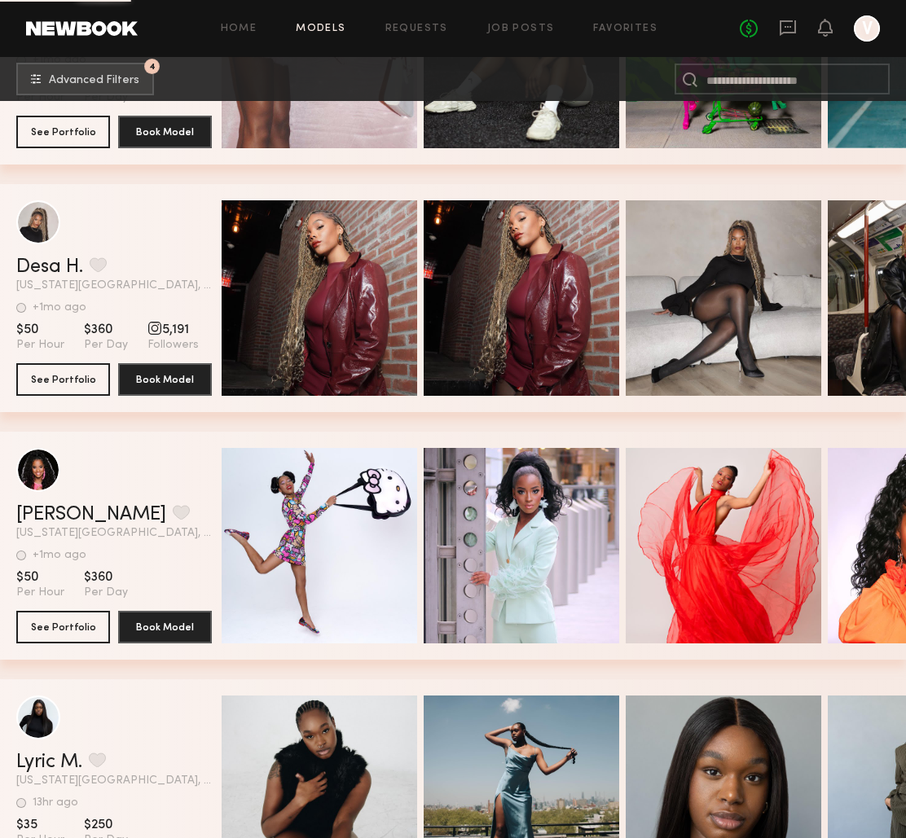
scroll to position [7878, 0]
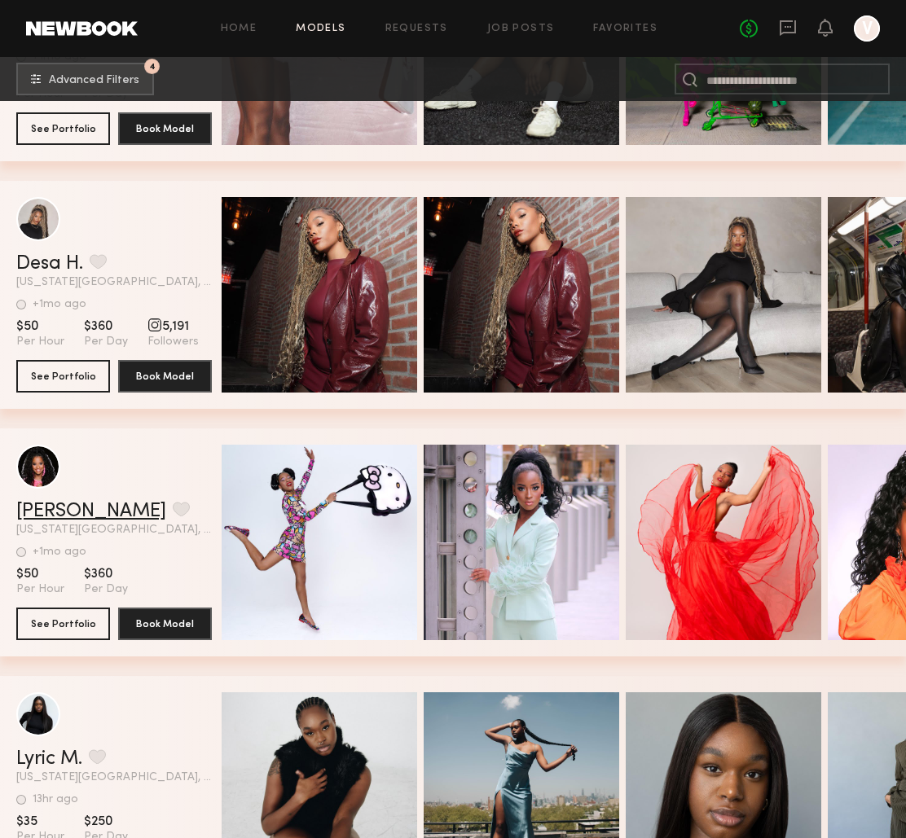
click at [68, 509] on link "Malakya W." at bounding box center [91, 512] width 150 height 20
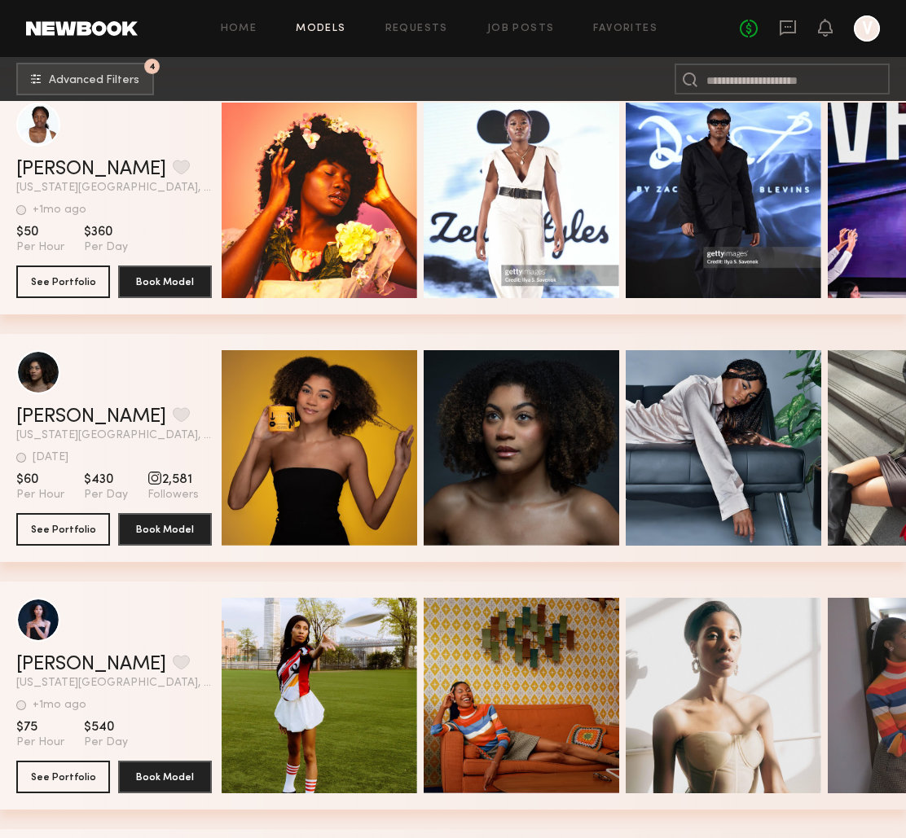
scroll to position [6482, 0]
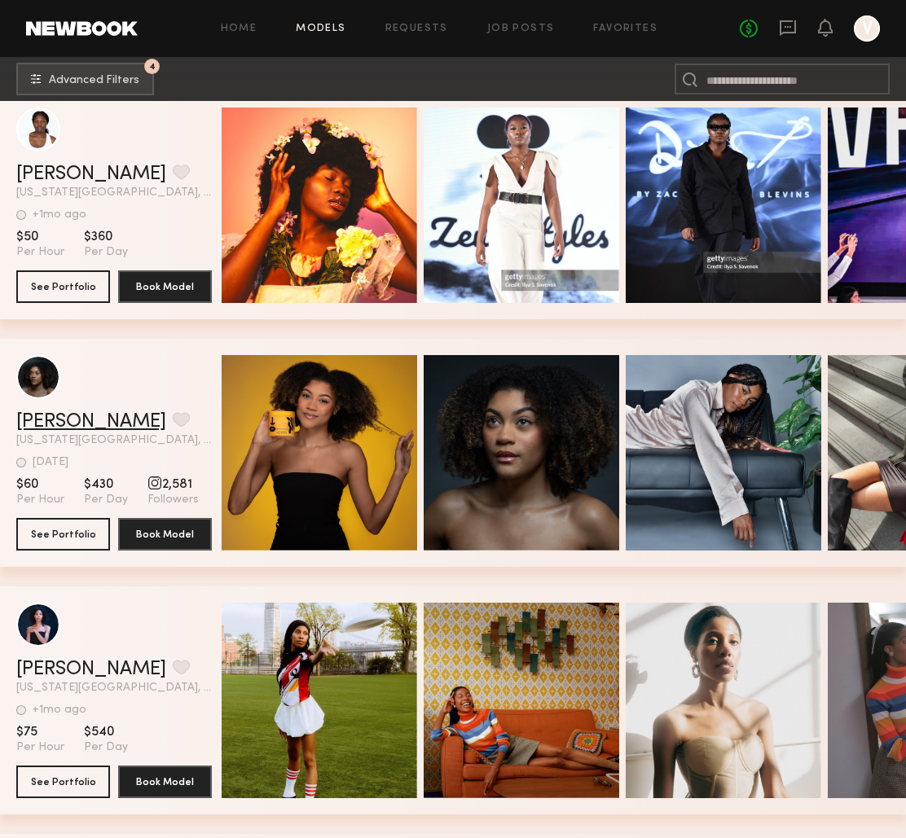
click at [65, 419] on link "Minyae M." at bounding box center [91, 422] width 150 height 20
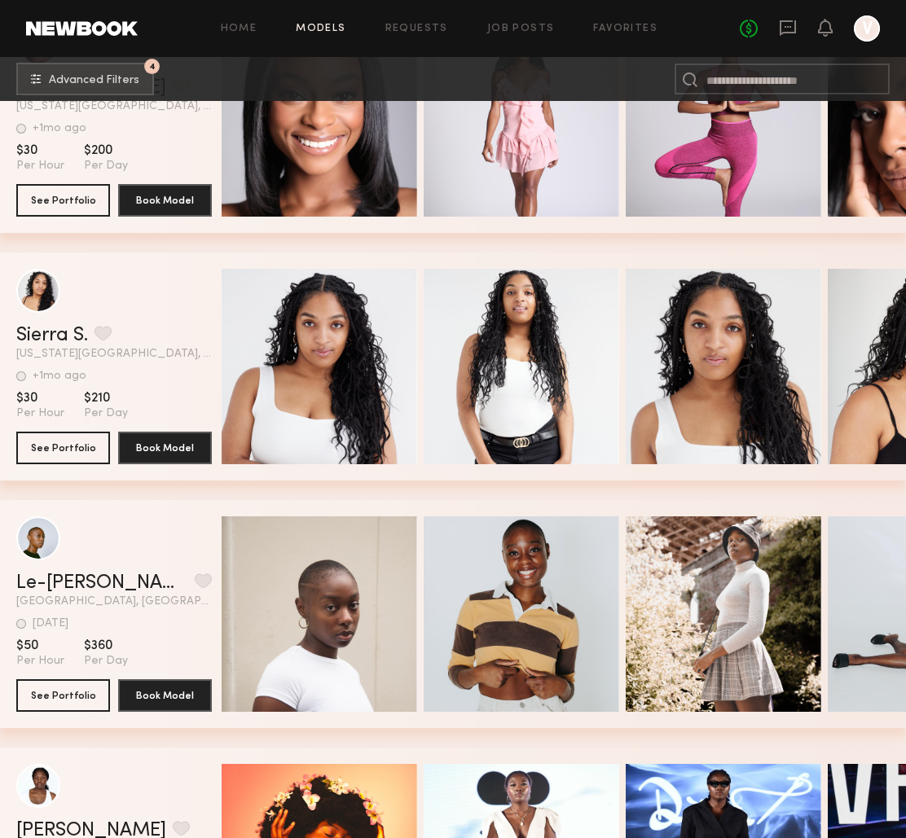
scroll to position [5937, 0]
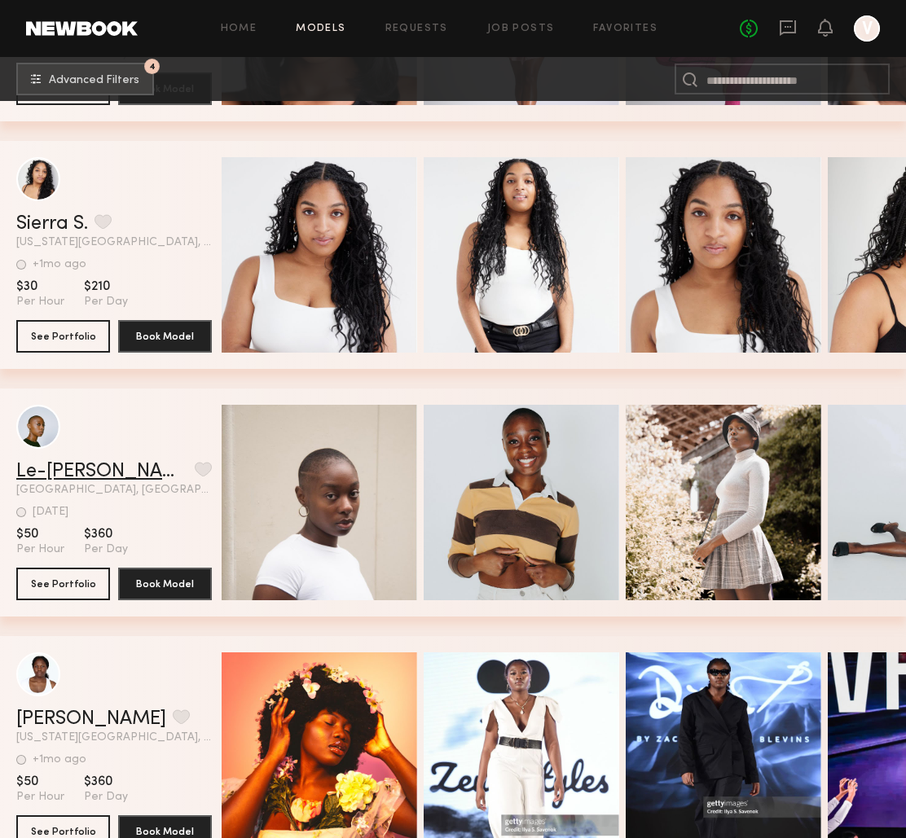
click at [46, 472] on link "Le-Jonne H." at bounding box center [102, 472] width 172 height 20
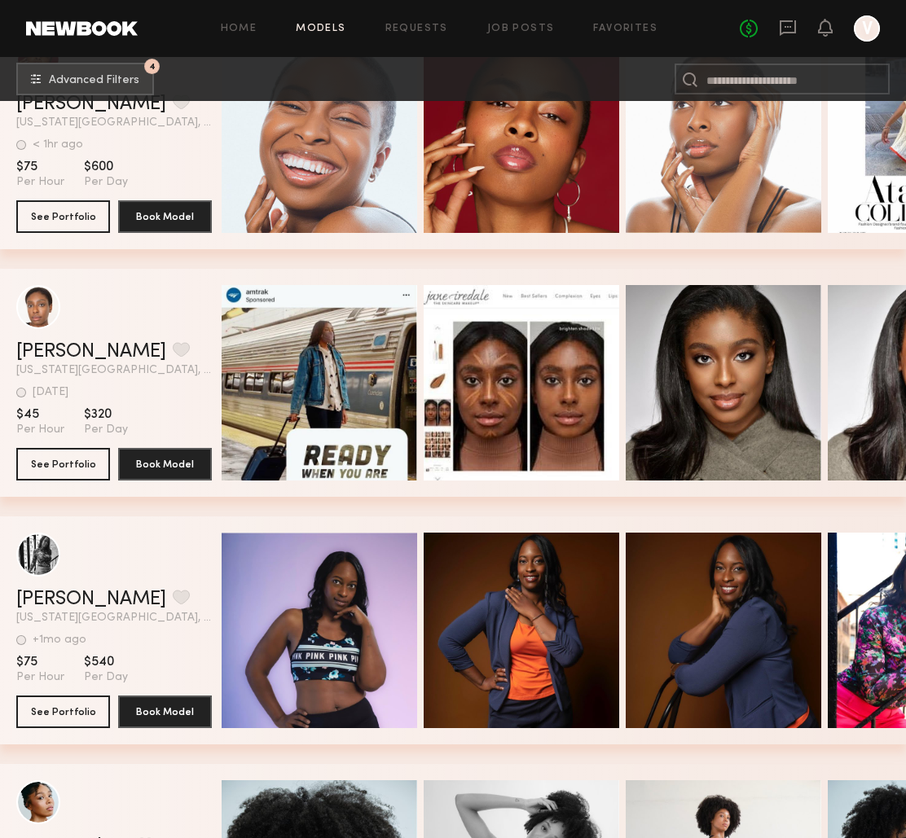
scroll to position [4815, 0]
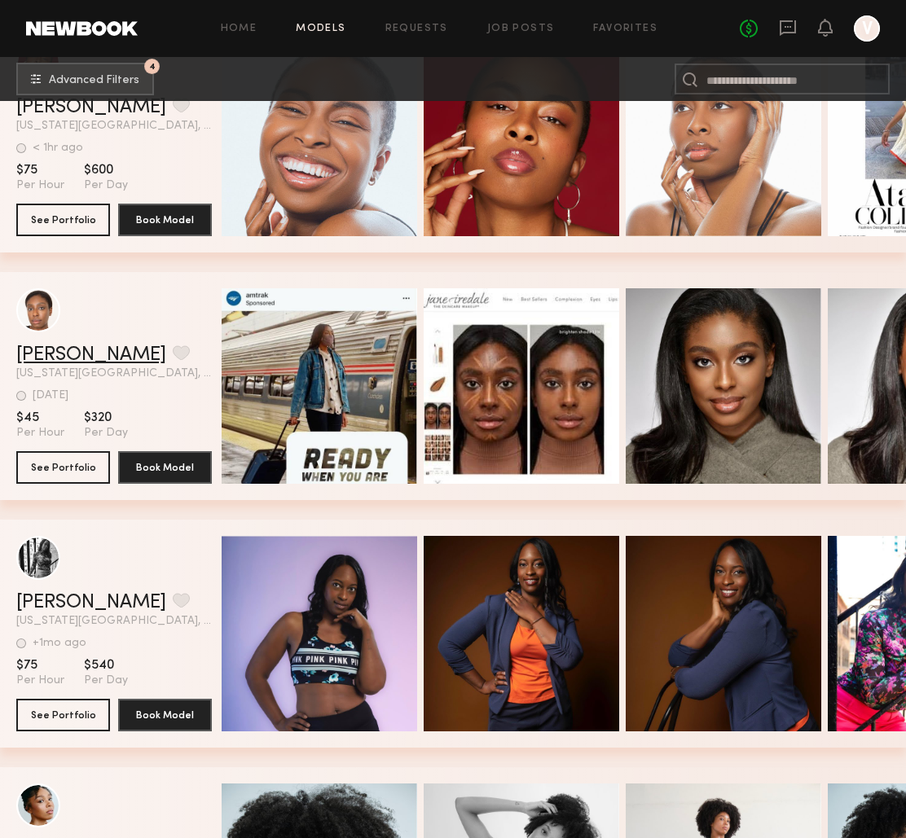
click at [64, 351] on link "Harper J." at bounding box center [91, 355] width 150 height 20
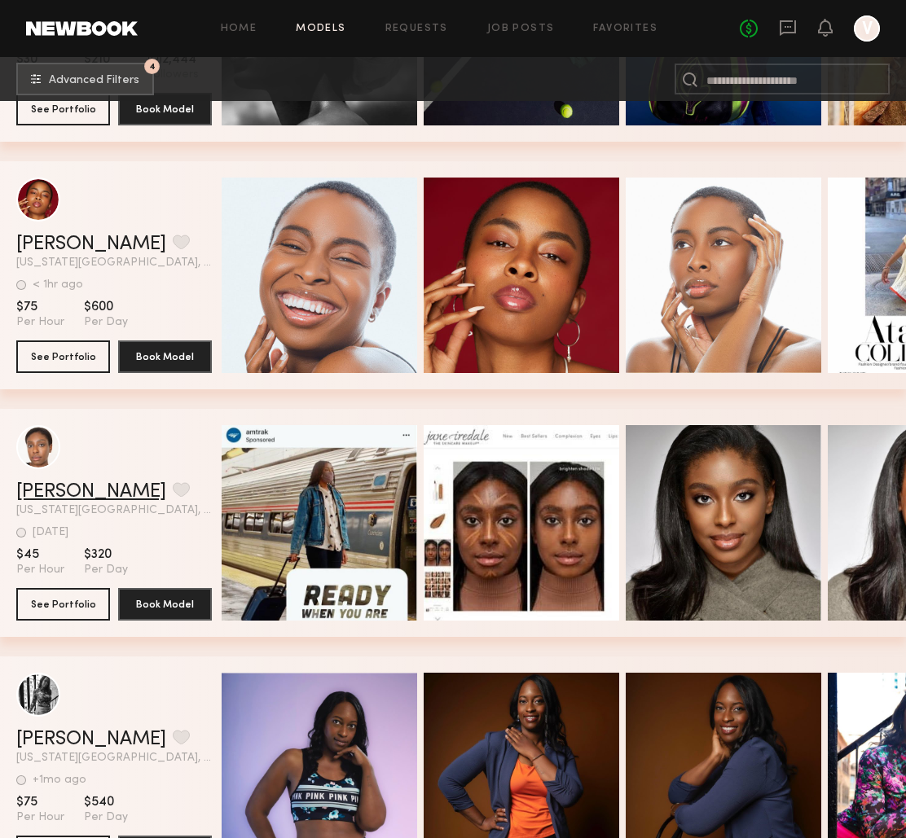
scroll to position [4629, 0]
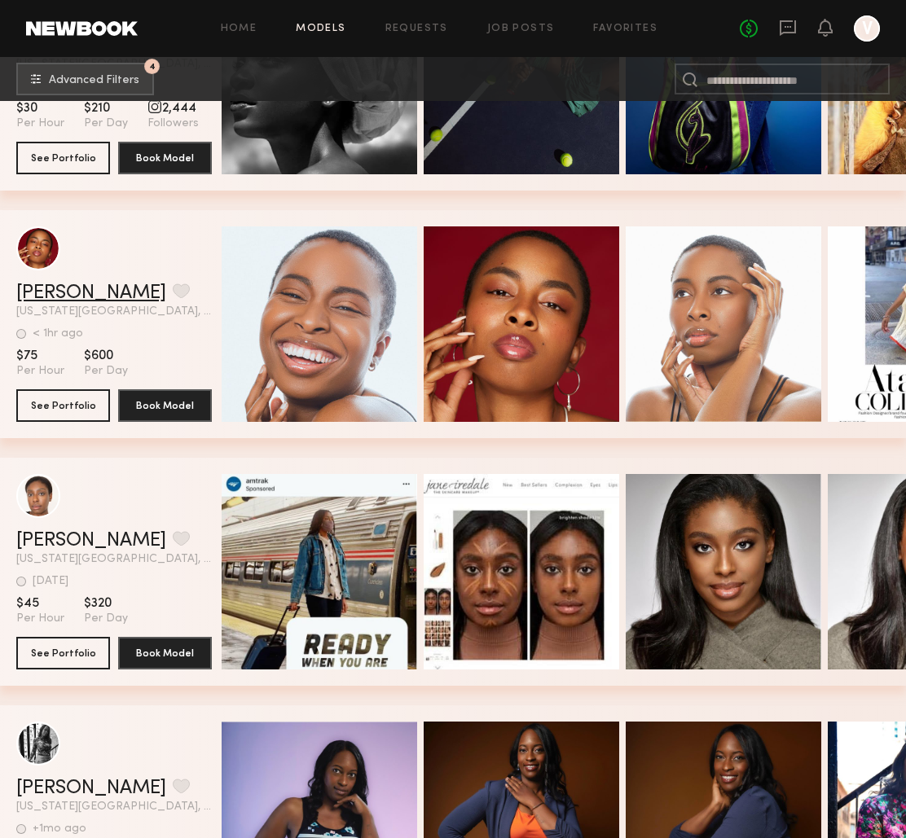
click at [59, 297] on link "Alana L." at bounding box center [91, 294] width 150 height 20
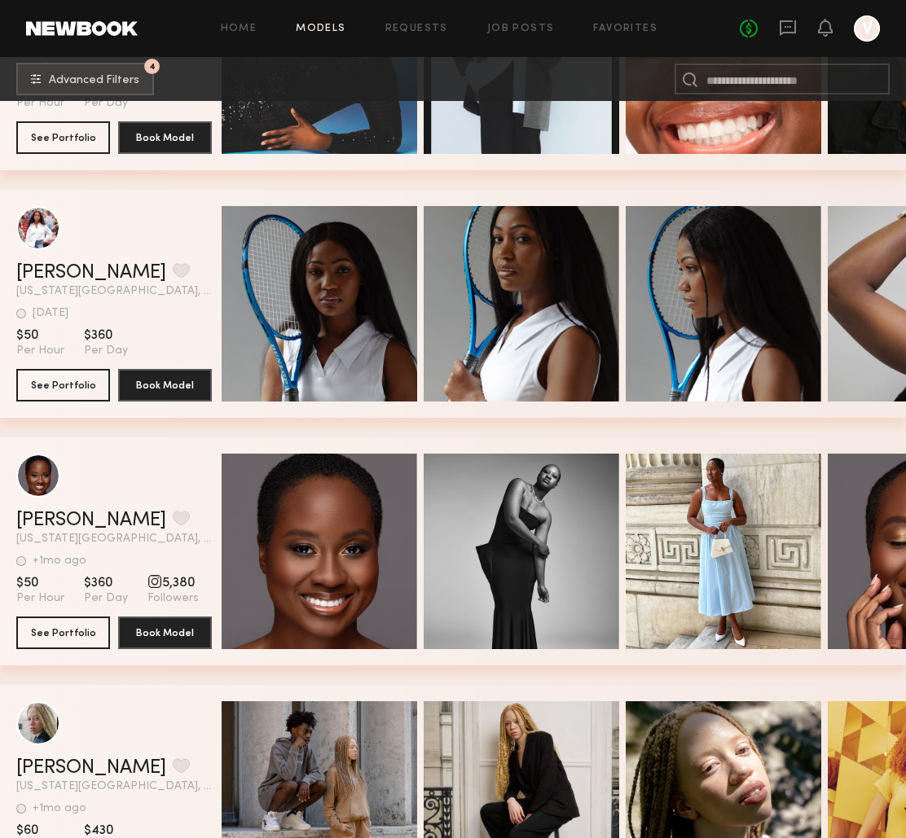
scroll to position [2408, 0]
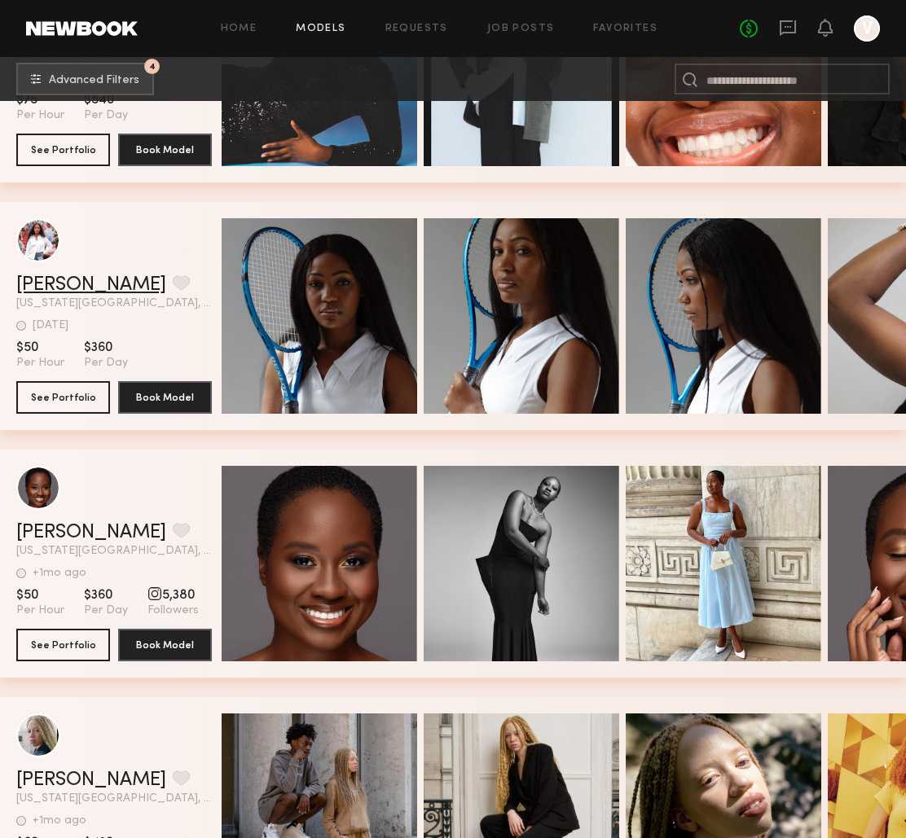
click at [45, 290] on link "Janel J." at bounding box center [91, 285] width 150 height 20
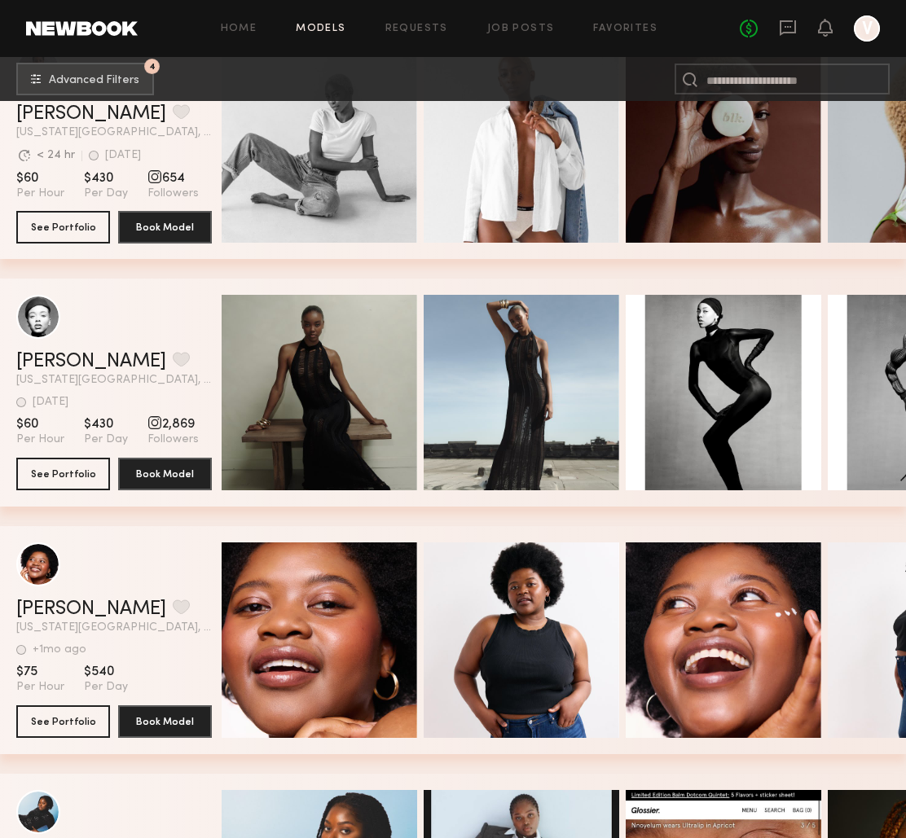
scroll to position [1459, 0]
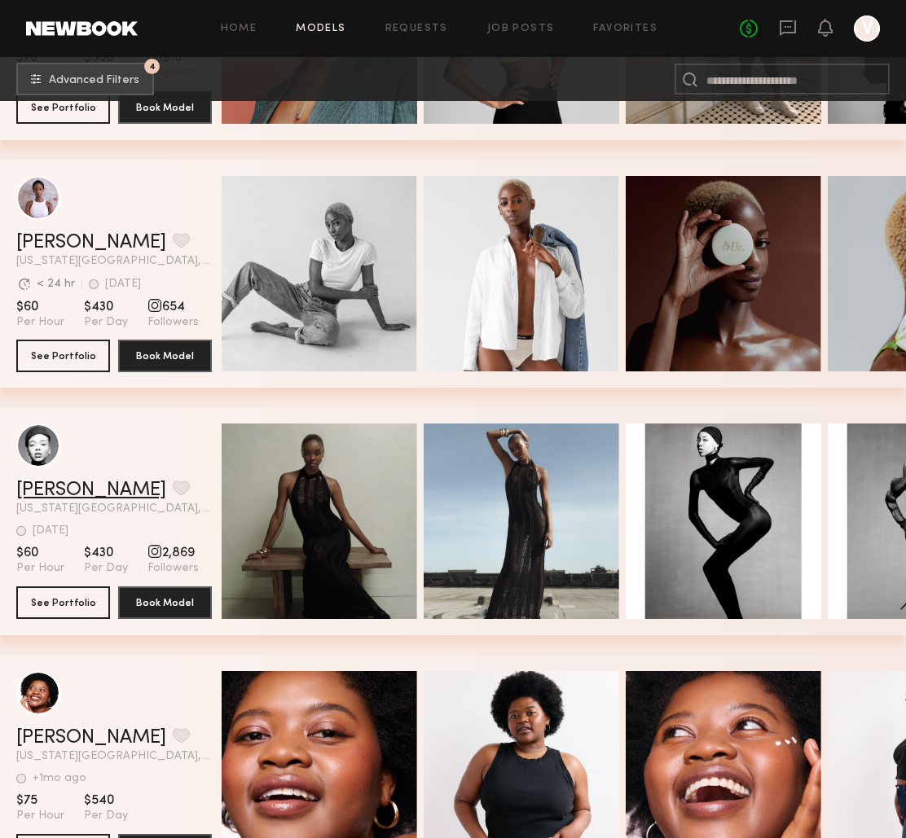
click at [51, 488] on link "Nikira E." at bounding box center [91, 491] width 150 height 20
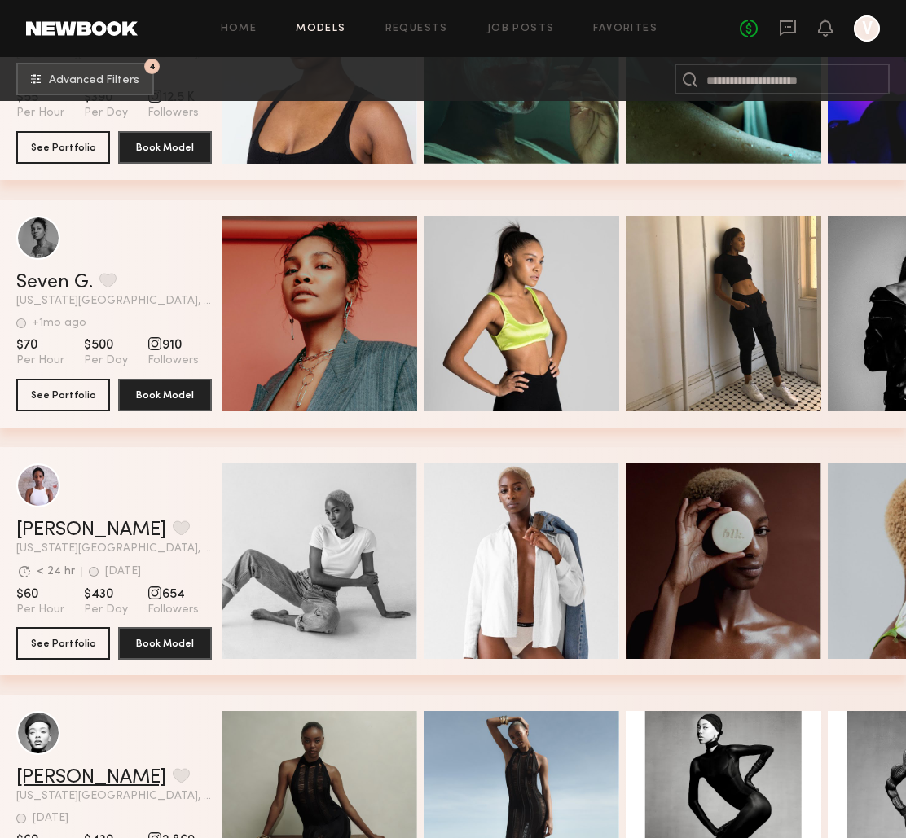
scroll to position [1167, 0]
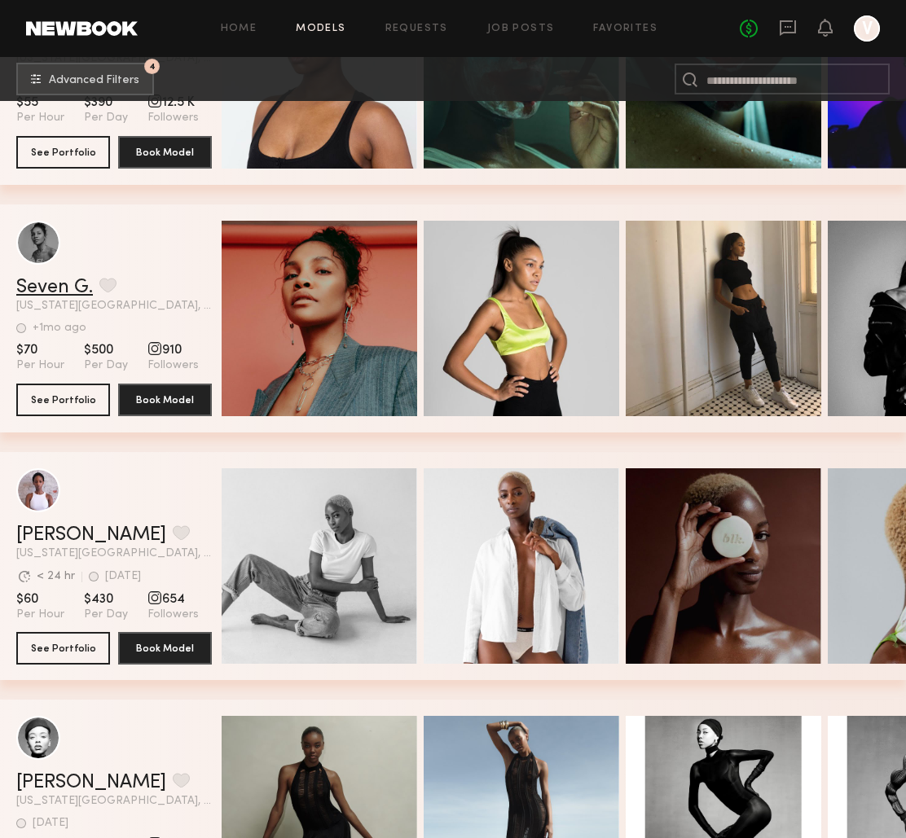
click at [51, 284] on link "Seven G." at bounding box center [54, 288] width 77 height 20
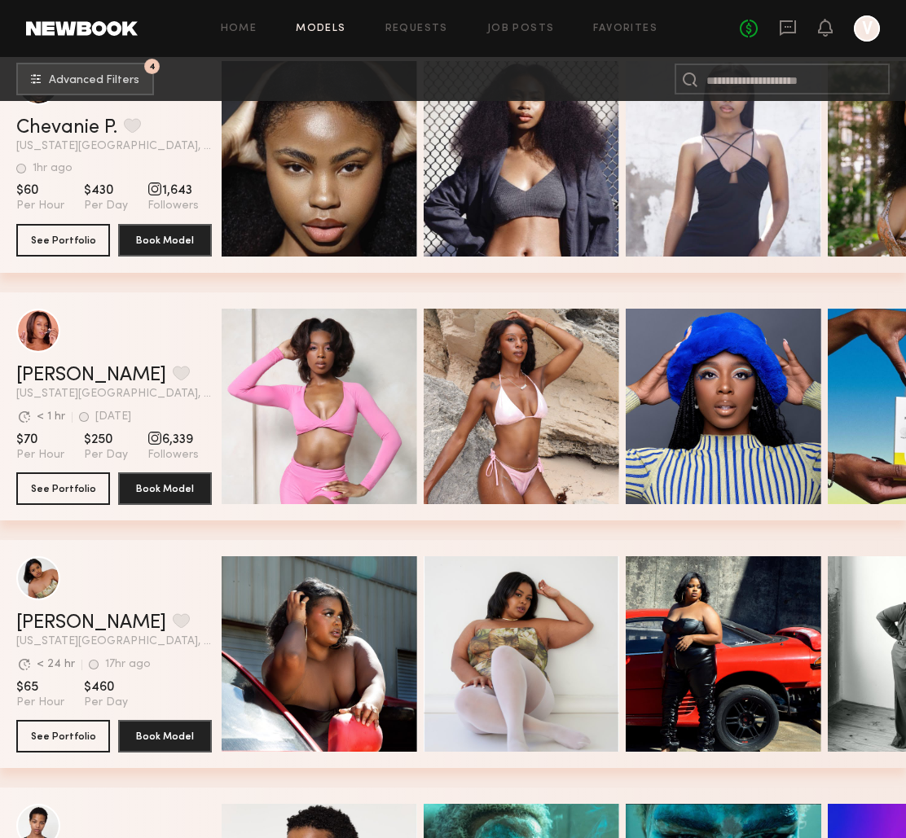
scroll to position [307, 0]
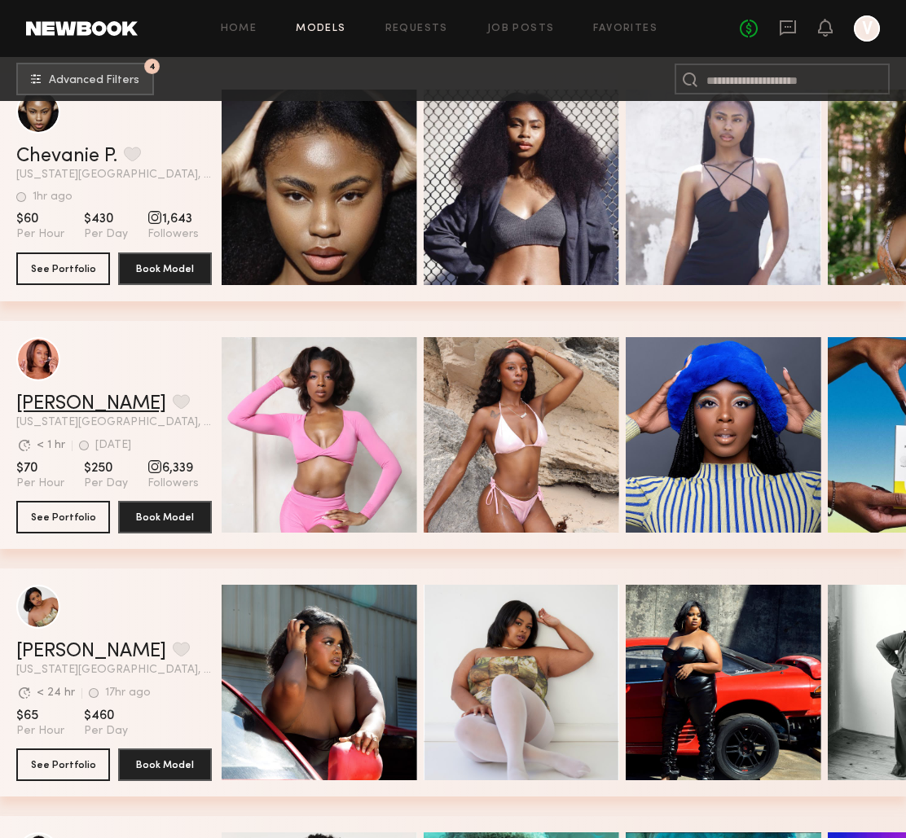
click at [55, 406] on link "Alaysia J." at bounding box center [91, 404] width 150 height 20
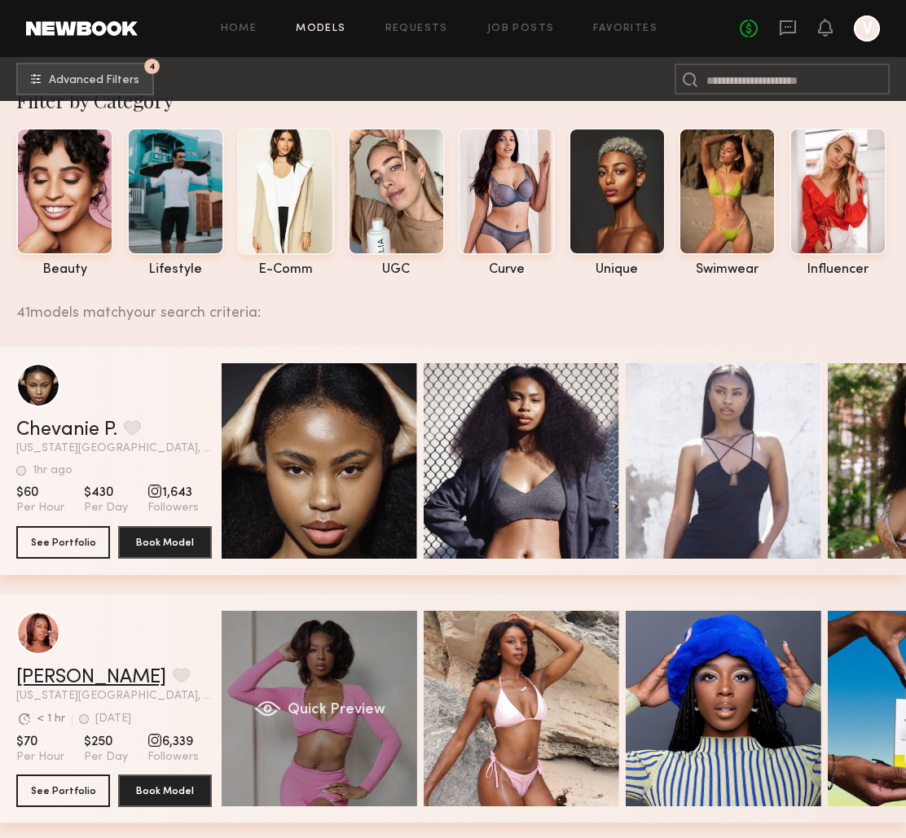
scroll to position [0, 0]
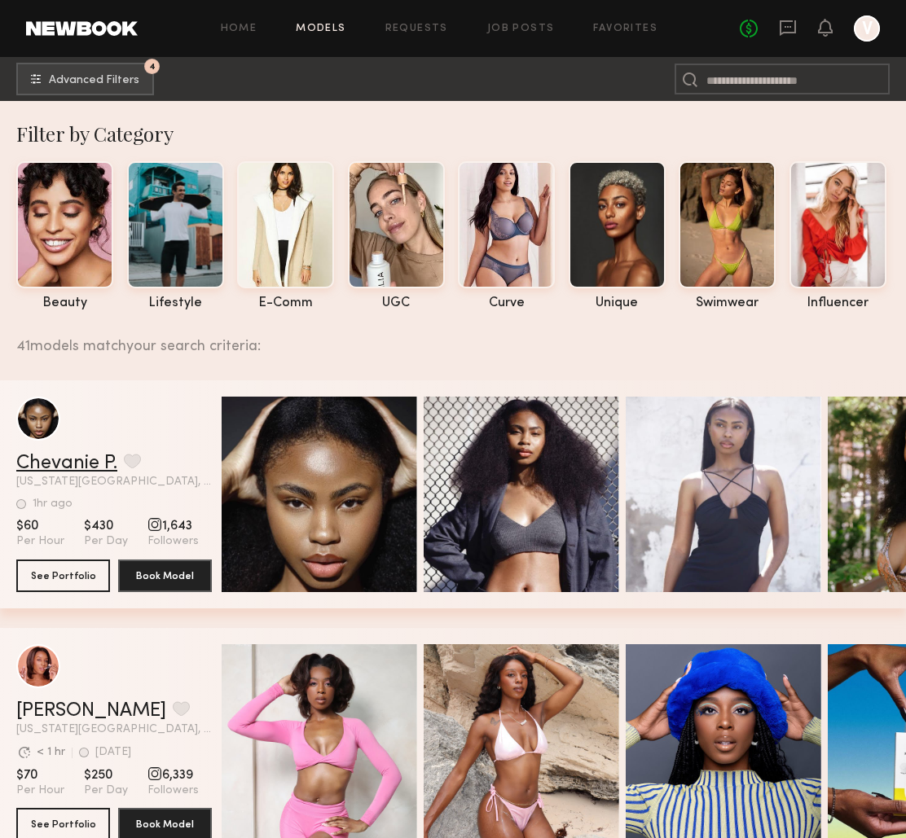
click at [78, 464] on link "Chevanie P." at bounding box center [66, 464] width 101 height 20
click at [103, 90] on button "4 Advanced Filters" at bounding box center [85, 78] width 138 height 33
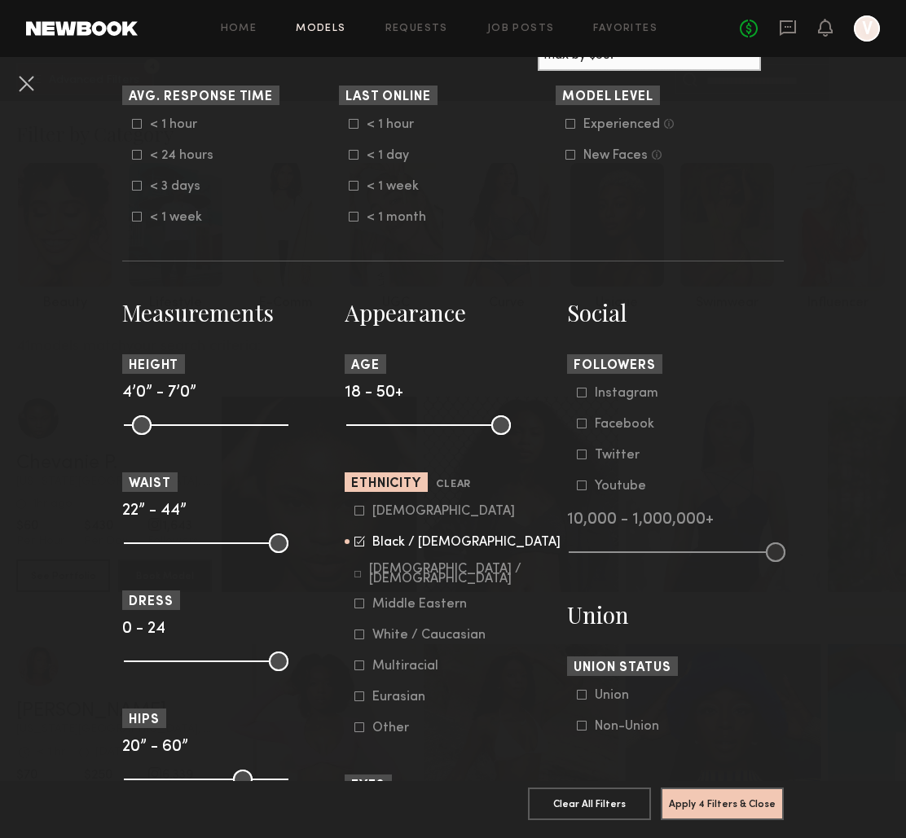
scroll to position [518, 0]
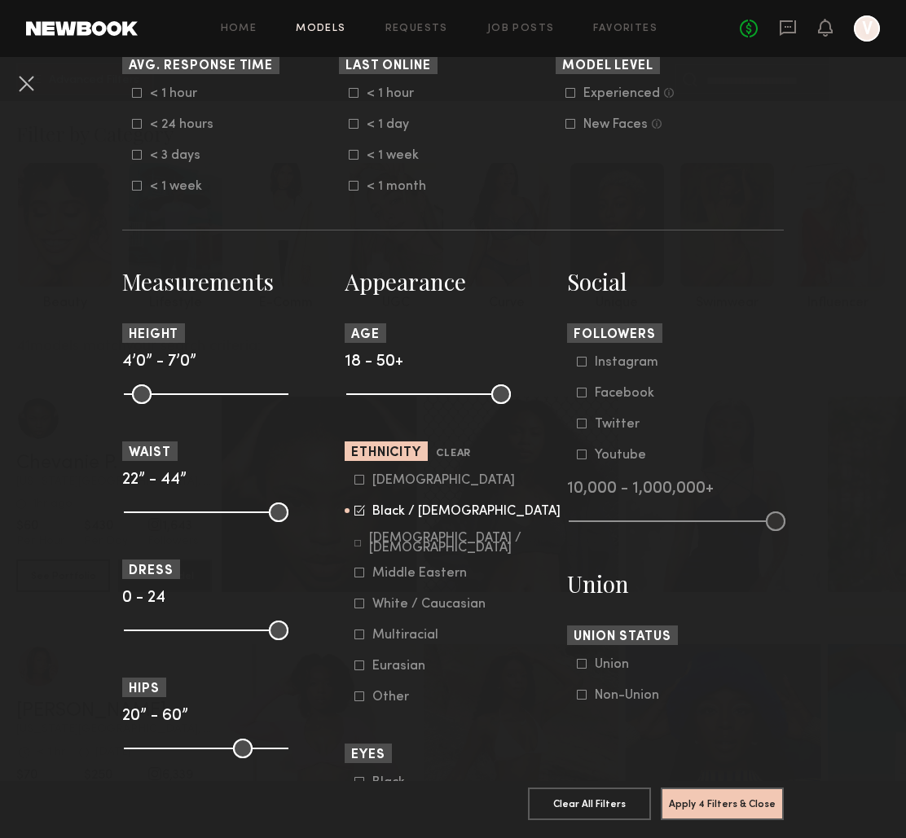
click at [358, 575] on icon at bounding box center [359, 573] width 10 height 10
click at [360, 515] on icon at bounding box center [359, 510] width 11 height 11
click at [708, 806] on button "Apply 4 Filters & Close" at bounding box center [722, 803] width 123 height 33
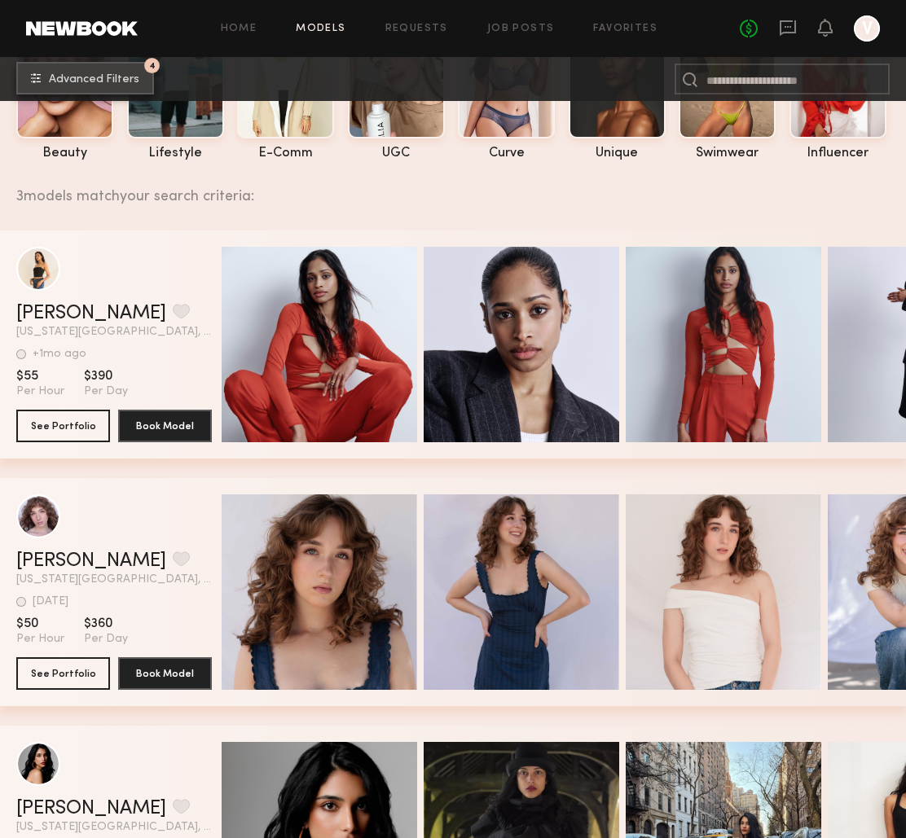
scroll to position [7, 0]
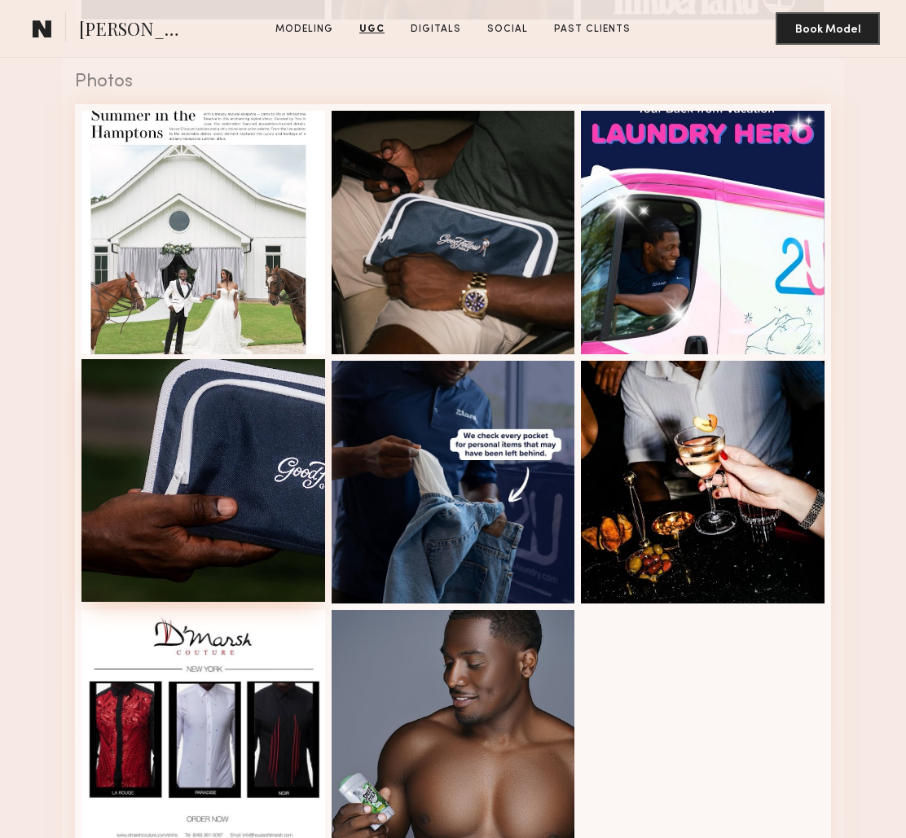
scroll to position [2109, 0]
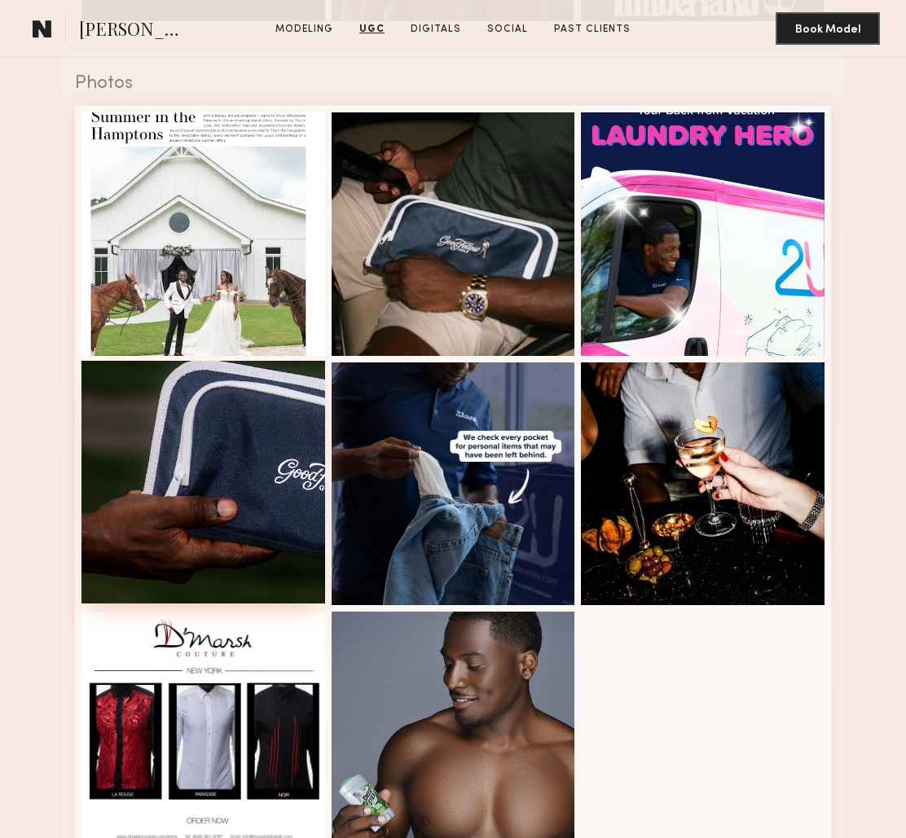
click at [231, 515] on div at bounding box center [203, 483] width 244 height 244
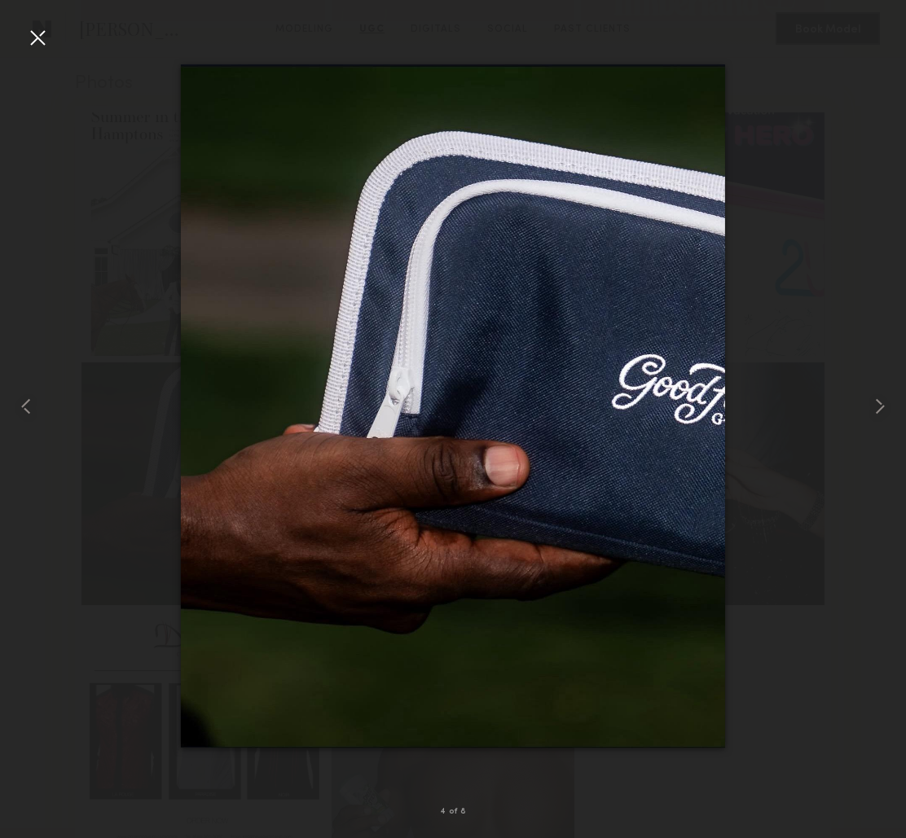
click at [42, 40] on div at bounding box center [37, 37] width 26 height 26
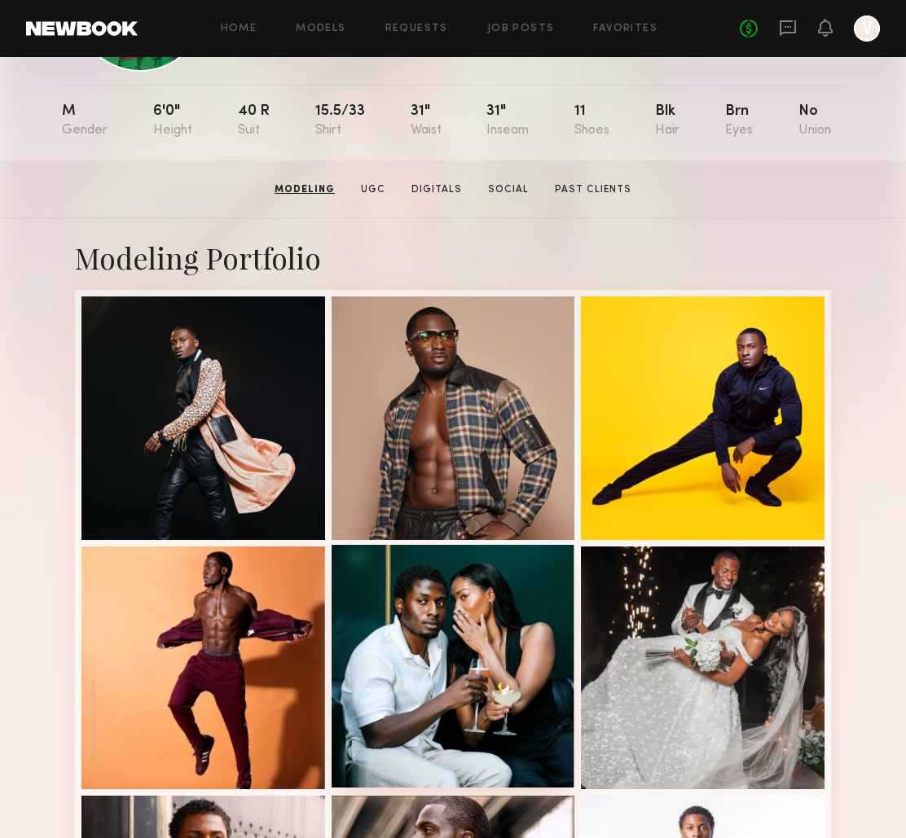
scroll to position [87, 0]
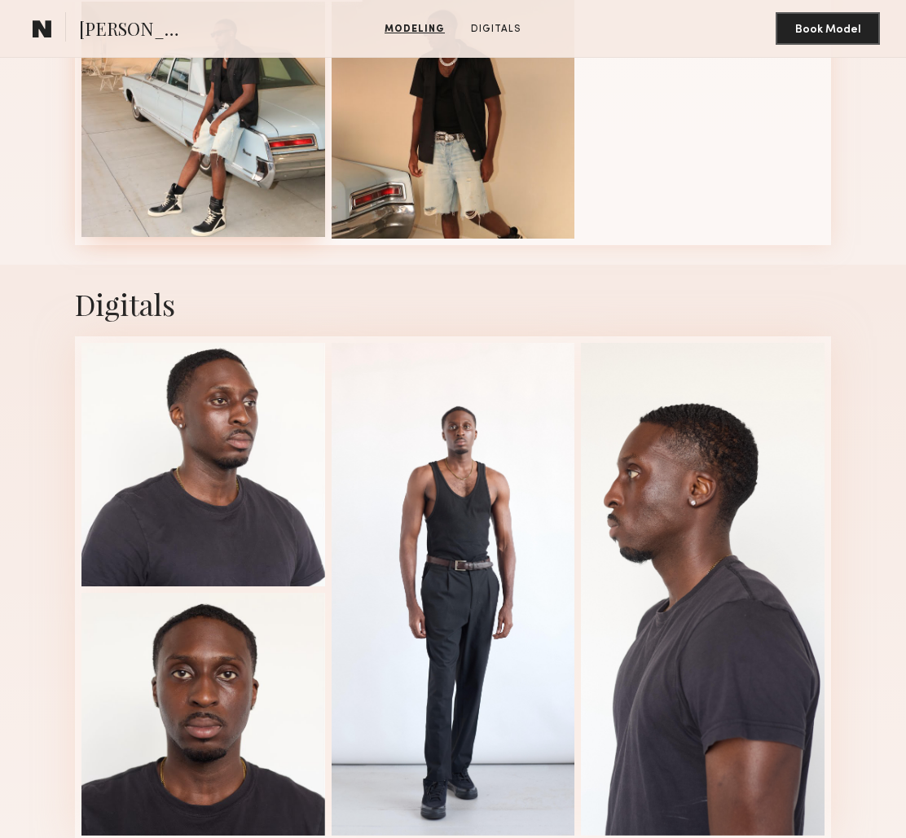
scroll to position [1051, 0]
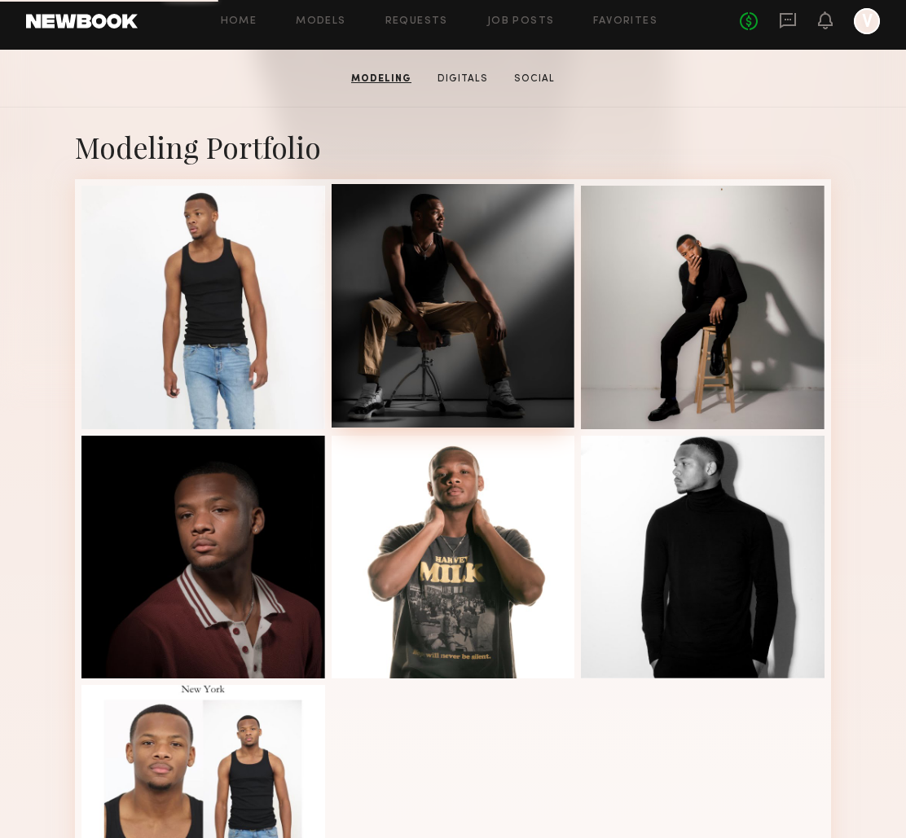
scroll to position [248, 0]
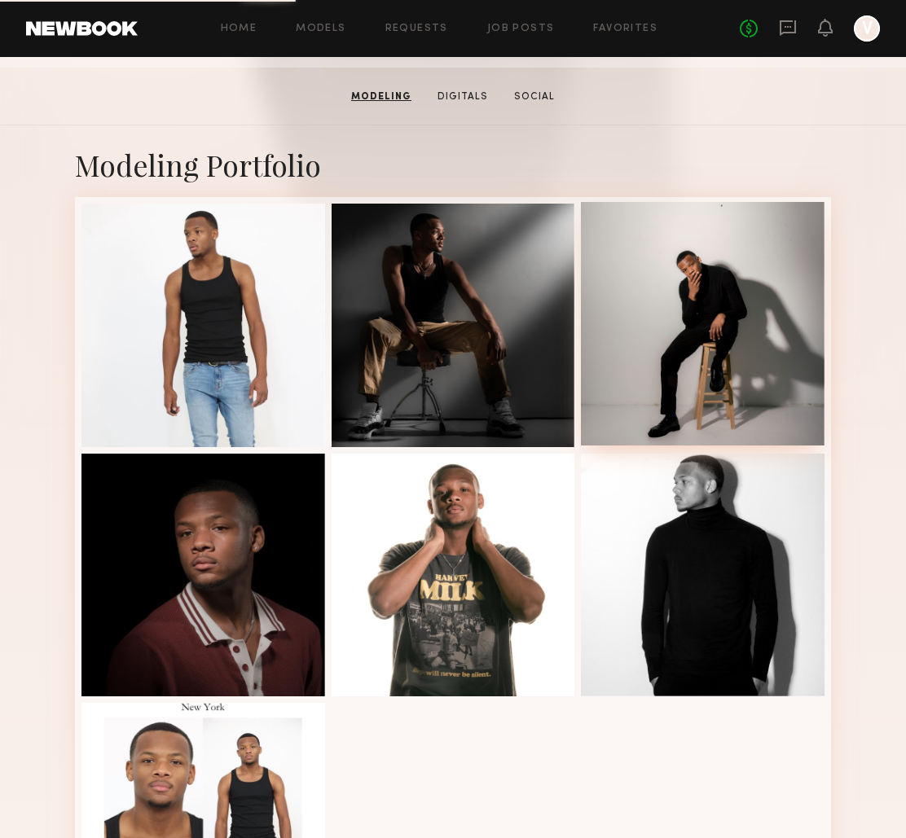
click at [719, 338] on div at bounding box center [703, 324] width 244 height 244
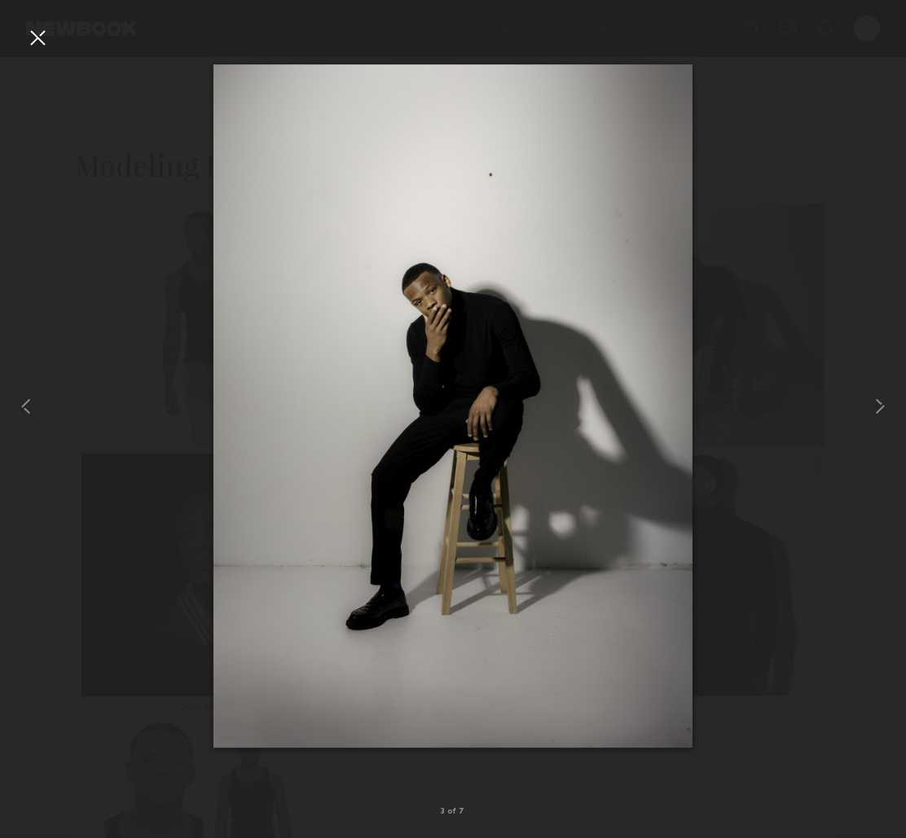
click at [37, 39] on div at bounding box center [37, 37] width 26 height 26
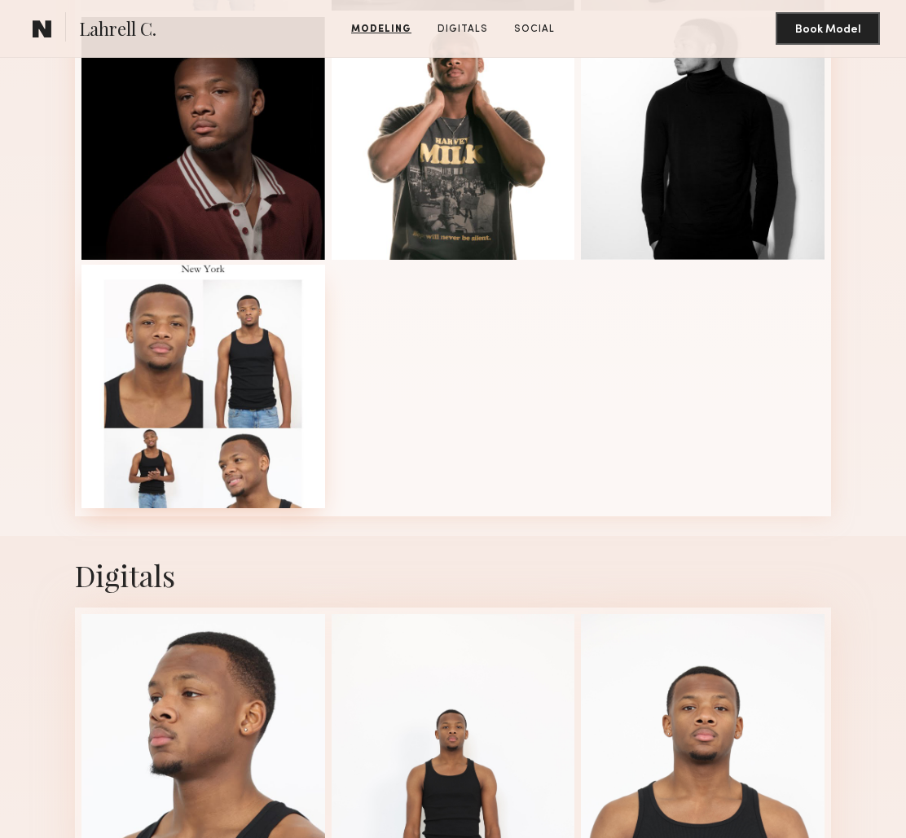
scroll to position [158, 0]
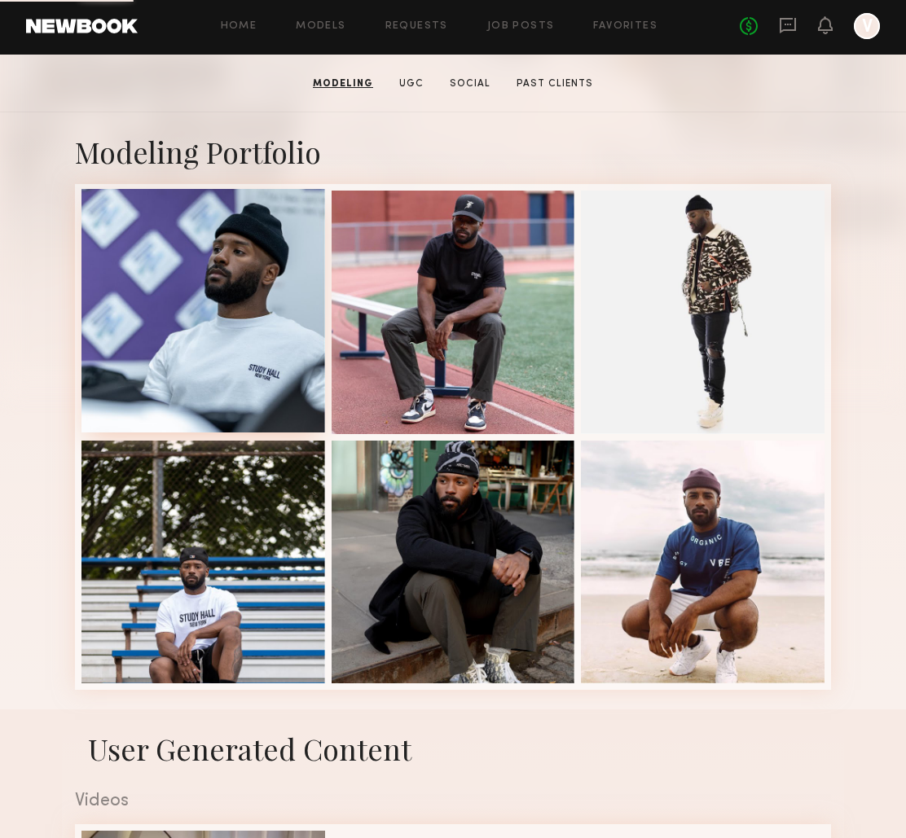
scroll to position [263, 0]
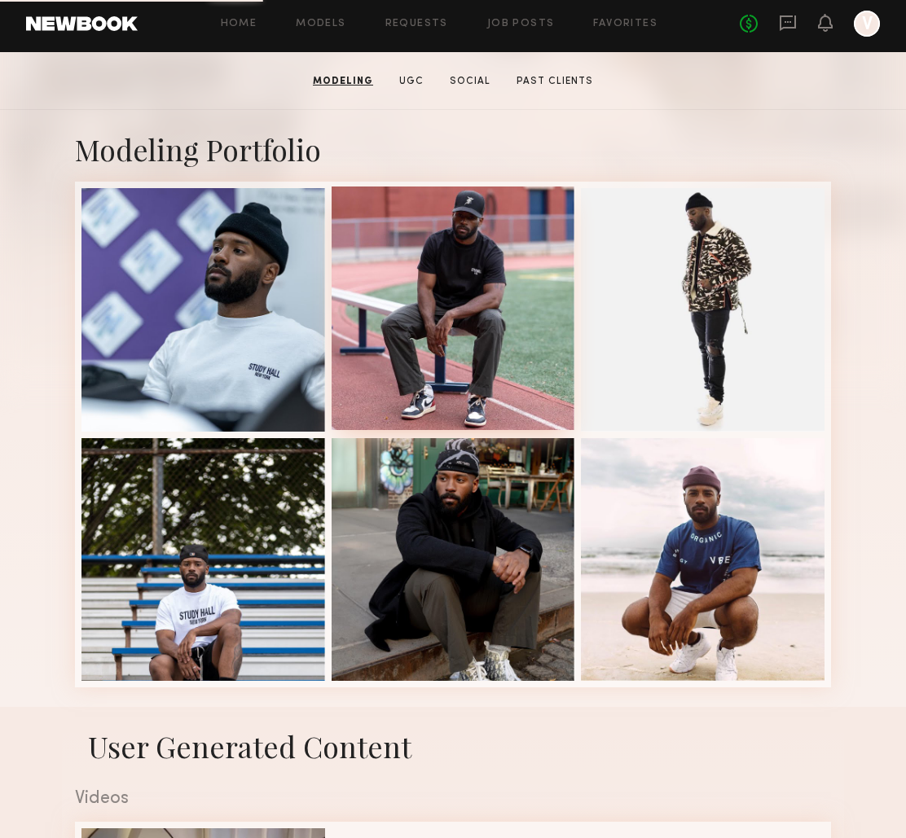
click at [452, 339] on div at bounding box center [454, 309] width 244 height 244
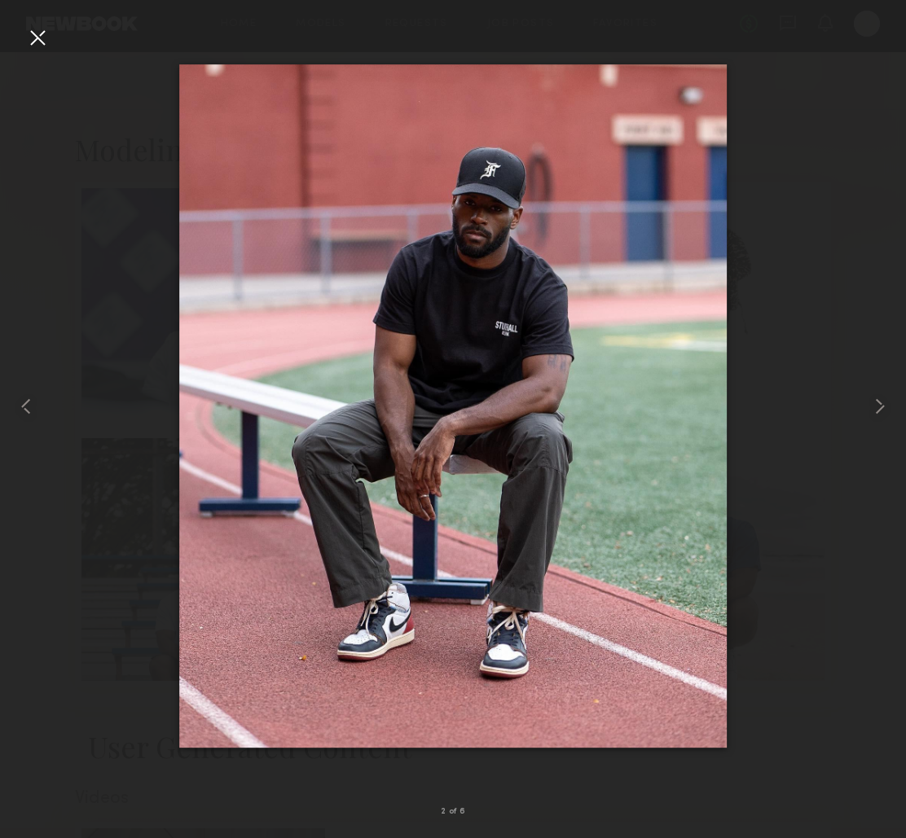
click at [811, 315] on div at bounding box center [453, 406] width 906 height 760
click at [42, 51] on div at bounding box center [453, 406] width 906 height 760
click at [39, 42] on div at bounding box center [37, 37] width 26 height 26
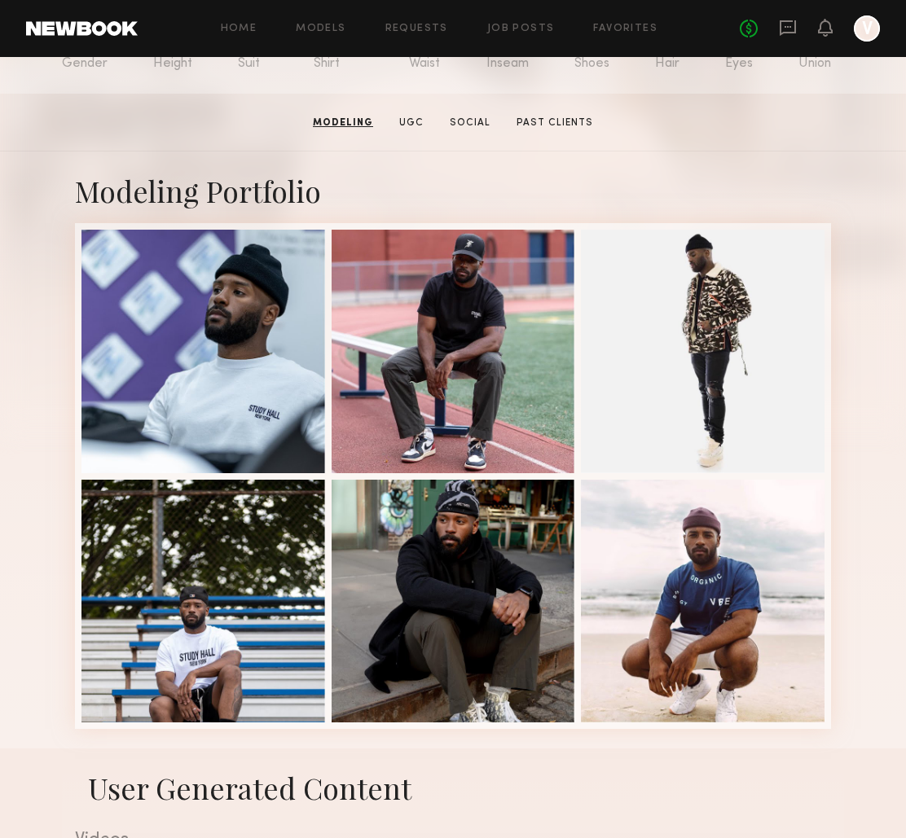
scroll to position [215, 0]
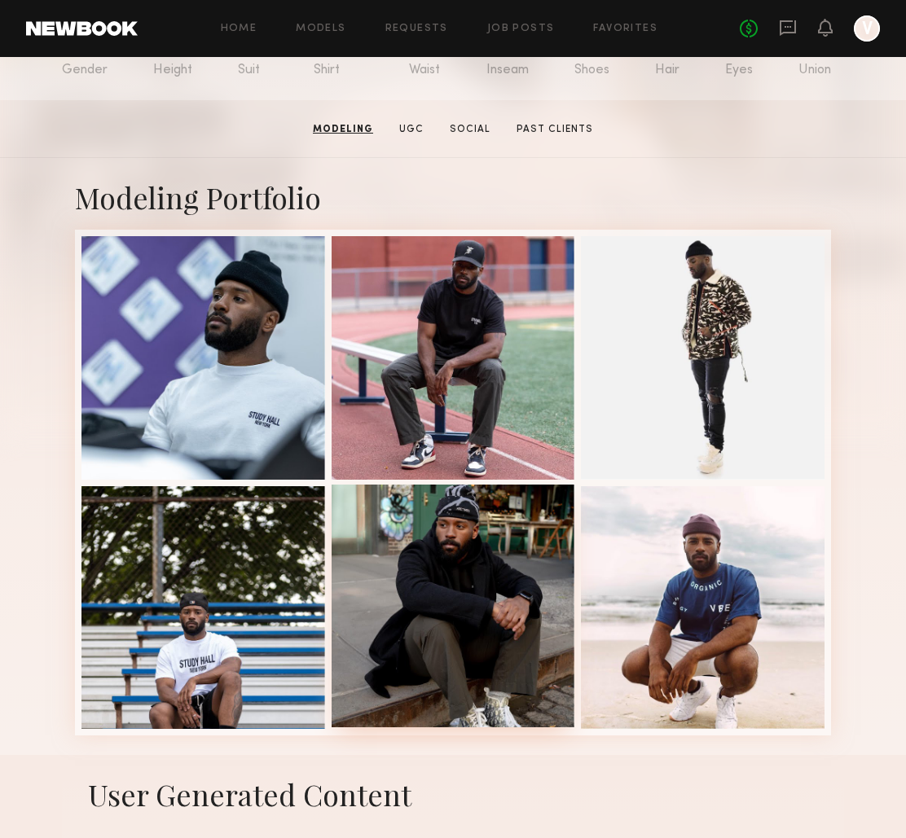
click at [460, 553] on div at bounding box center [454, 607] width 244 height 244
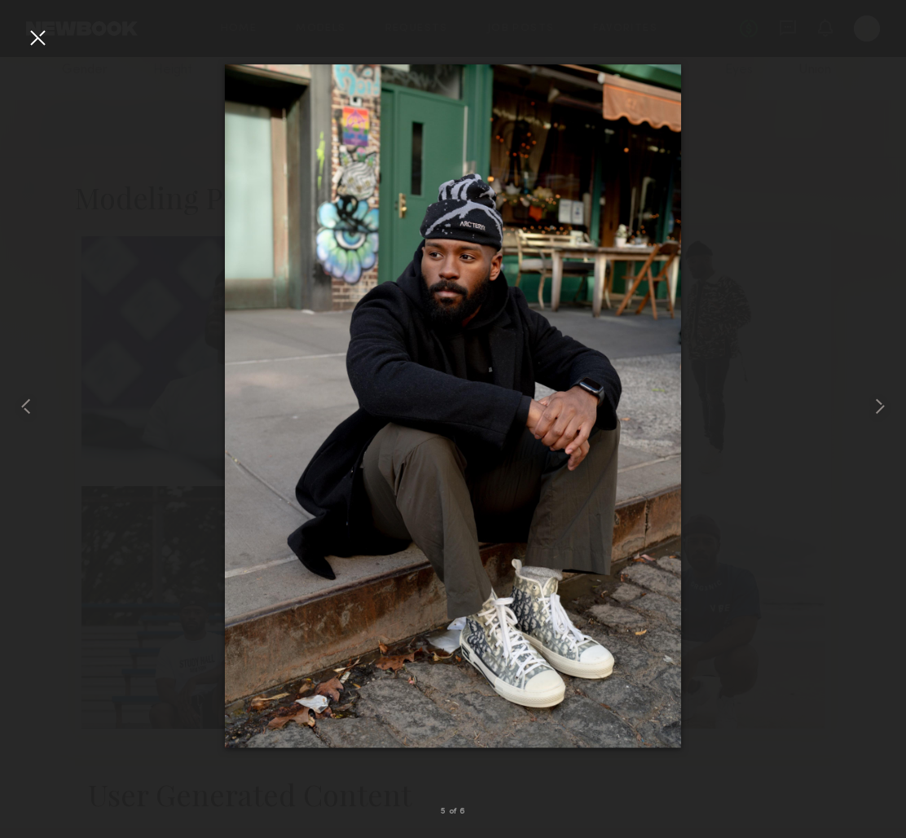
click at [40, 46] on div at bounding box center [37, 37] width 26 height 26
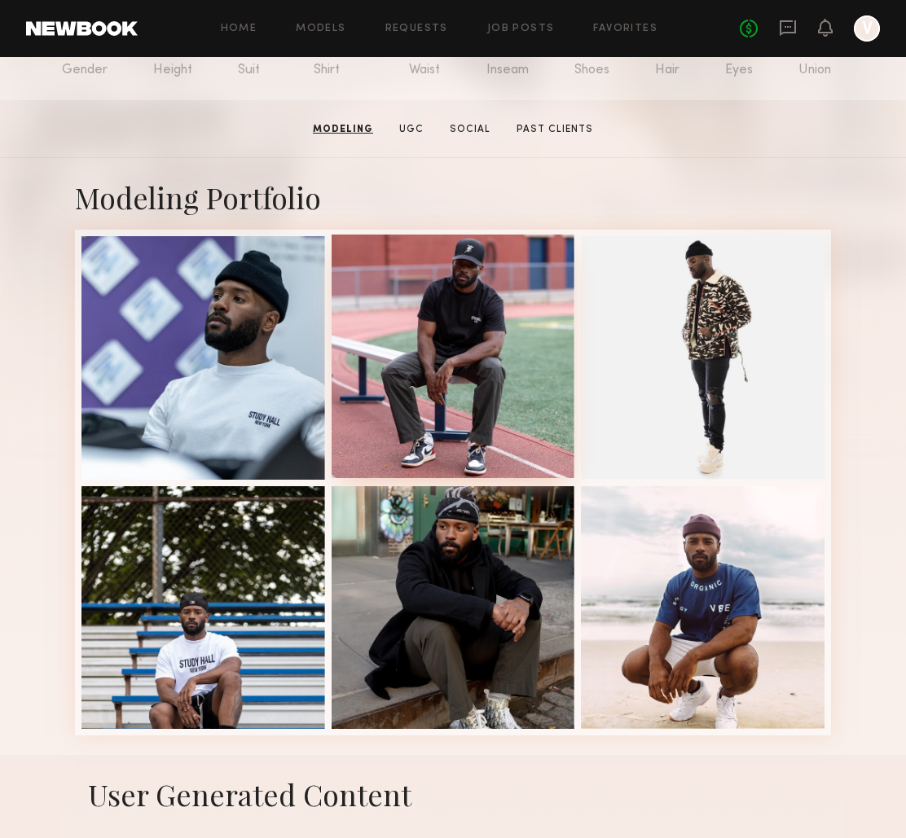
click at [445, 337] on div at bounding box center [454, 357] width 244 height 244
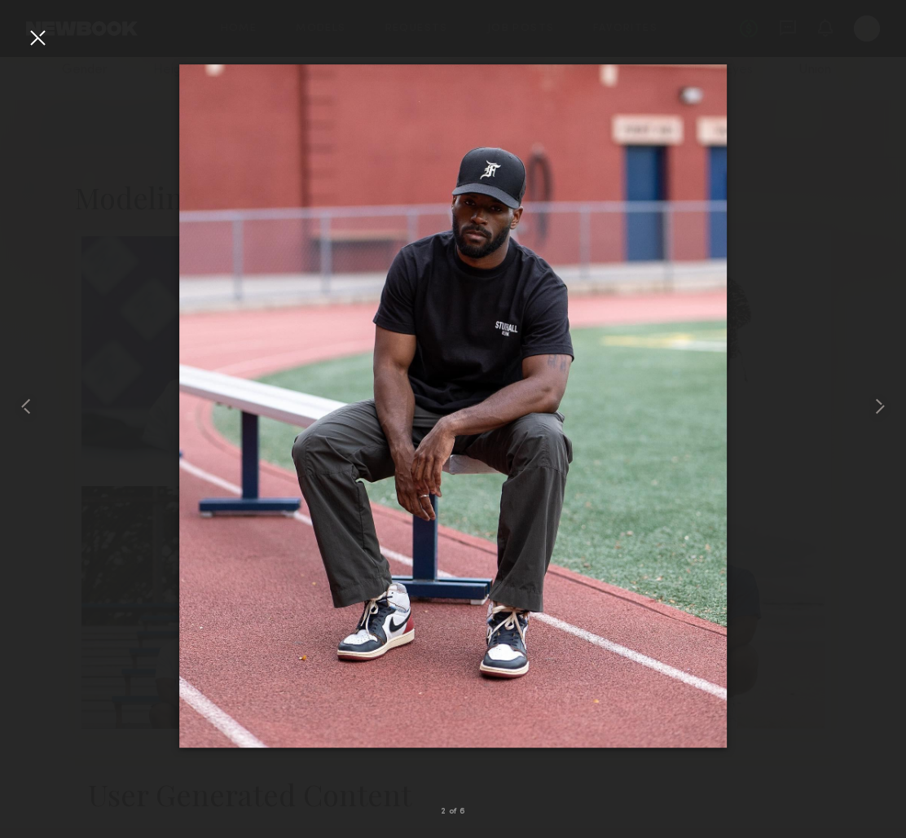
click at [36, 36] on div at bounding box center [37, 37] width 26 height 26
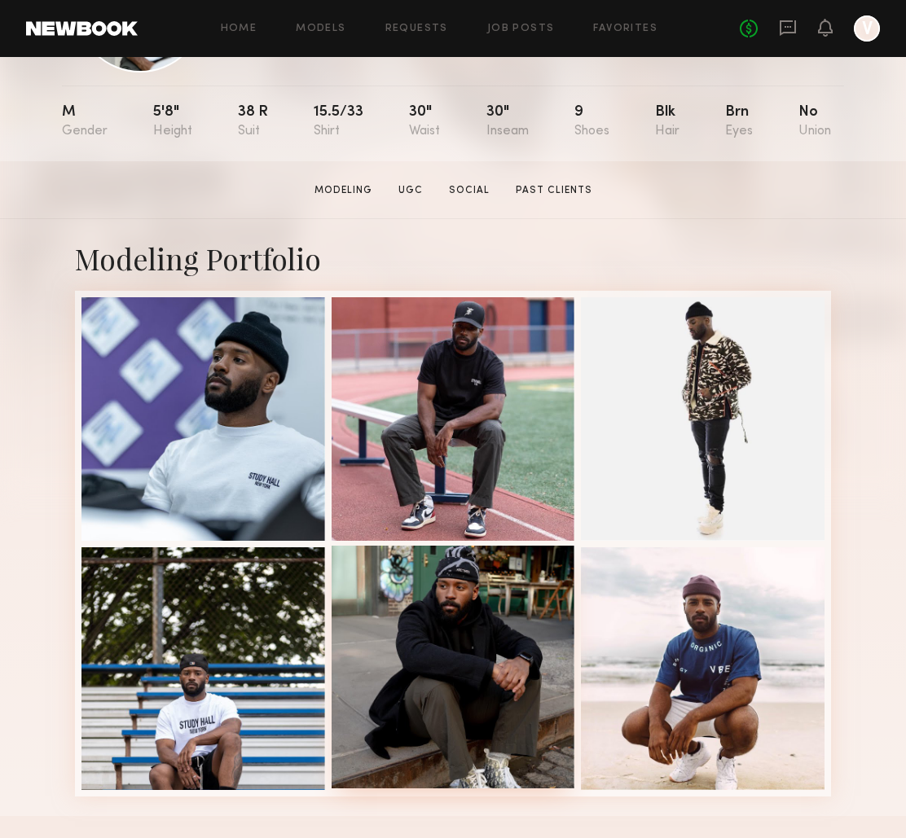
scroll to position [166, 0]
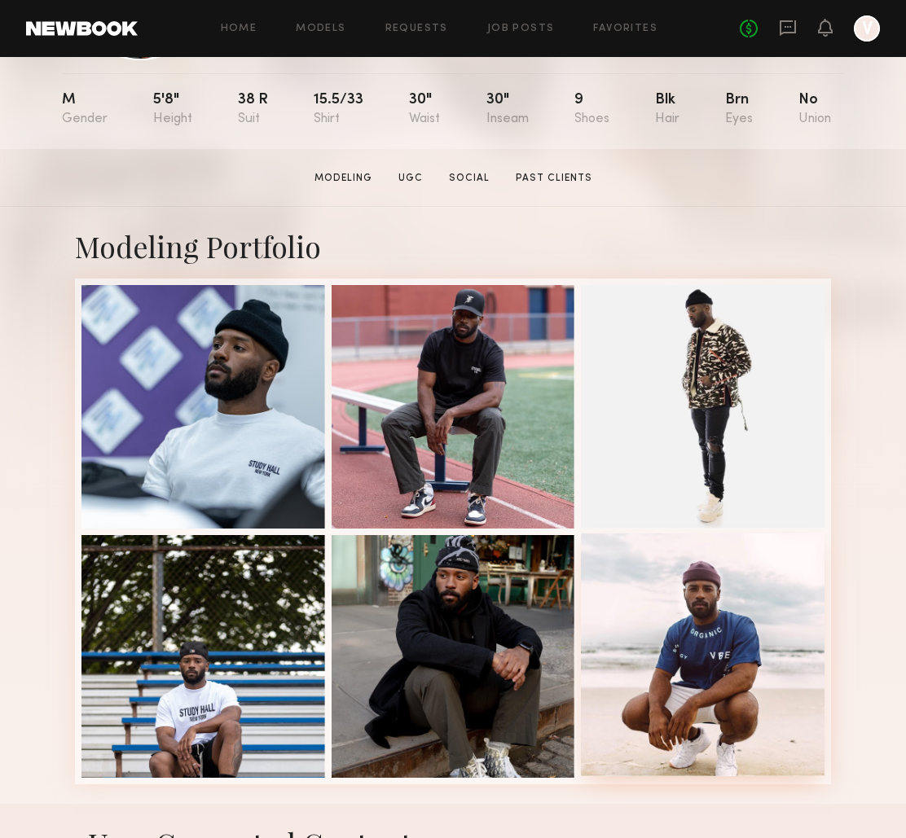
click at [691, 658] on div at bounding box center [703, 656] width 244 height 244
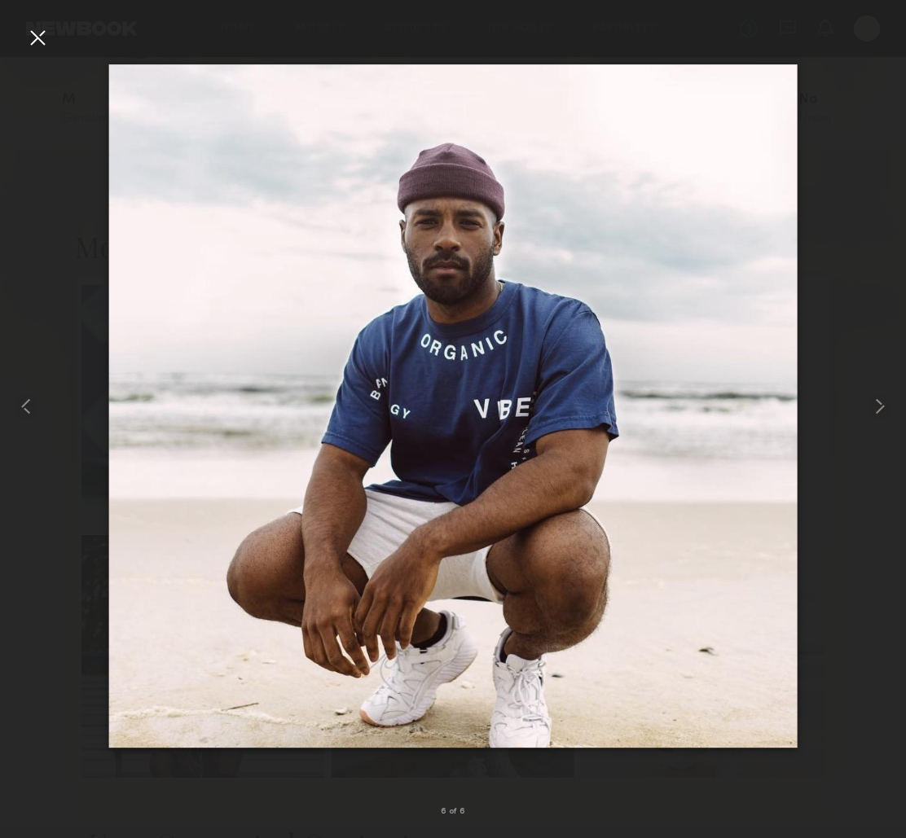
click at [41, 37] on div at bounding box center [37, 37] width 26 height 26
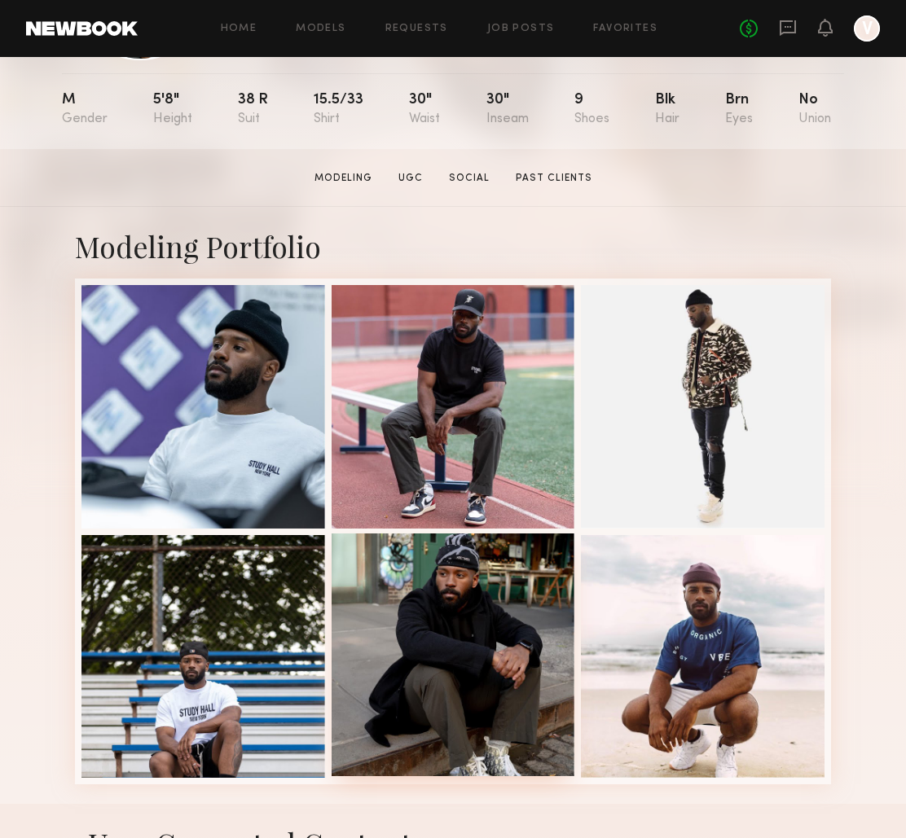
click at [510, 609] on div at bounding box center [454, 656] width 244 height 244
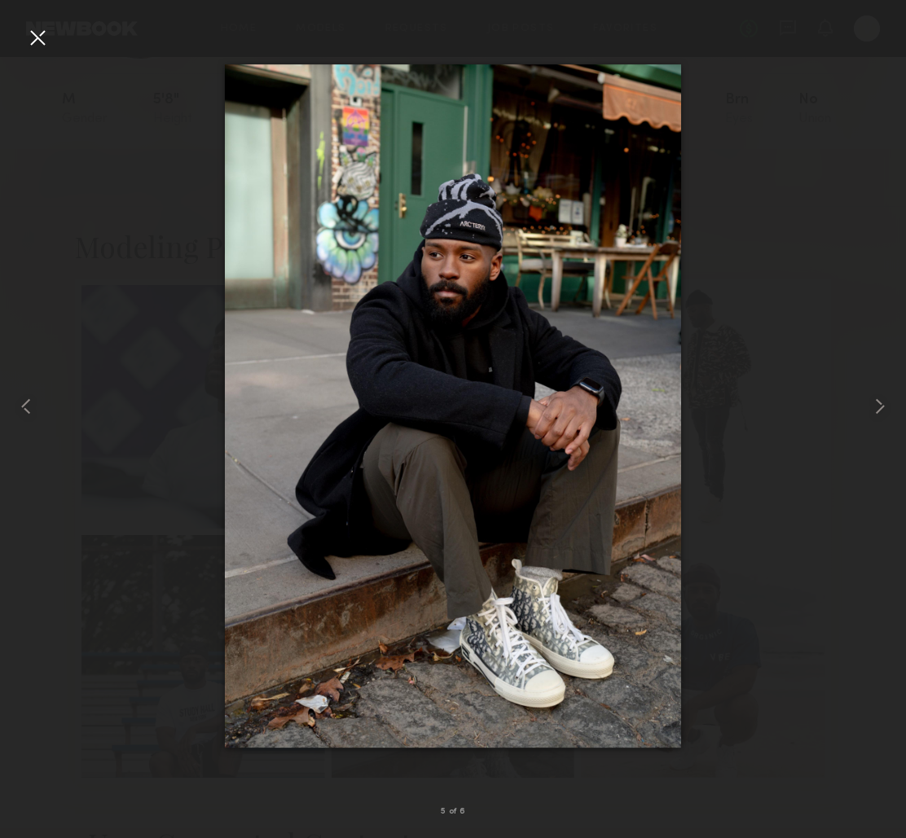
click at [43, 42] on div at bounding box center [37, 37] width 26 height 26
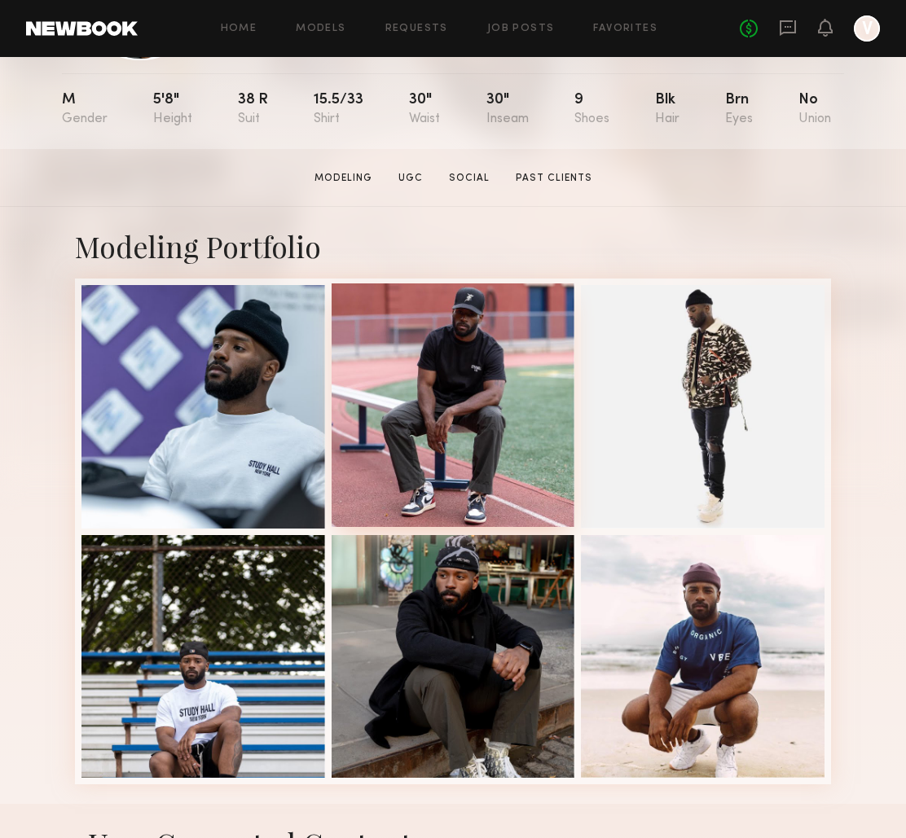
click at [390, 444] on div at bounding box center [454, 406] width 244 height 244
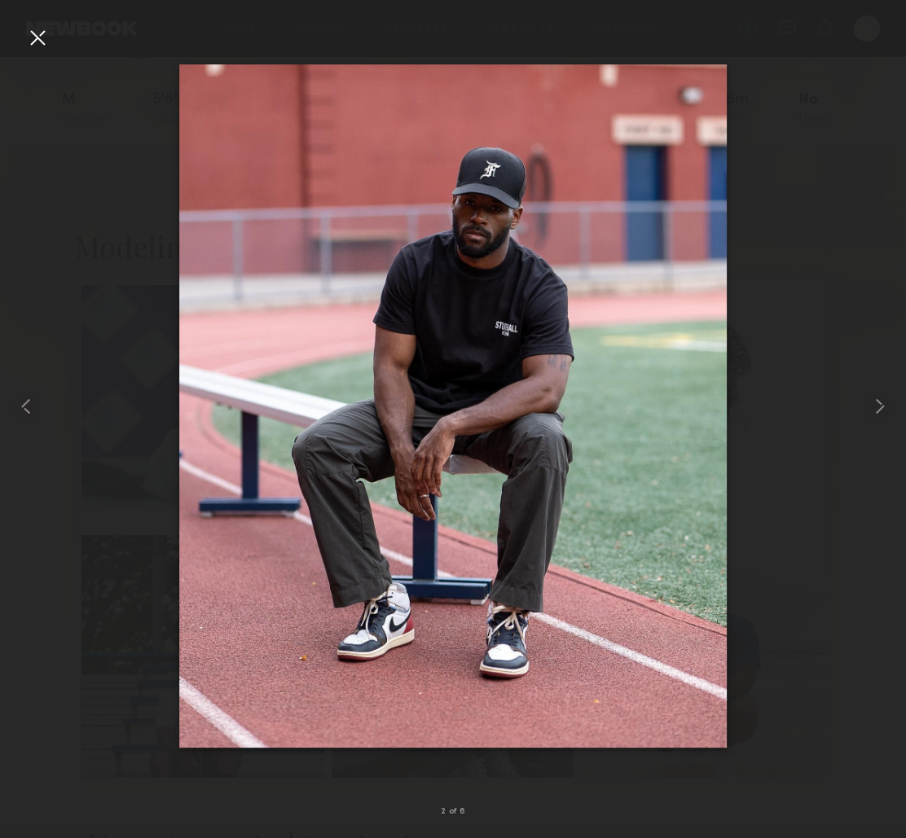
click at [34, 42] on div at bounding box center [37, 37] width 26 height 26
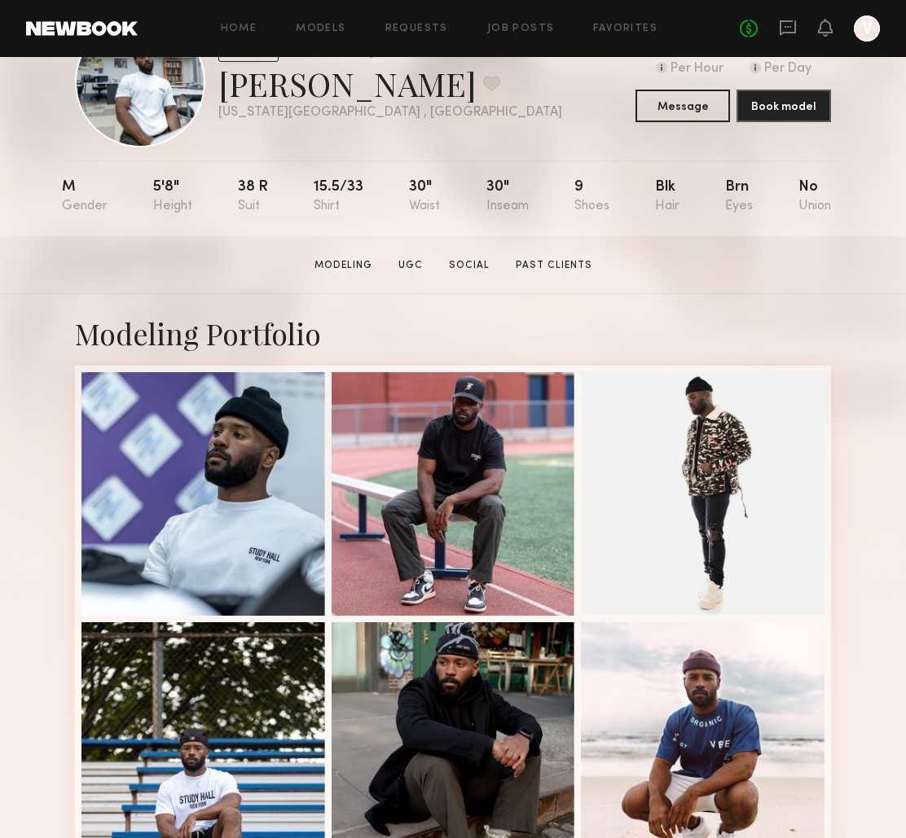
scroll to position [0, 0]
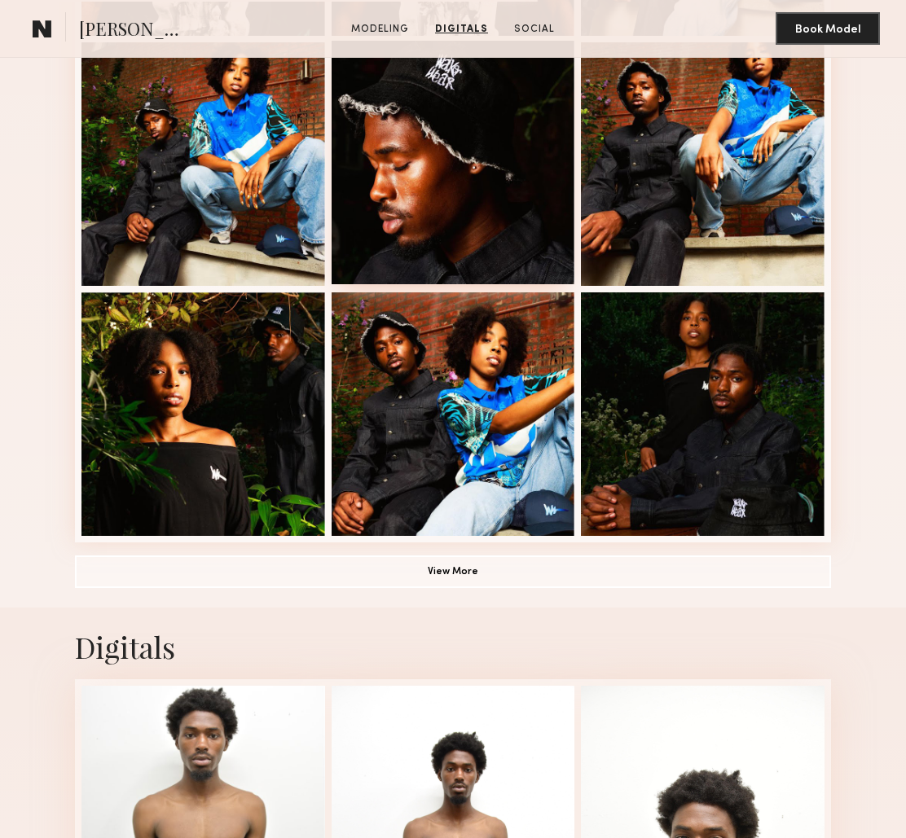
scroll to position [743, 0]
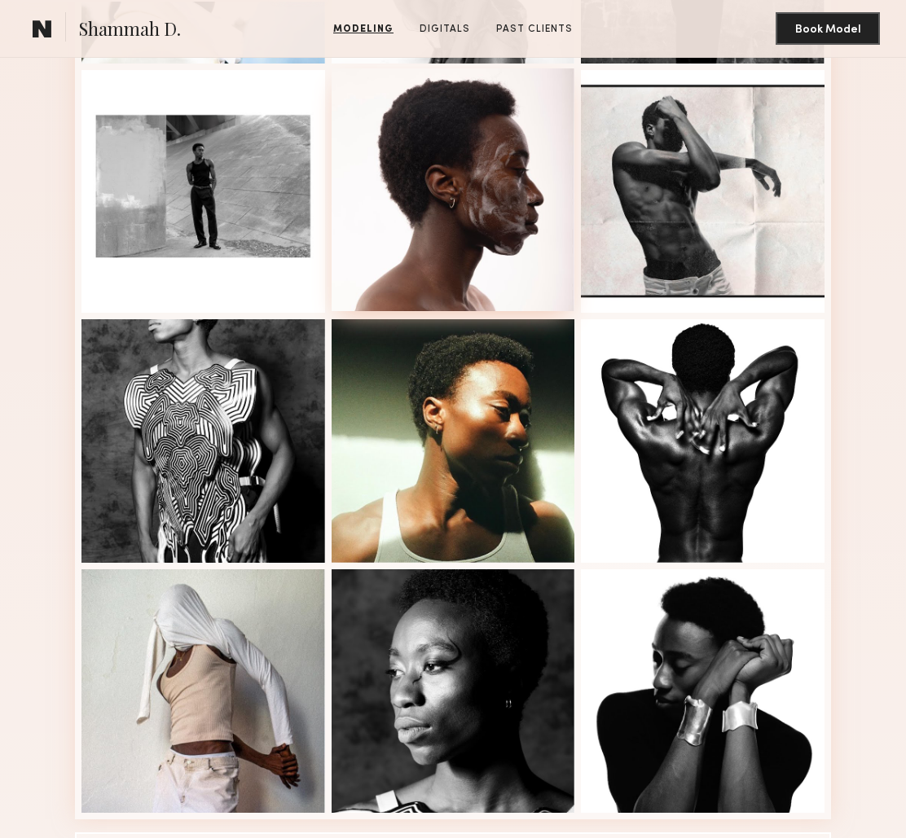
scroll to position [640, 0]
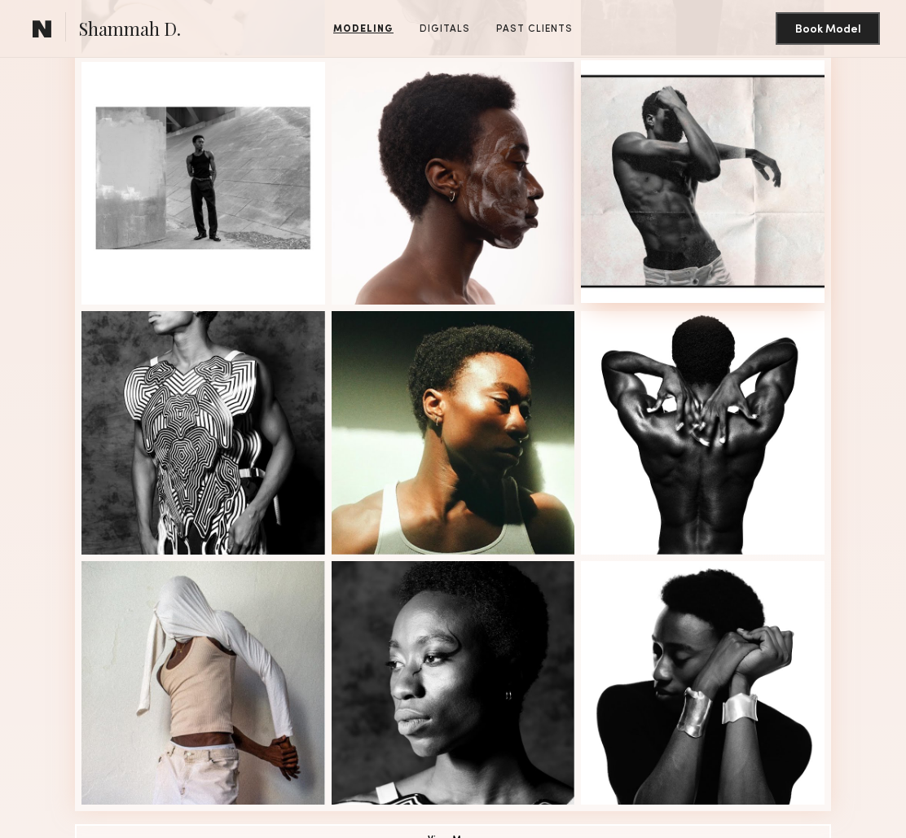
click at [641, 209] on div at bounding box center [703, 182] width 244 height 244
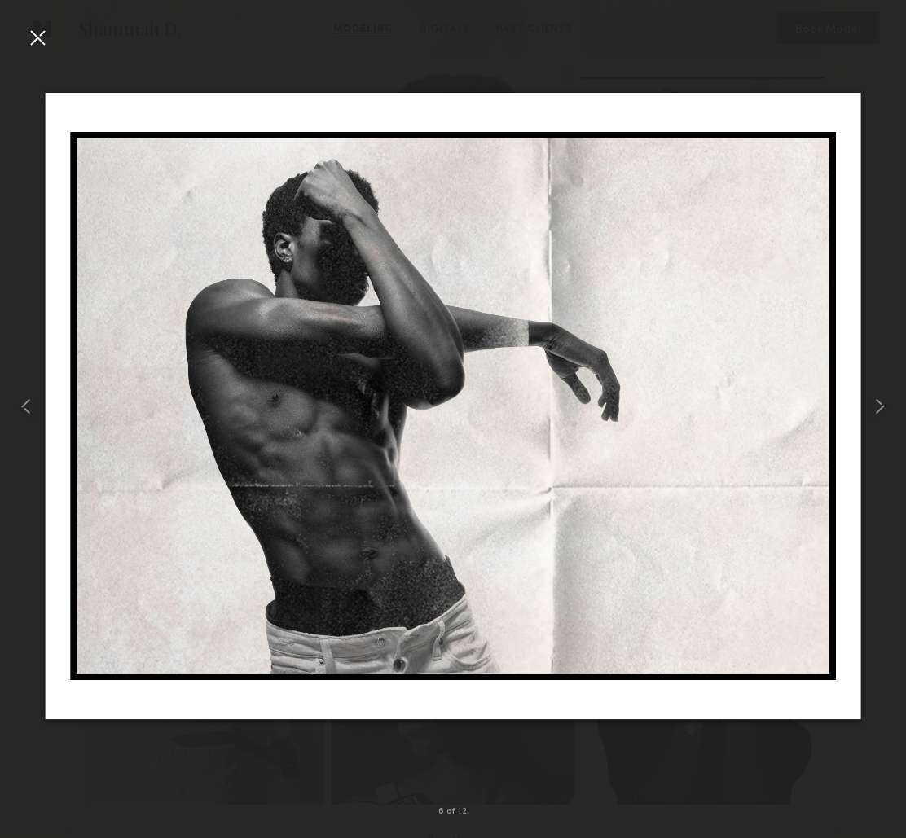
click at [31, 42] on div at bounding box center [37, 37] width 26 height 26
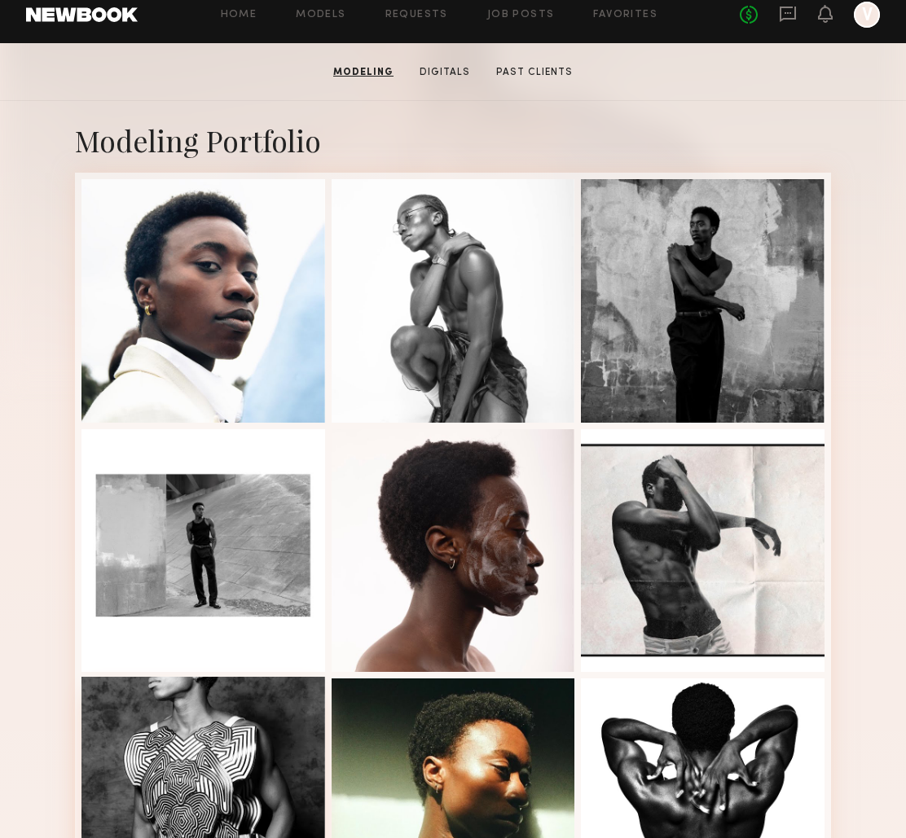
scroll to position [270, 0]
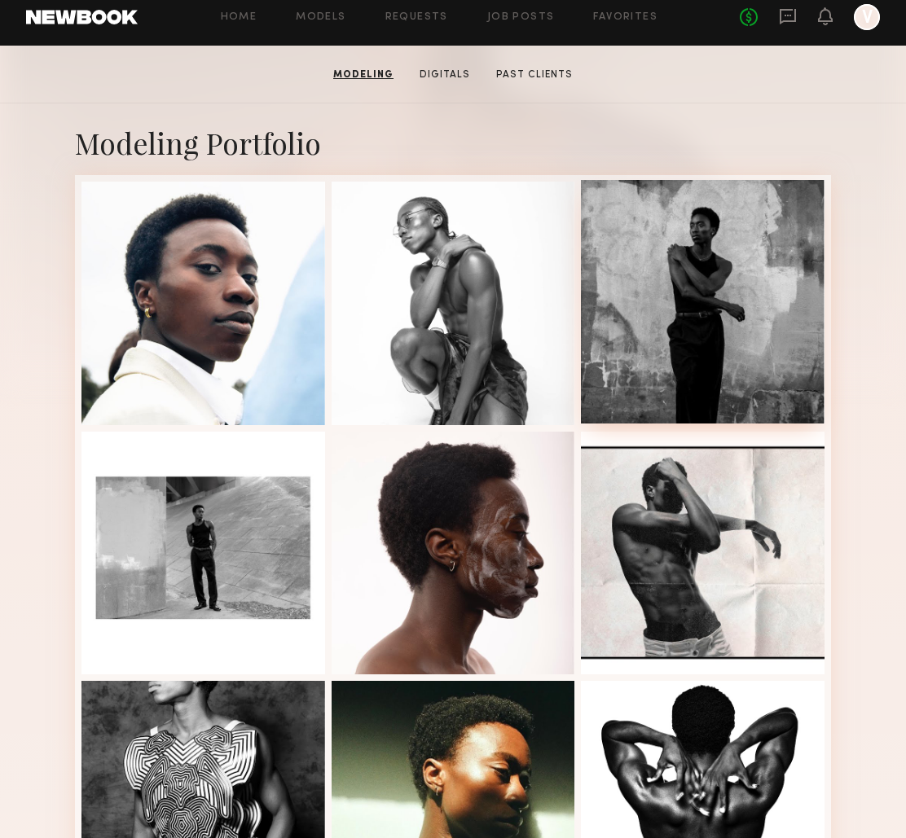
click at [677, 280] on div at bounding box center [703, 302] width 244 height 244
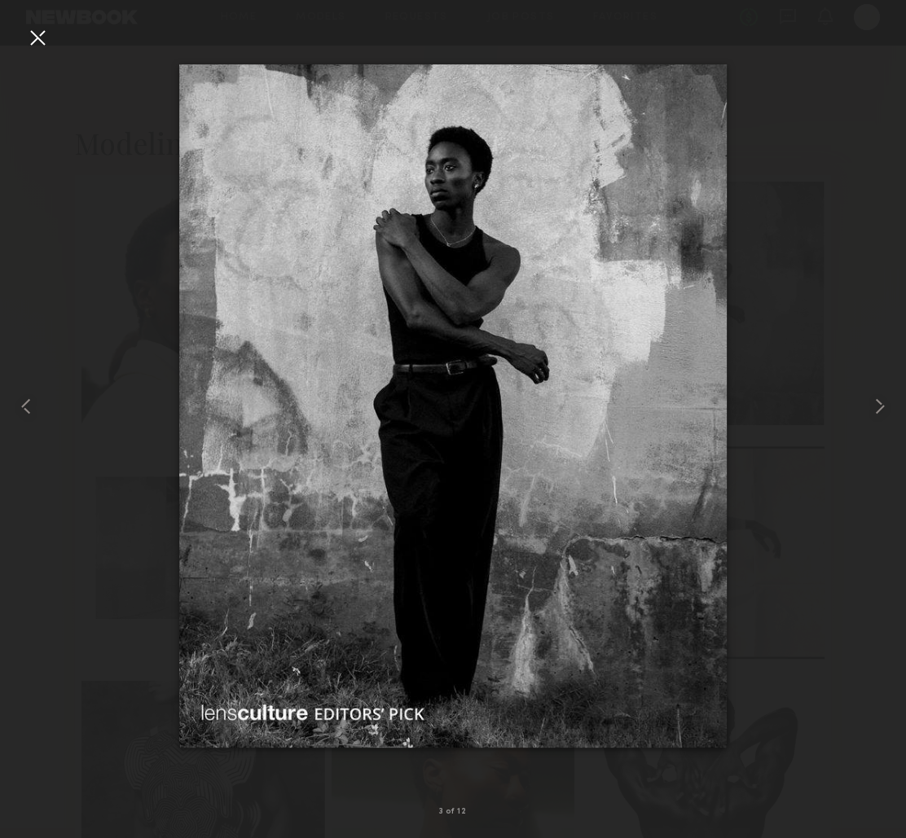
click at [40, 42] on div at bounding box center [37, 37] width 26 height 26
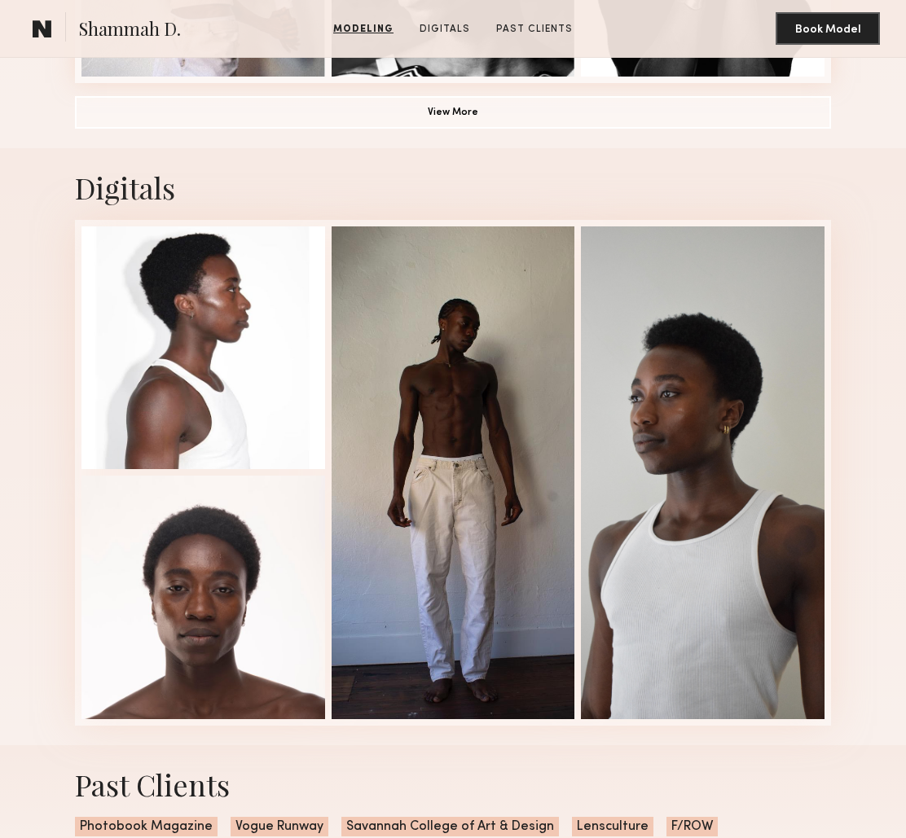
scroll to position [1384, 0]
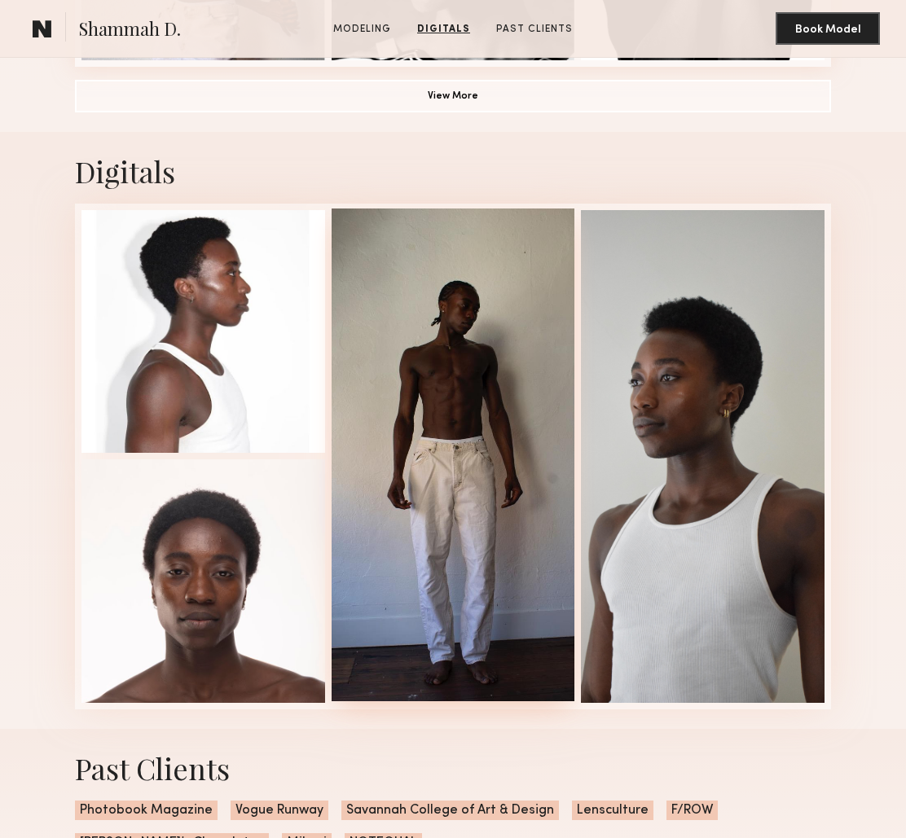
click at [449, 372] on div at bounding box center [454, 455] width 244 height 493
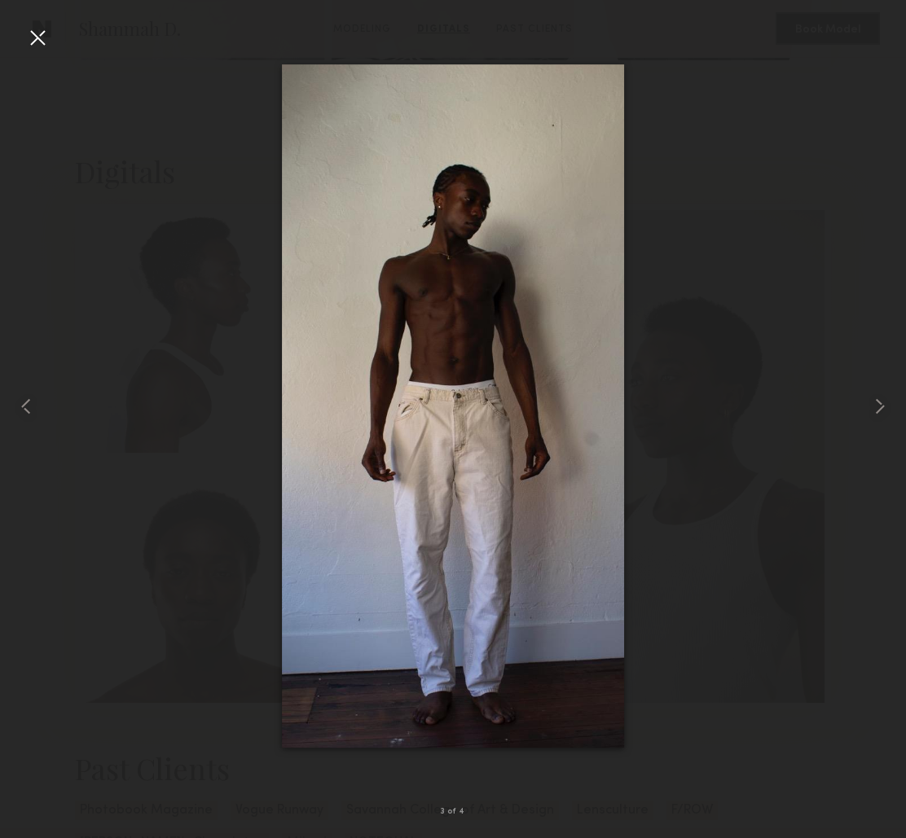
click at [37, 40] on div at bounding box center [37, 37] width 26 height 26
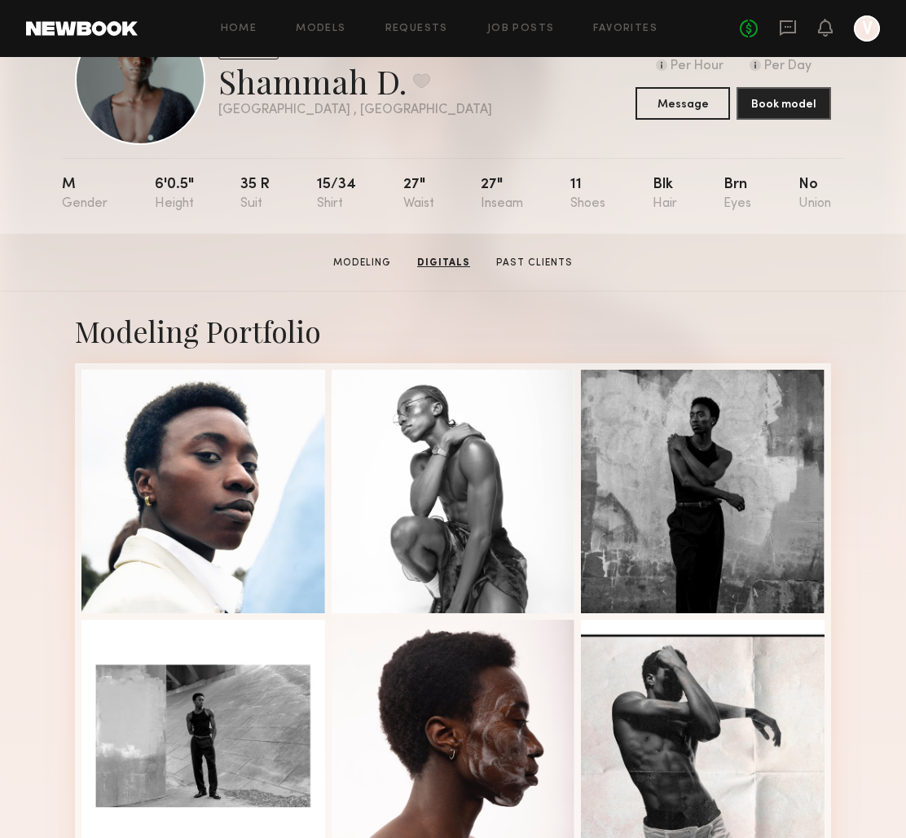
scroll to position [0, 0]
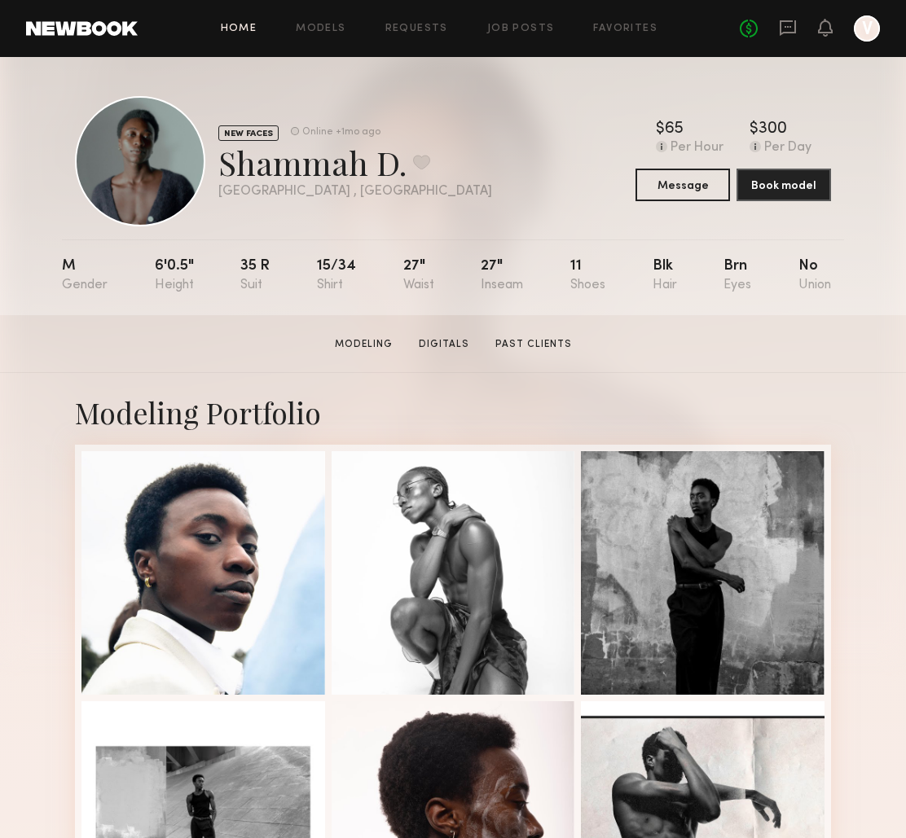
click at [231, 32] on link "Home" at bounding box center [239, 29] width 37 height 11
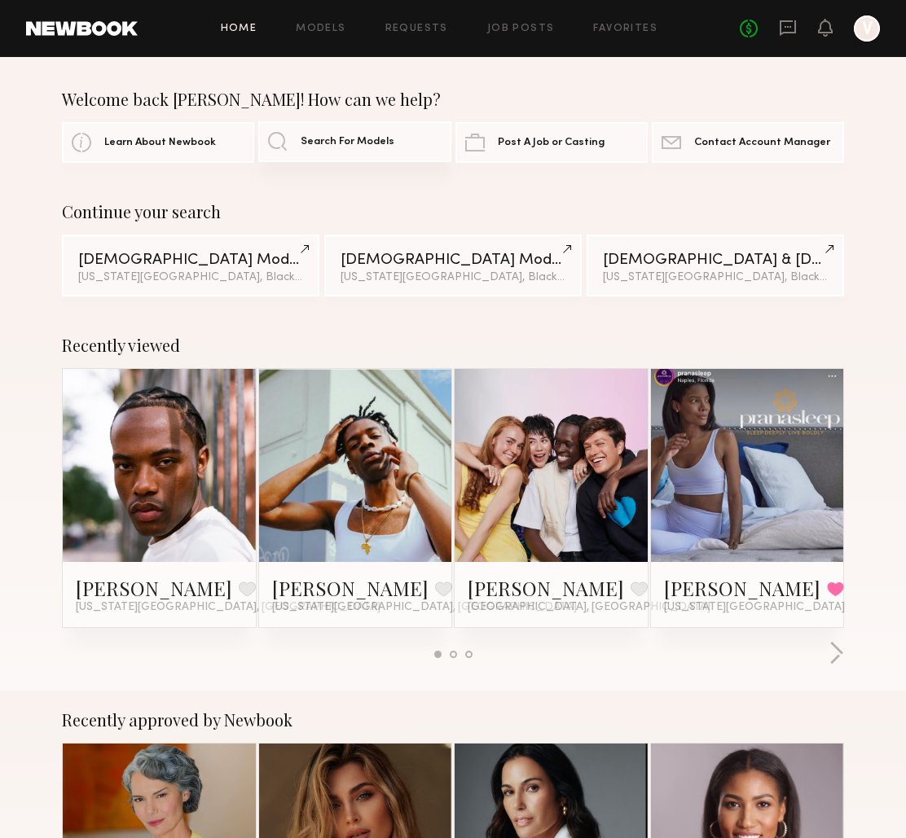
click at [336, 143] on span "Search For Models" at bounding box center [348, 142] width 94 height 11
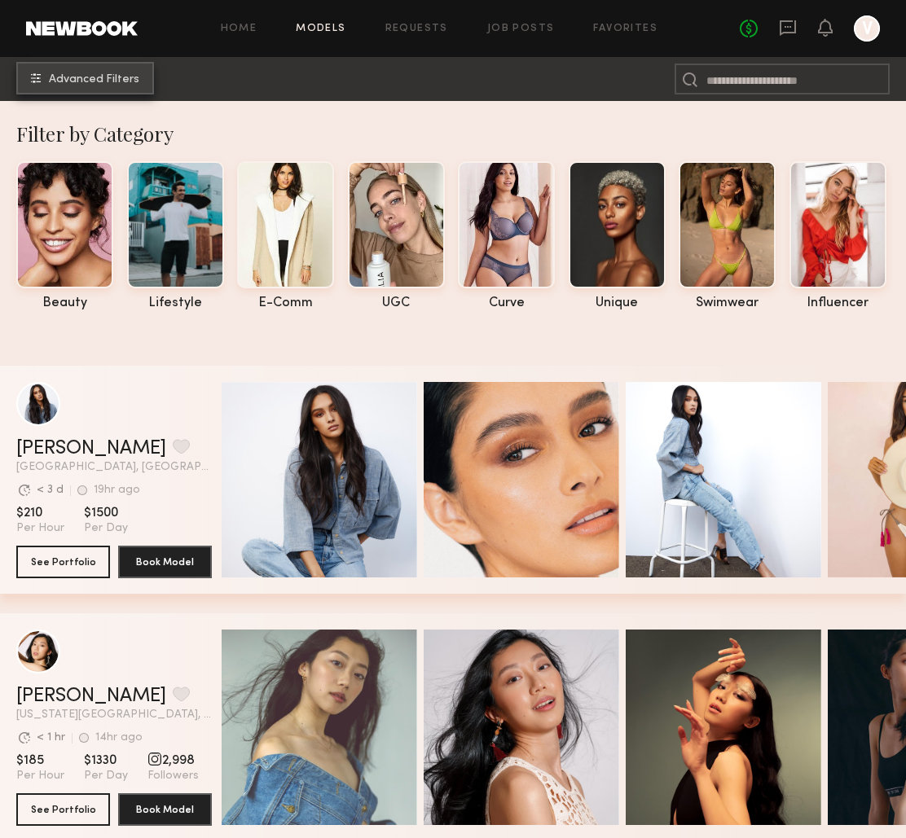
click at [108, 80] on span "Advanced Filters" at bounding box center [94, 79] width 90 height 11
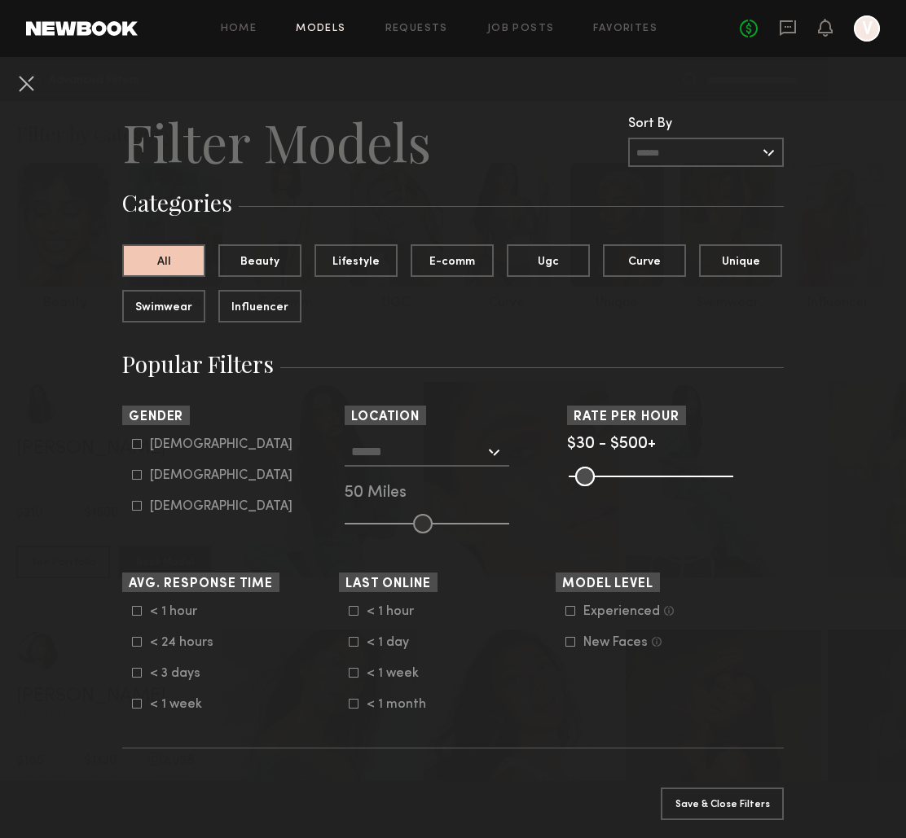
click at [137, 448] on icon at bounding box center [137, 444] width 10 height 10
type input "*"
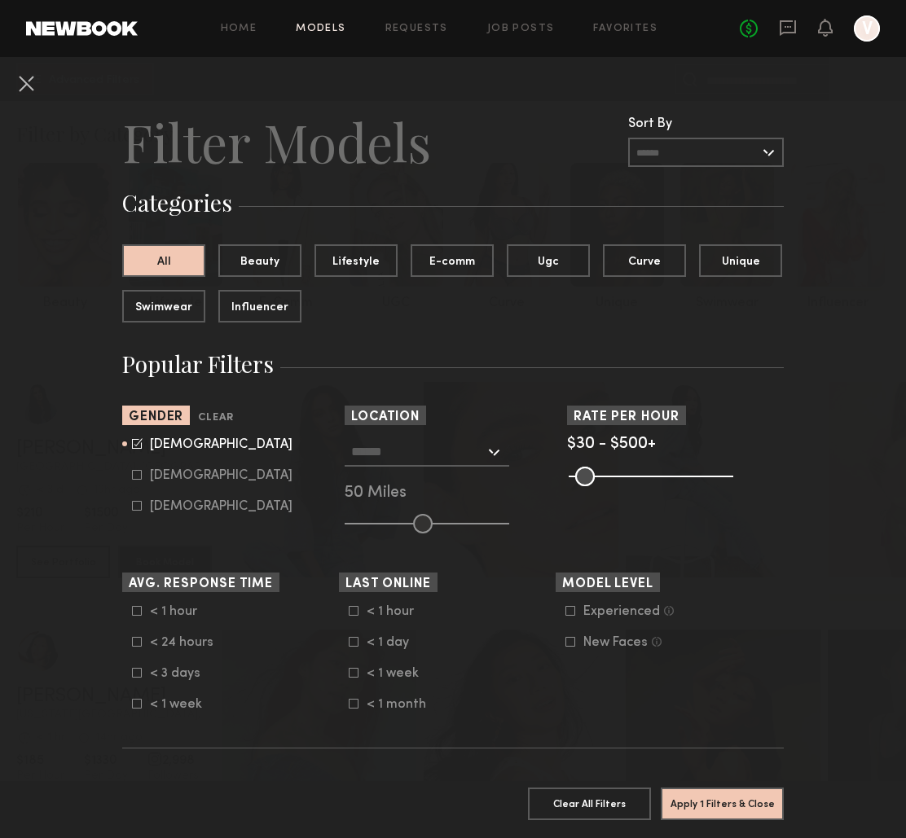
click at [420, 458] on input "text" at bounding box center [418, 452] width 134 height 28
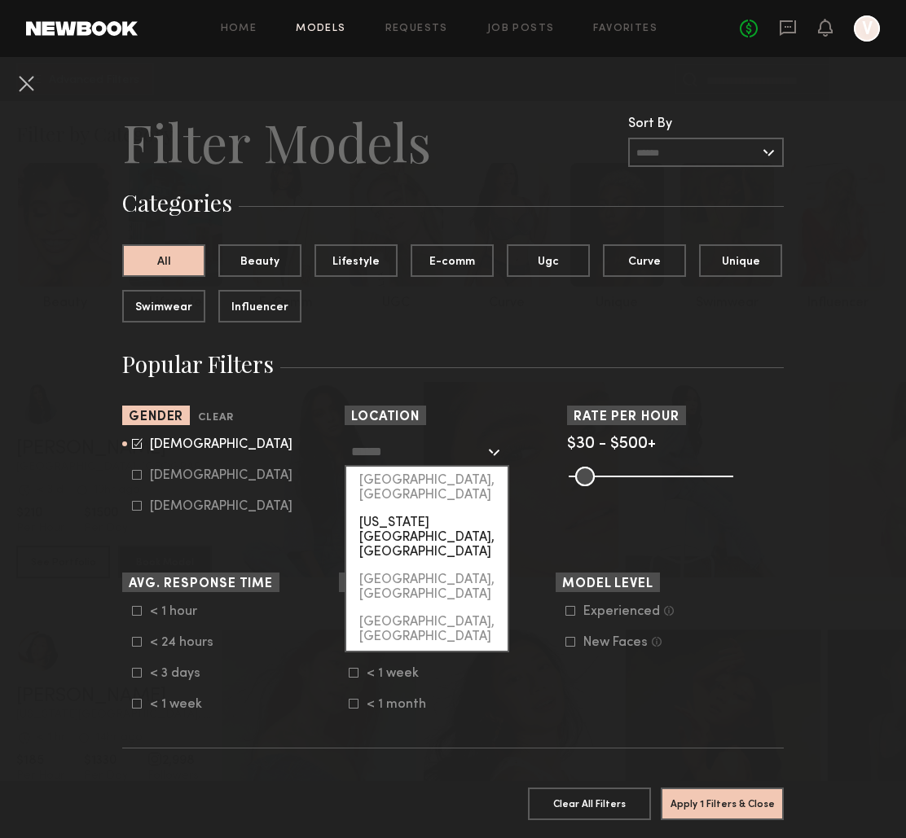
click at [420, 512] on div "[US_STATE][GEOGRAPHIC_DATA], [GEOGRAPHIC_DATA]" at bounding box center [426, 537] width 161 height 57
type input "**********"
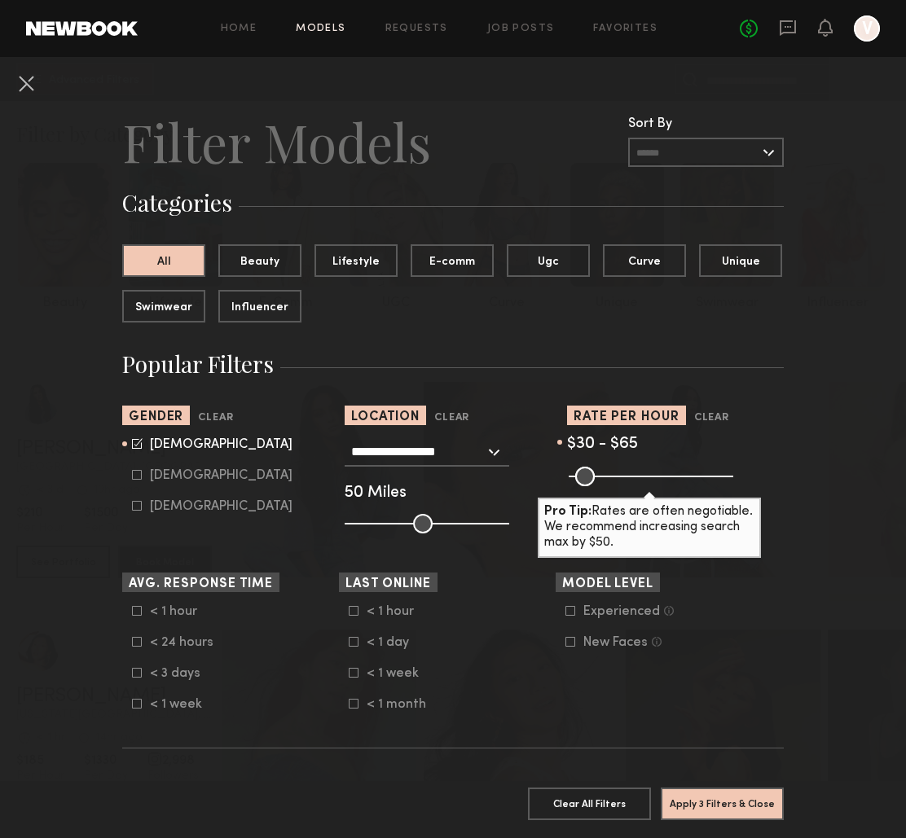
drag, startPoint x: 727, startPoint y: 476, endPoint x: 589, endPoint y: 476, distance: 137.7
type input "**"
click at [589, 476] on input "range" at bounding box center [651, 477] width 165 height 20
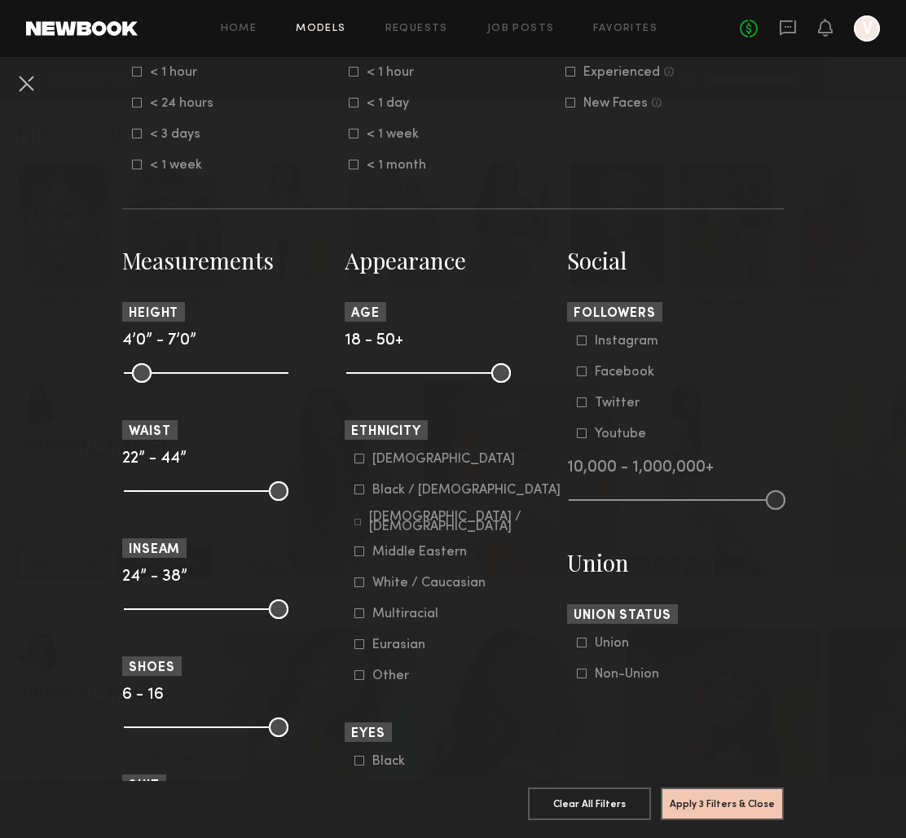
scroll to position [542, 0]
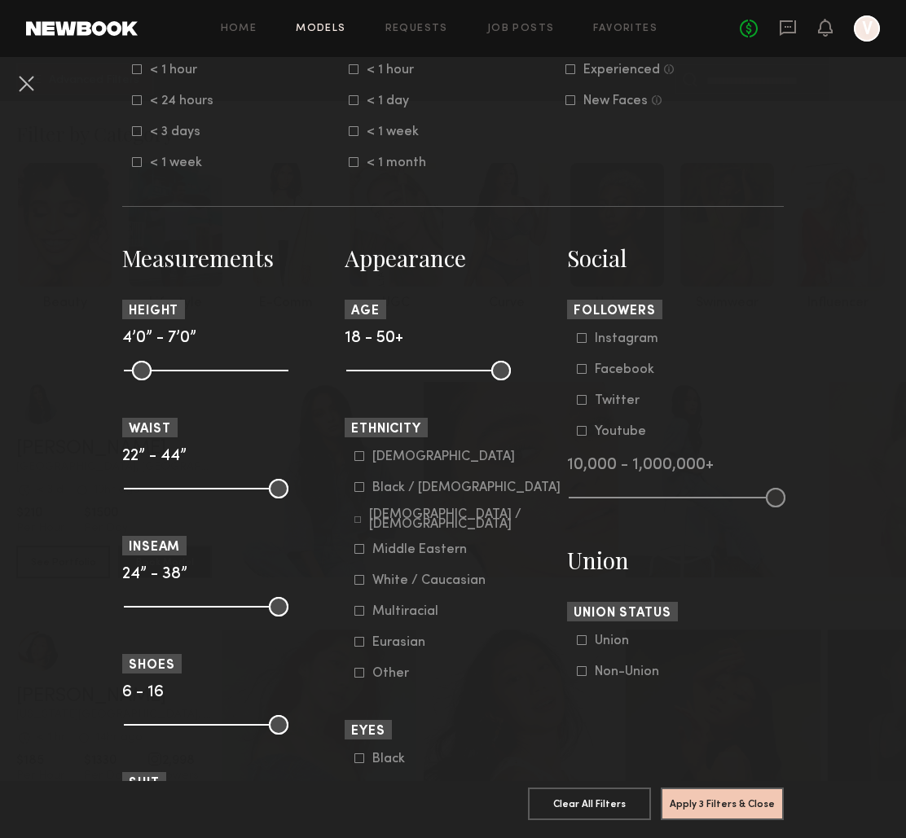
click at [359, 550] on icon at bounding box center [359, 549] width 10 height 10
click at [358, 614] on icon at bounding box center [359, 611] width 10 height 10
click at [703, 796] on button "Apply 4 Filters & Close" at bounding box center [722, 803] width 123 height 33
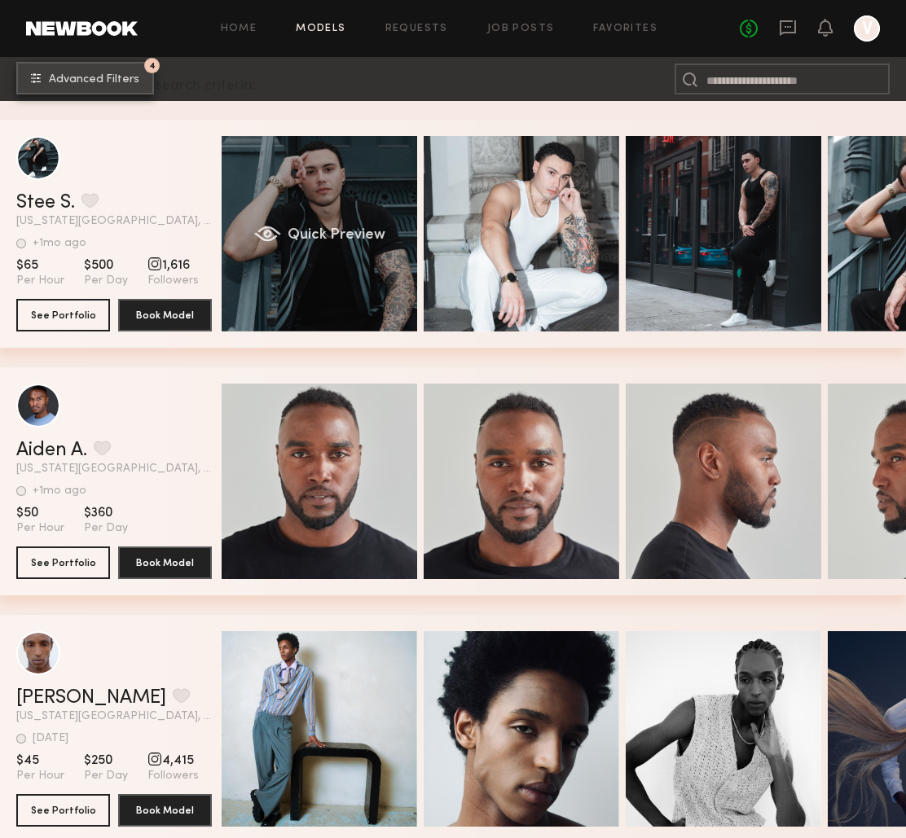
scroll to position [263, 0]
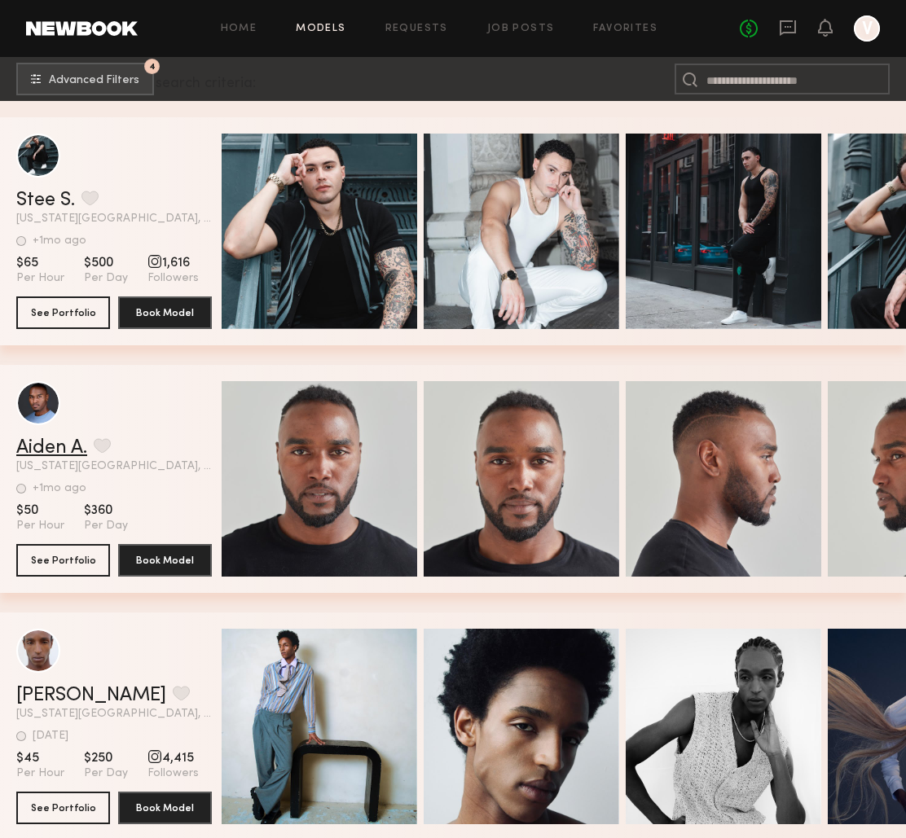
click at [47, 445] on link "Aiden A." at bounding box center [51, 448] width 71 height 20
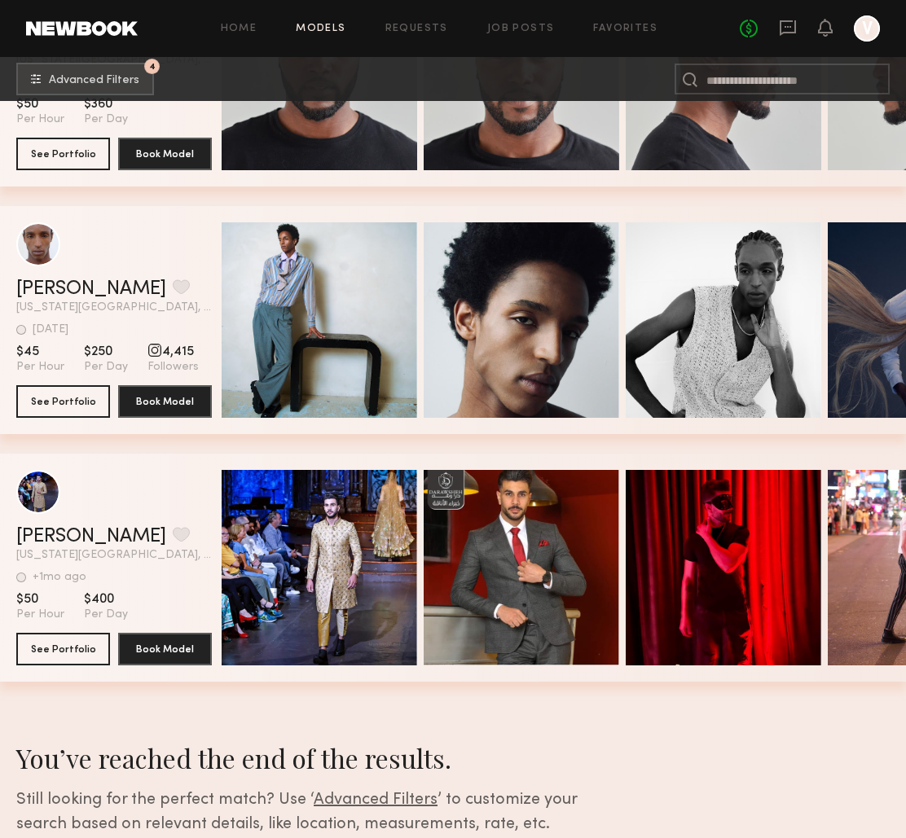
scroll to position [663, 0]
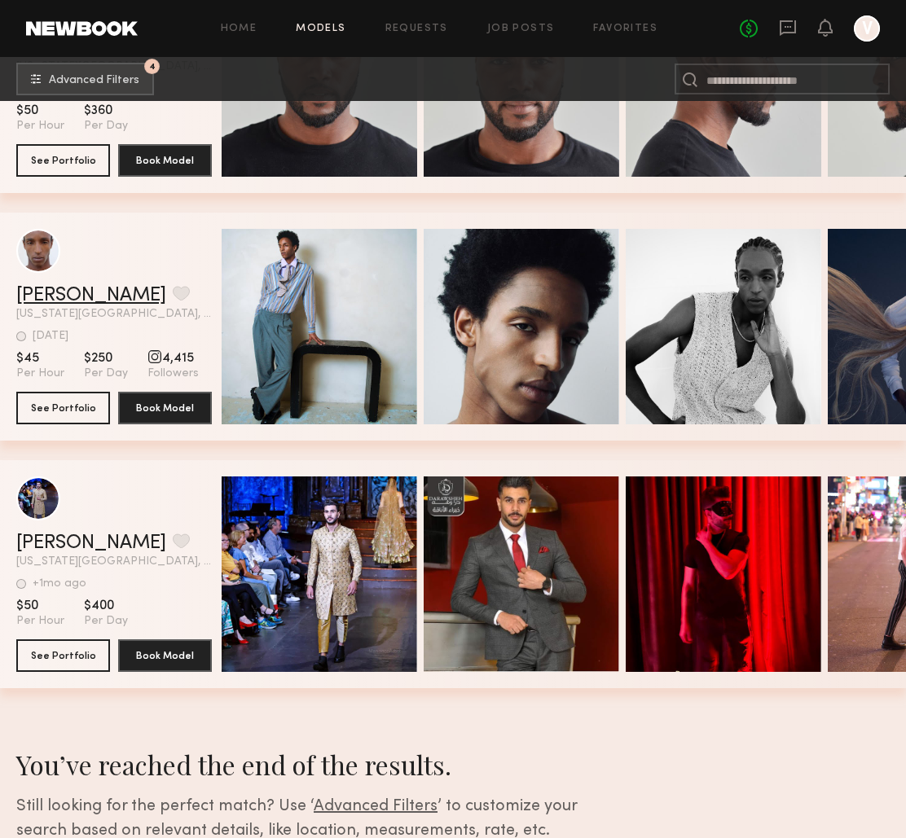
click at [63, 293] on link "Roland R." at bounding box center [91, 296] width 150 height 20
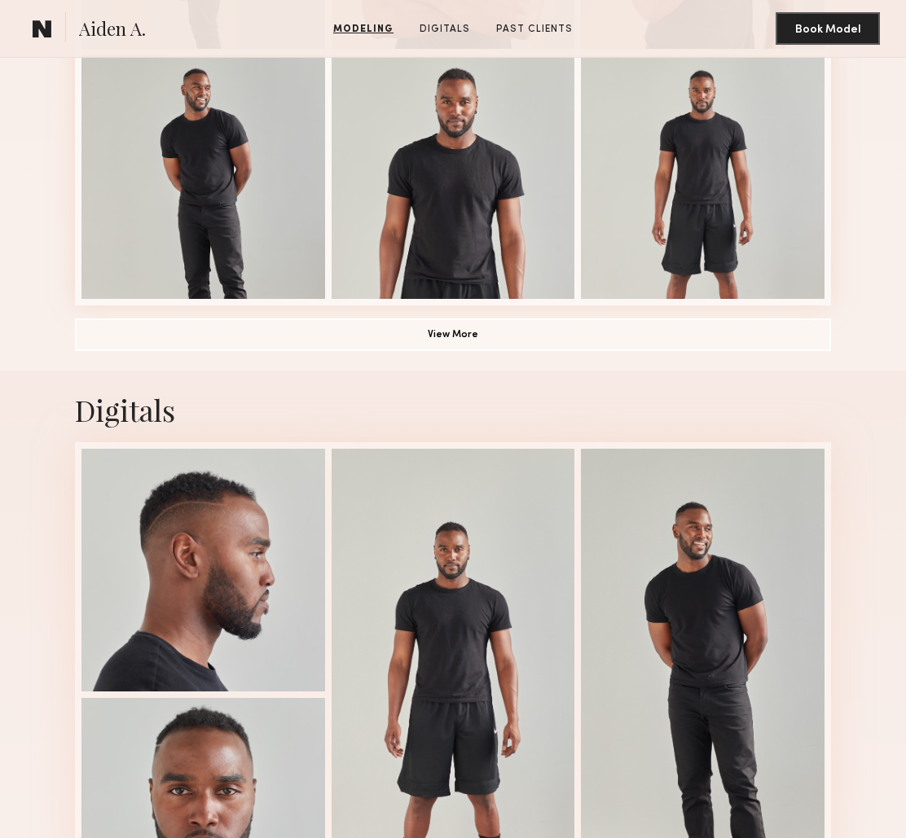
scroll to position [1309, 0]
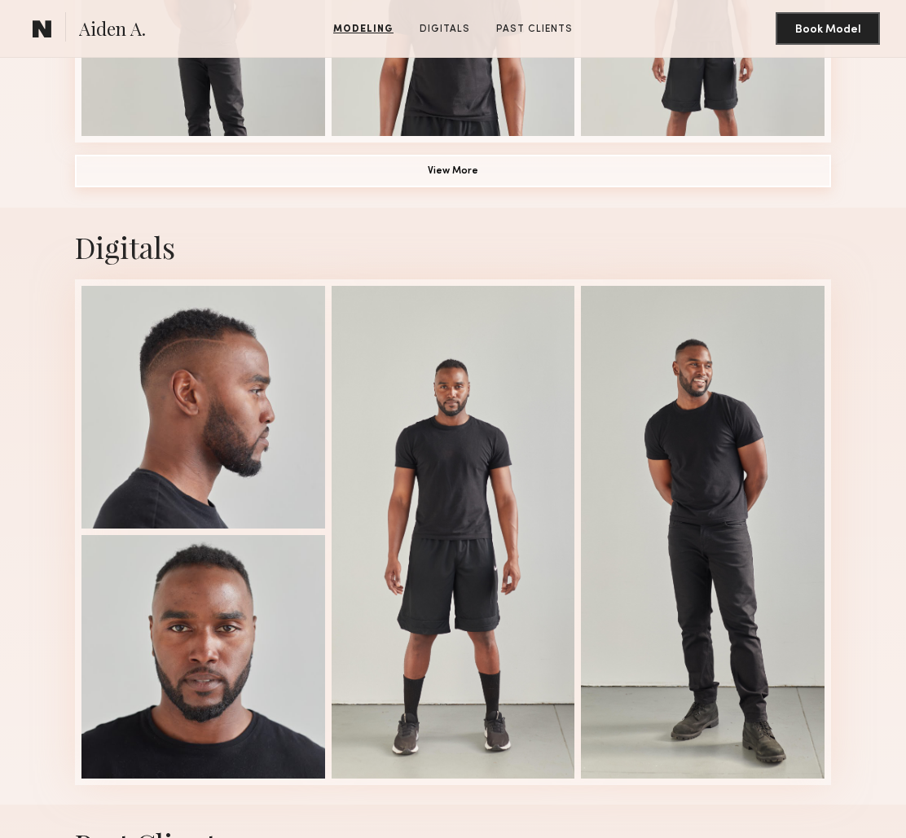
click at [447, 168] on button "View More" at bounding box center [453, 171] width 756 height 33
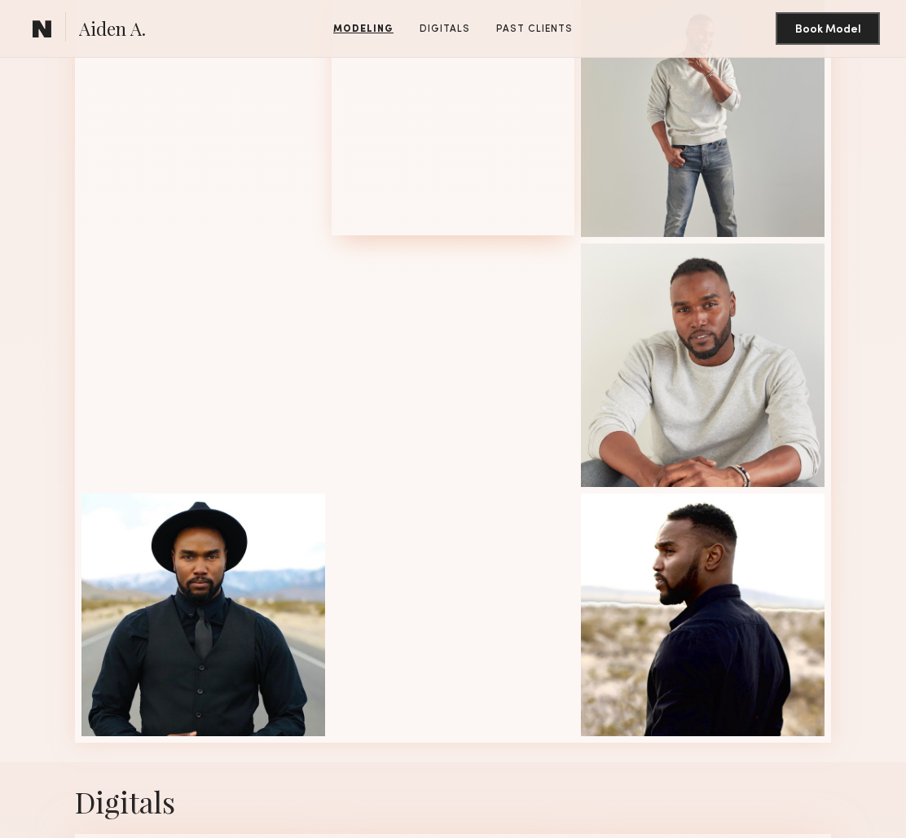
scroll to position [1471, 0]
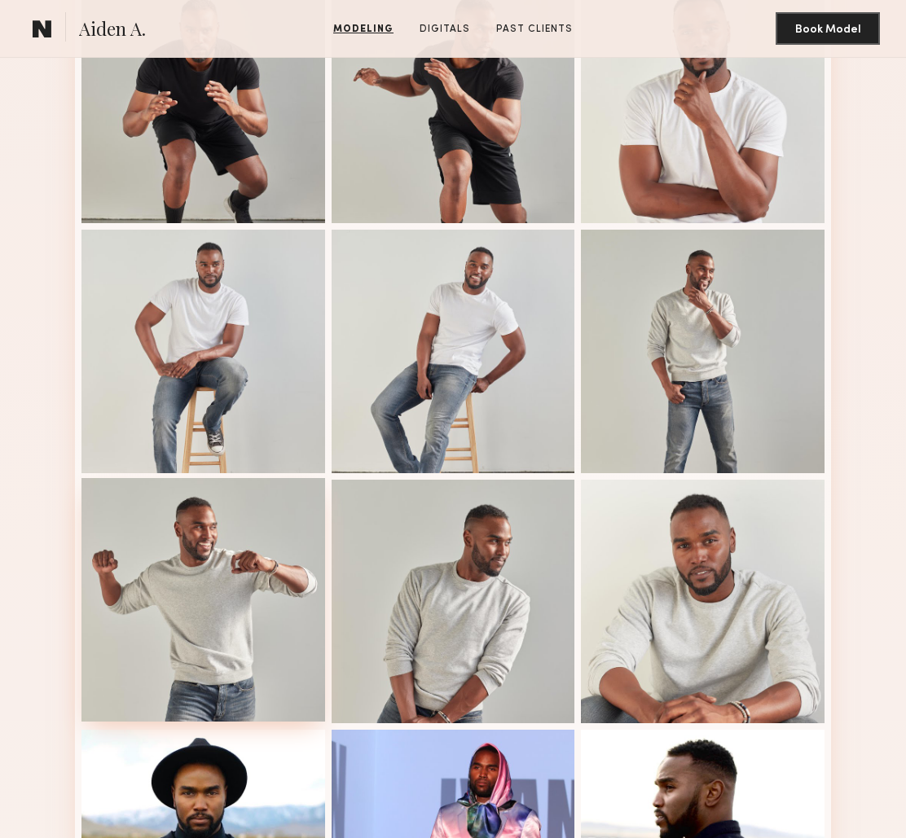
click at [187, 543] on div at bounding box center [203, 600] width 244 height 244
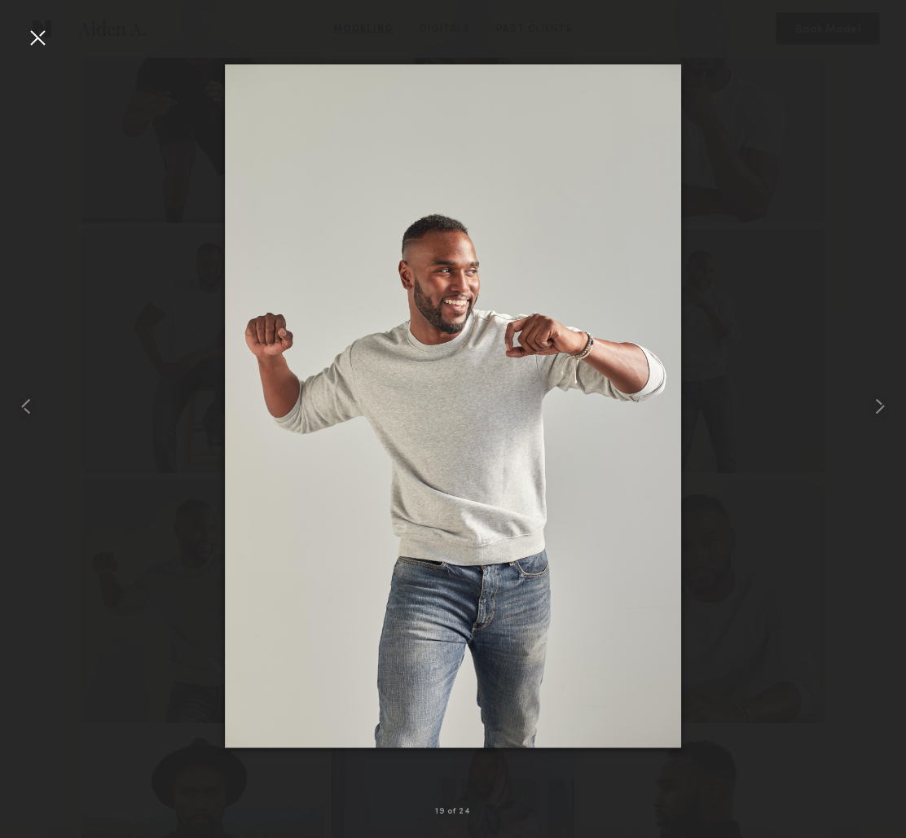
click at [37, 38] on div at bounding box center [37, 37] width 26 height 26
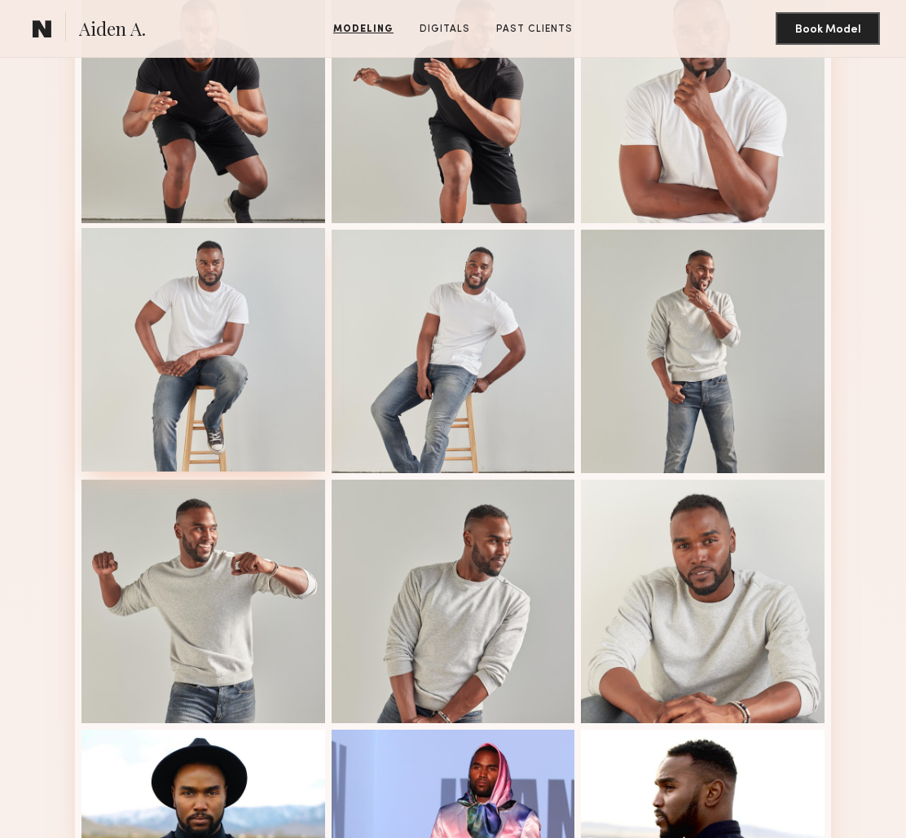
click at [211, 359] on div at bounding box center [203, 350] width 244 height 244
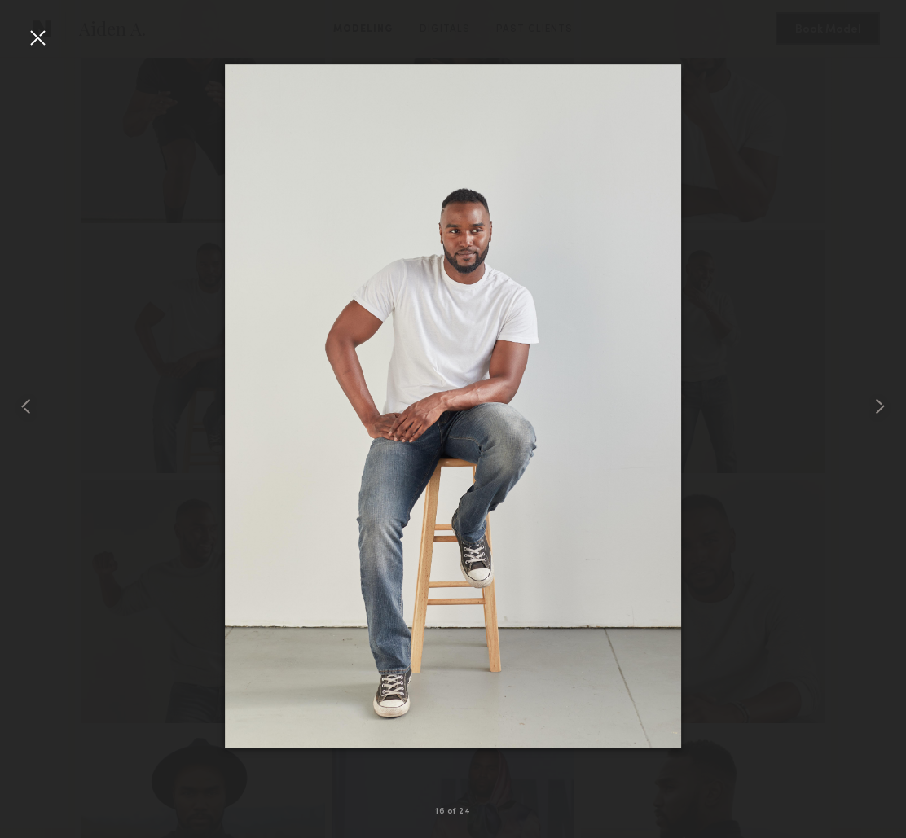
click at [41, 38] on div at bounding box center [37, 37] width 26 height 26
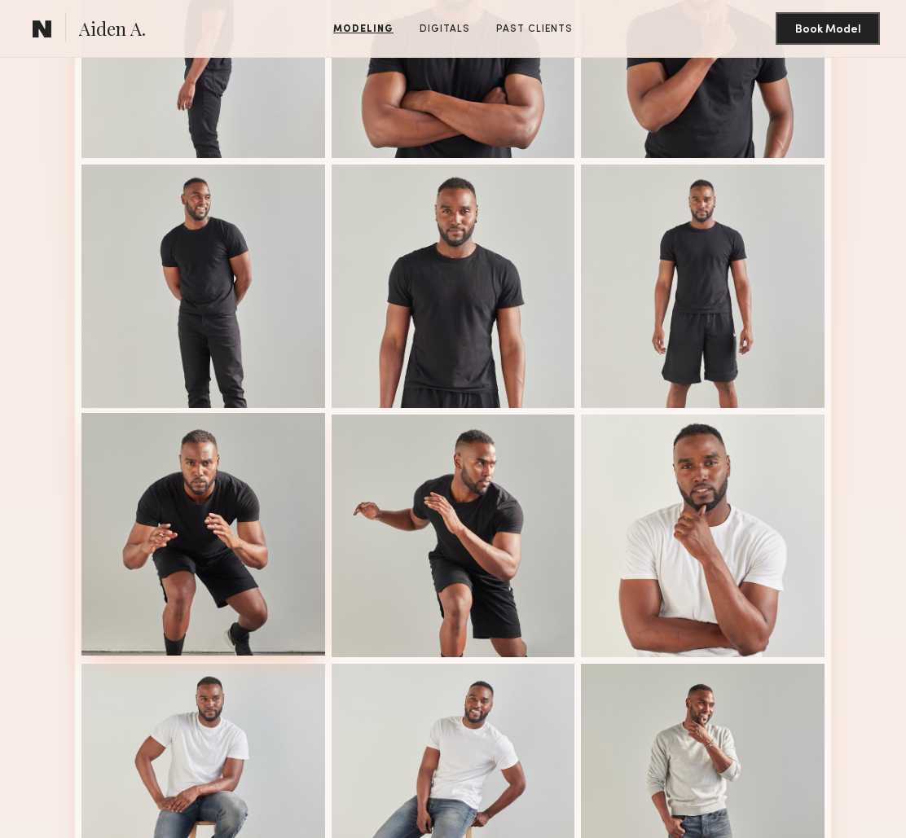
scroll to position [1039, 0]
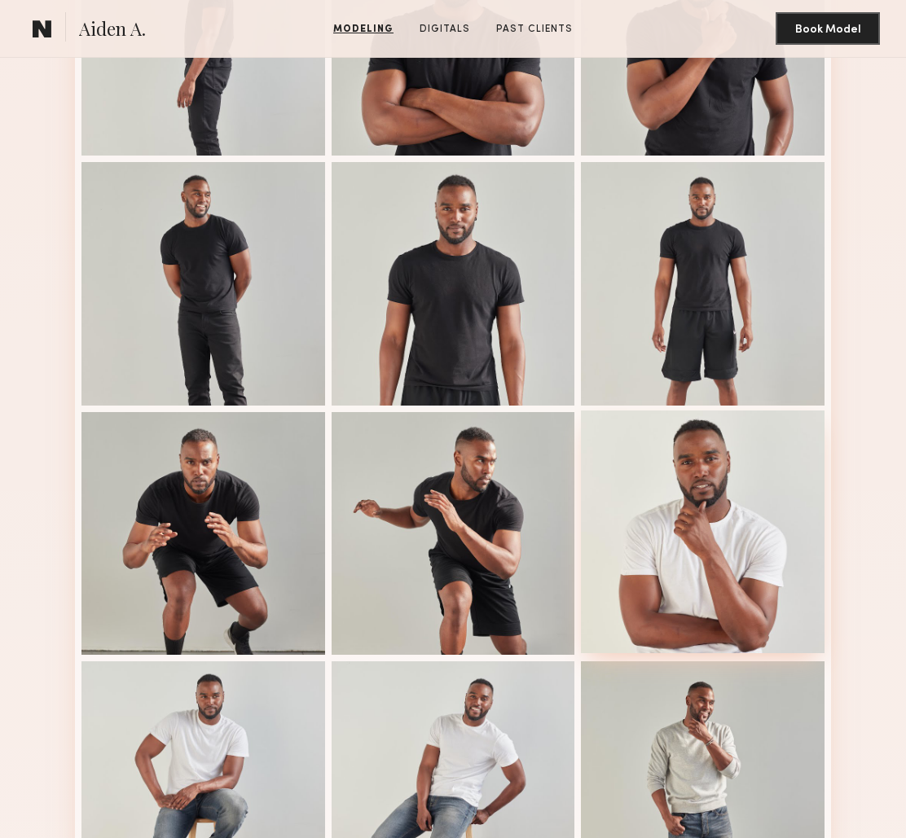
click at [689, 523] on div at bounding box center [703, 533] width 244 height 244
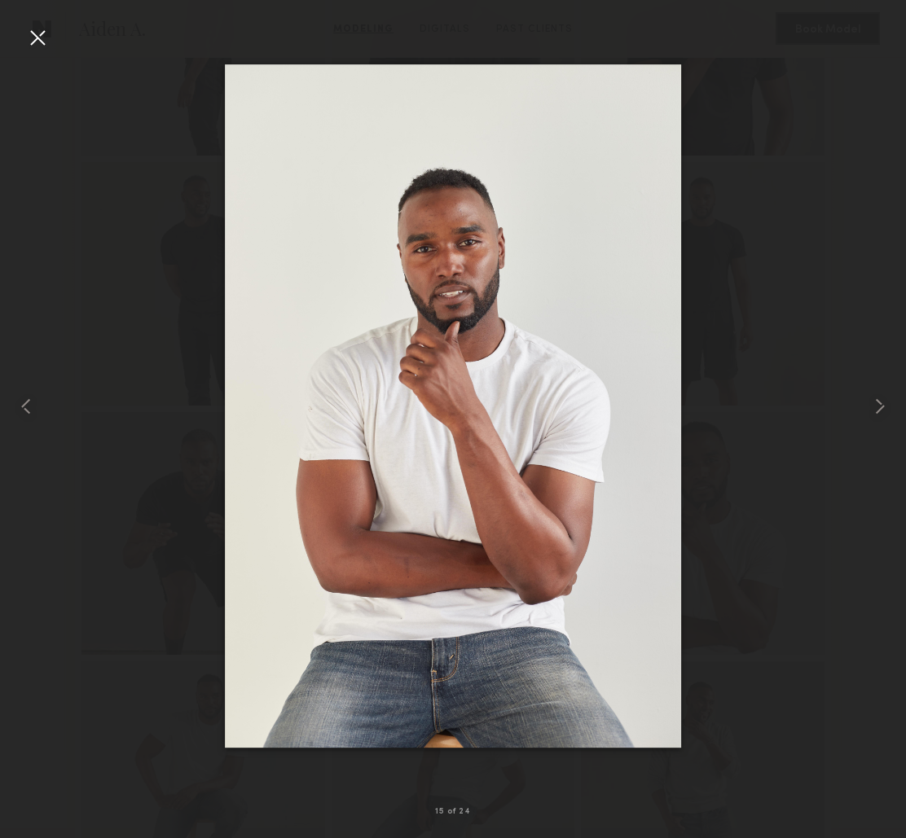
click at [42, 42] on div at bounding box center [37, 37] width 26 height 26
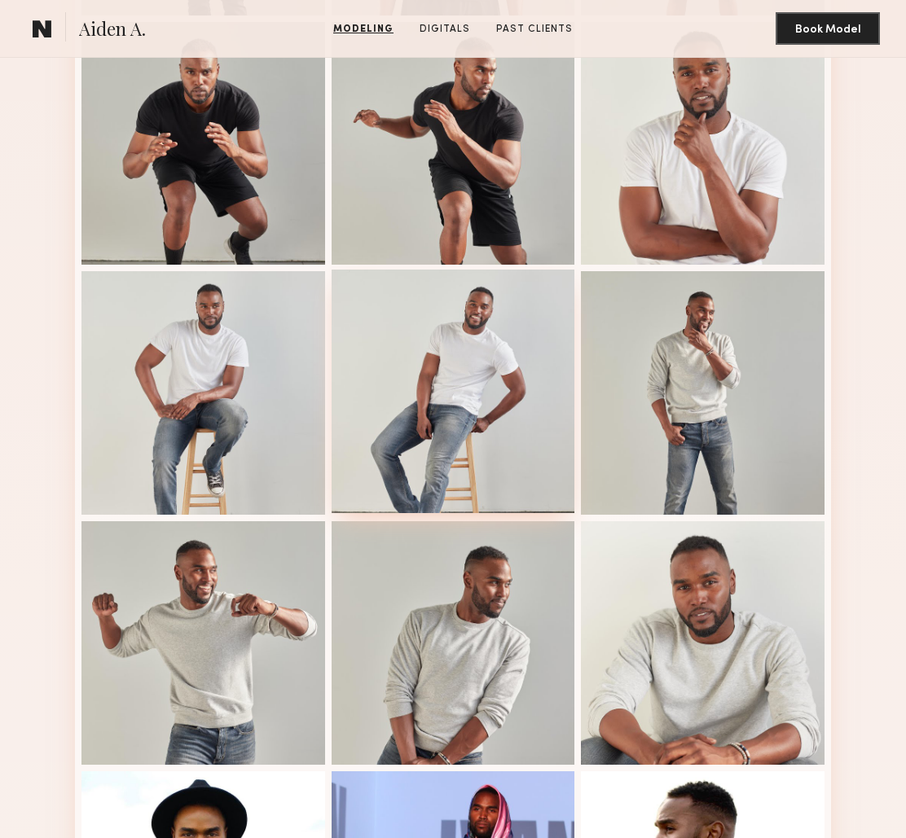
scroll to position [1368, 0]
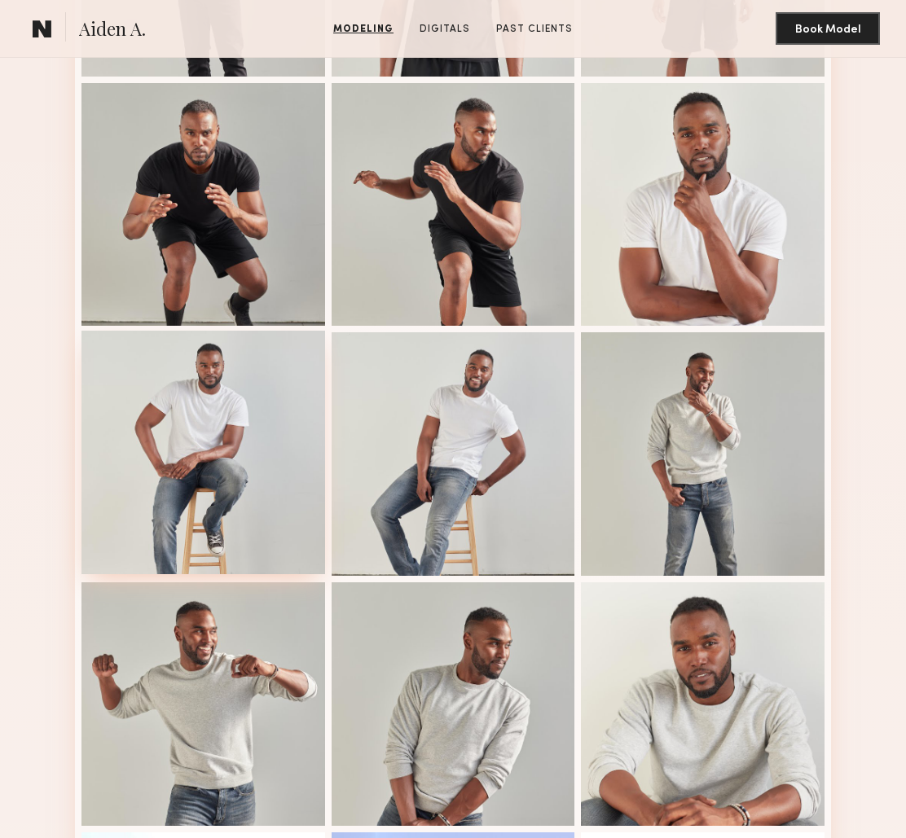
click at [196, 473] on div at bounding box center [203, 453] width 244 height 244
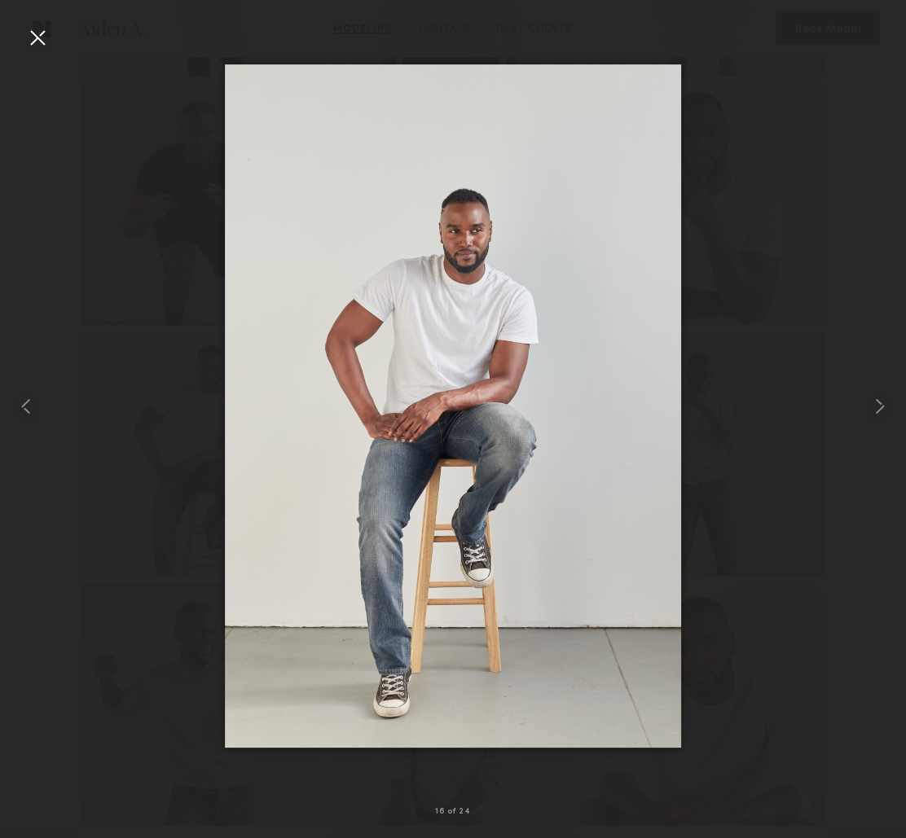
click at [746, 206] on div at bounding box center [453, 406] width 906 height 760
click at [723, 191] on div at bounding box center [453, 406] width 906 height 760
click at [42, 45] on div at bounding box center [37, 37] width 26 height 26
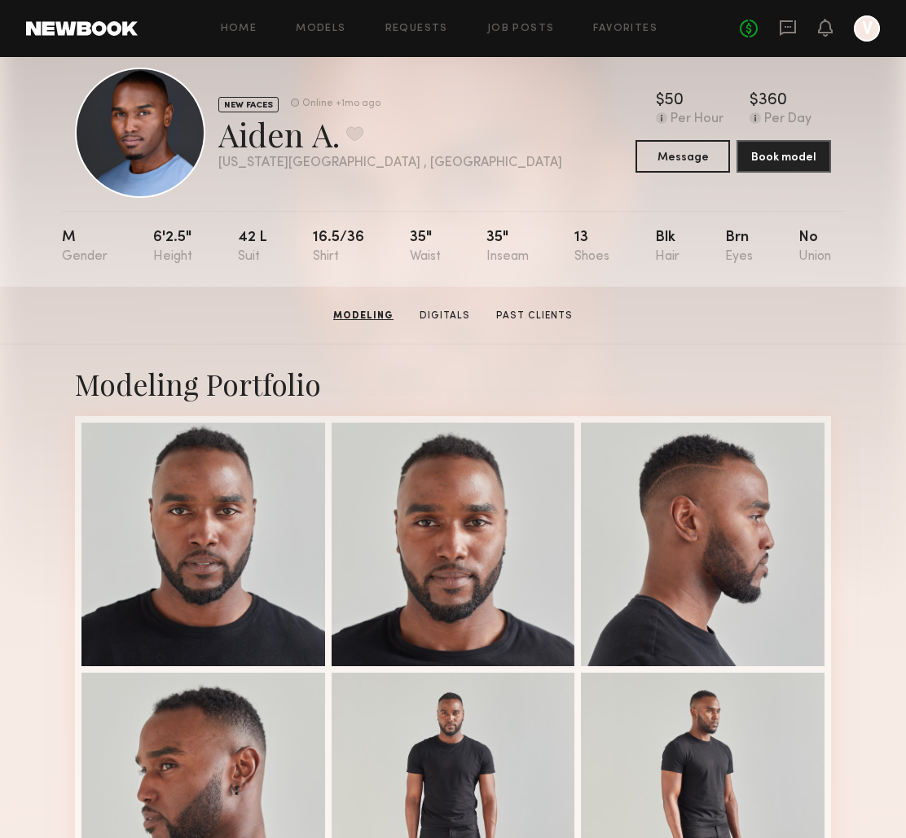
scroll to position [0, 0]
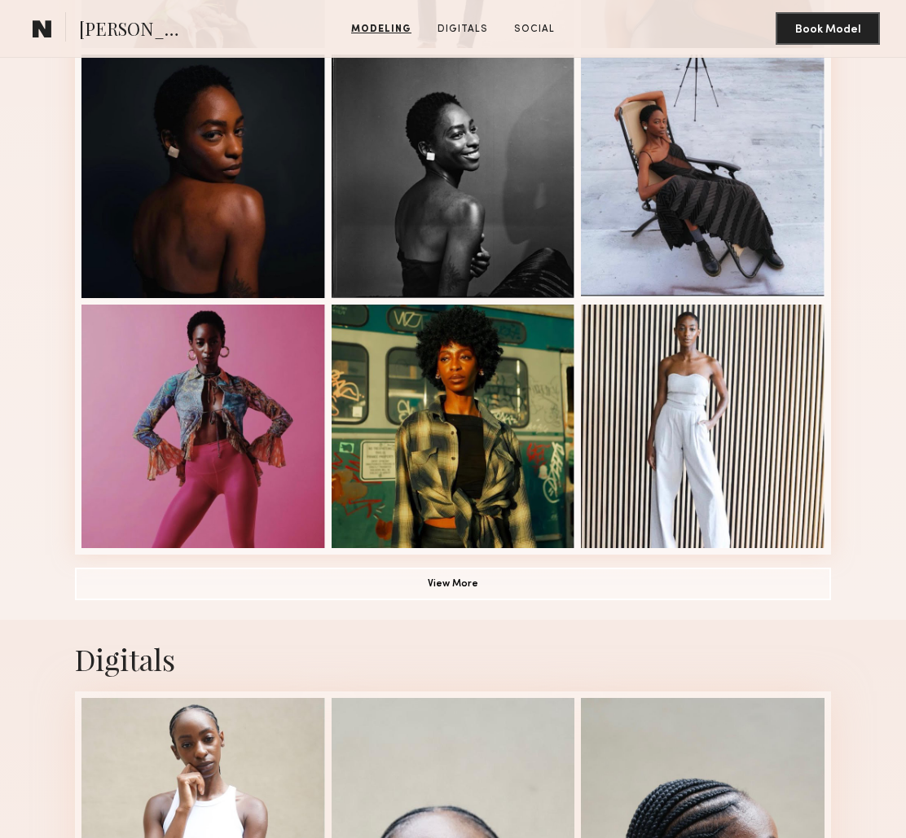
scroll to position [959, 0]
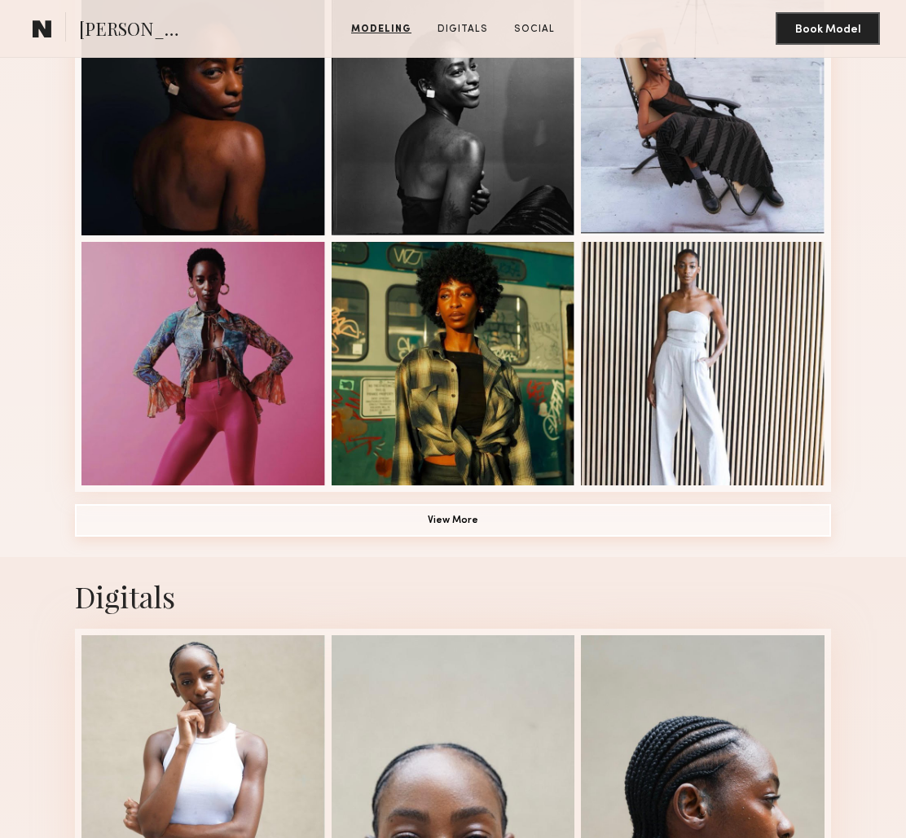
click at [446, 519] on button "View More" at bounding box center [453, 520] width 756 height 33
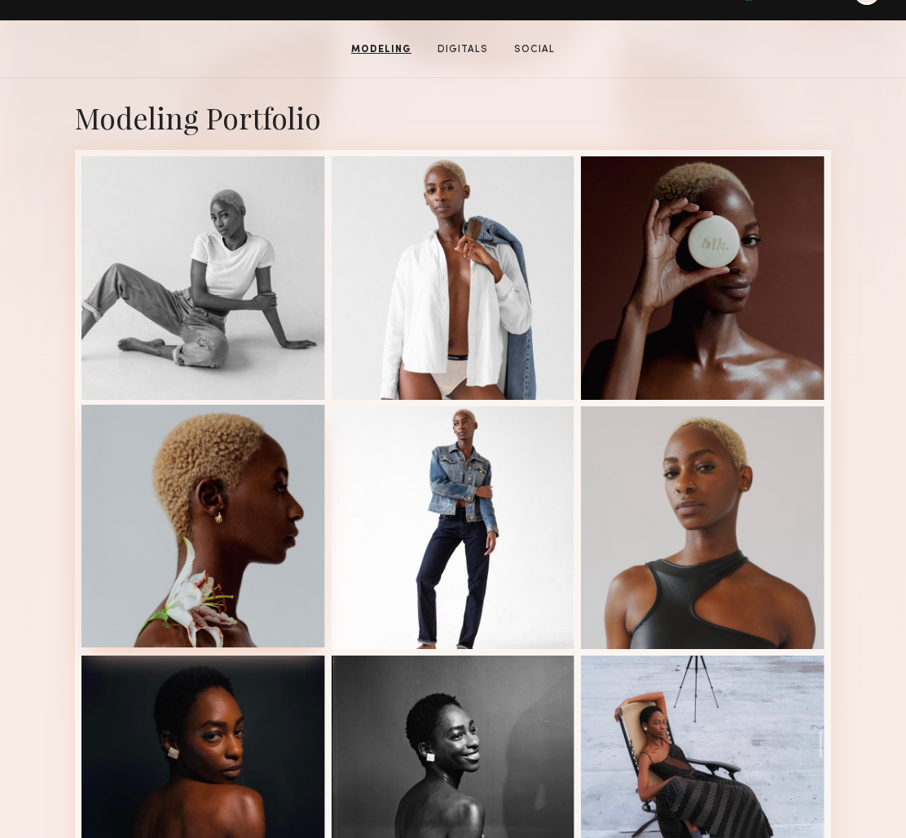
scroll to position [292, 0]
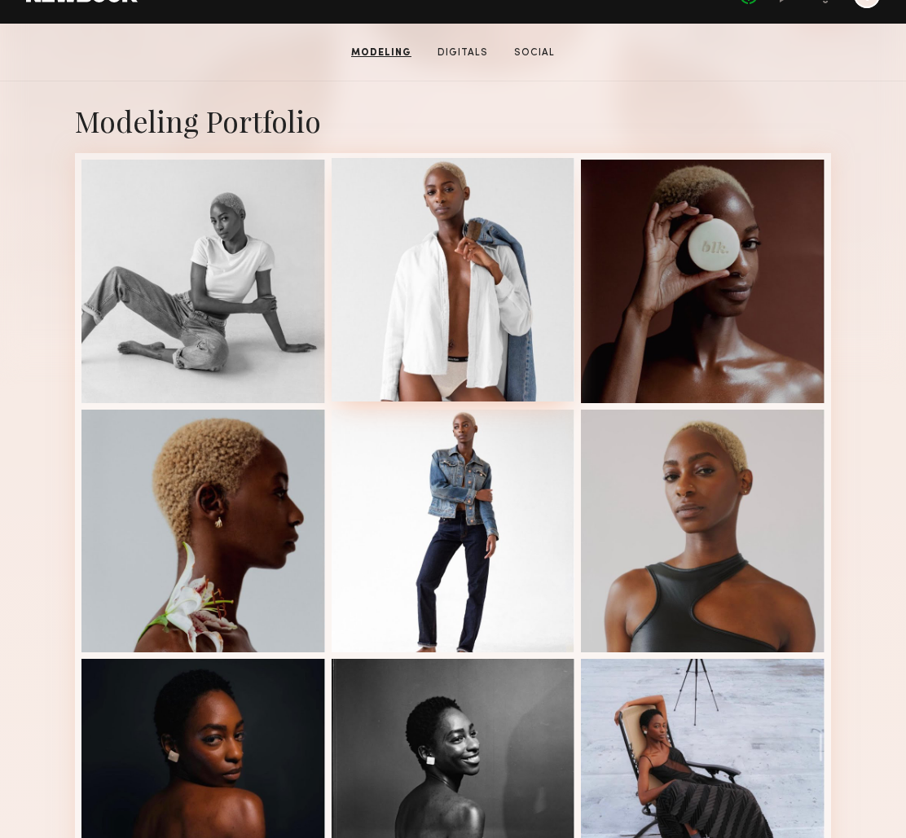
click at [424, 253] on div at bounding box center [454, 280] width 244 height 244
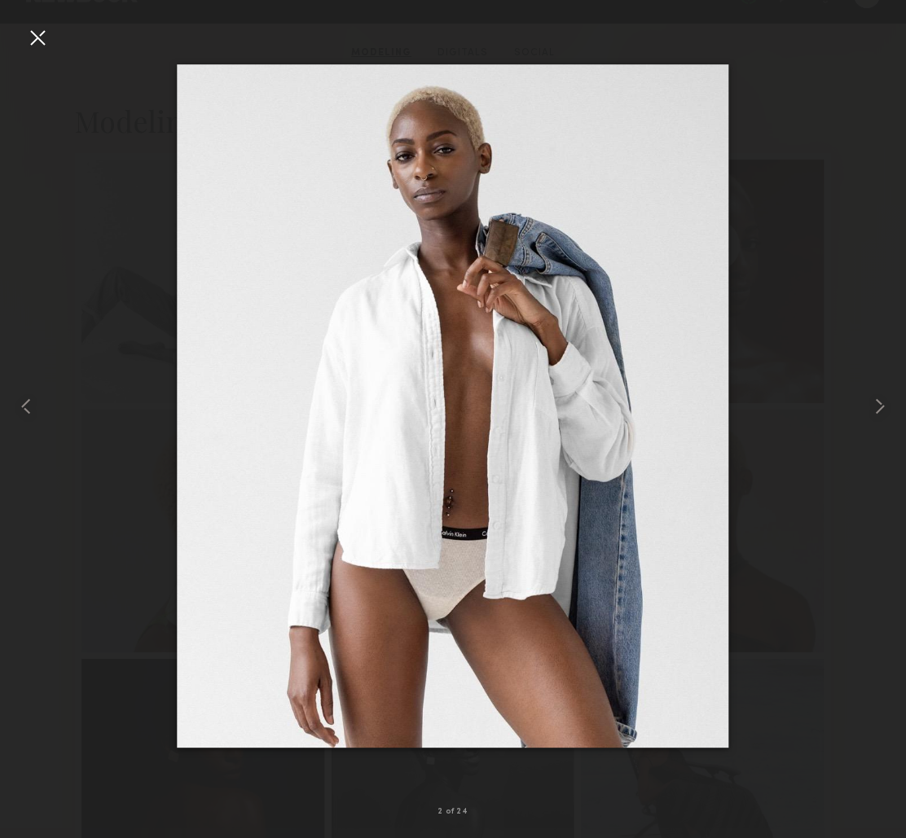
click at [43, 38] on div at bounding box center [37, 37] width 26 height 26
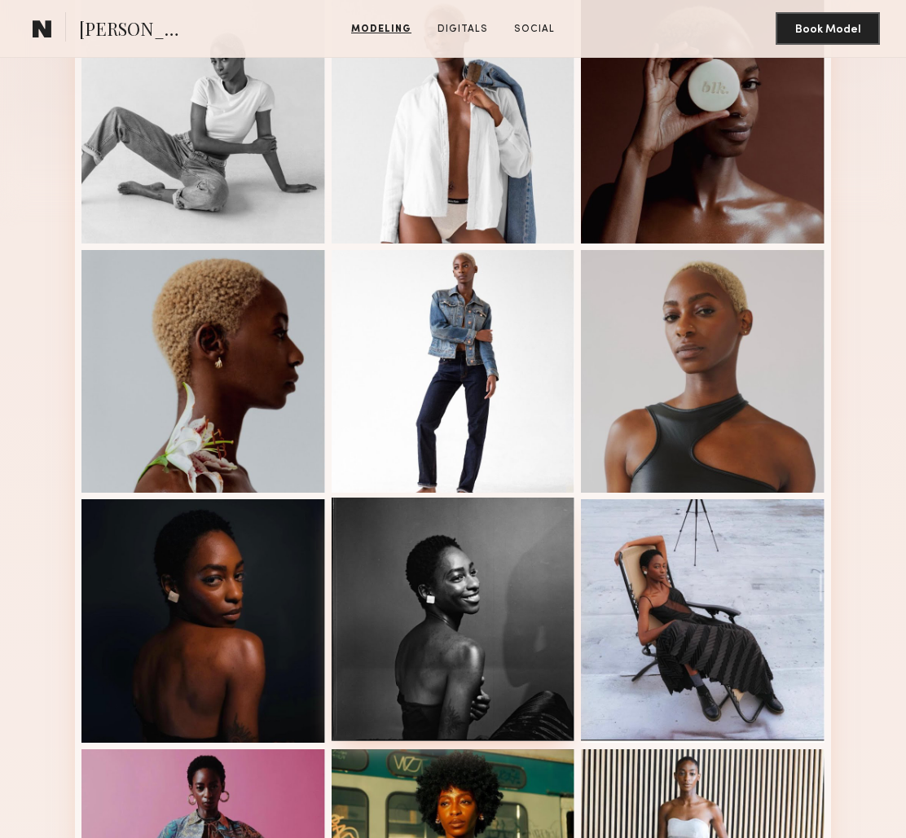
scroll to position [457, 0]
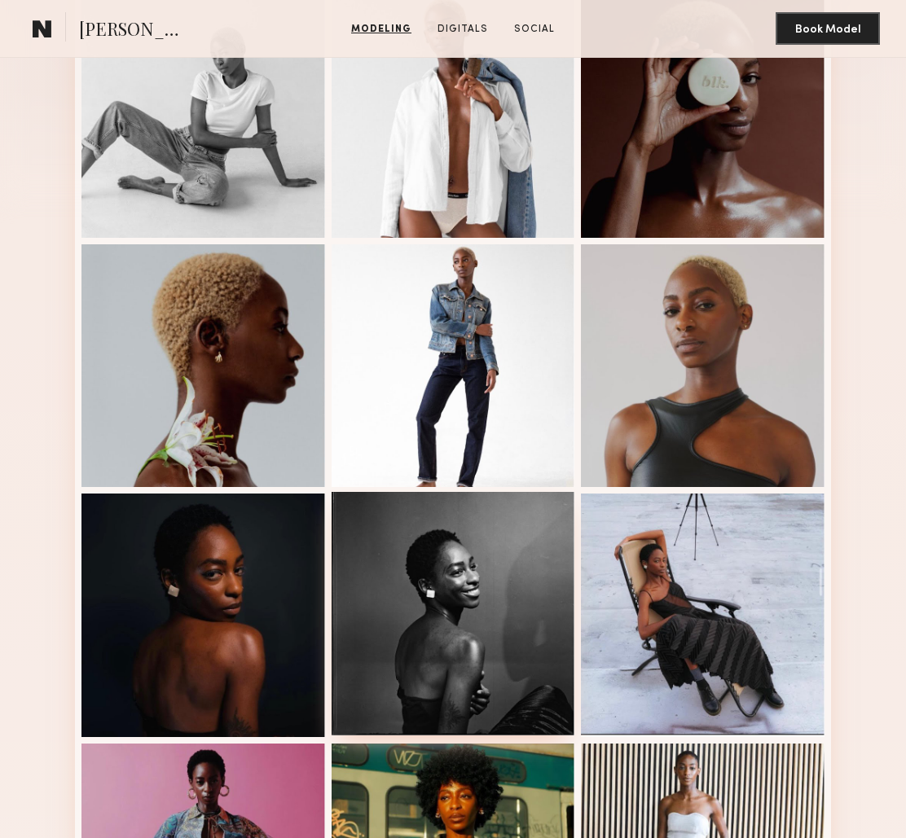
click at [469, 596] on div at bounding box center [454, 614] width 244 height 244
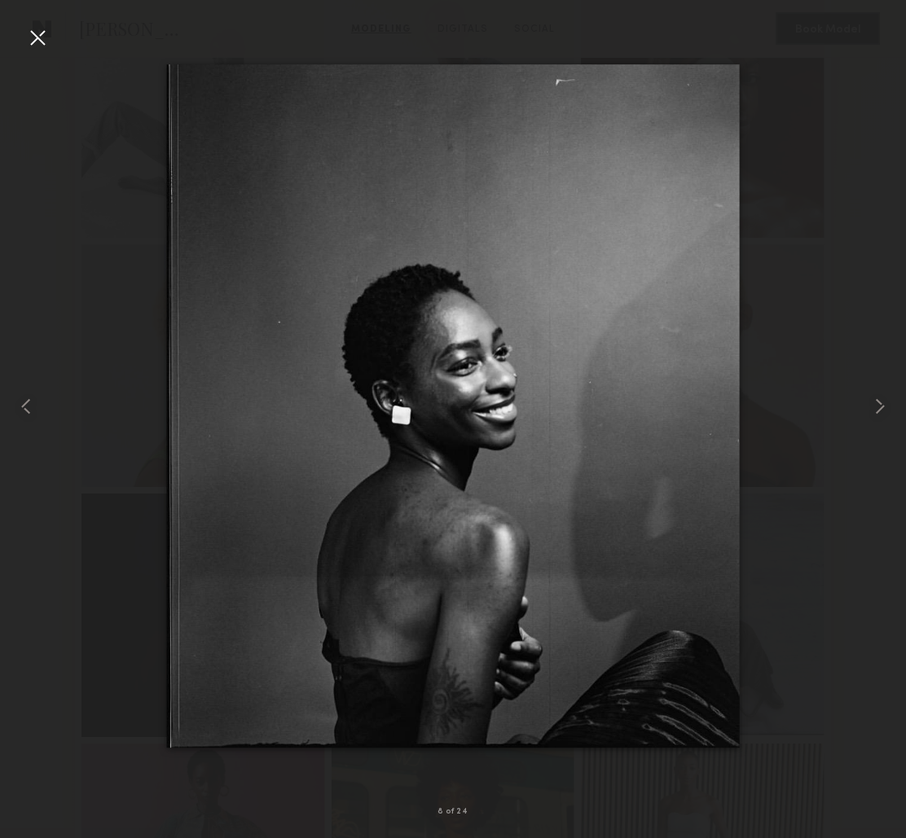
click at [814, 208] on div at bounding box center [453, 406] width 906 height 760
click at [40, 37] on div at bounding box center [37, 37] width 26 height 26
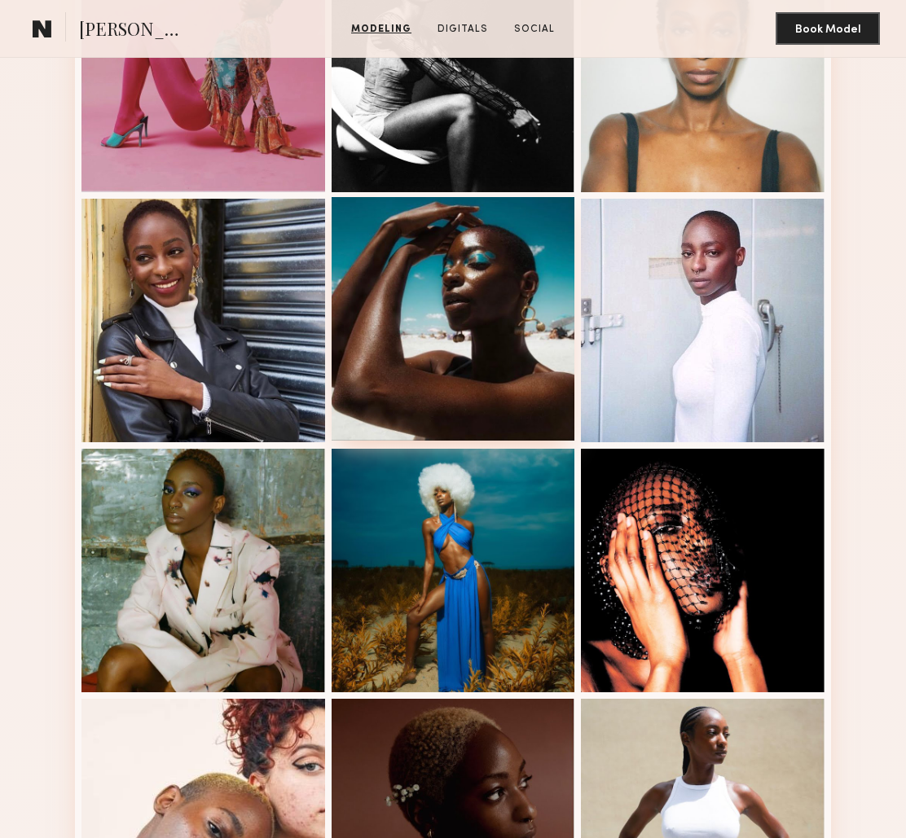
scroll to position [1539, 0]
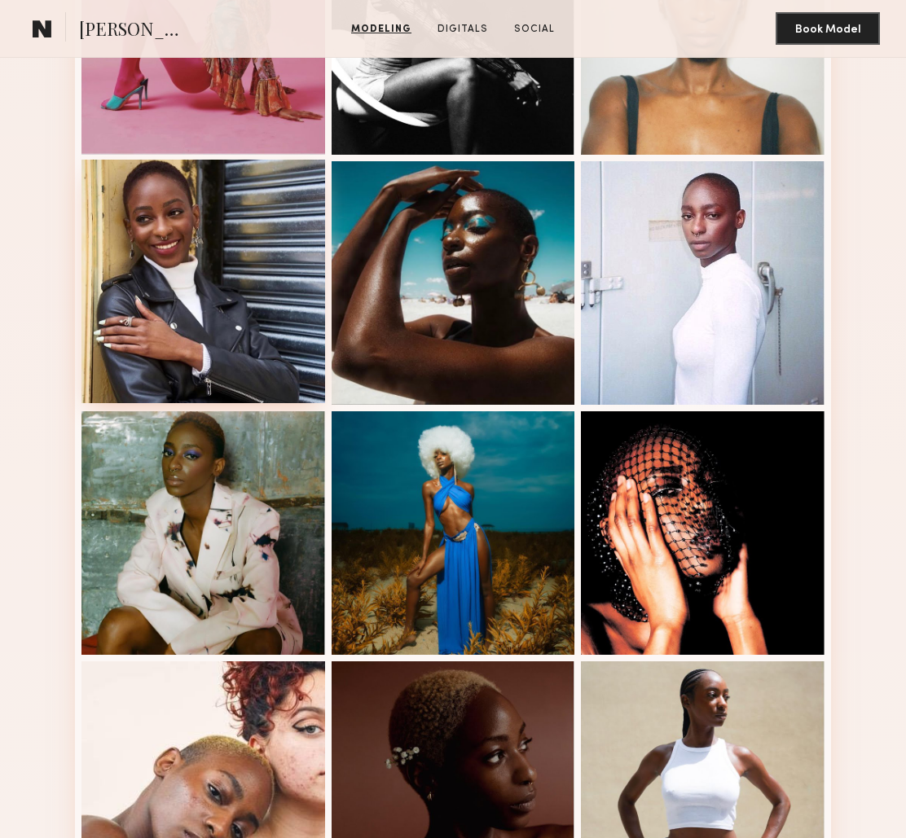
click at [209, 337] on div at bounding box center [203, 282] width 244 height 244
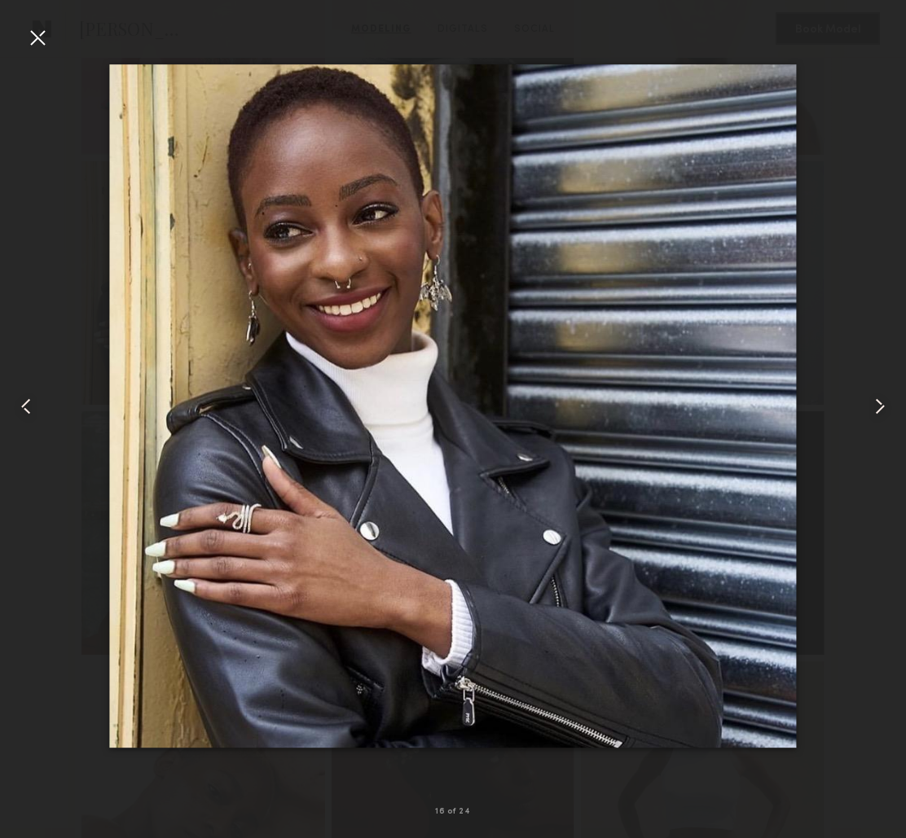
click at [38, 37] on div at bounding box center [37, 37] width 26 height 26
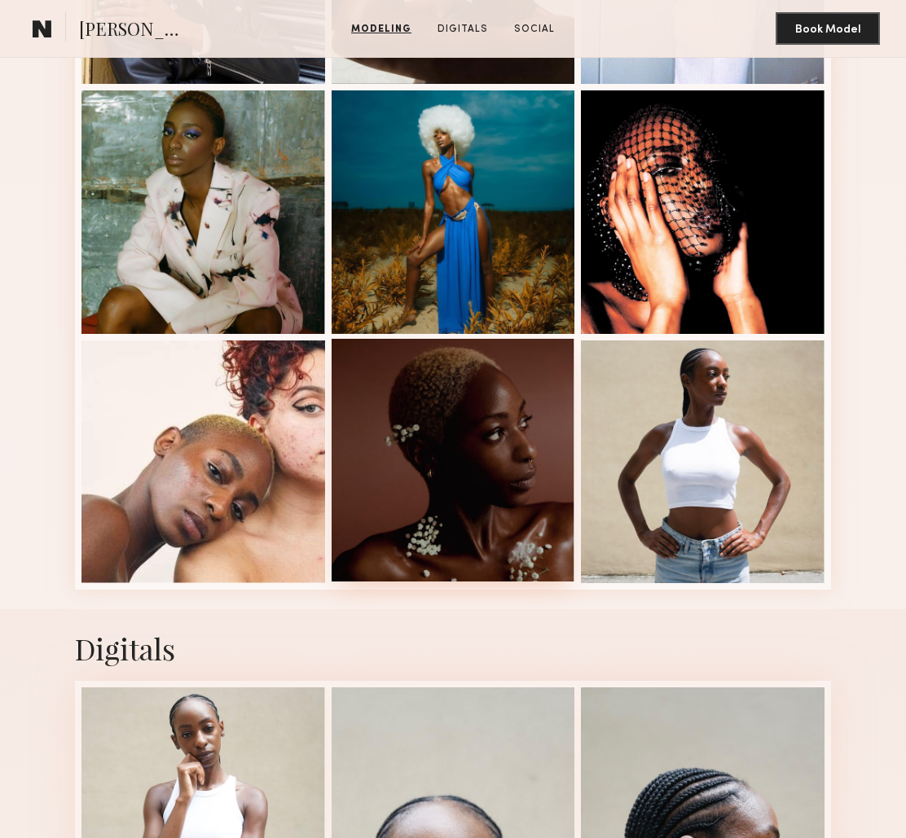
scroll to position [1877, 0]
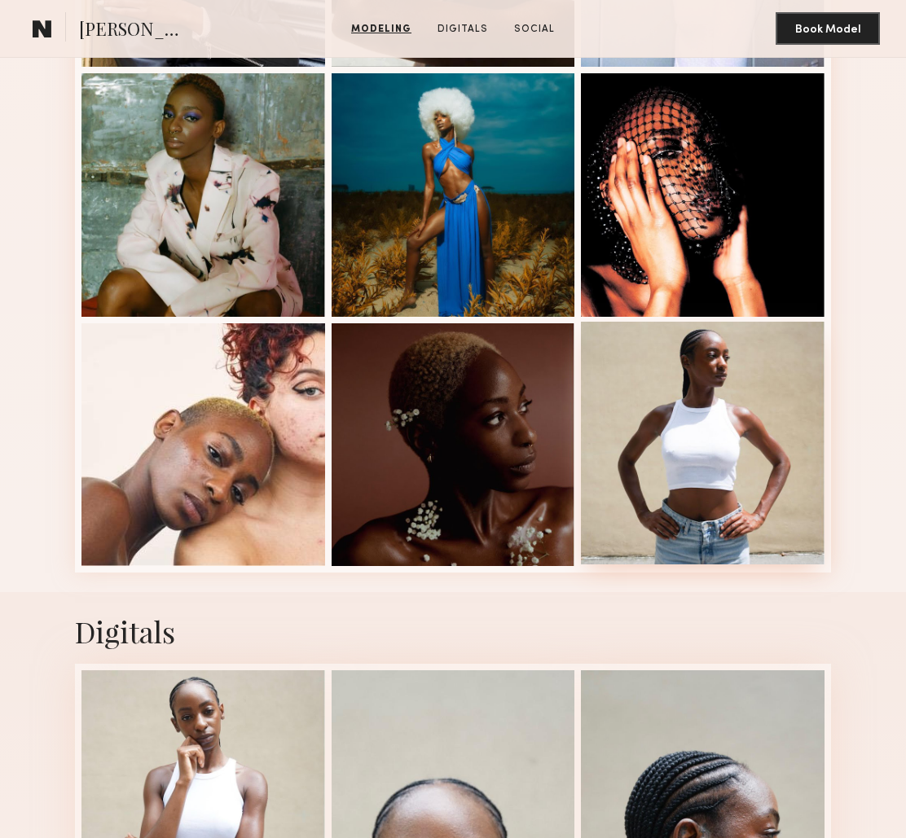
click at [675, 411] on div at bounding box center [703, 444] width 244 height 244
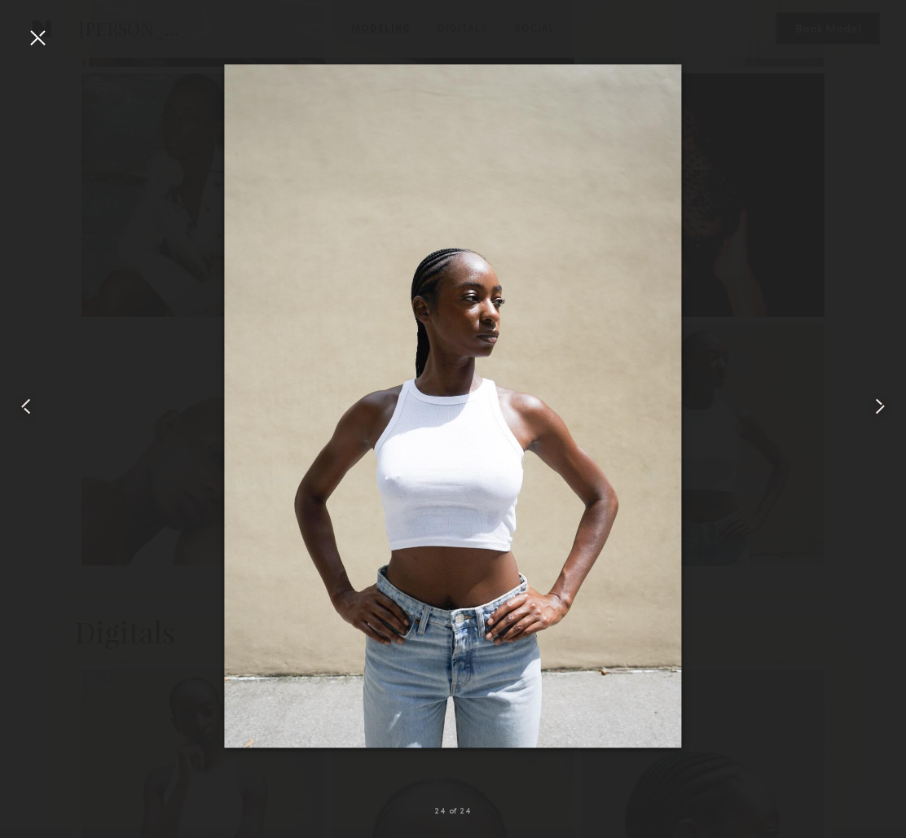
click at [40, 37] on div at bounding box center [37, 37] width 26 height 26
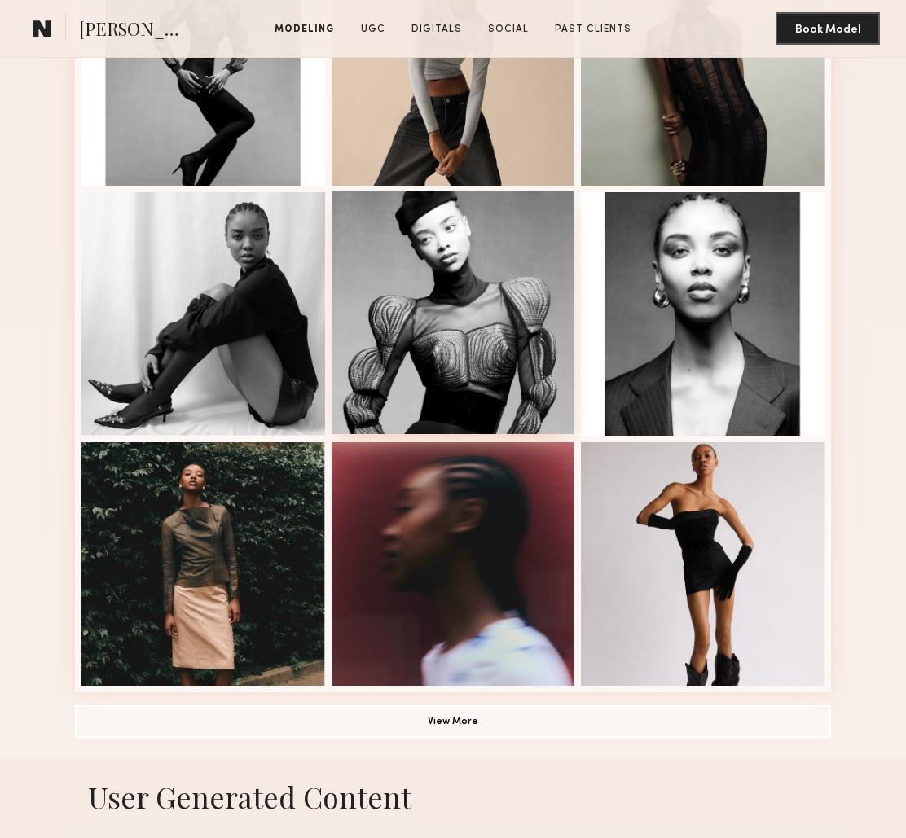
scroll to position [808, 0]
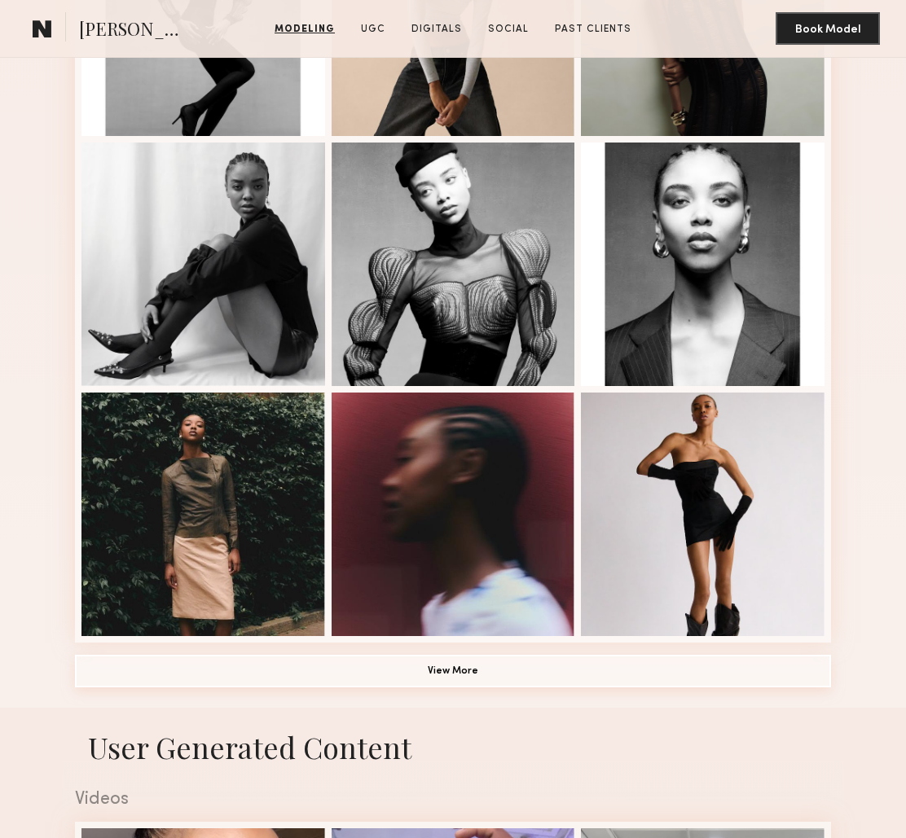
click at [426, 675] on button "View More" at bounding box center [453, 671] width 756 height 33
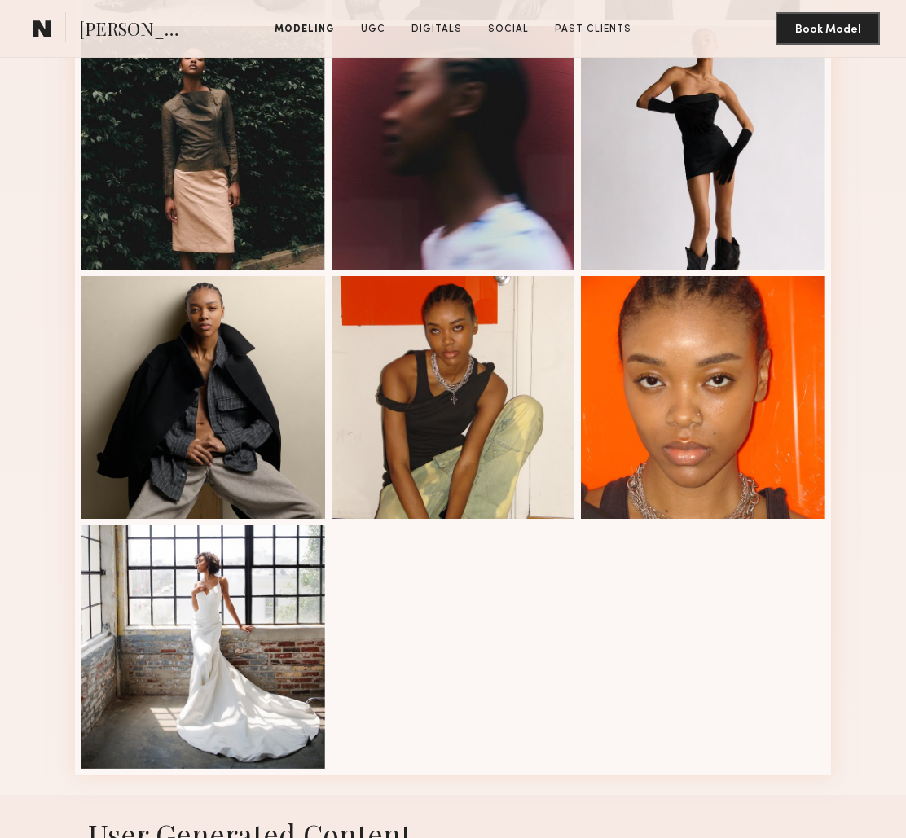
scroll to position [1177, 0]
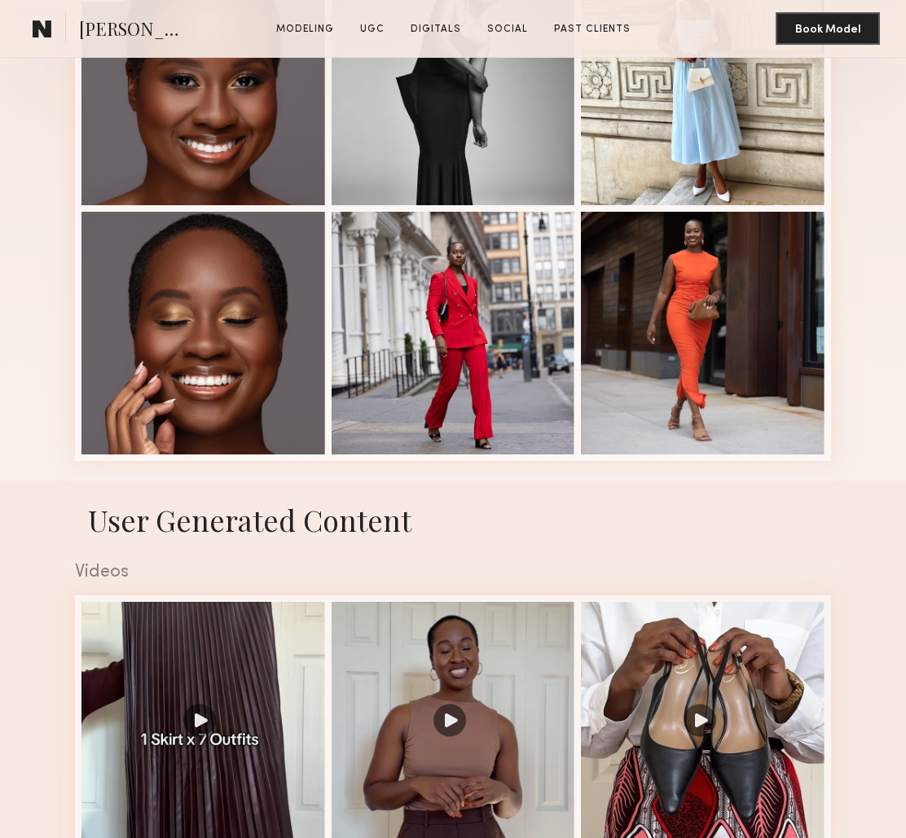
scroll to position [491, 0]
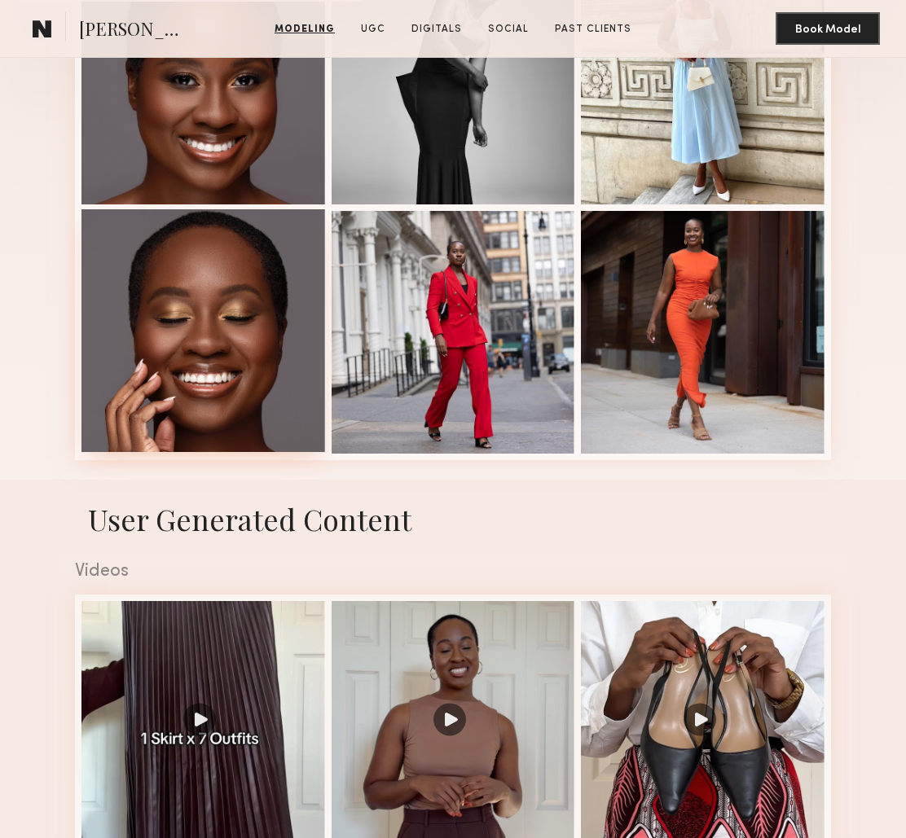
click at [244, 387] on div at bounding box center [203, 331] width 244 height 244
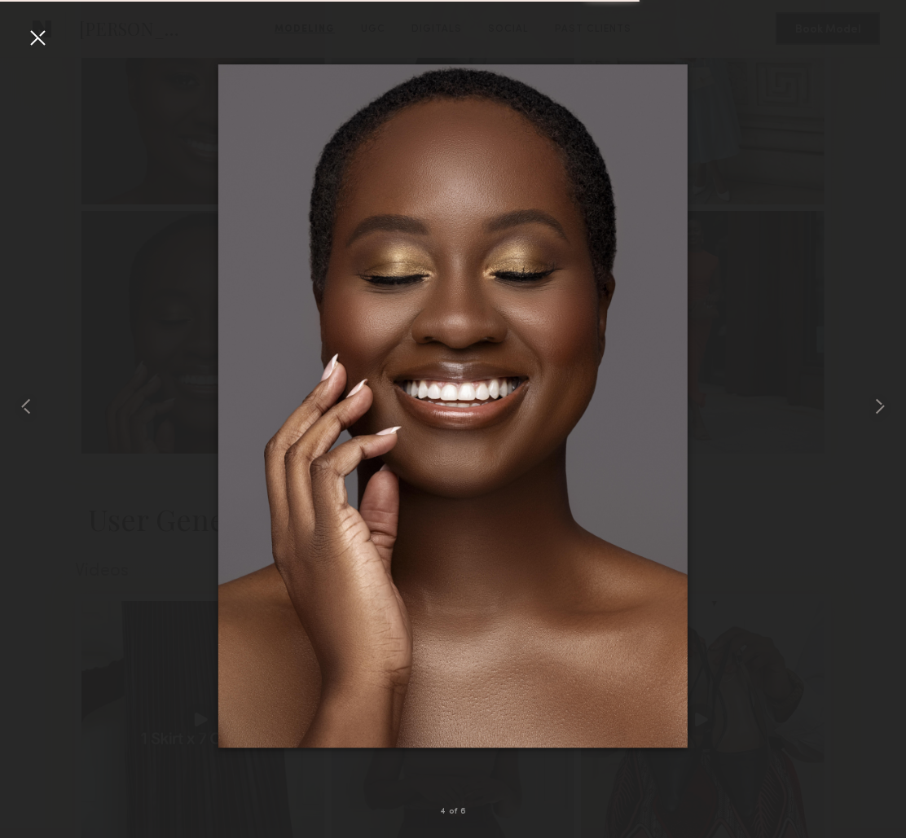
click at [44, 40] on div at bounding box center [37, 37] width 26 height 26
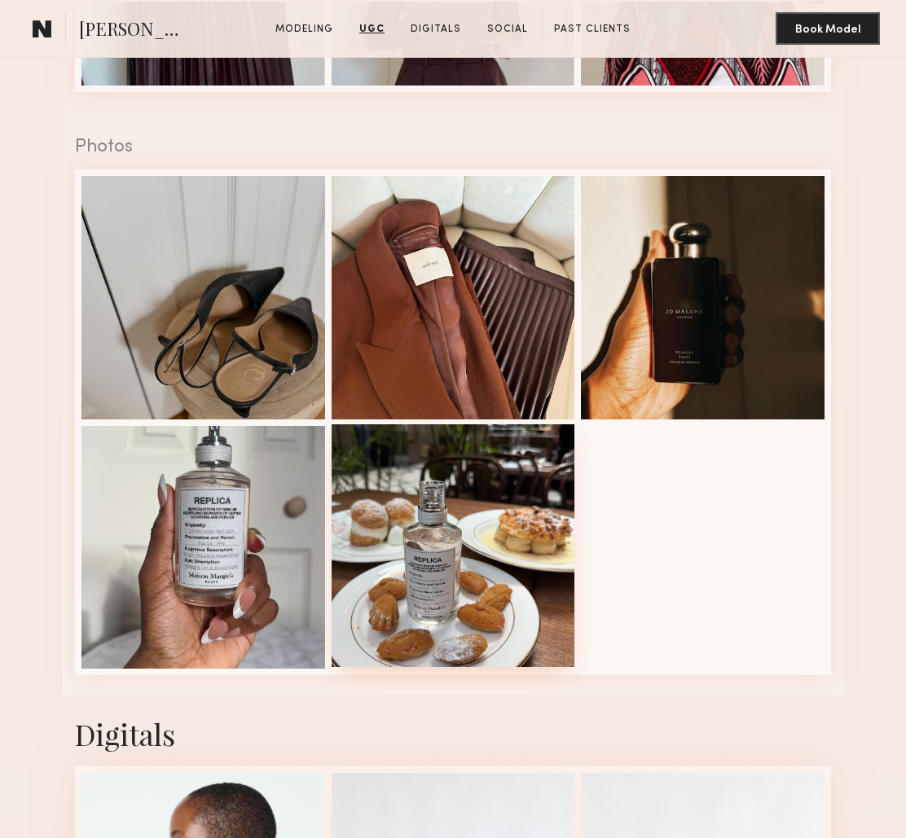
scroll to position [1221, 0]
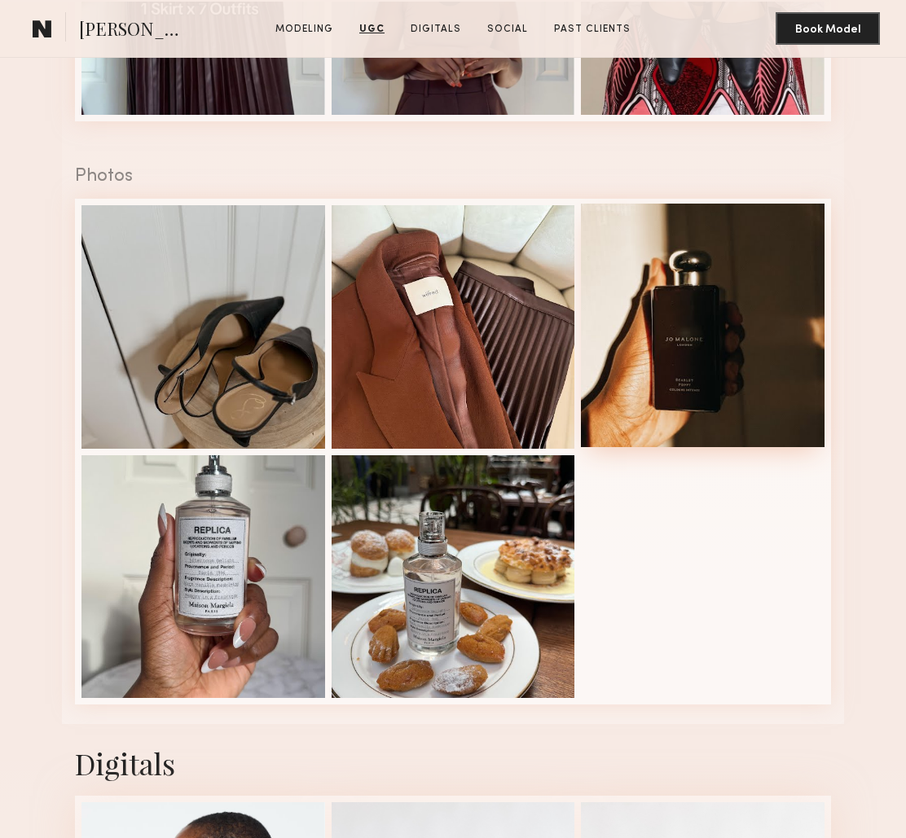
click at [660, 374] on div at bounding box center [703, 326] width 244 height 244
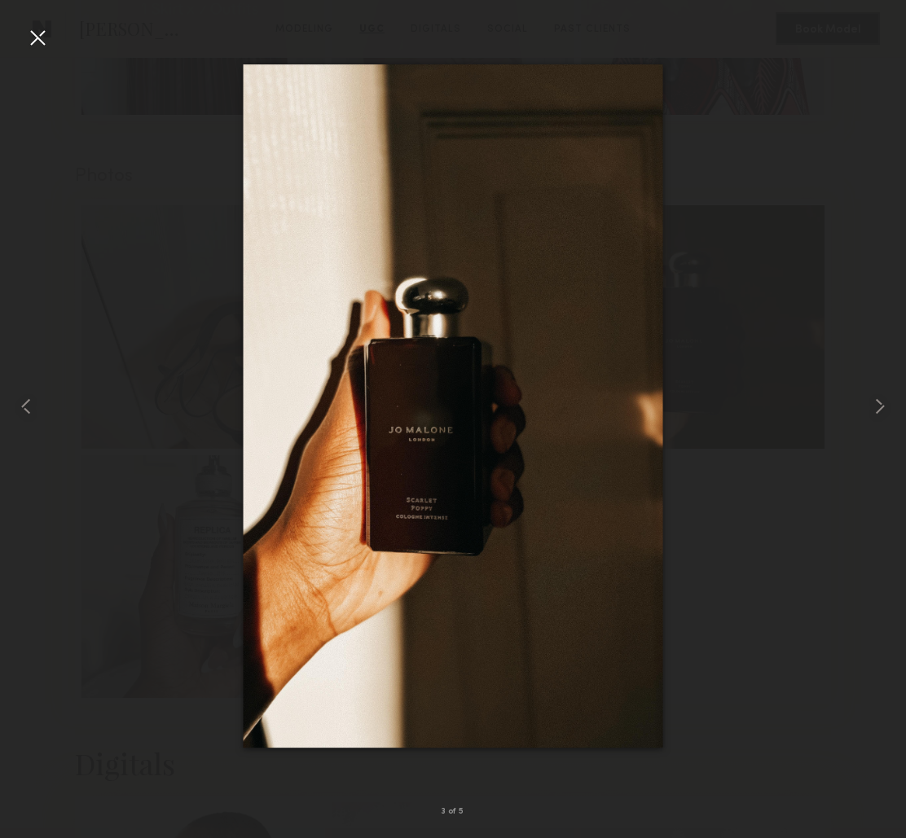
click at [152, 302] on div at bounding box center [453, 406] width 906 height 760
click at [41, 40] on div at bounding box center [37, 37] width 26 height 26
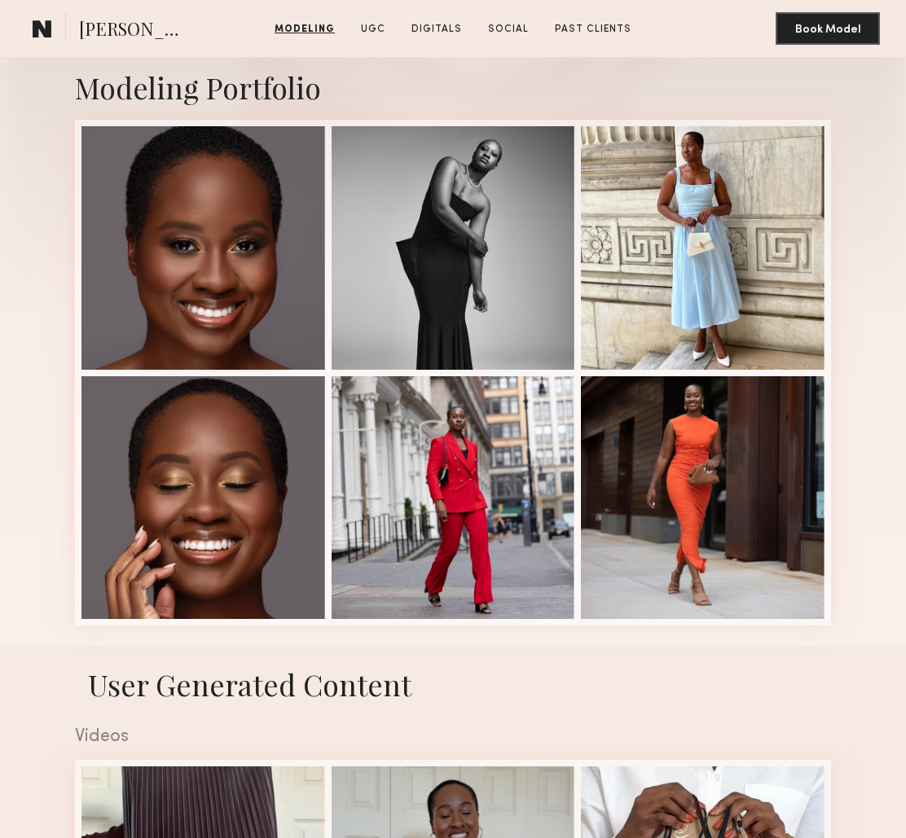
scroll to position [315, 0]
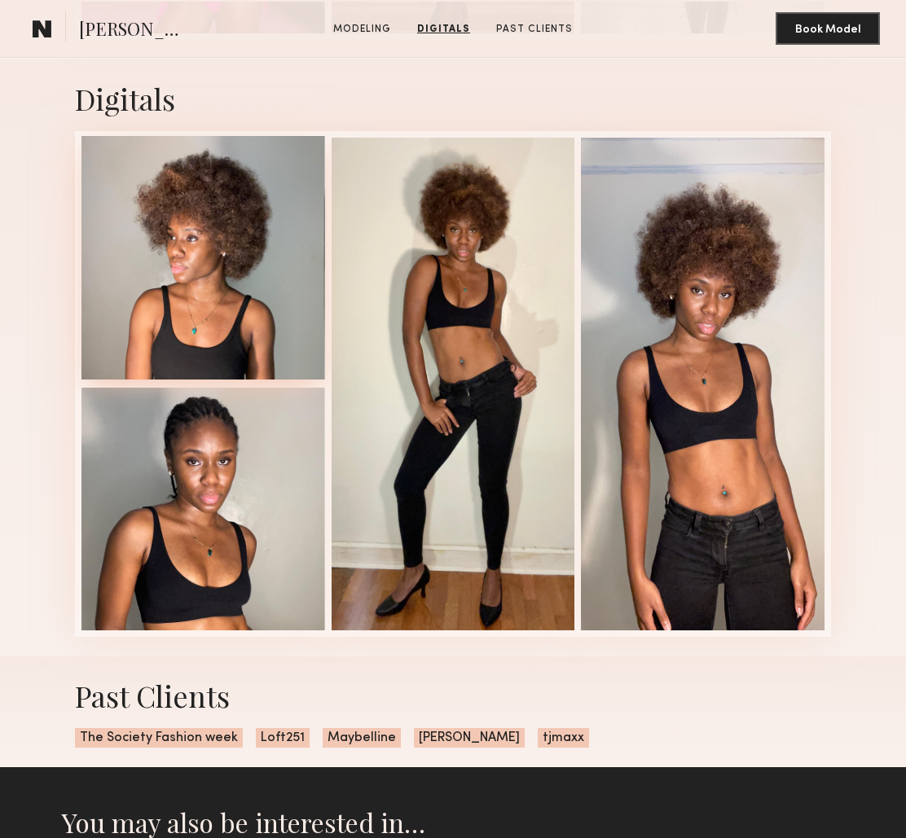
scroll to position [1176, 0]
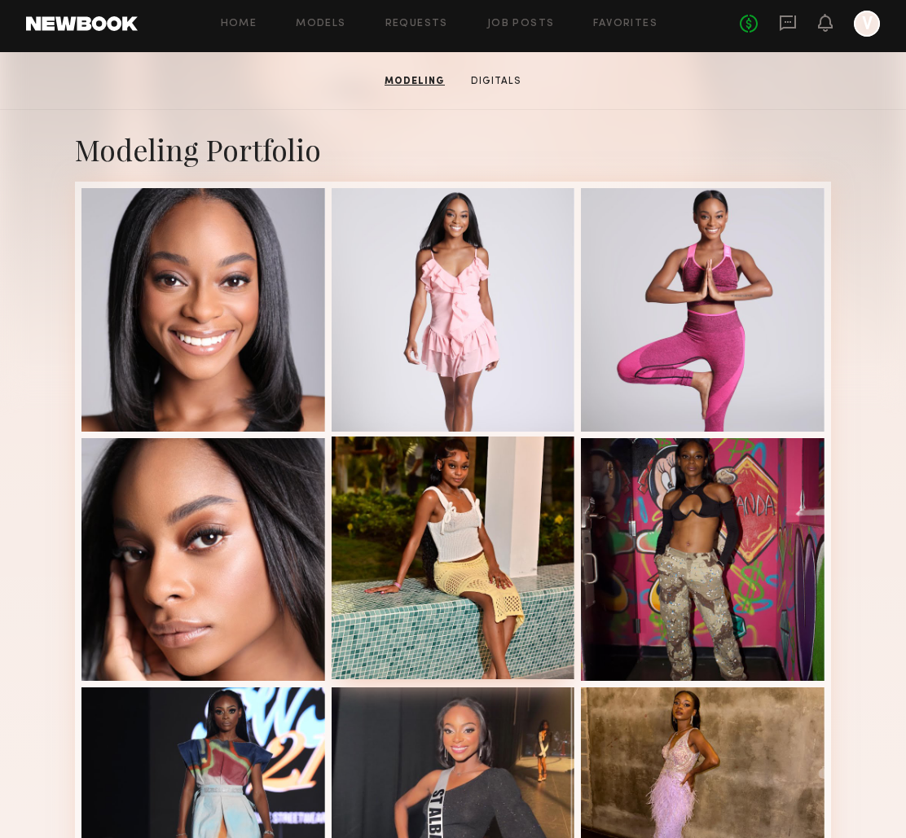
scroll to position [262, 0]
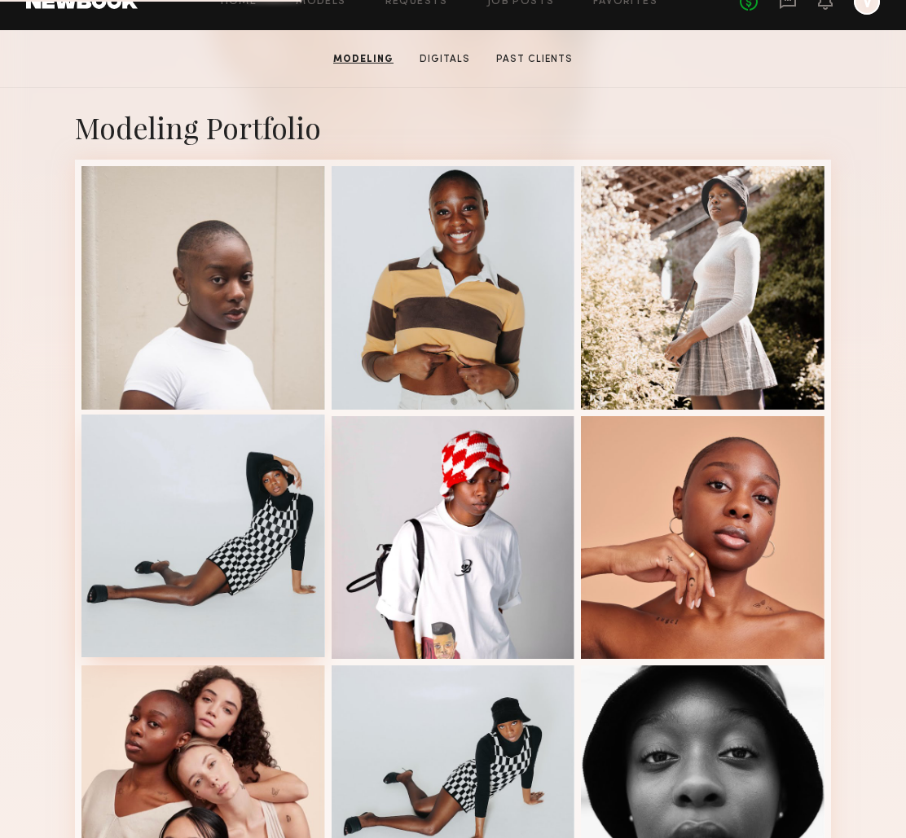
scroll to position [356, 0]
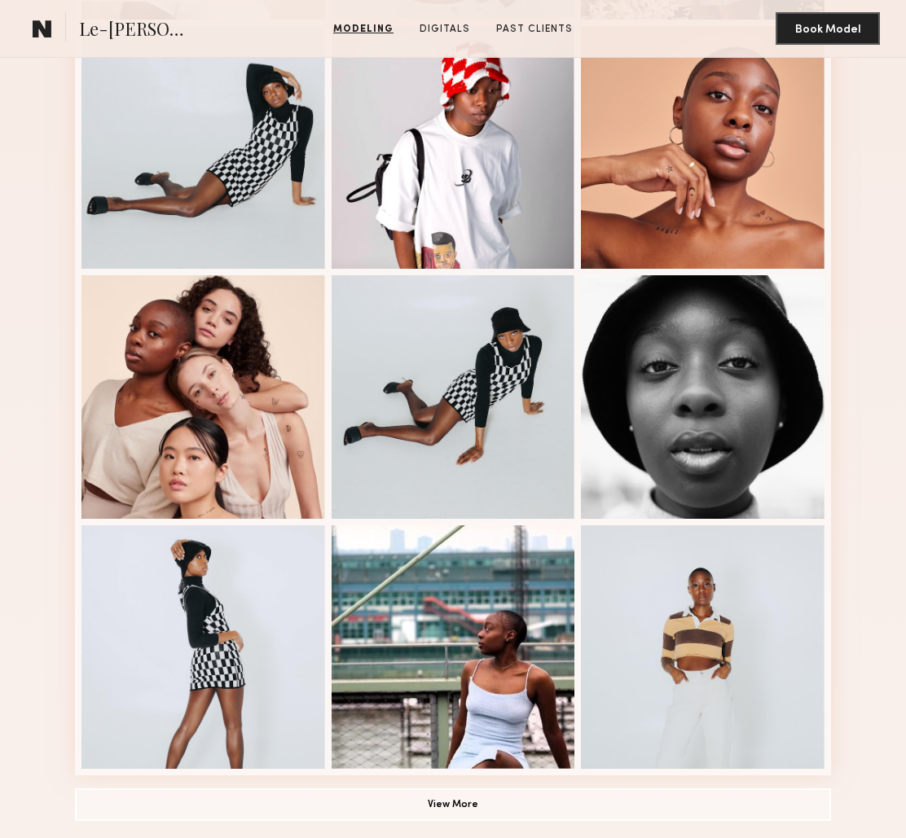
scroll to position [690, 0]
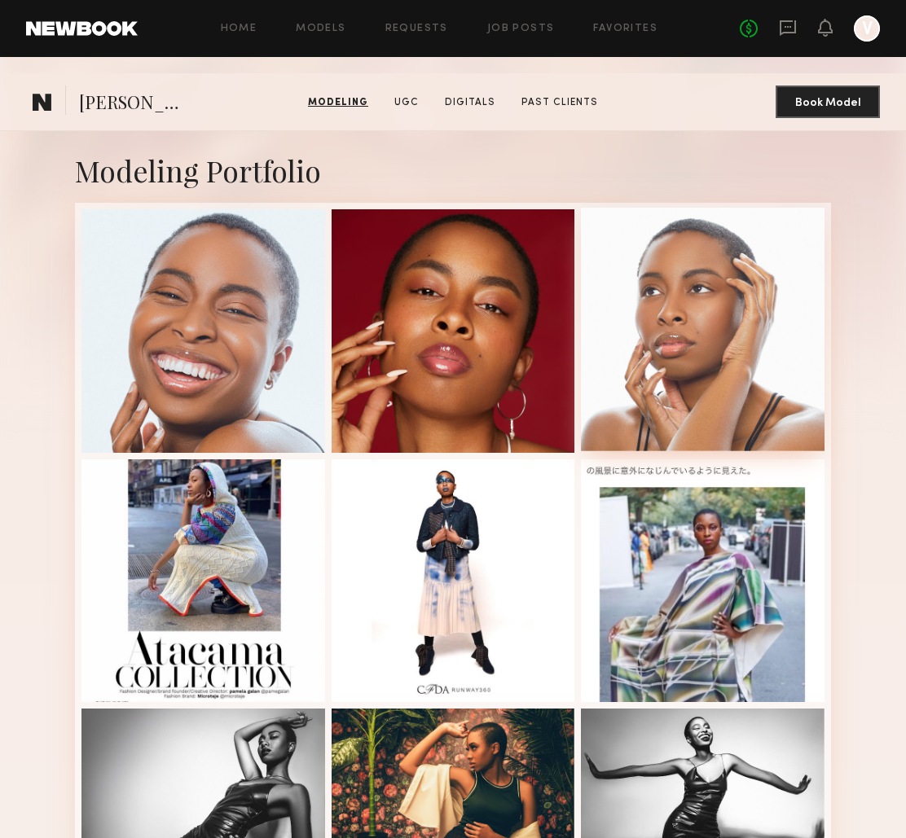
scroll to position [134, 0]
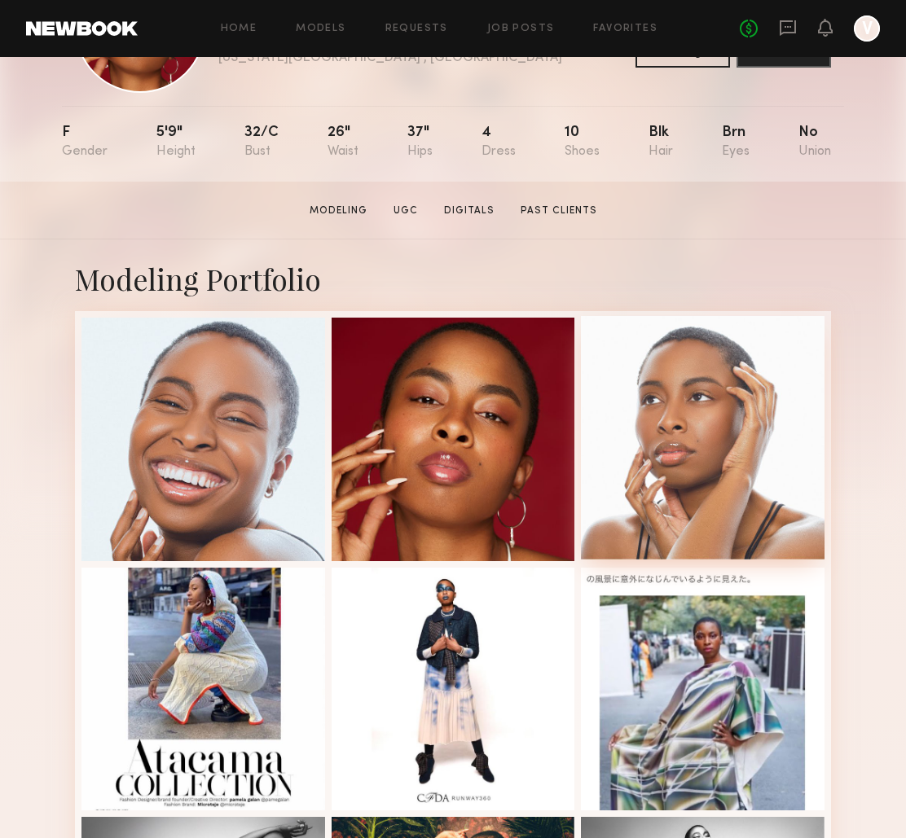
click at [699, 431] on div at bounding box center [703, 438] width 244 height 244
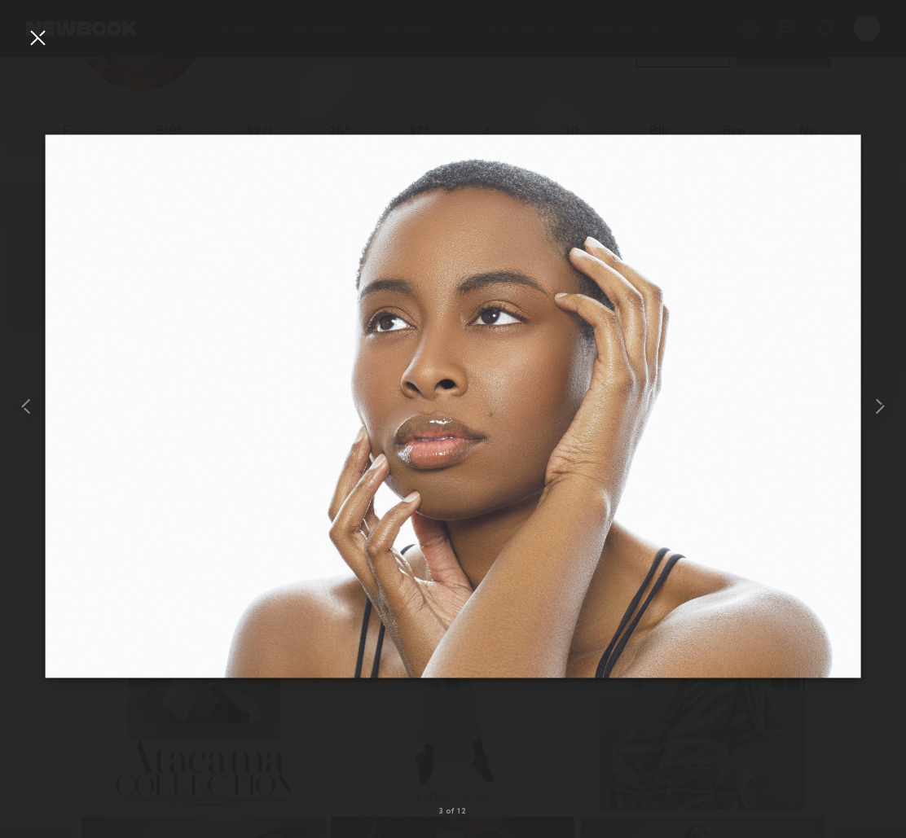
click at [567, 748] on div at bounding box center [453, 406] width 906 height 760
click at [543, 737] on div at bounding box center [453, 406] width 906 height 760
click at [41, 45] on div at bounding box center [37, 37] width 26 height 26
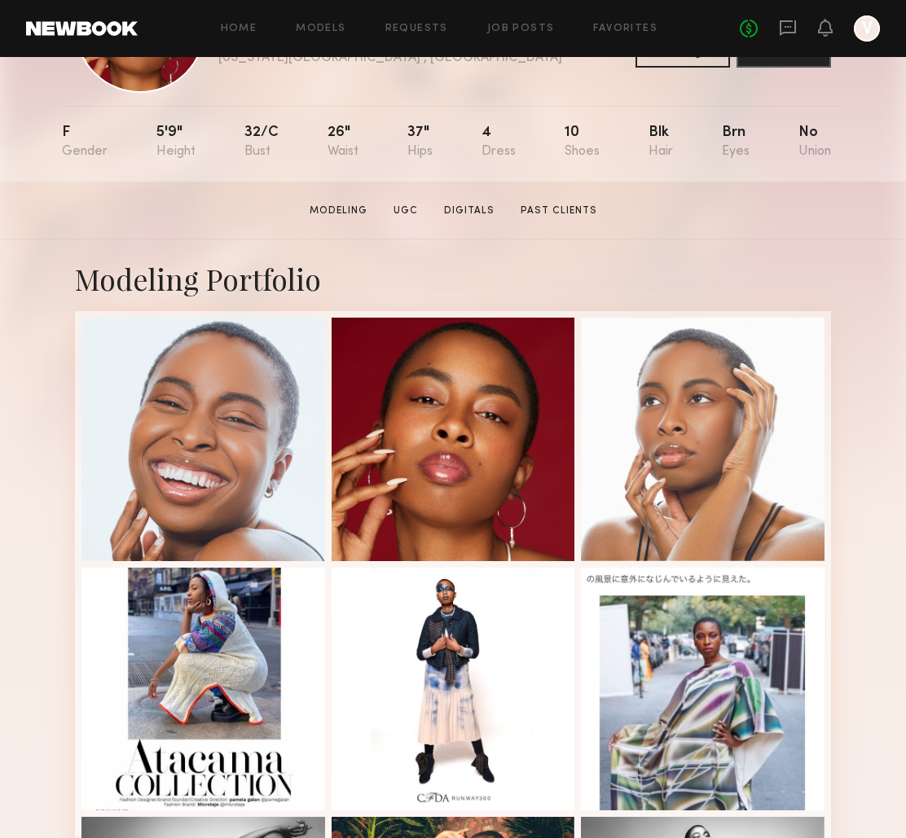
scroll to position [0, 0]
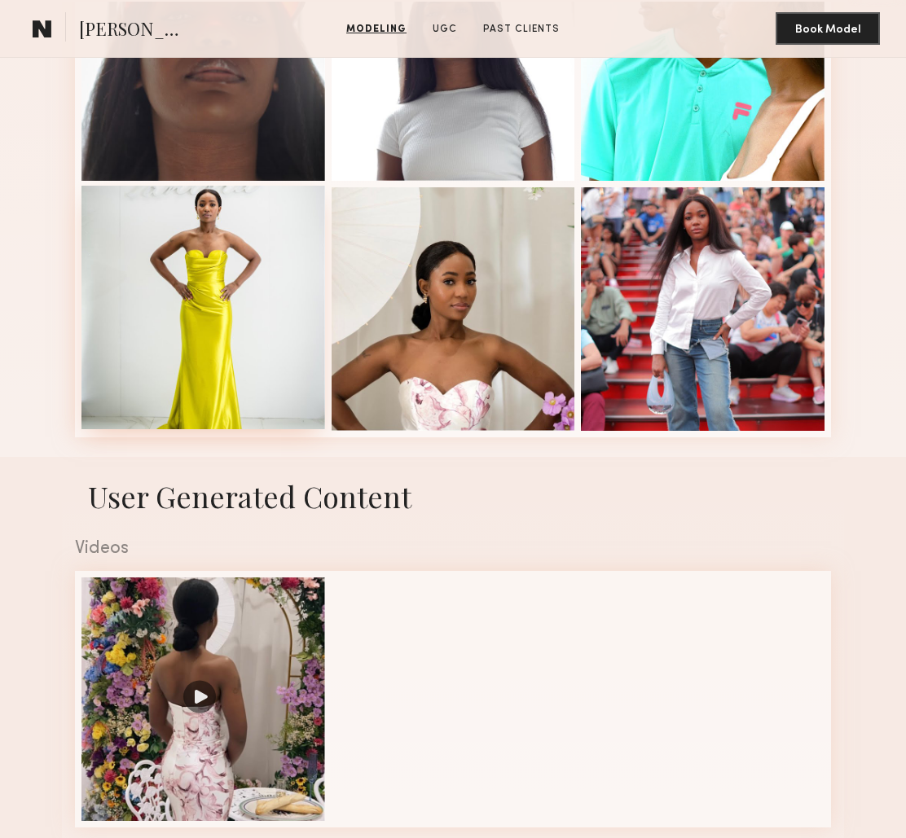
scroll to position [768, 0]
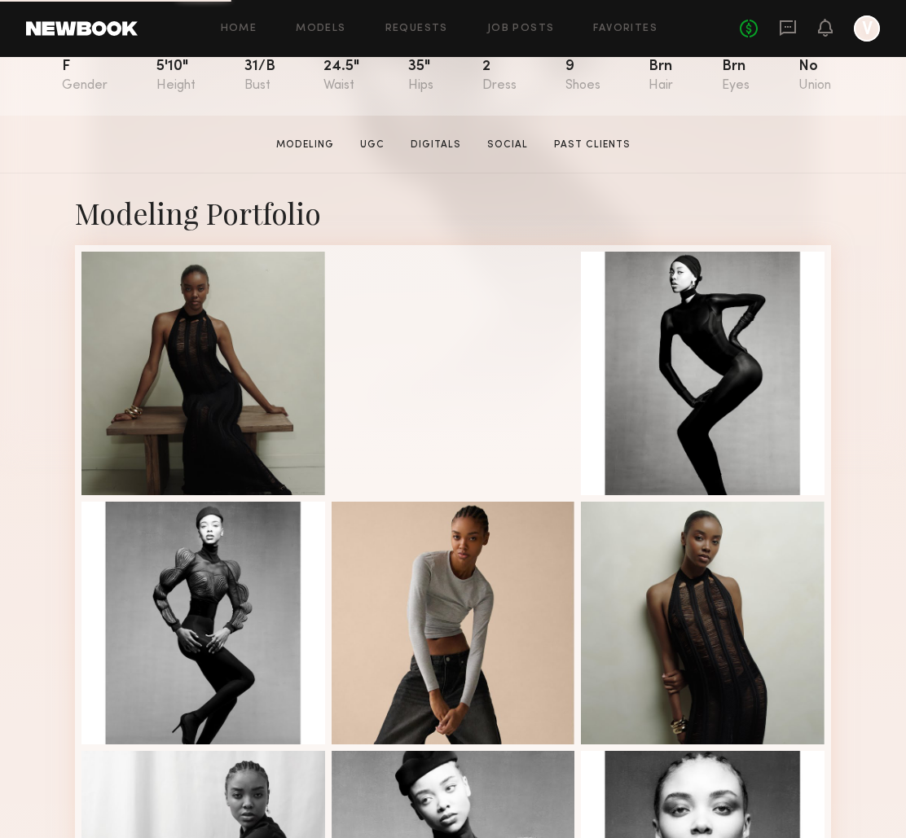
scroll to position [235, 0]
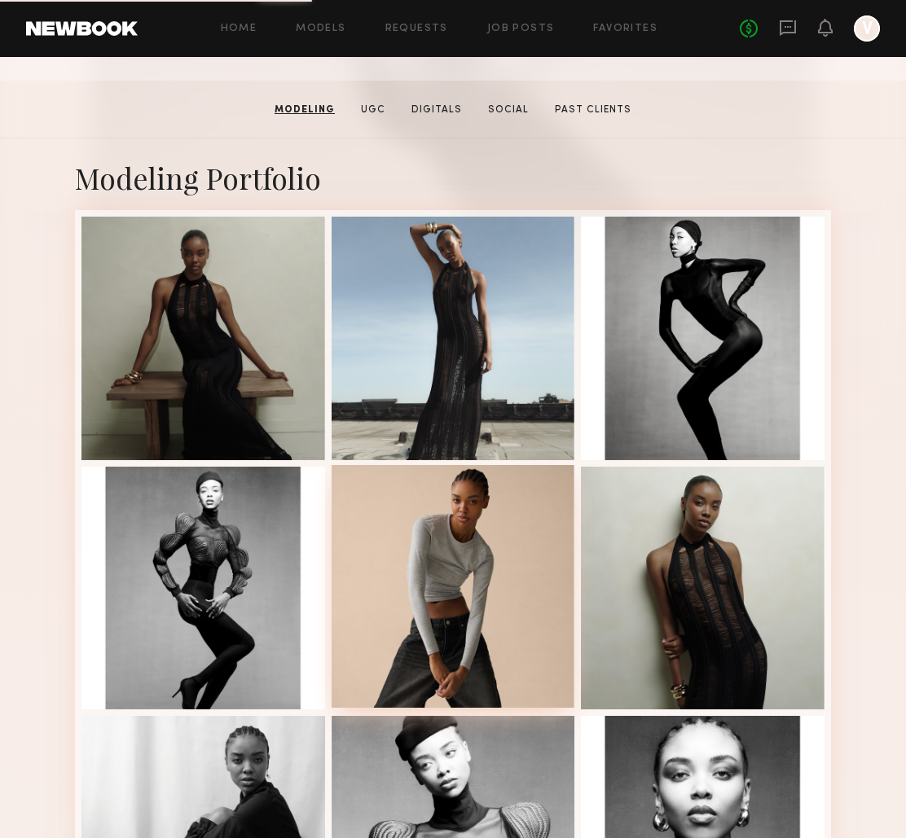
click at [494, 561] on div at bounding box center [454, 587] width 244 height 244
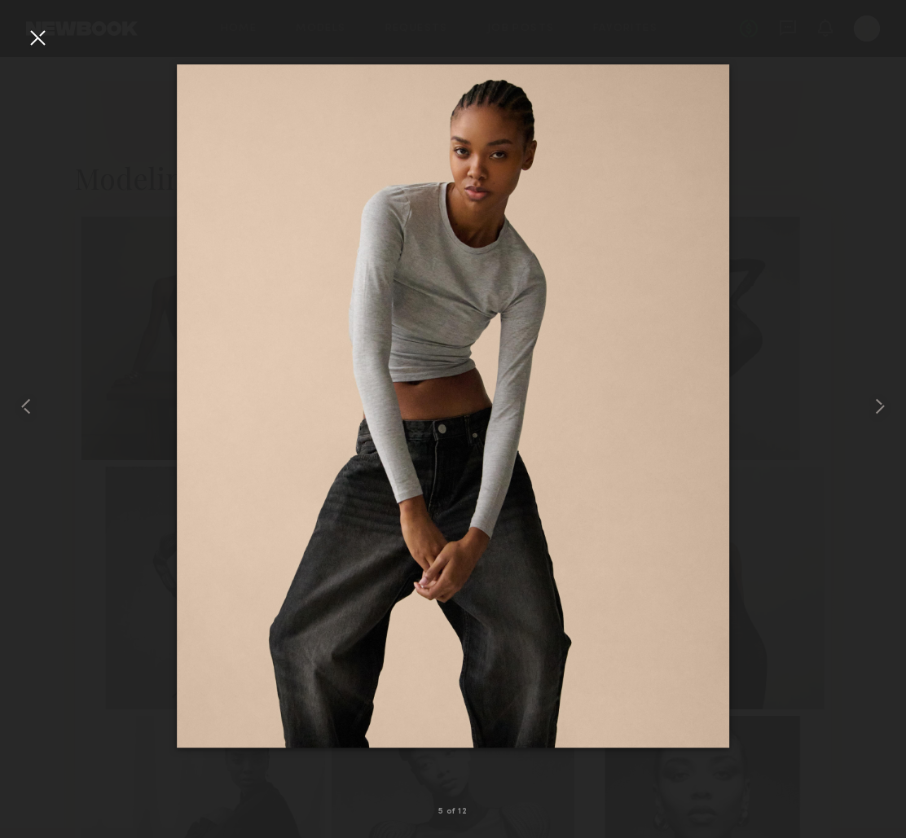
click at [36, 42] on div at bounding box center [37, 37] width 26 height 26
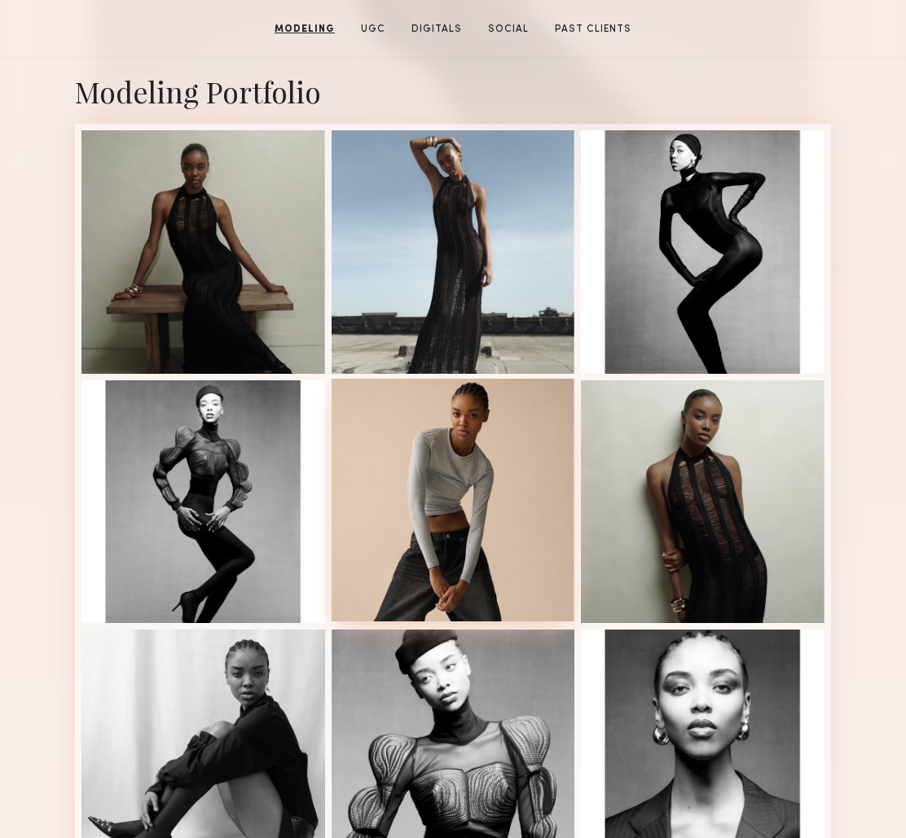
scroll to position [345, 0]
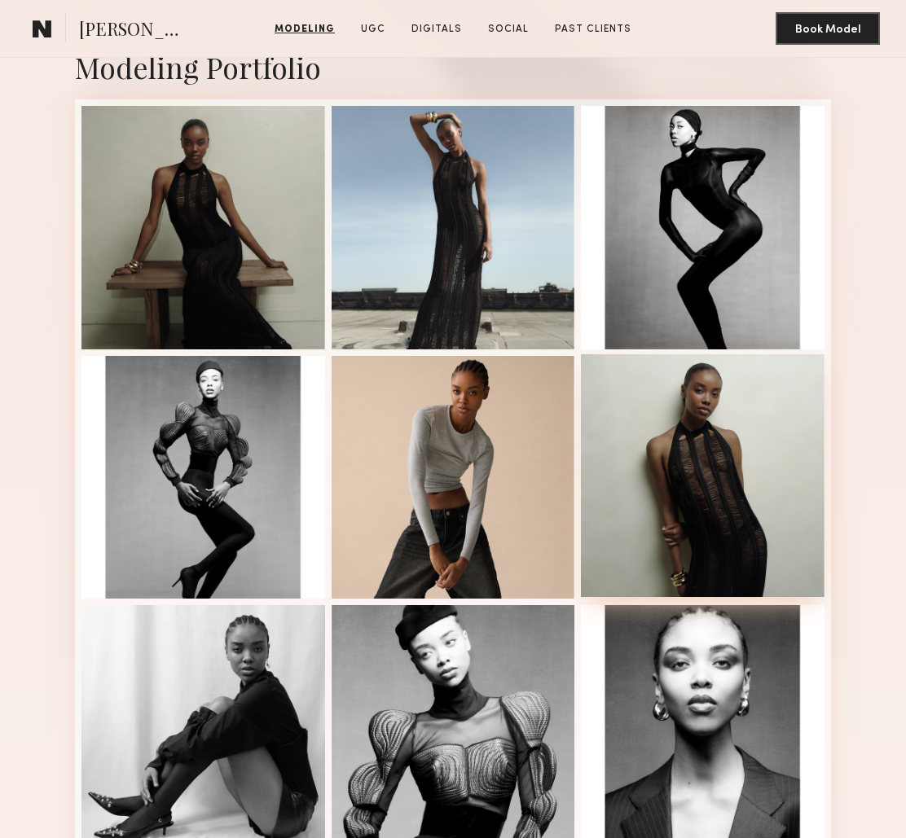
click at [707, 474] on div at bounding box center [703, 476] width 244 height 244
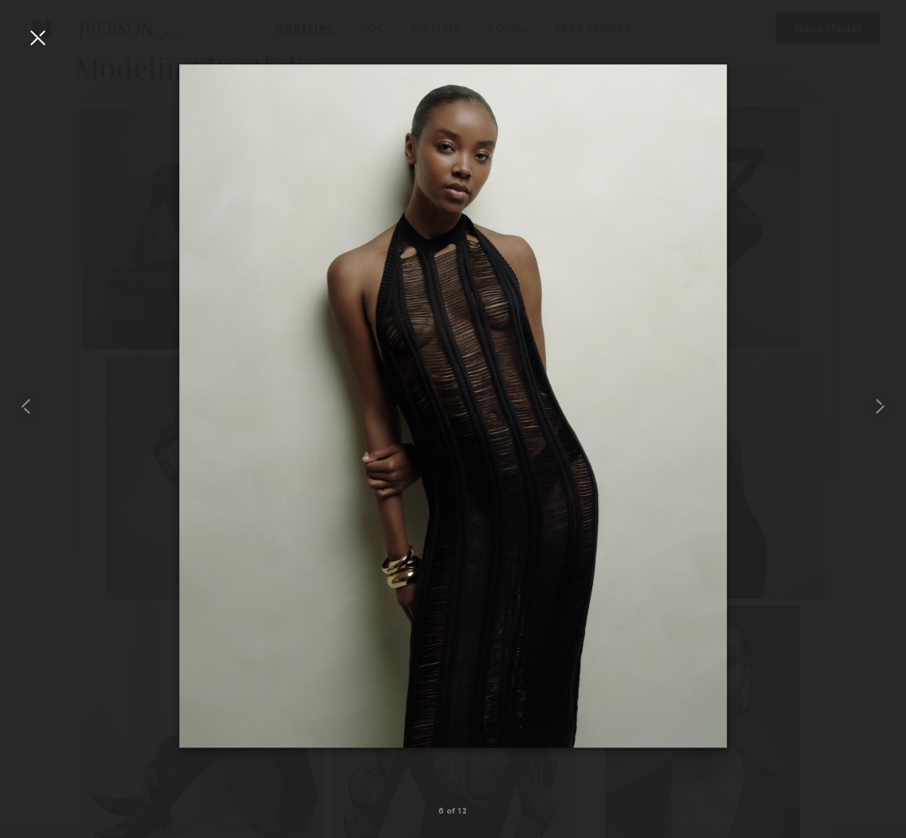
click at [381, 451] on img at bounding box center [453, 406] width 548 height 684
click at [39, 42] on div at bounding box center [37, 37] width 26 height 26
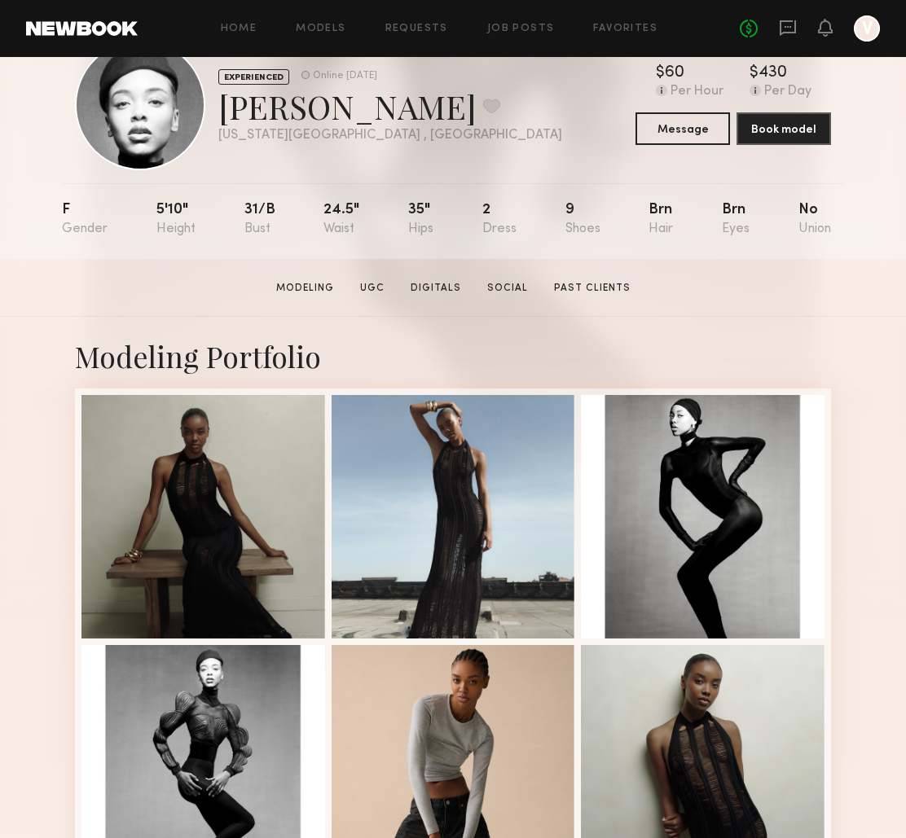
scroll to position [132, 0]
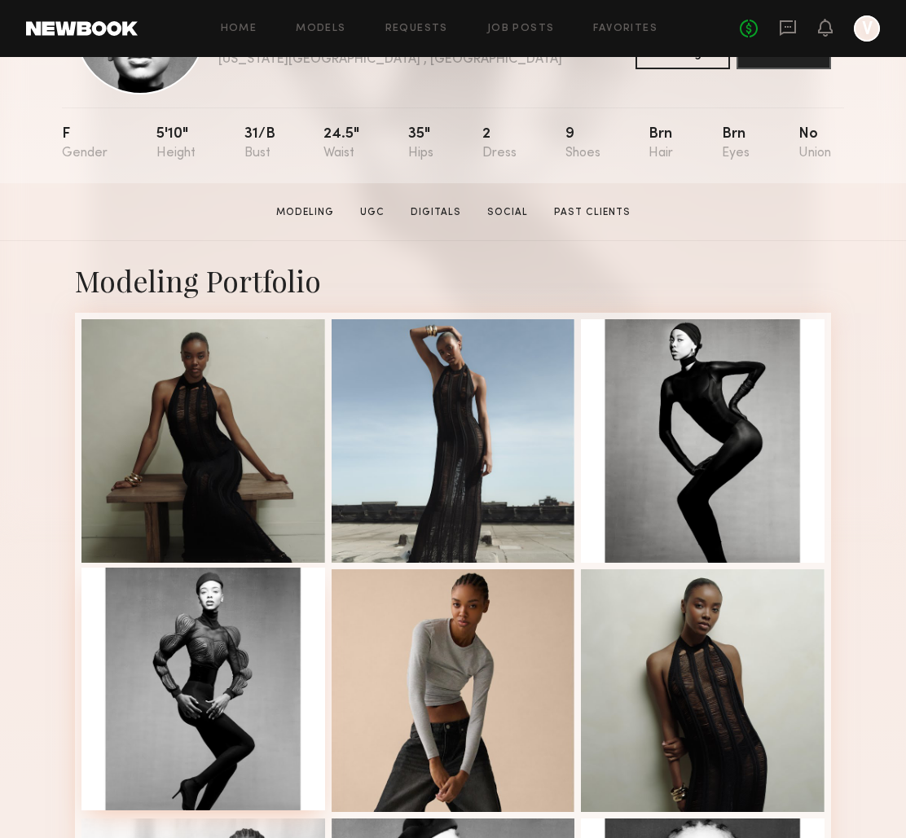
click at [179, 634] on div at bounding box center [203, 690] width 244 height 244
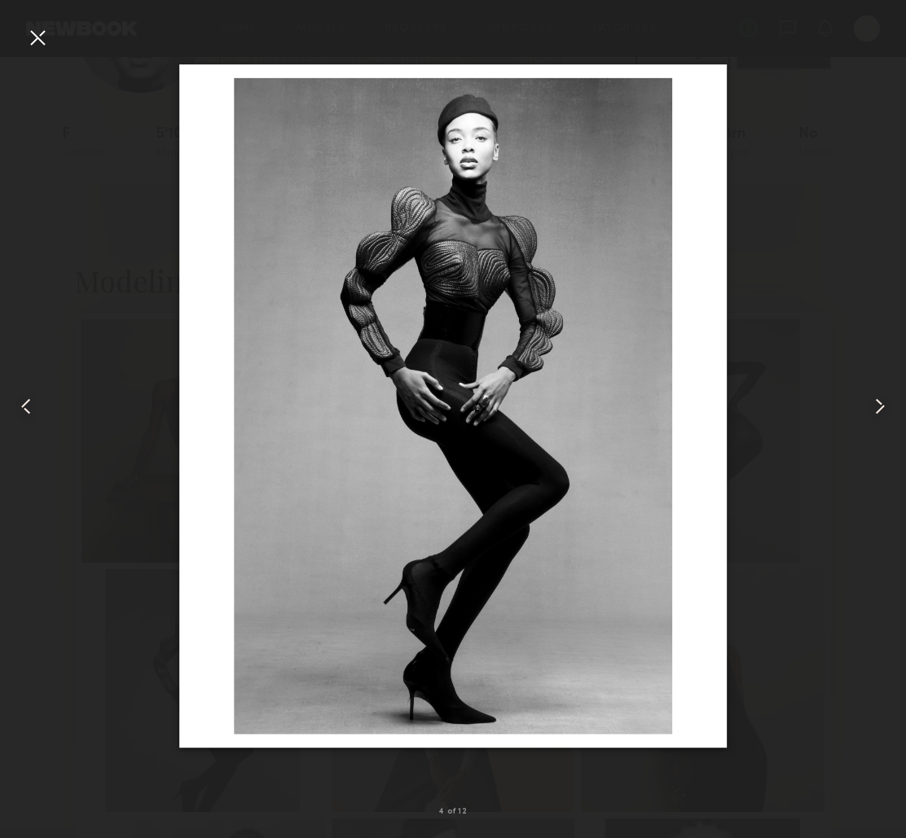
click at [815, 359] on div at bounding box center [453, 406] width 906 height 760
click at [38, 37] on div at bounding box center [37, 37] width 26 height 26
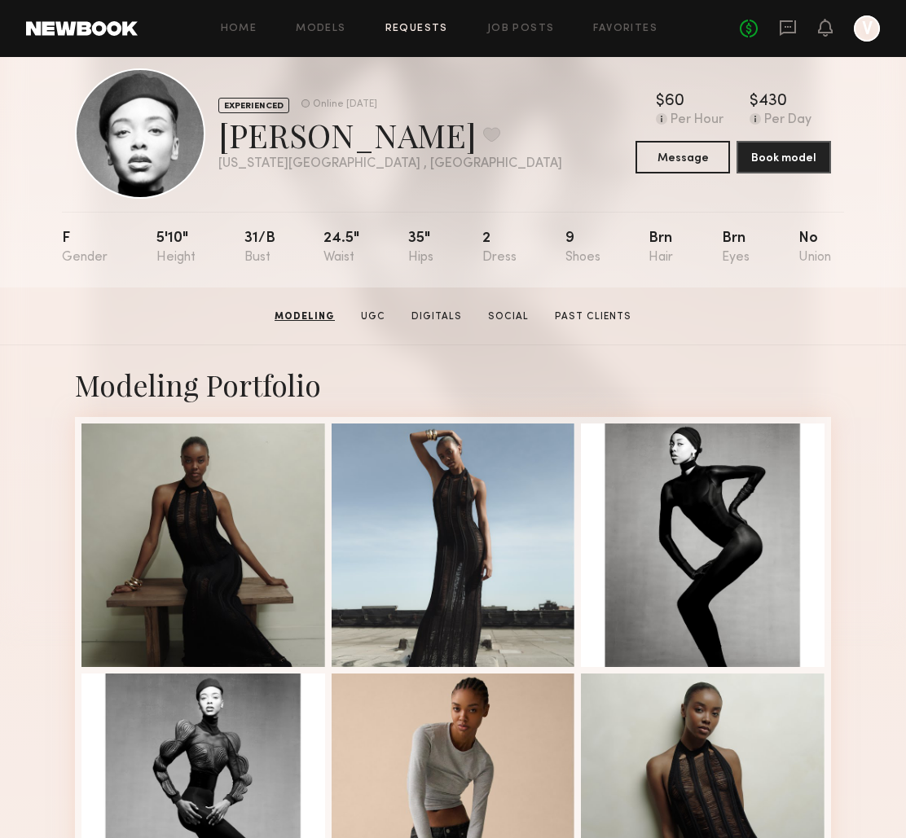
scroll to position [0, 0]
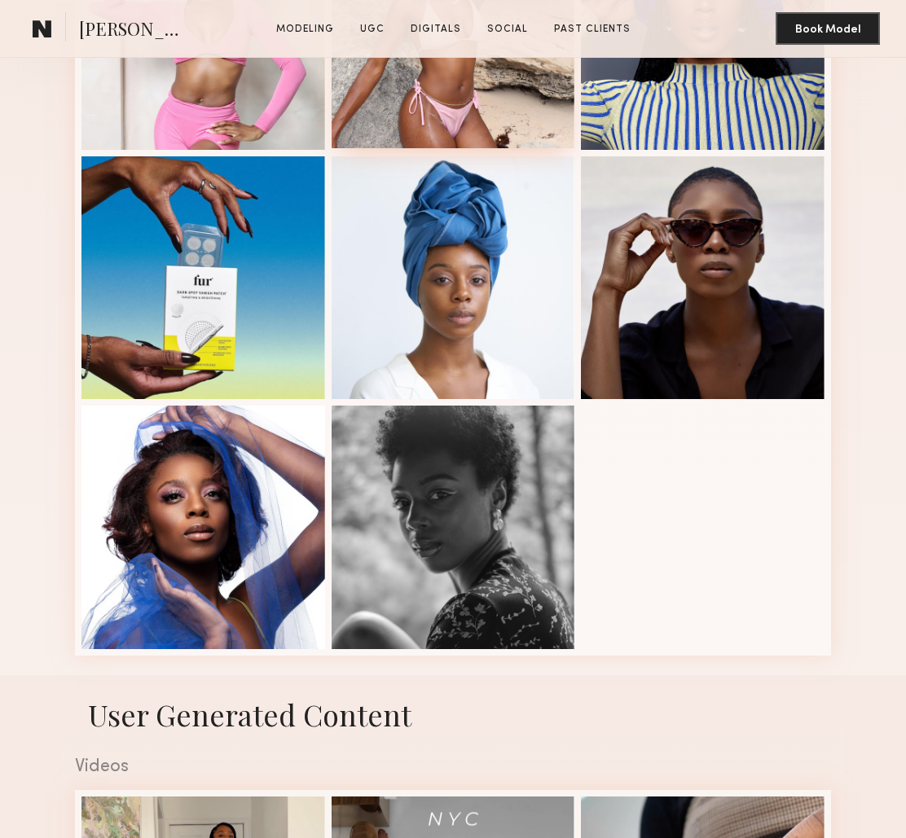
scroll to position [550, 0]
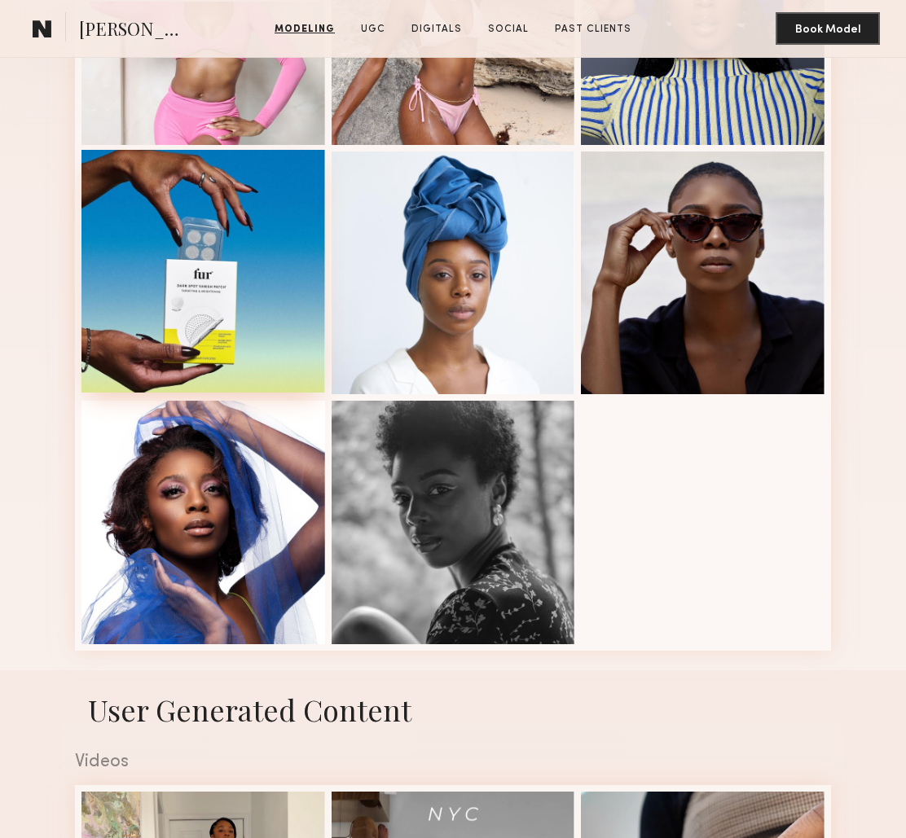
click at [130, 312] on div at bounding box center [203, 272] width 244 height 244
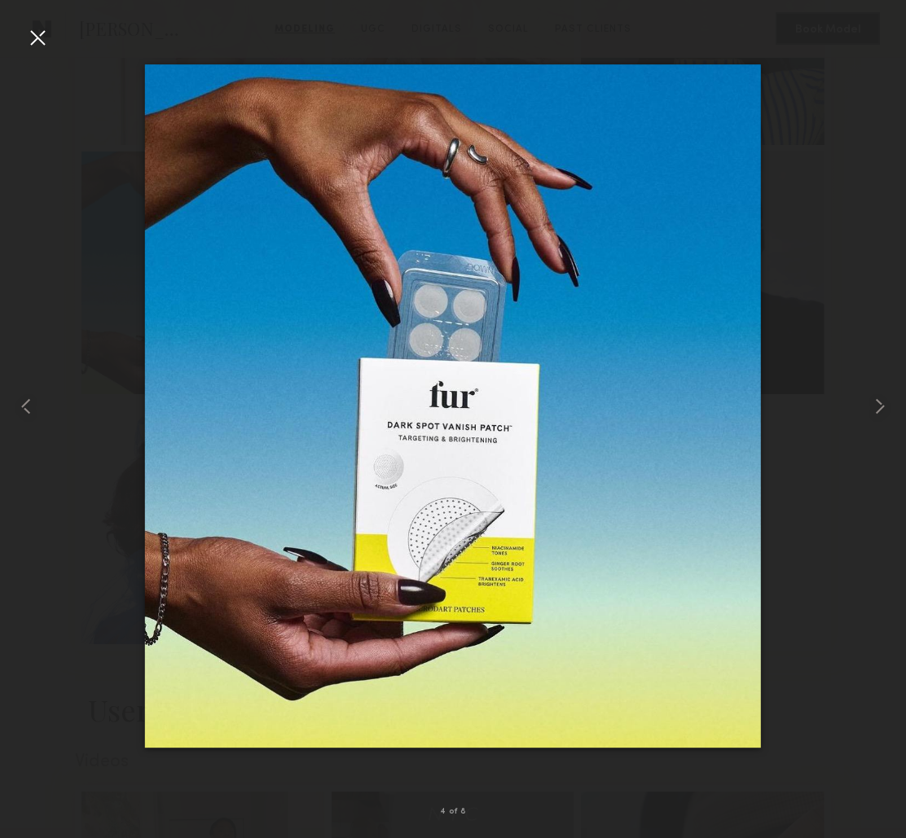
click at [43, 47] on div at bounding box center [37, 37] width 26 height 26
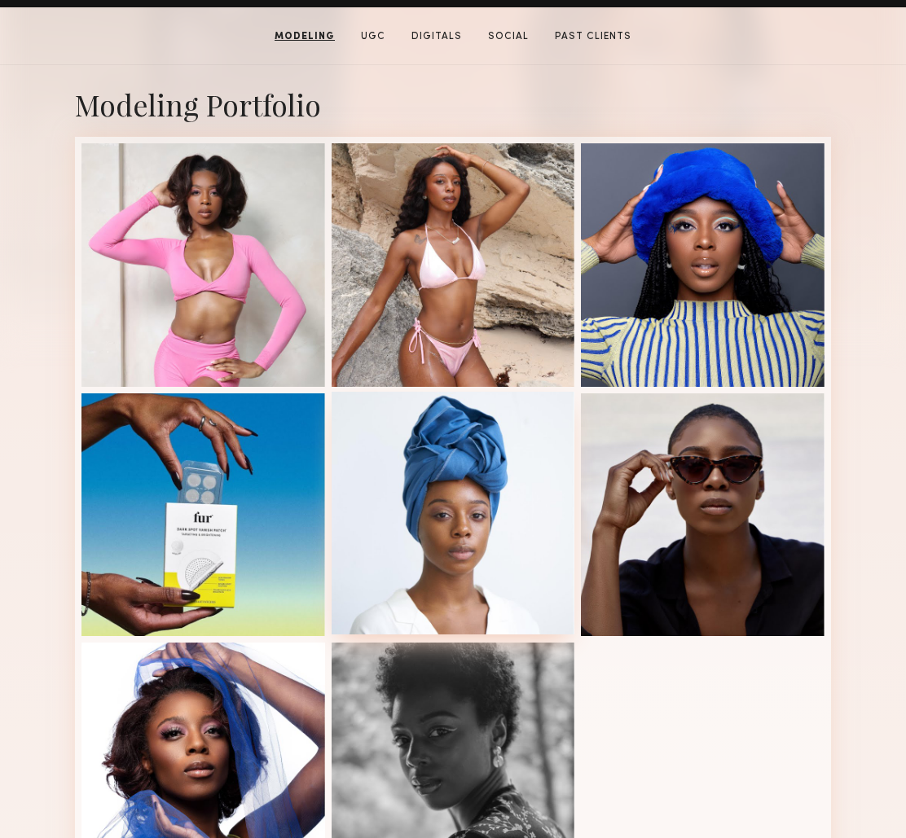
scroll to position [283, 0]
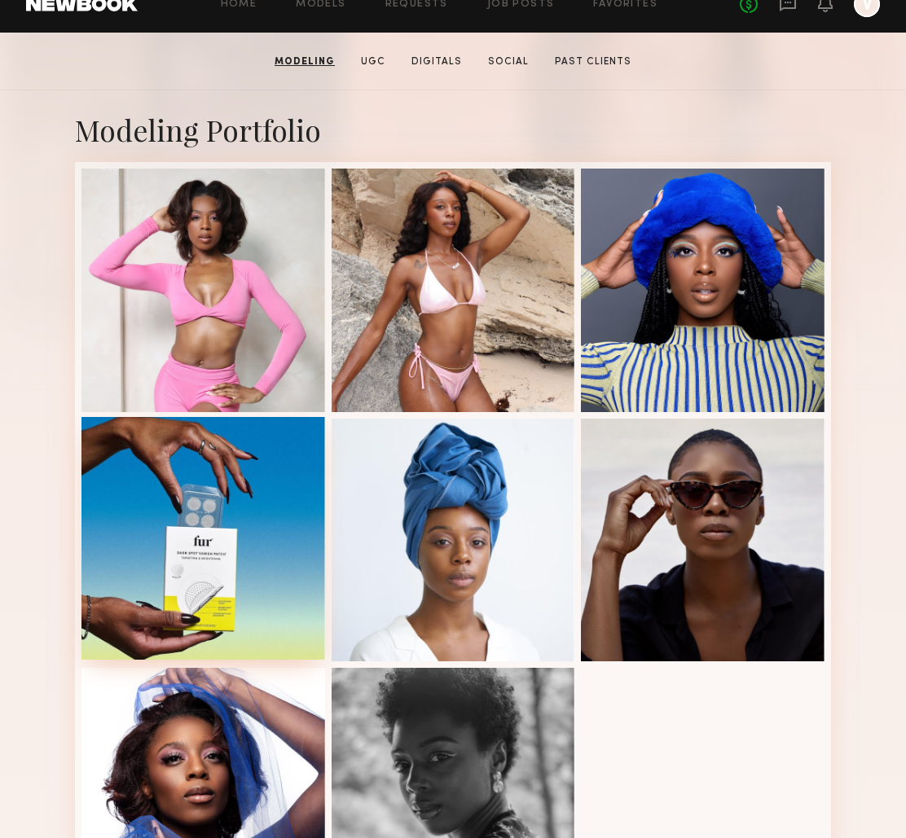
click at [233, 516] on div at bounding box center [203, 539] width 244 height 244
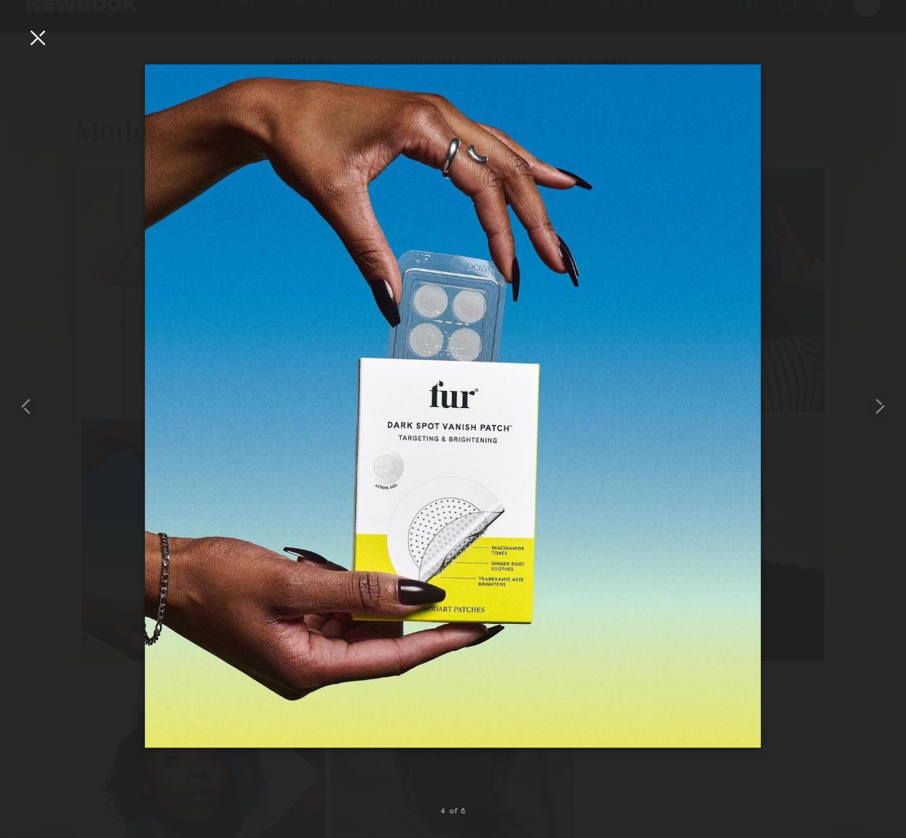
click at [835, 625] on div at bounding box center [453, 406] width 906 height 760
click at [844, 505] on div at bounding box center [453, 406] width 906 height 760
click at [833, 359] on div at bounding box center [453, 406] width 906 height 760
click at [42, 41] on div at bounding box center [37, 37] width 26 height 26
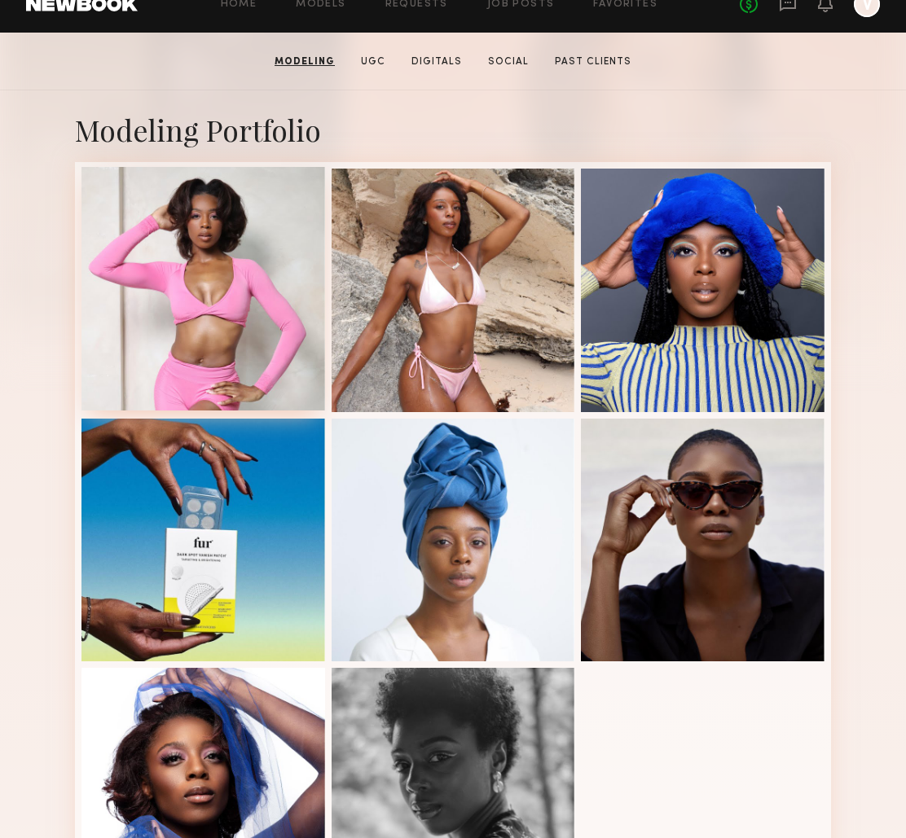
click at [232, 369] on div at bounding box center [203, 289] width 244 height 244
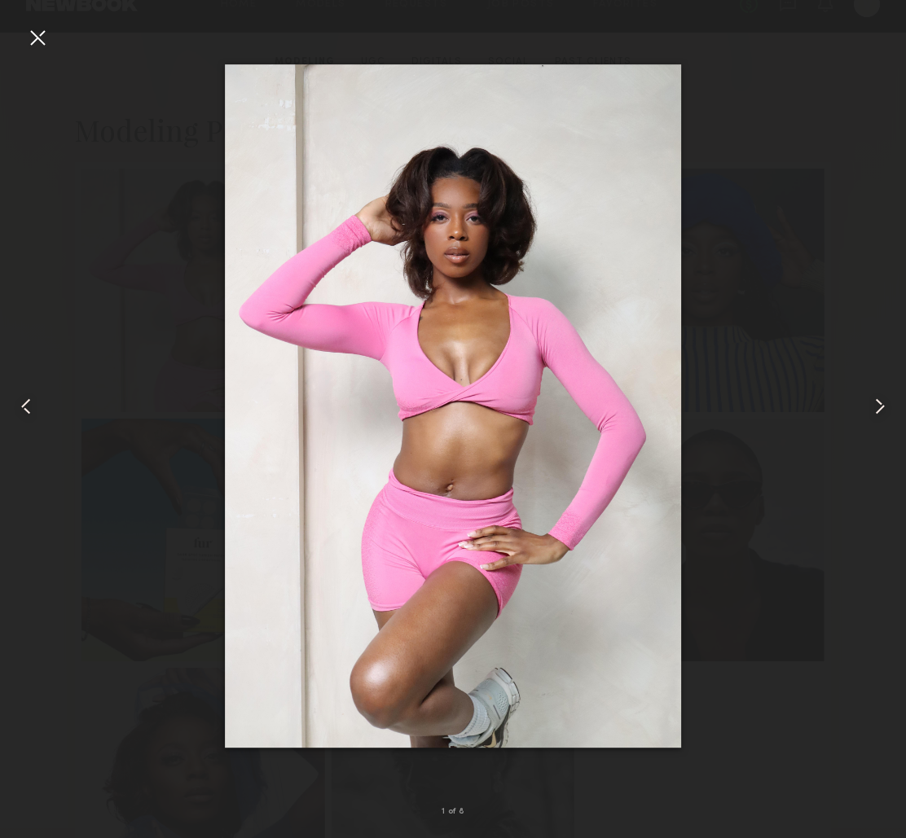
click at [40, 37] on div at bounding box center [37, 37] width 26 height 26
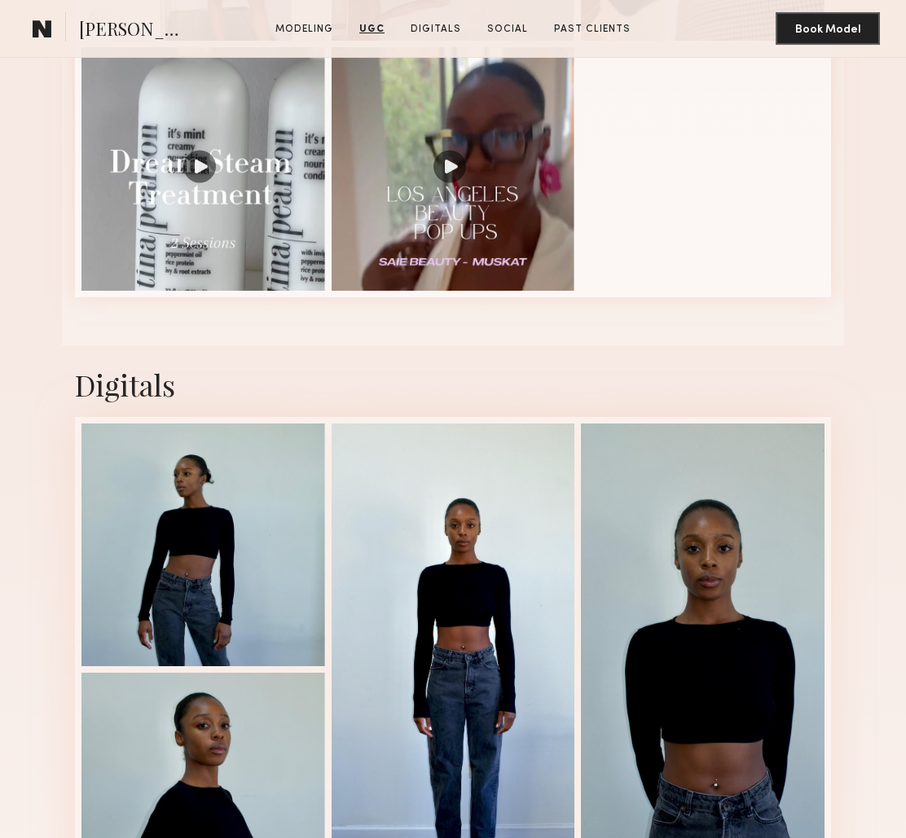
scroll to position [1655, 0]
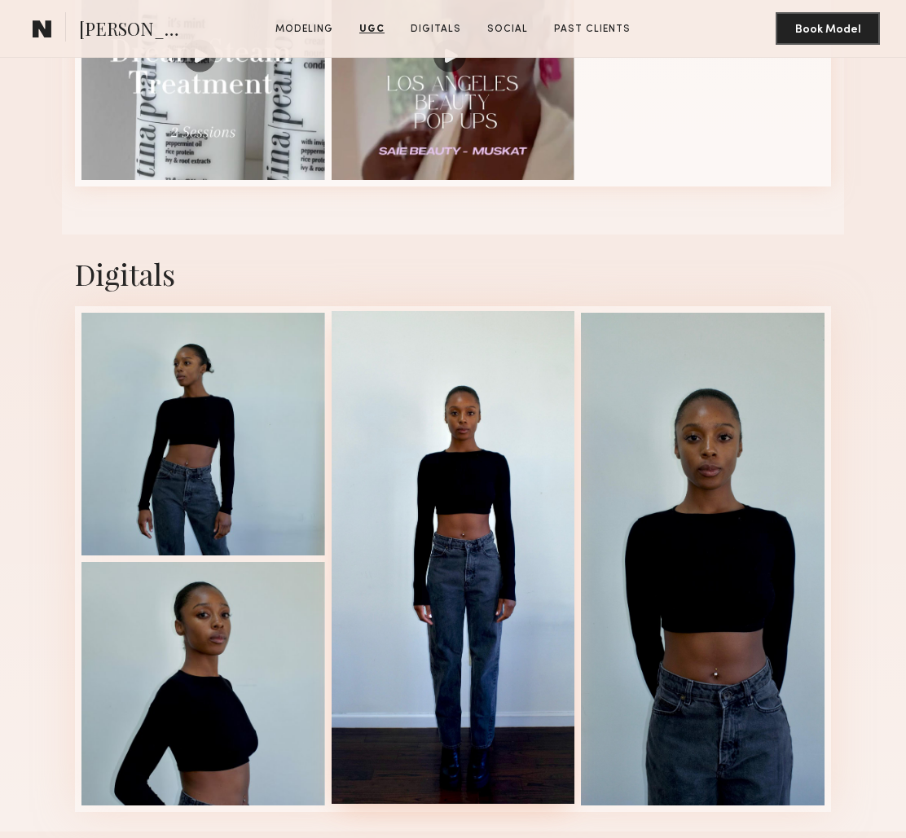
click at [468, 492] on div at bounding box center [454, 557] width 244 height 493
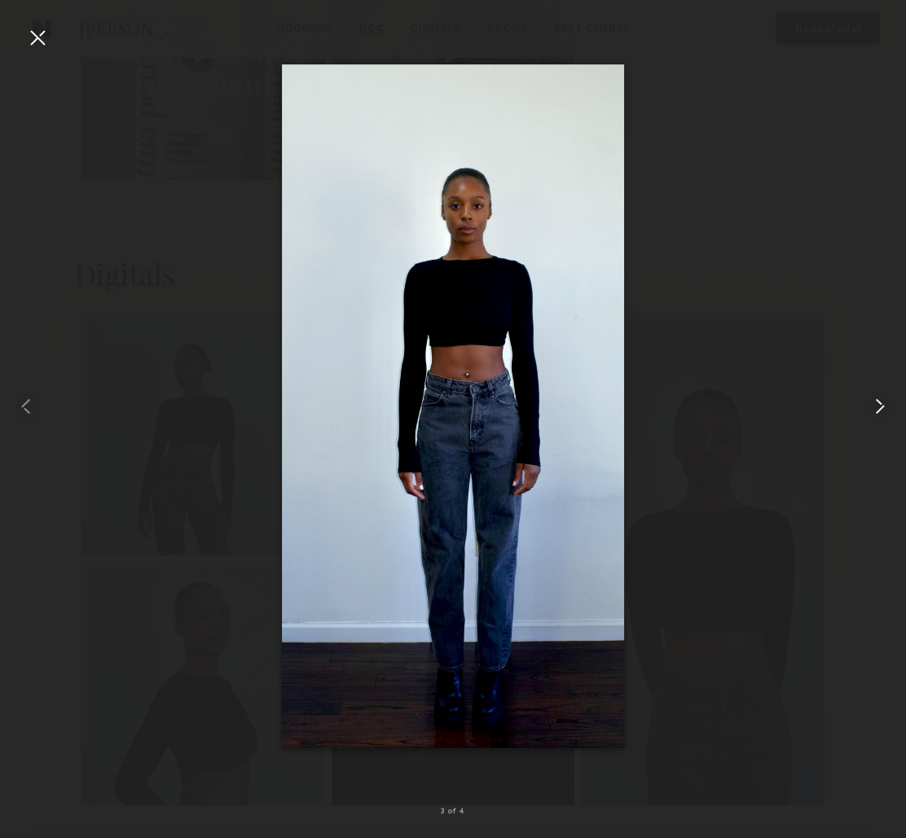
click at [885, 409] on common-icon at bounding box center [880, 407] width 26 height 26
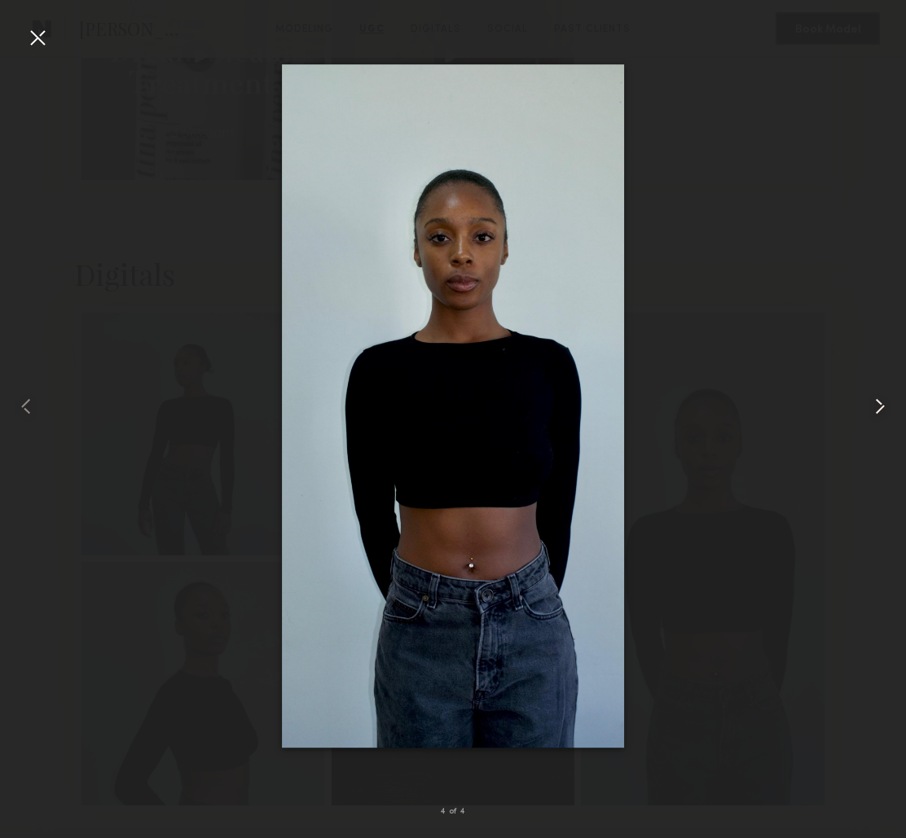
click at [885, 409] on common-icon at bounding box center [880, 407] width 26 height 26
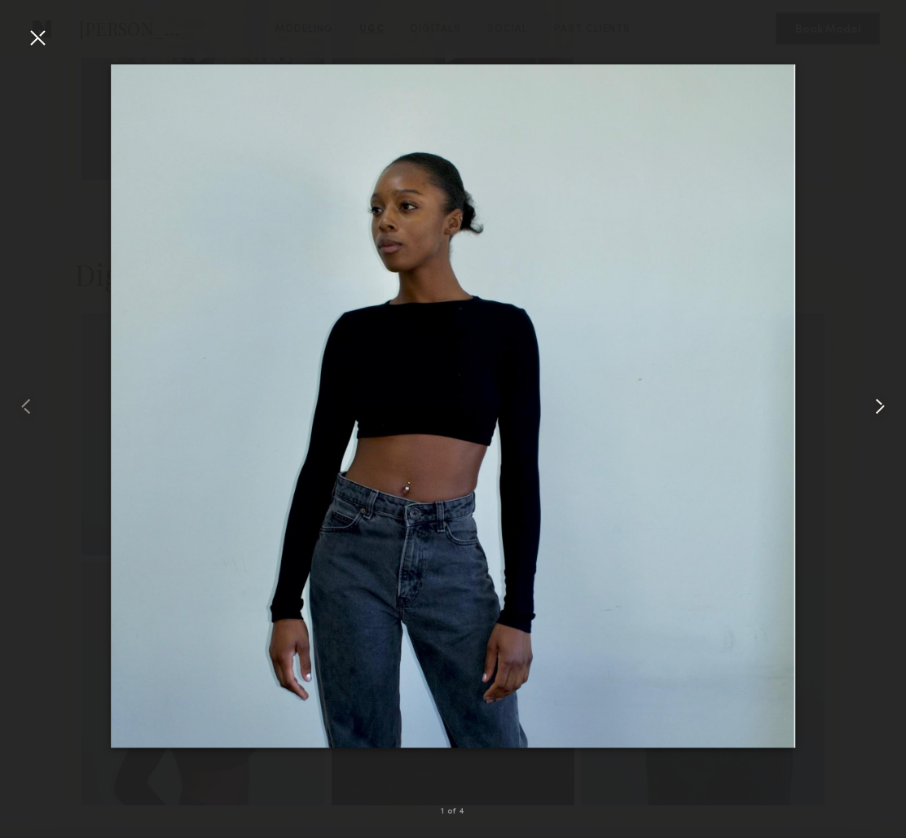
click at [885, 409] on common-icon at bounding box center [880, 407] width 26 height 26
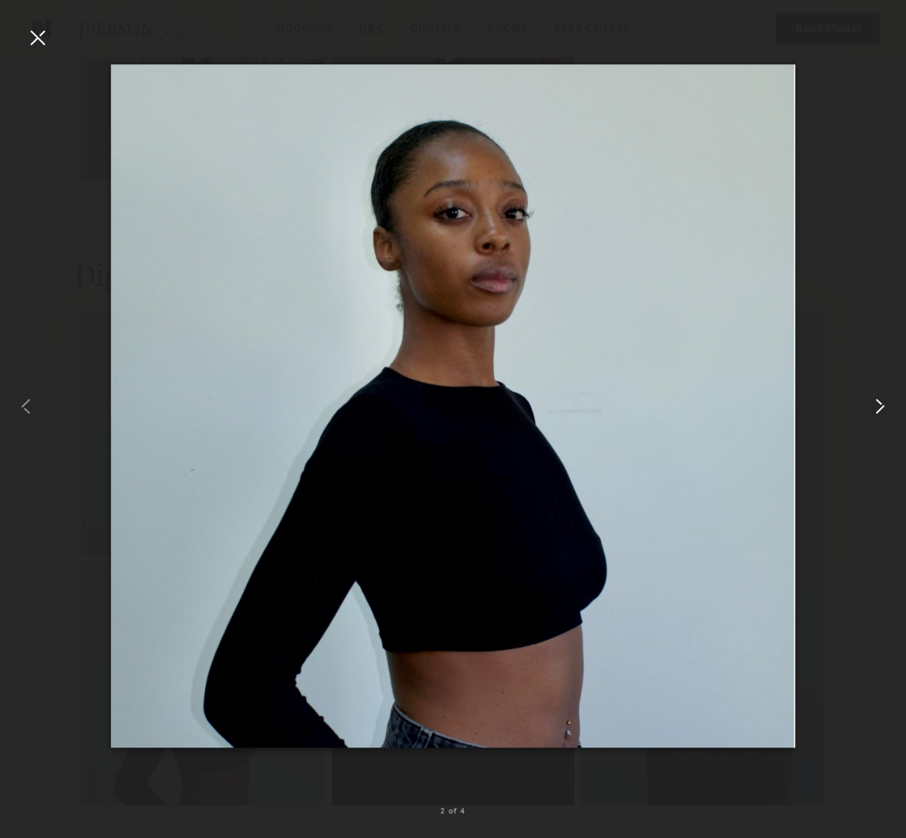
click at [885, 409] on common-icon at bounding box center [880, 407] width 26 height 26
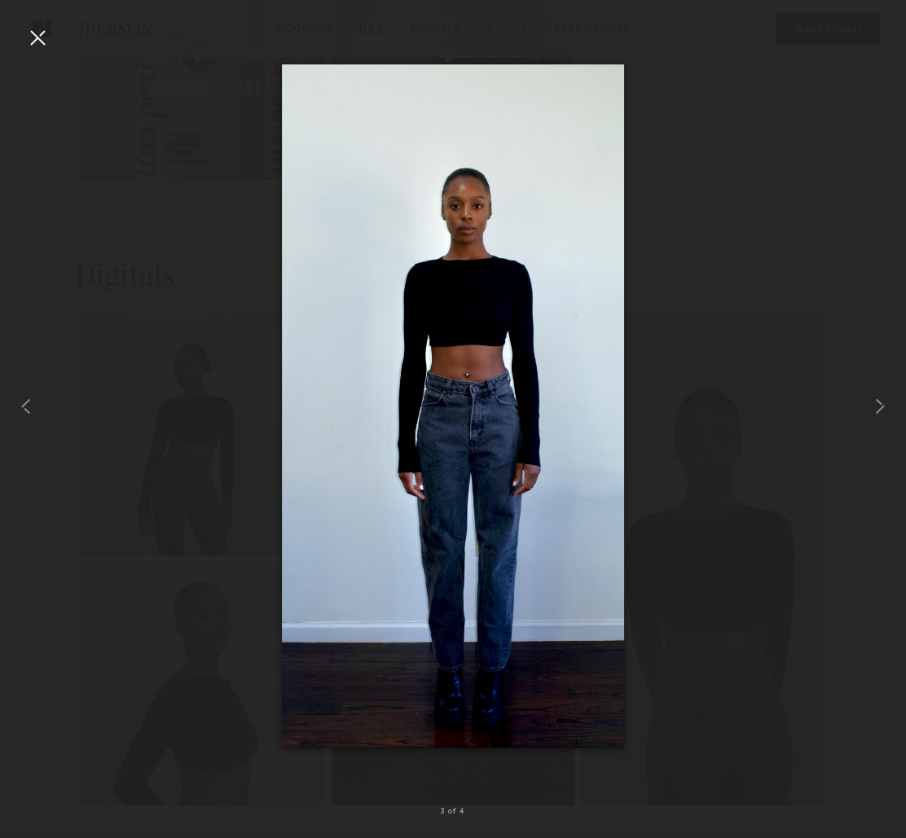
click at [32, 42] on div at bounding box center [37, 37] width 26 height 26
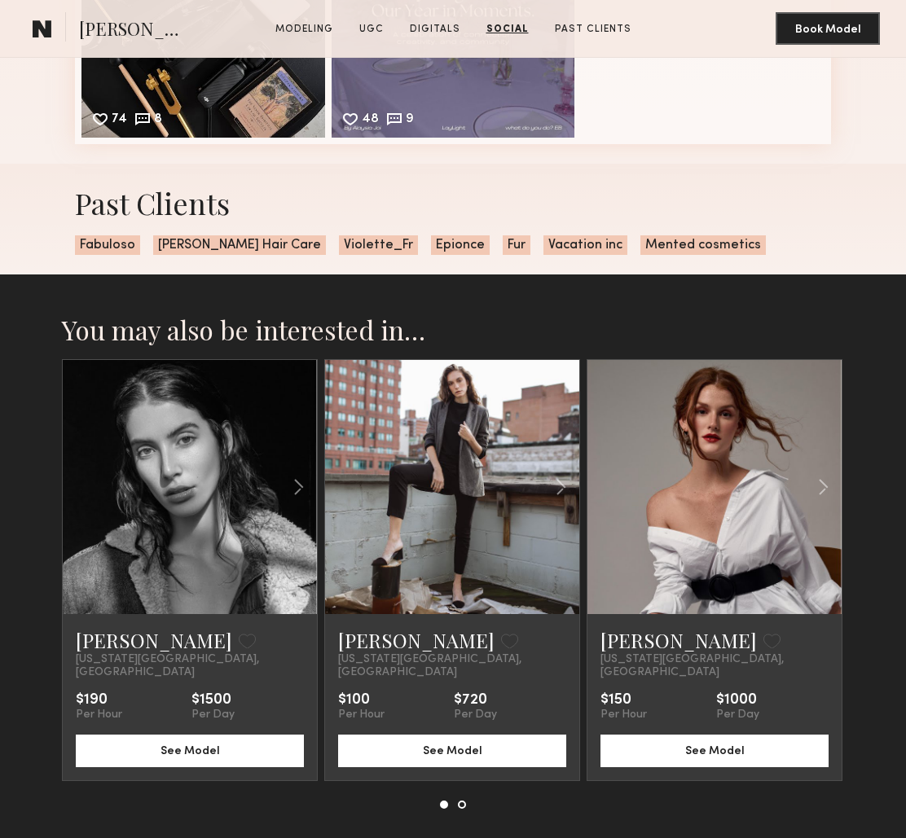
scroll to position [2687, 0]
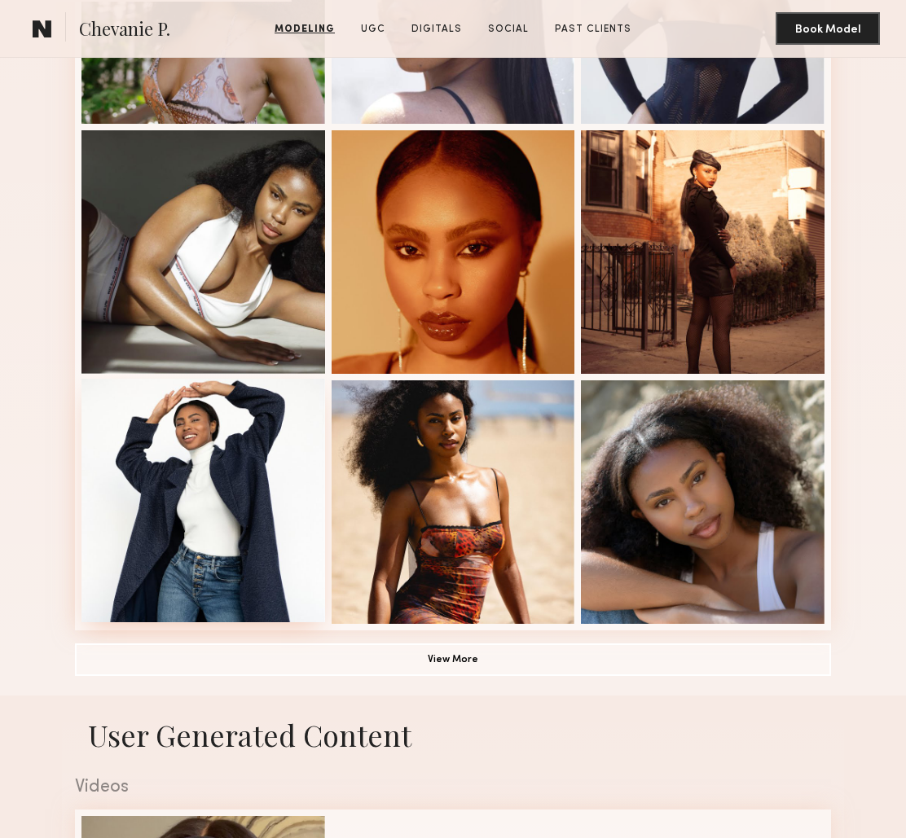
scroll to position [853, 0]
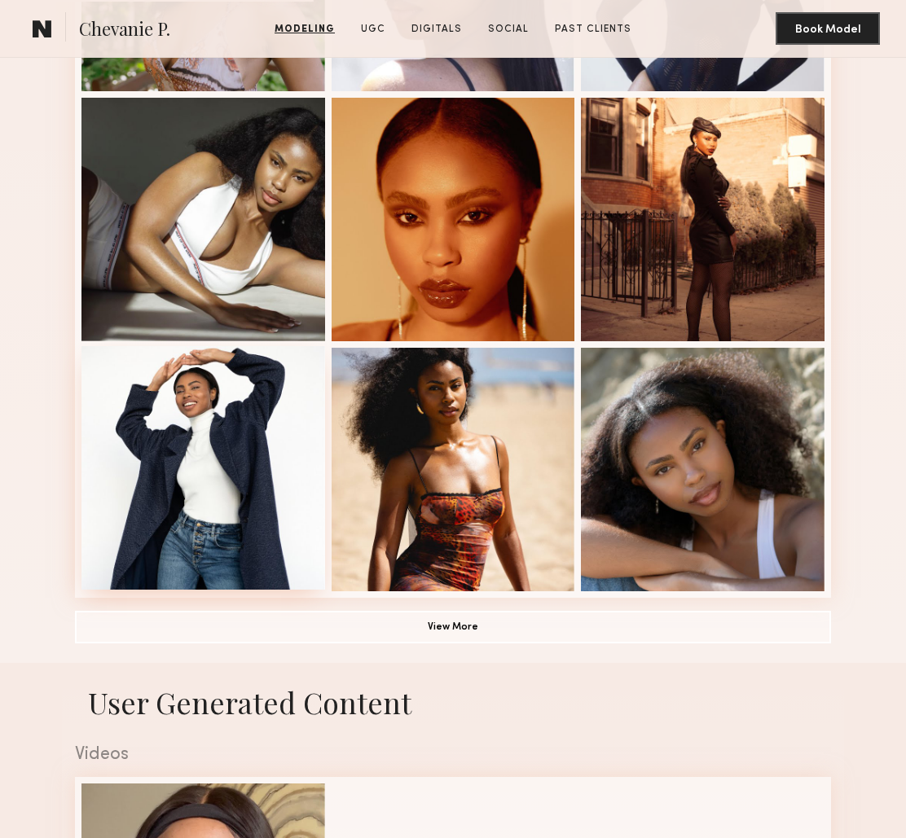
click at [231, 443] on div at bounding box center [203, 468] width 244 height 244
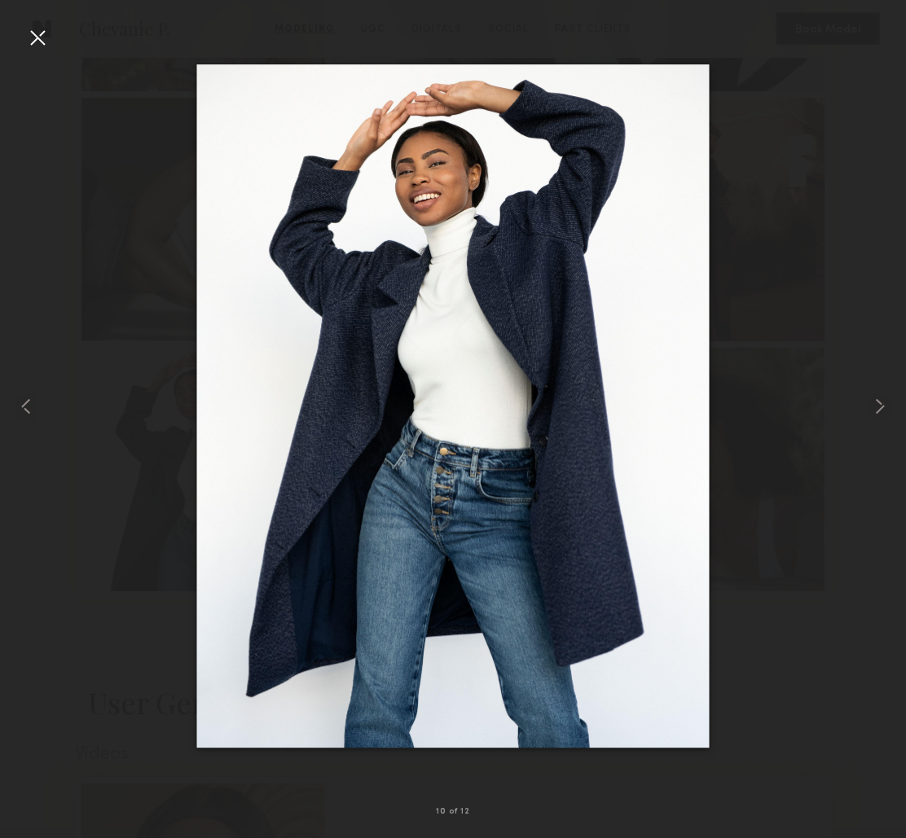
click at [33, 42] on div at bounding box center [37, 37] width 26 height 26
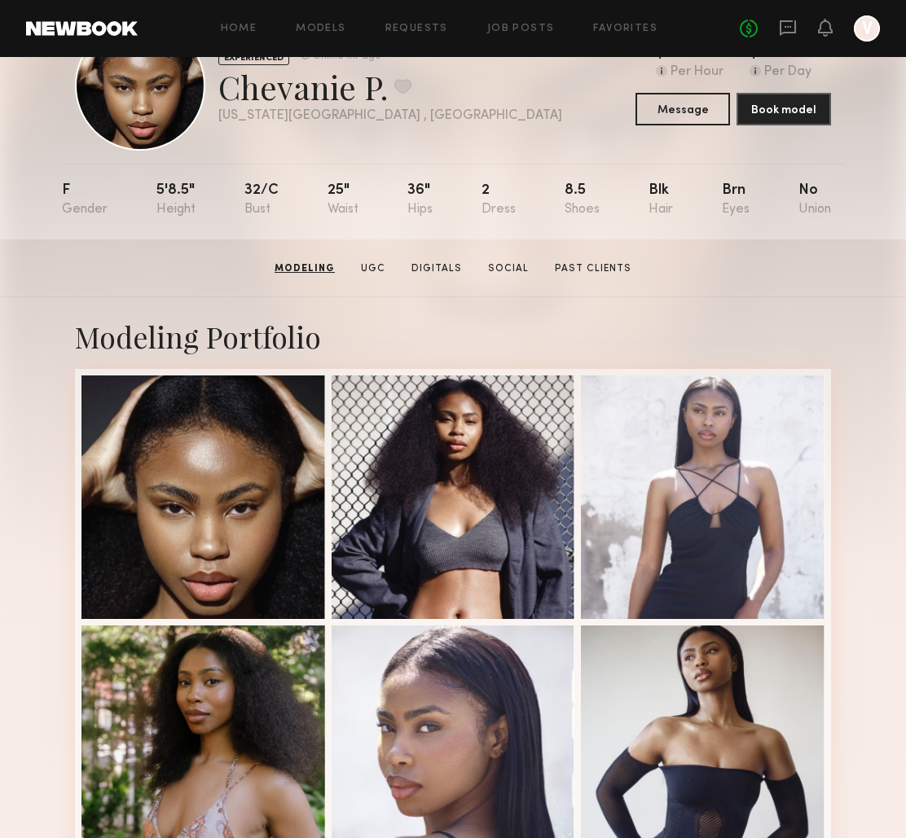
scroll to position [0, 0]
